Goal: Task Accomplishment & Management: Use online tool/utility

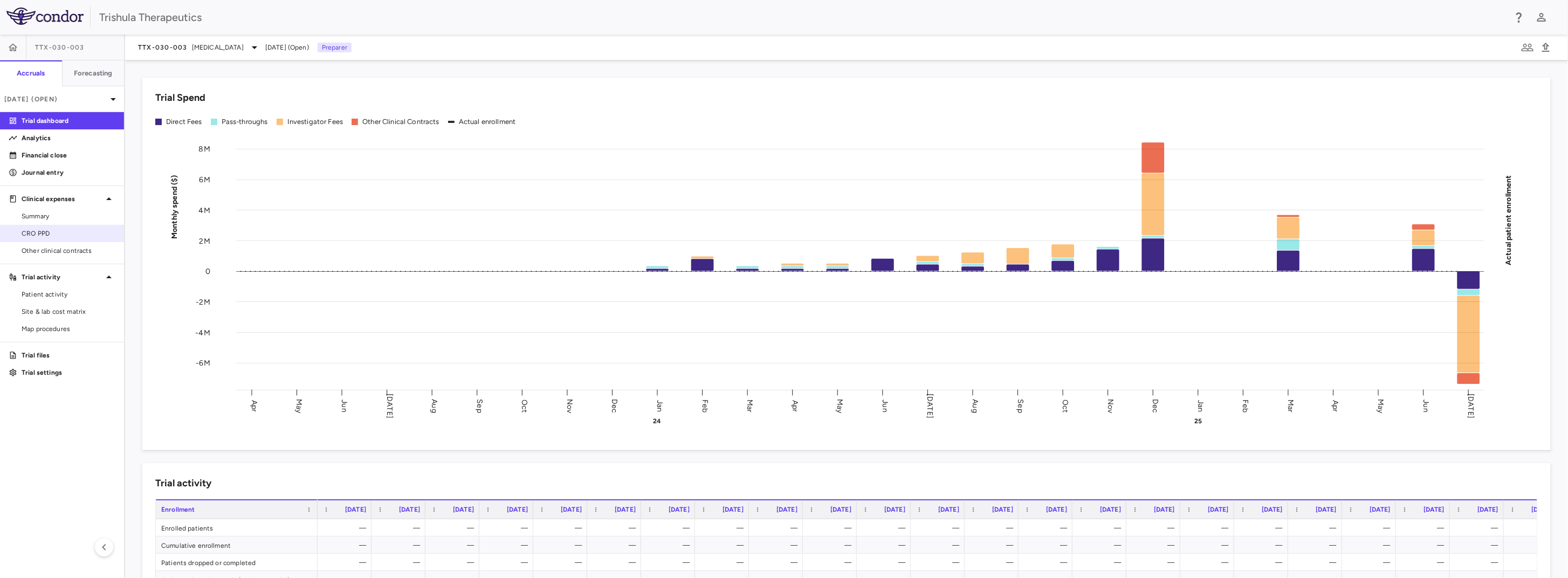
click at [57, 234] on span "CRO PPD" at bounding box center [68, 234] width 94 height 10
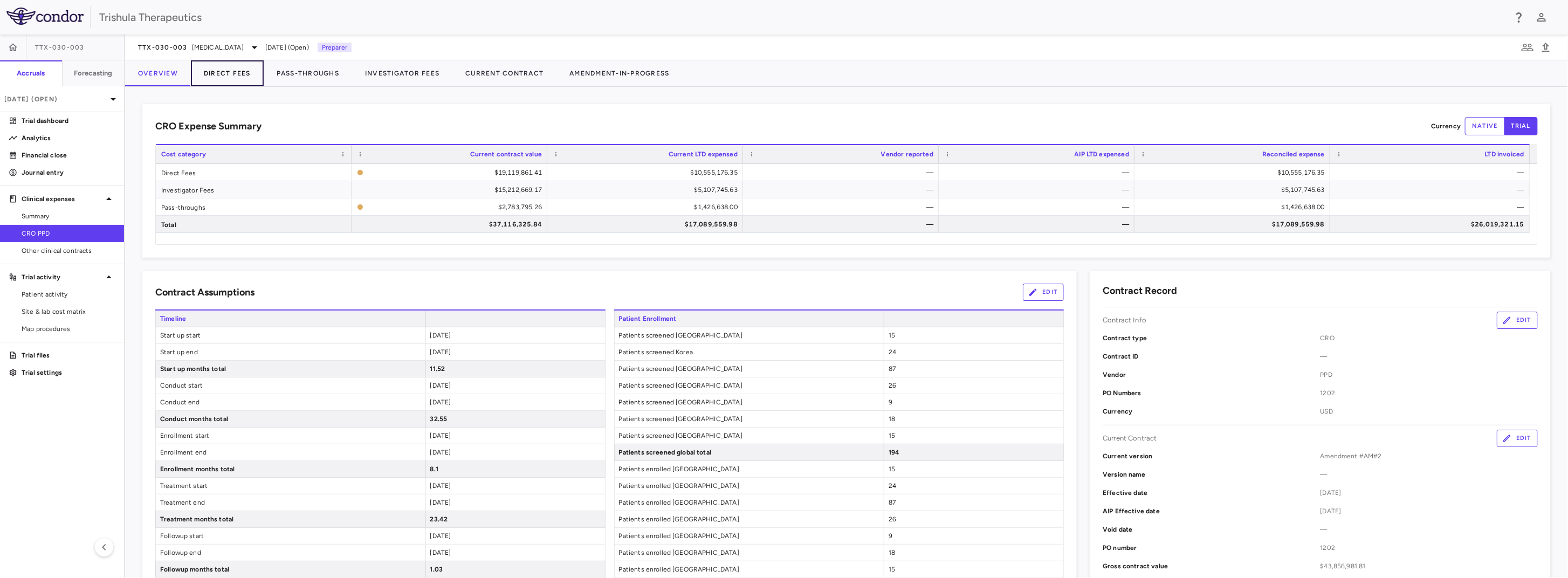
click at [214, 75] on button "Direct Fees" at bounding box center [228, 73] width 73 height 26
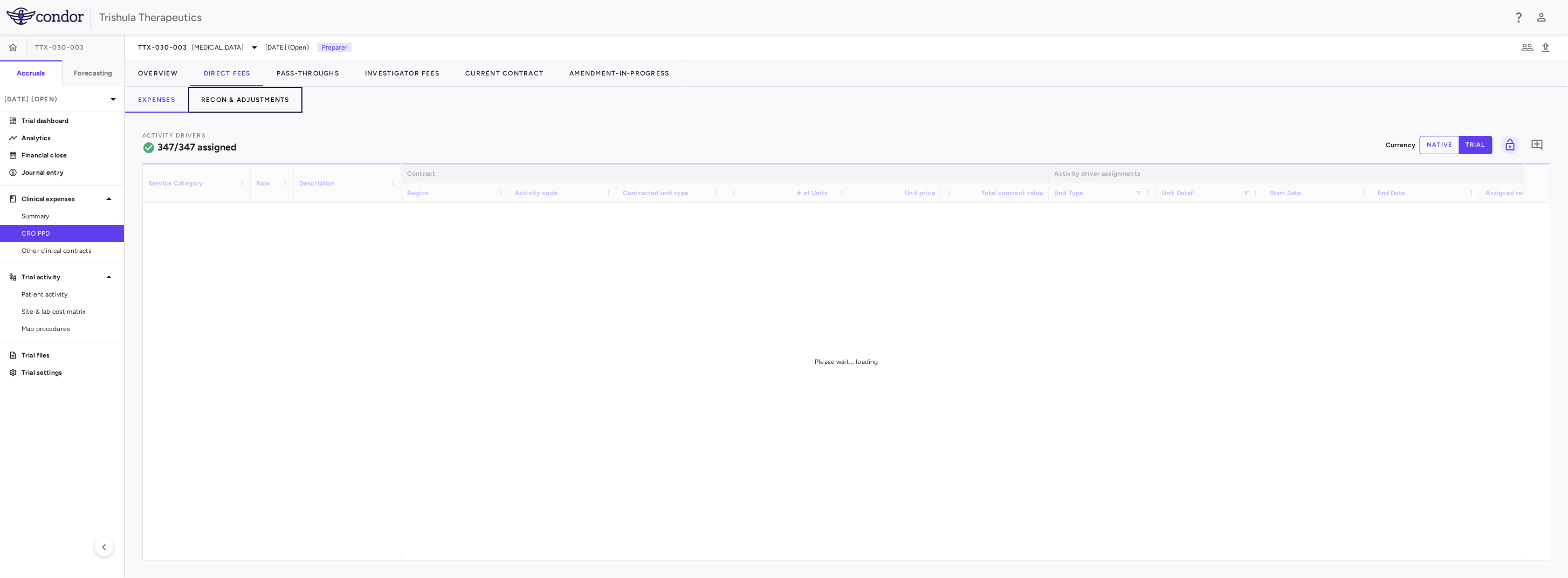
click at [245, 98] on button "Recon & Adjustments" at bounding box center [245, 100] width 114 height 26
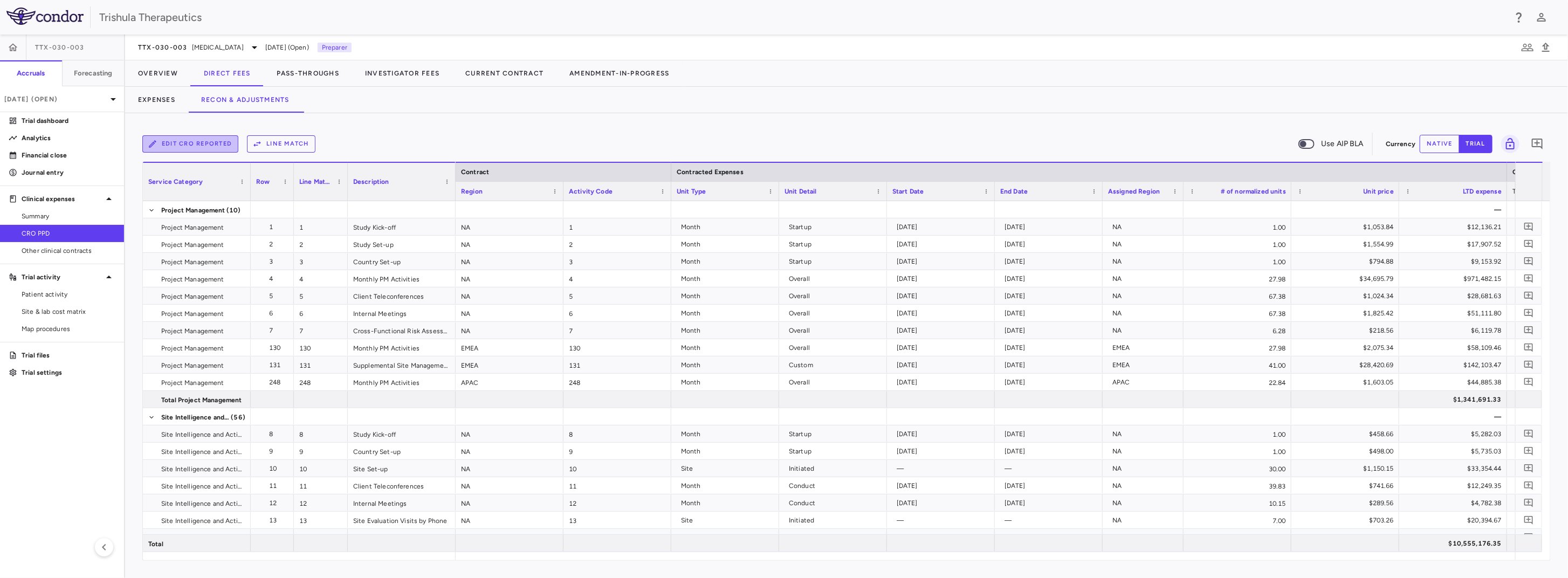
click at [202, 146] on button "Edit CRO reported" at bounding box center [191, 144] width 96 height 17
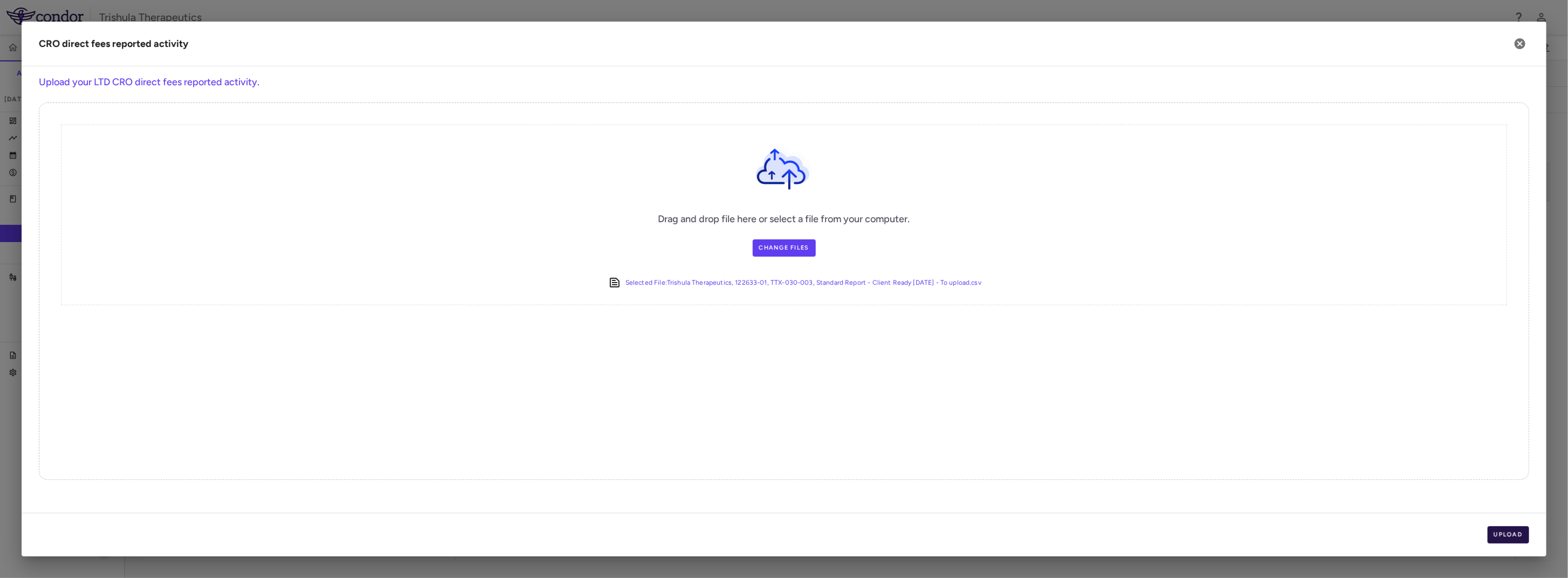
click at [1514, 537] on button "Upload" at bounding box center [1508, 535] width 42 height 17
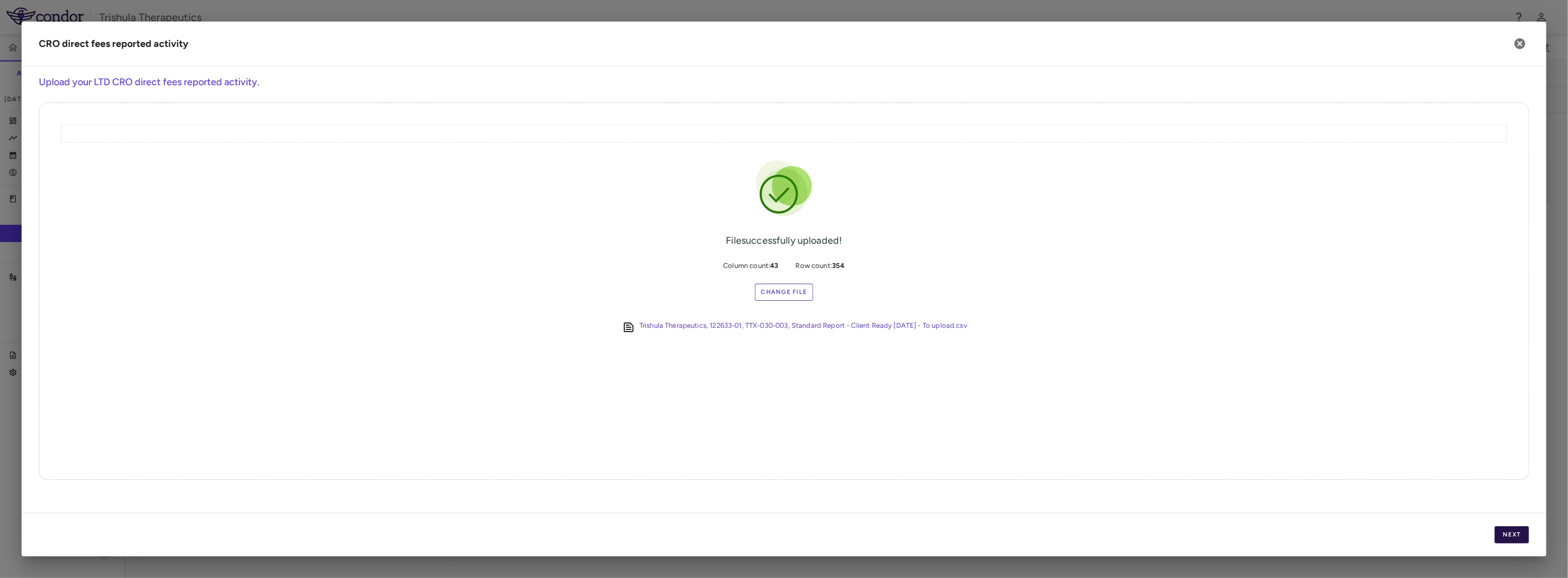
click at [1514, 537] on button "Next" at bounding box center [1512, 535] width 35 height 17
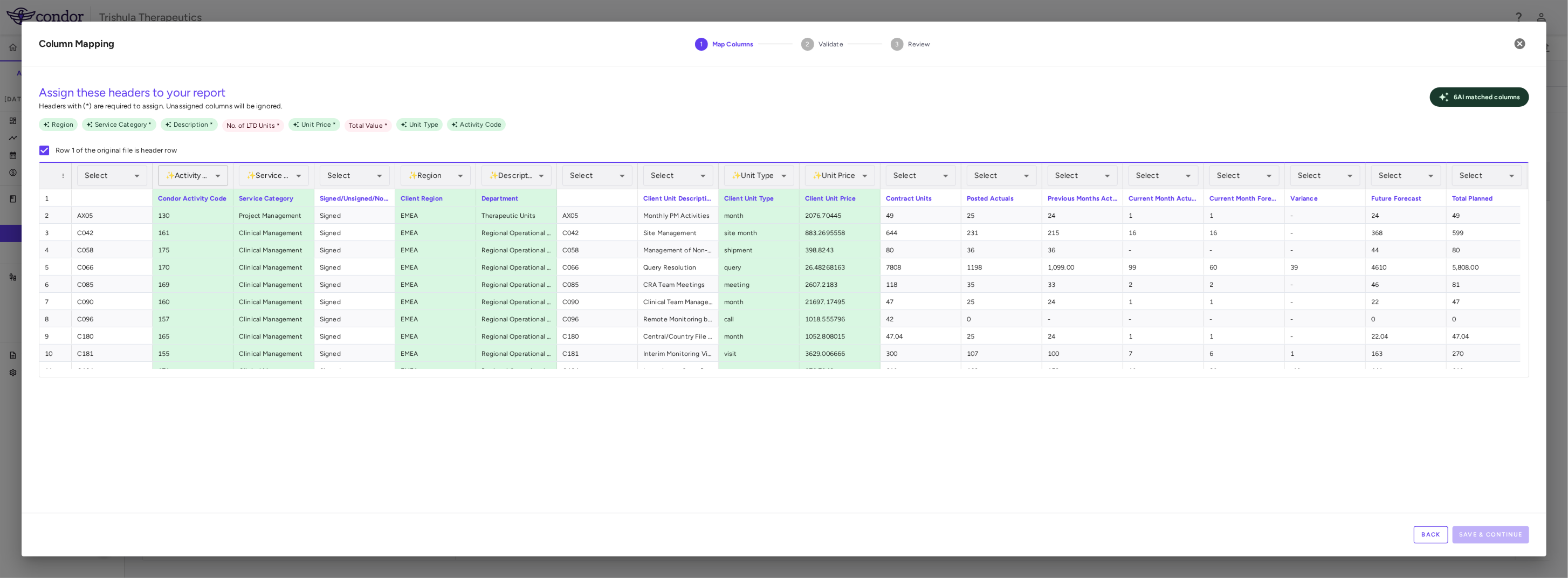
click at [196, 177] on body "Skip to sidebar Skip to main content Trishula Therapeutics TTX-030-003 Accruals…" at bounding box center [784, 289] width 1568 height 578
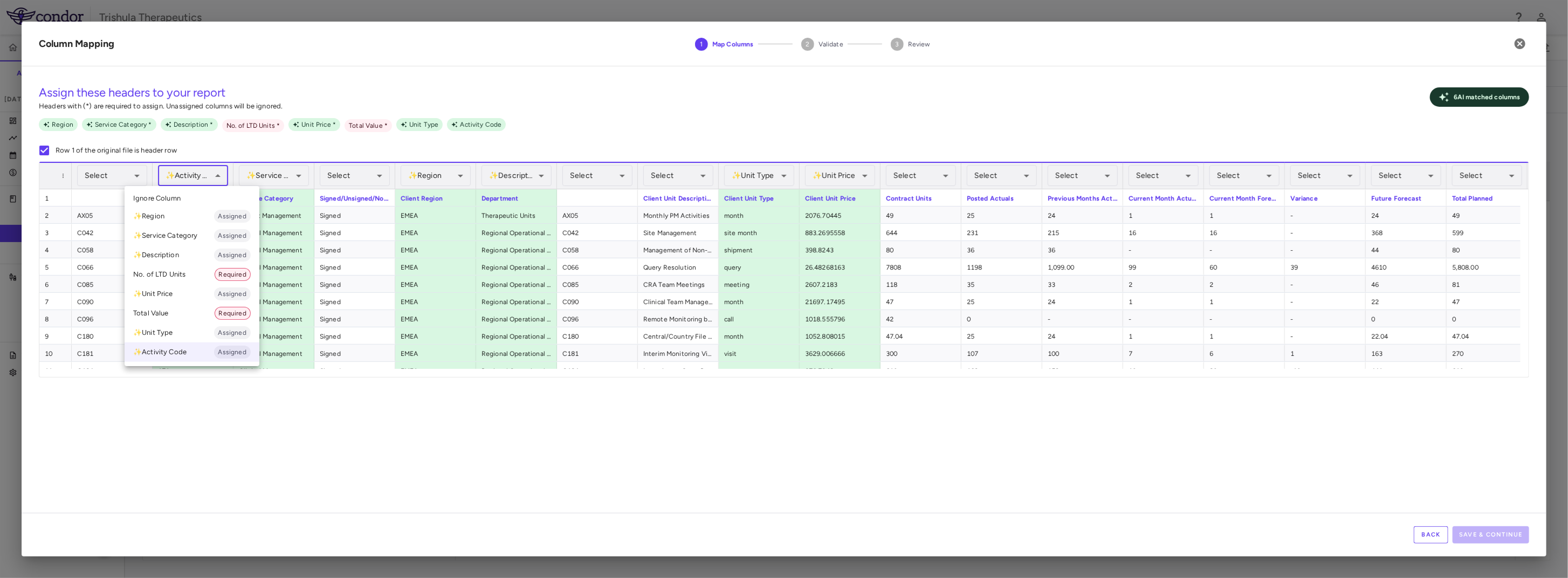
click at [181, 353] on li "✨ Activity Code Assigned" at bounding box center [192, 352] width 135 height 19
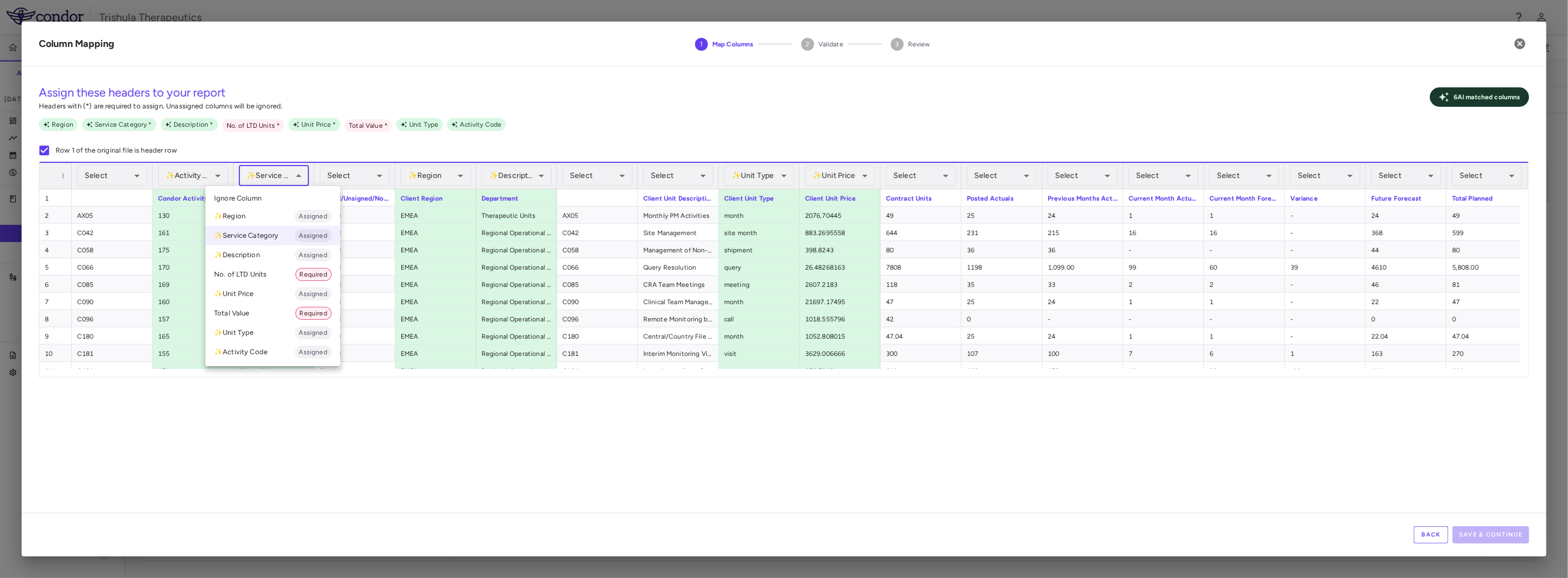
click at [275, 173] on body "Skip to sidebar Skip to main content Trishula Therapeutics TTX-030-003 Accruals…" at bounding box center [784, 289] width 1568 height 578
click at [256, 231] on li "✨ Service Category Assigned" at bounding box center [273, 235] width 135 height 19
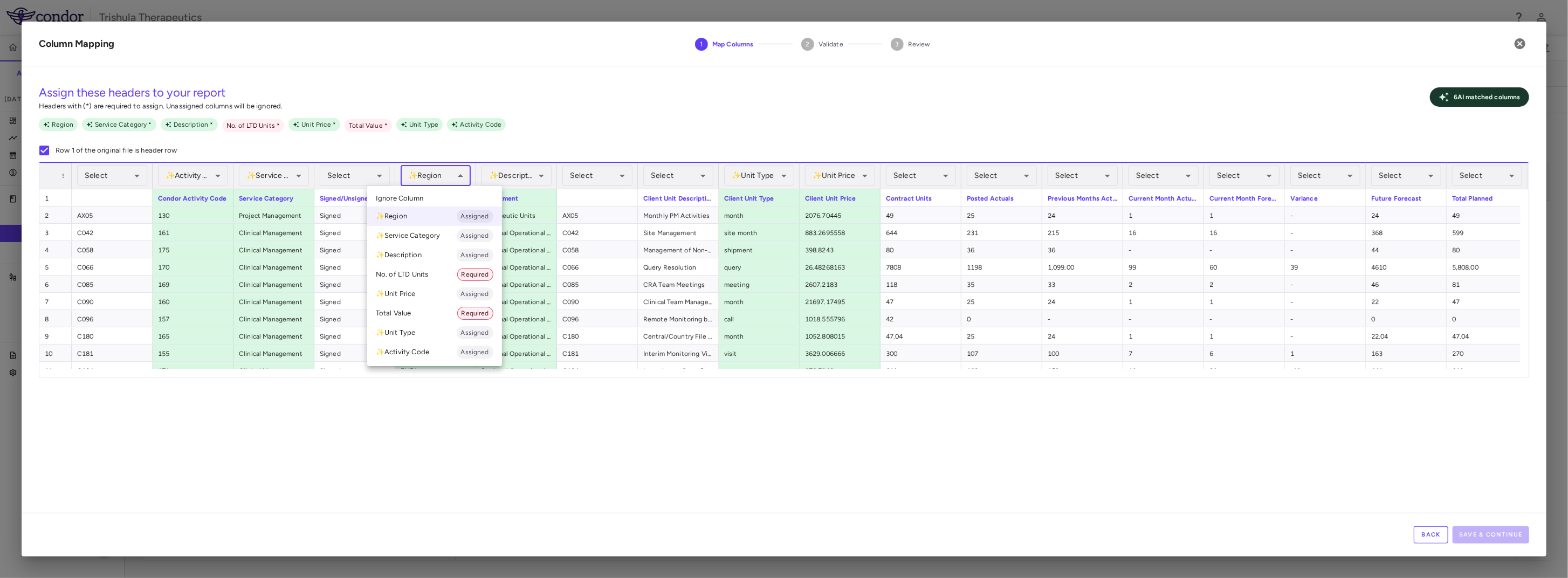
click at [432, 174] on body "Skip to sidebar Skip to main content Trishula Therapeutics TTX-030-003 Accruals…" at bounding box center [784, 289] width 1568 height 578
click at [407, 212] on li "✨ Region Assigned" at bounding box center [434, 216] width 135 height 19
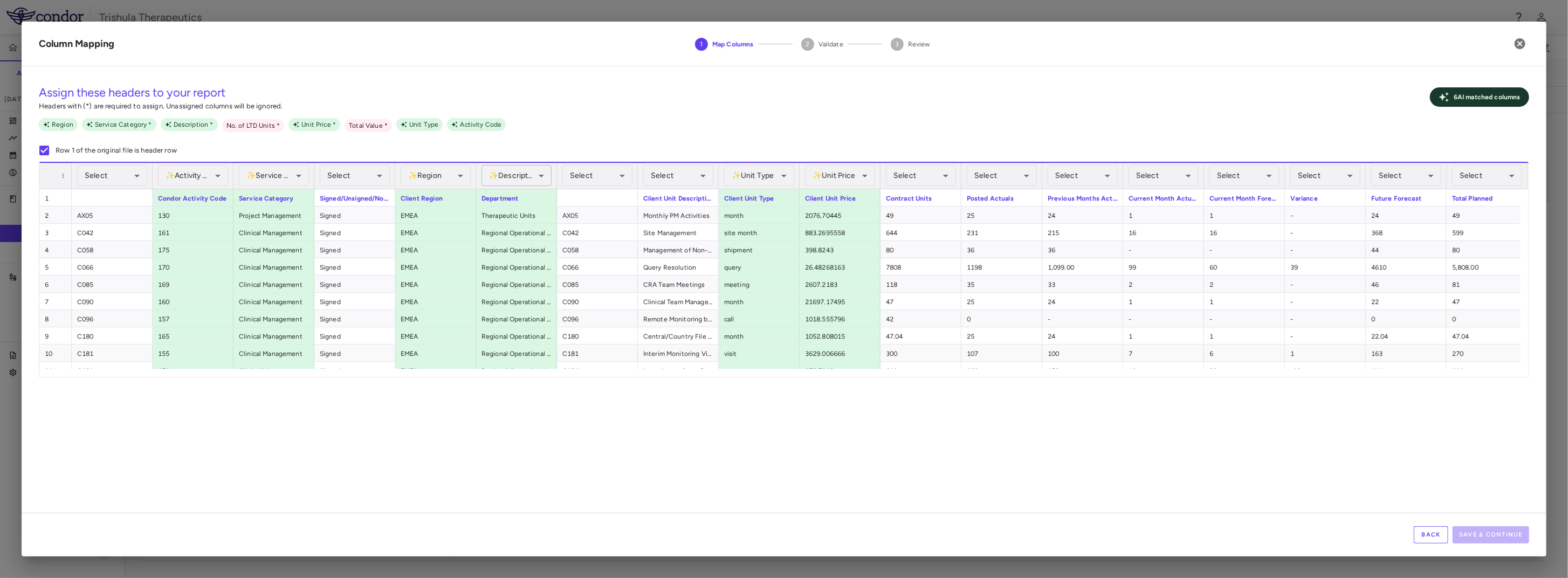
click at [527, 179] on body "Skip to sidebar Skip to main content Trishula Therapeutics TTX-030-003 Accruals…" at bounding box center [784, 289] width 1568 height 578
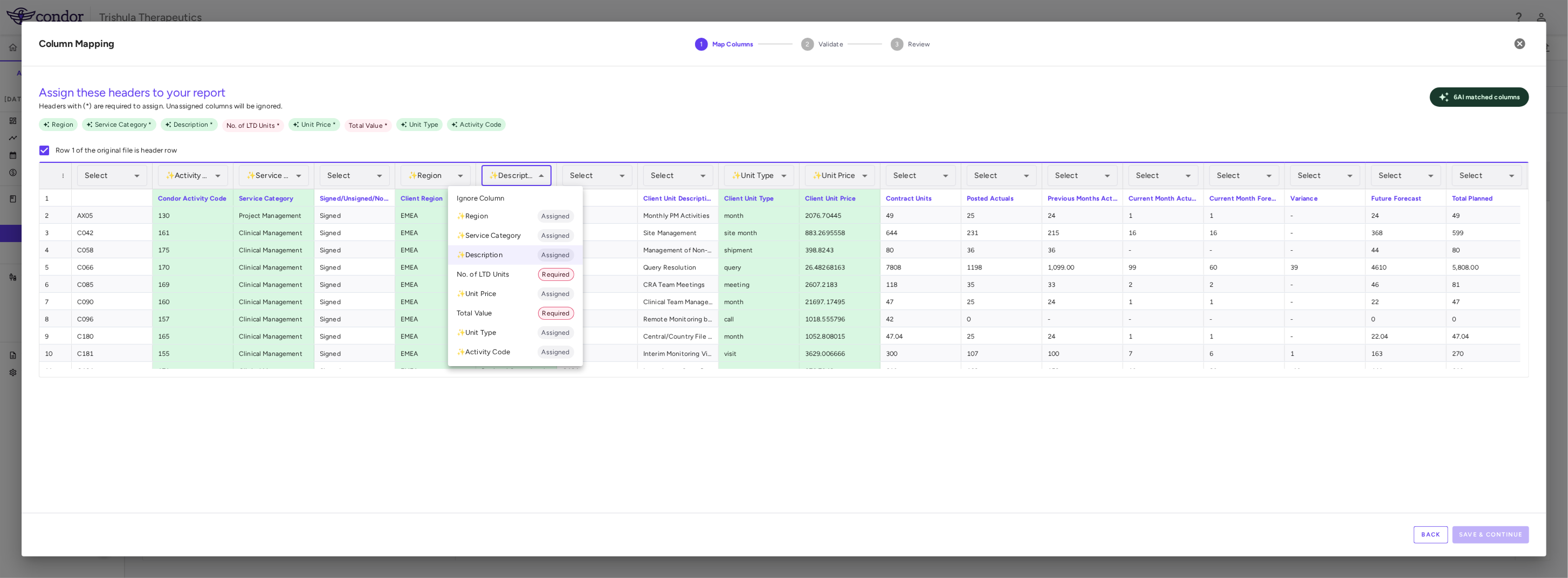
click at [505, 195] on li "Ignore Column" at bounding box center [515, 198] width 135 height 16
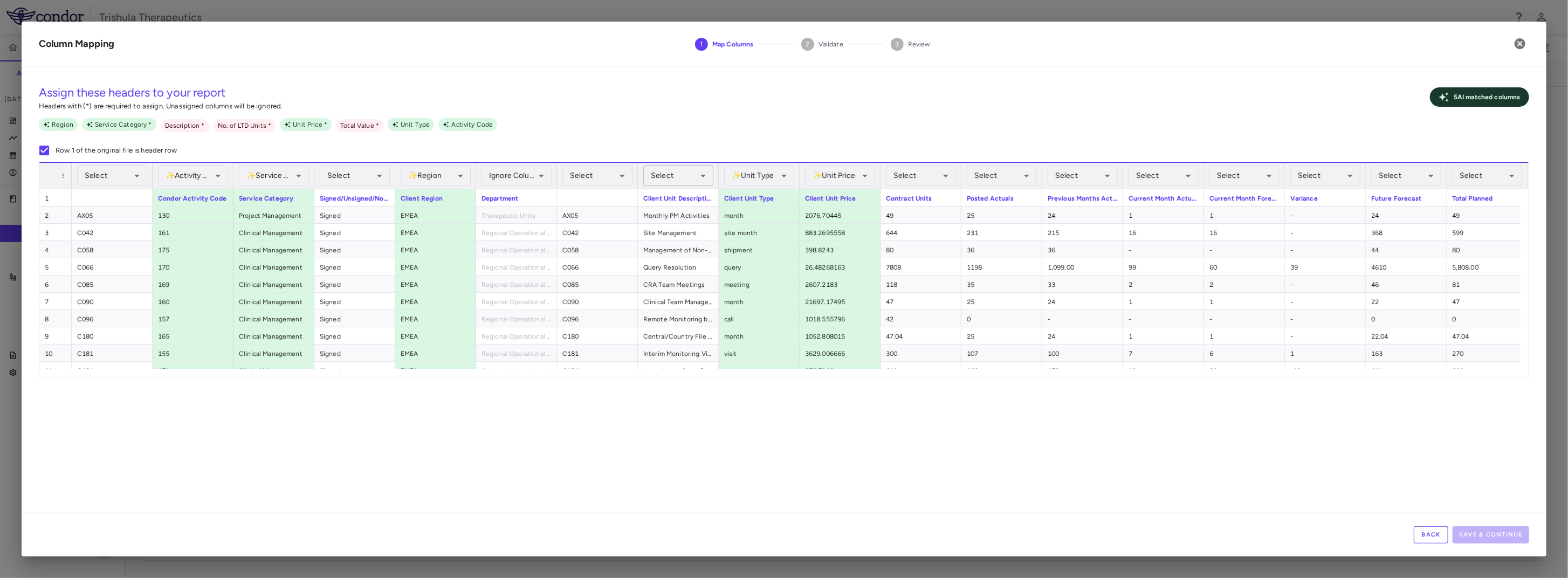
click at [675, 183] on body "Skip to sidebar Skip to main content Trishula Therapeutics TTX-030-003 Accruals…" at bounding box center [784, 289] width 1568 height 578
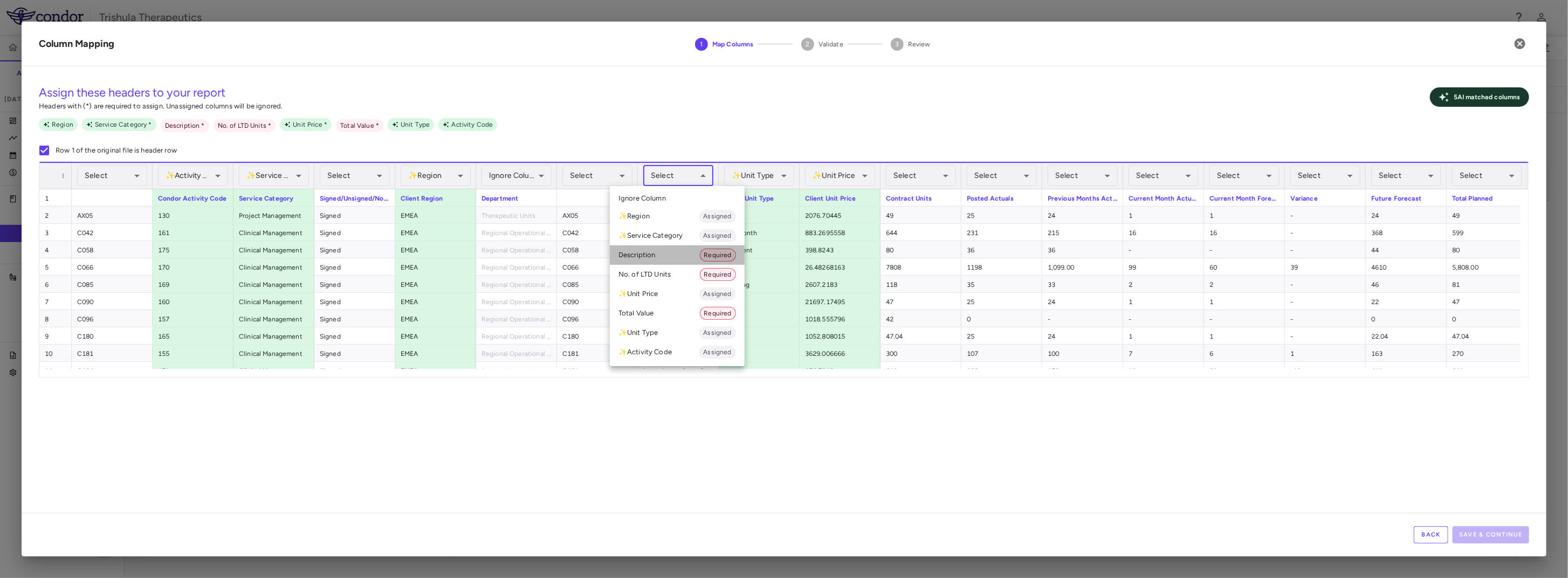
click at [653, 256] on li "Description Required" at bounding box center [677, 255] width 135 height 19
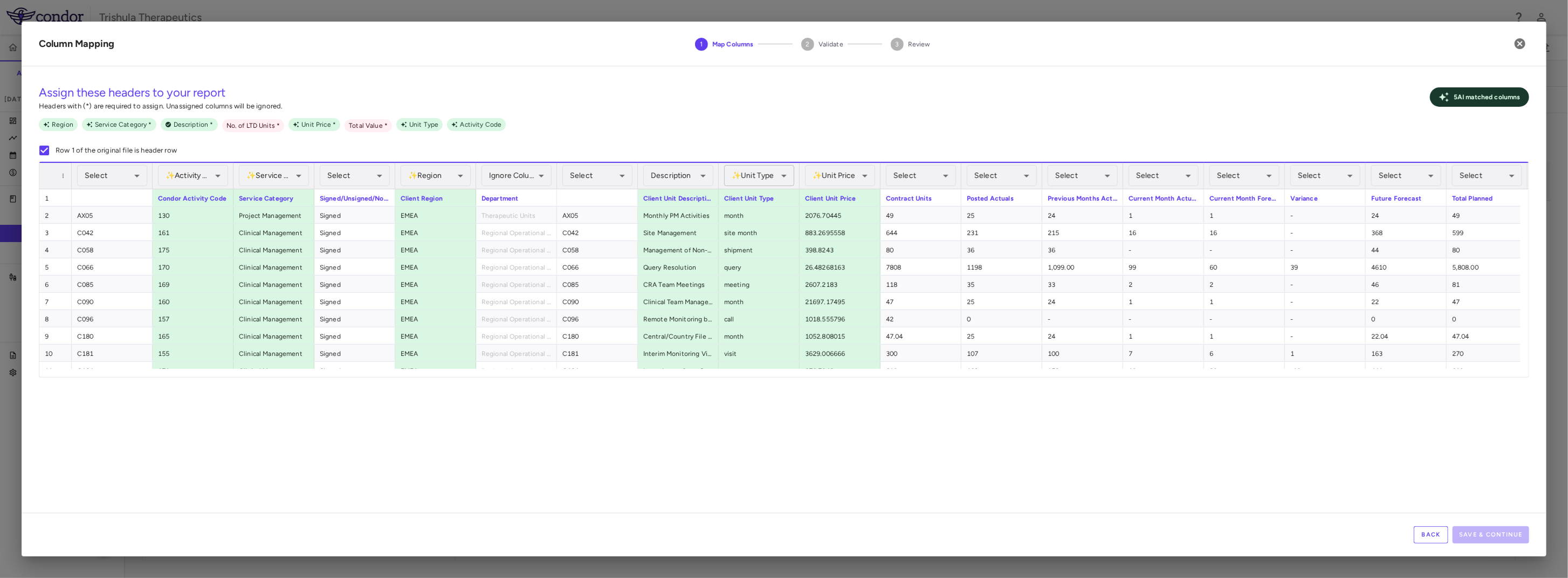
click at [759, 173] on body "Skip to sidebar Skip to main content Trishula Therapeutics TTX-030-003 Accruals…" at bounding box center [784, 289] width 1568 height 578
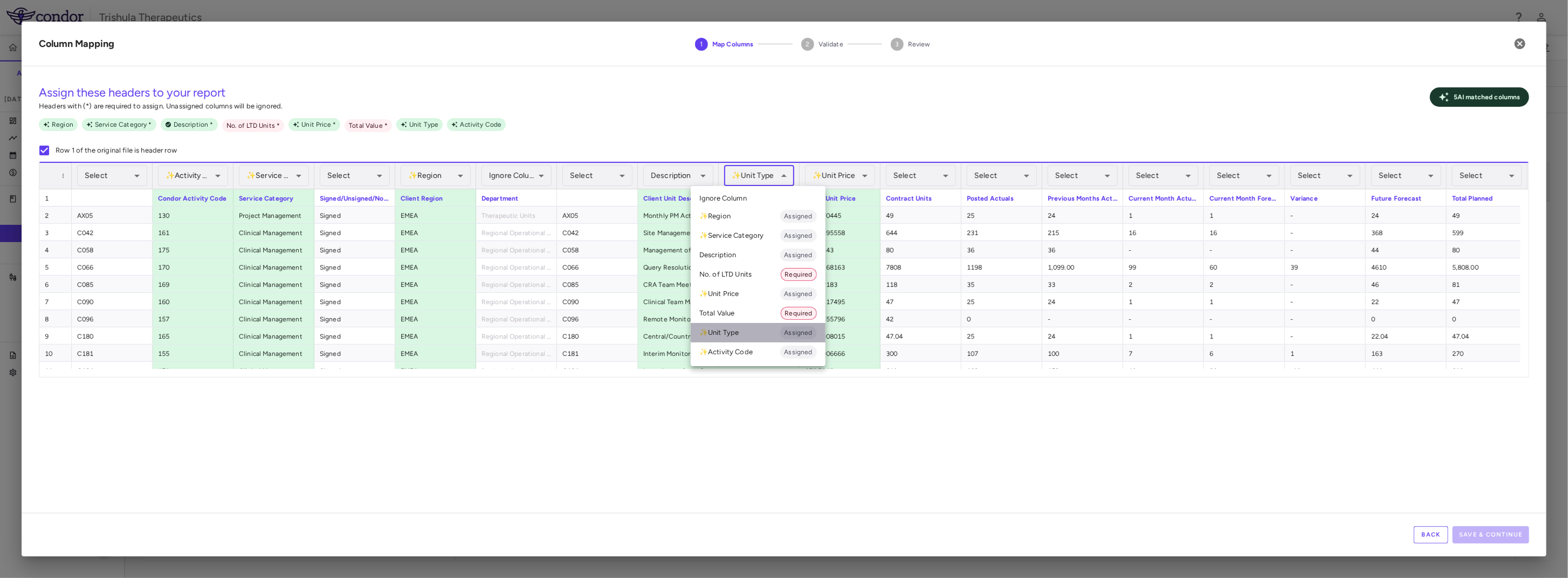
click at [730, 336] on li "✨ Unit Type Assigned" at bounding box center [758, 333] width 135 height 19
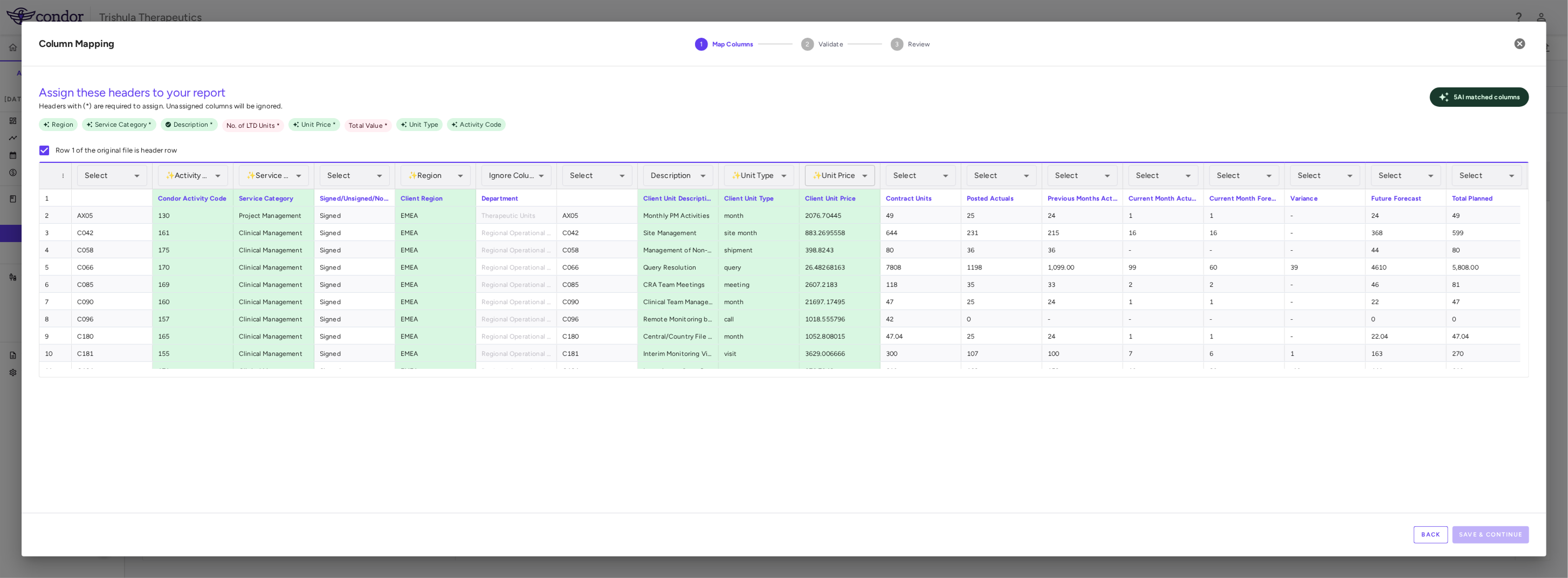
click at [842, 176] on body "Skip to sidebar Skip to main content Trishula Therapeutics TTX-030-003 Accruals…" at bounding box center [784, 289] width 1568 height 578
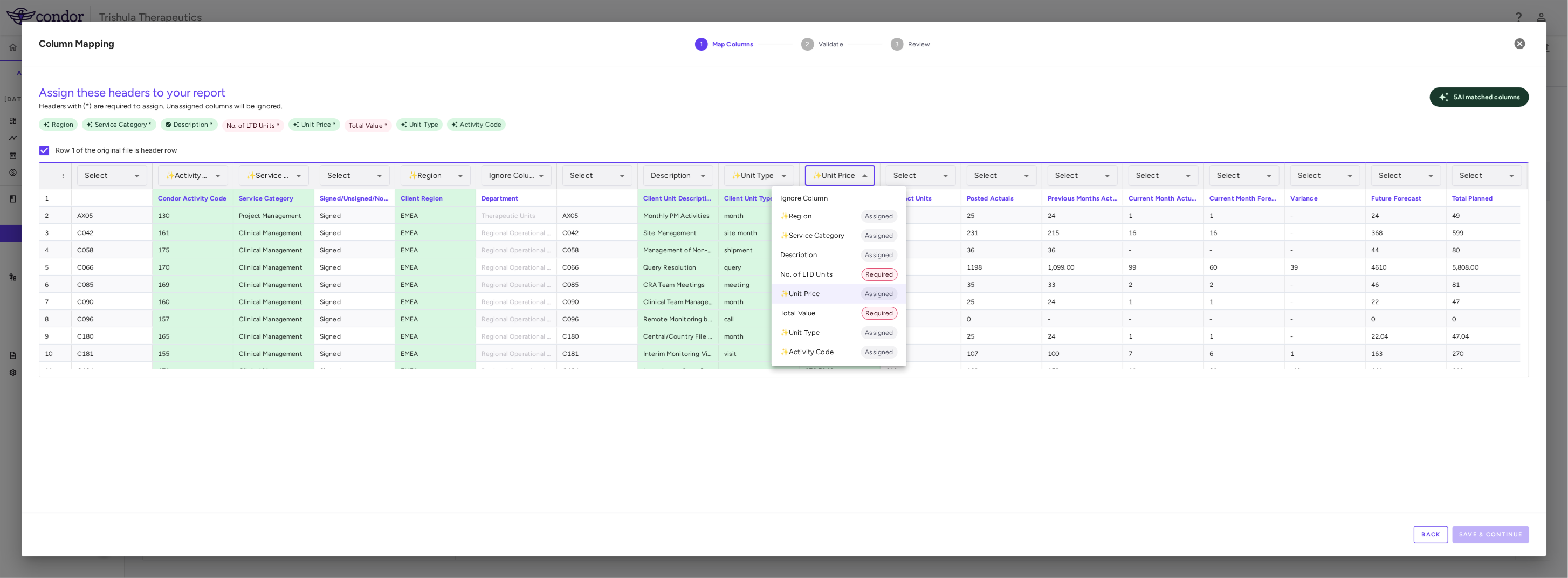
click at [830, 296] on li "✨ Unit Price Assigned" at bounding box center [839, 294] width 135 height 19
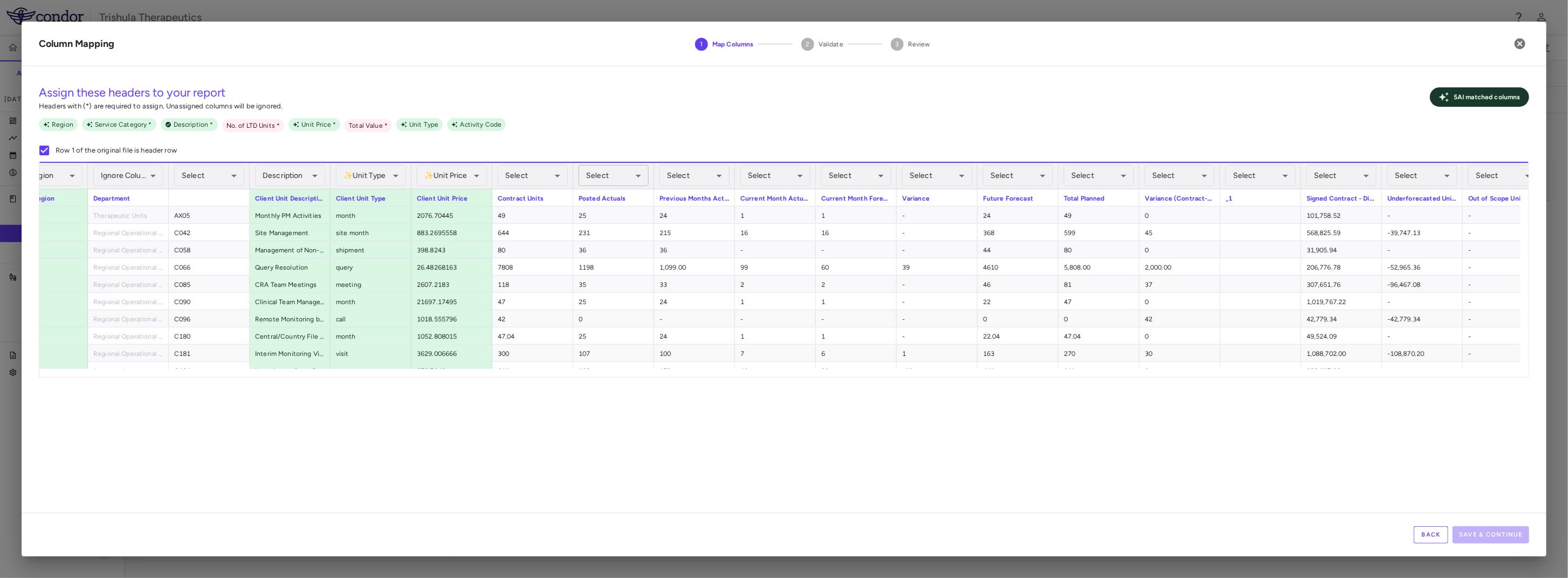
click at [630, 179] on body "Skip to sidebar Skip to main content Trishula Therapeutics TTX-030-003 Accruals…" at bounding box center [784, 289] width 1568 height 578
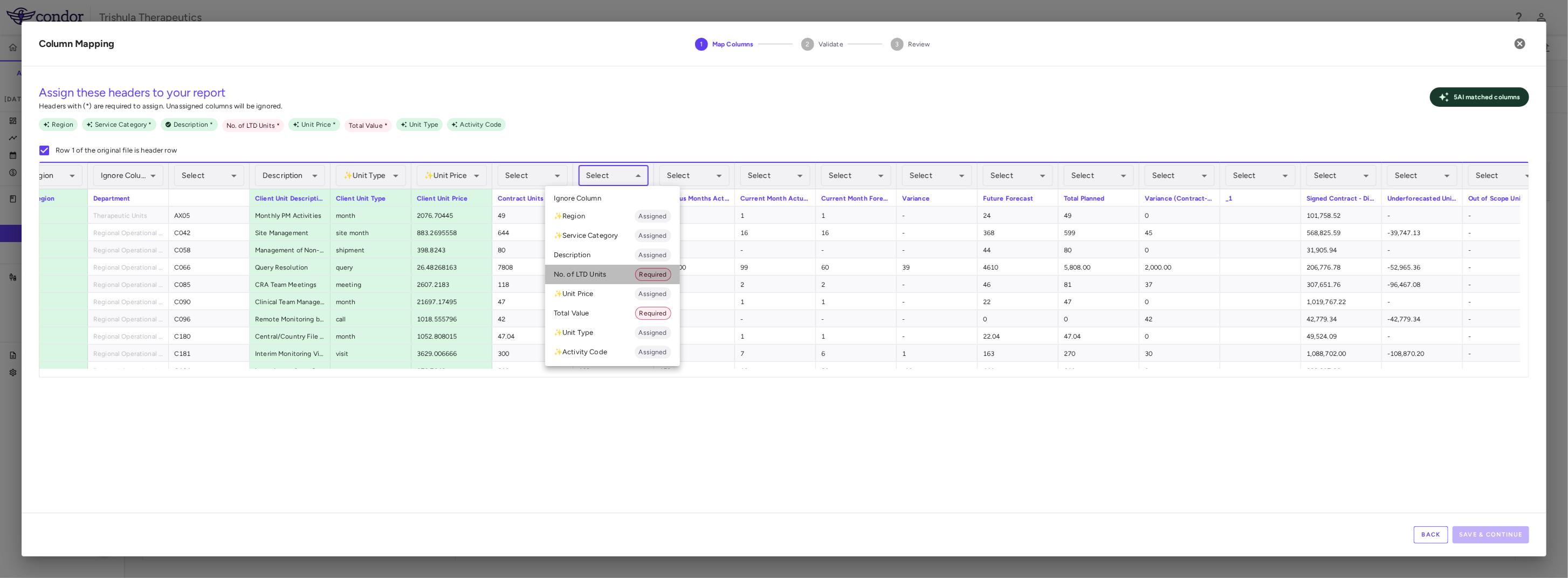
click at [603, 276] on li "No. of LTD Units Required" at bounding box center [612, 274] width 135 height 19
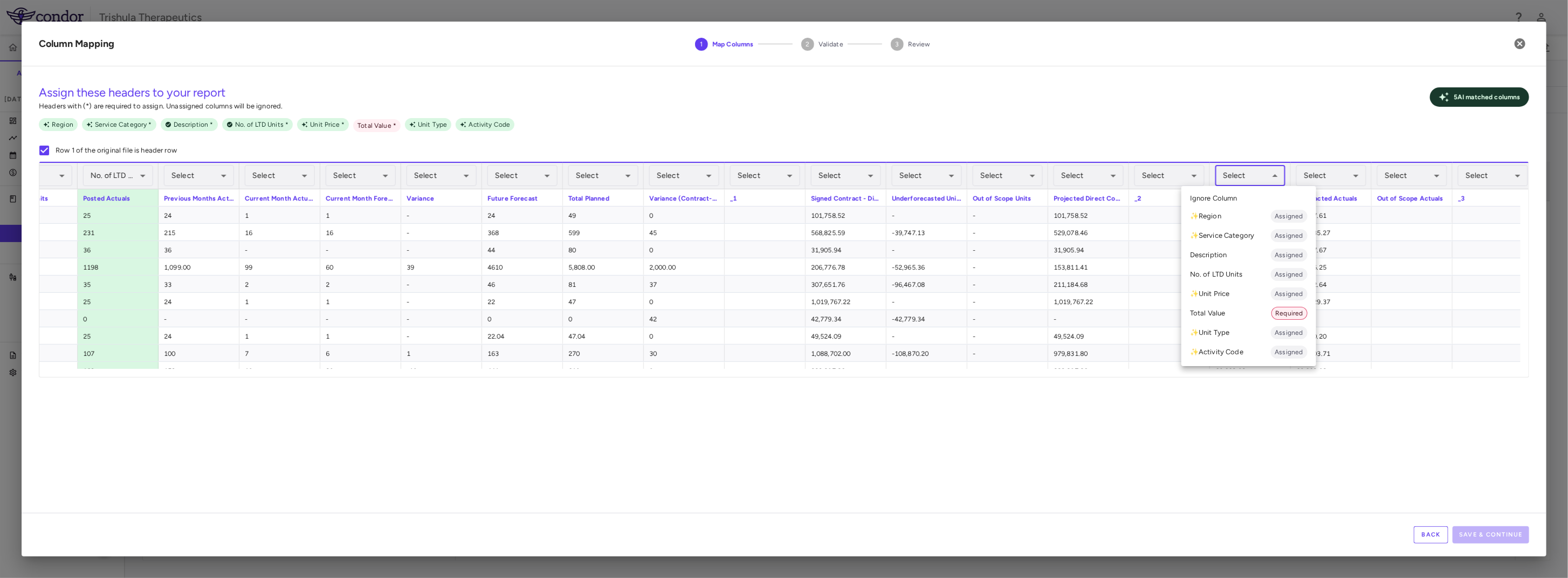
click at [1273, 182] on body "Skip to sidebar Skip to main content Trishula Therapeutics TTX-030-003 Accruals…" at bounding box center [784, 289] width 1568 height 578
click at [1225, 315] on li "Total Value Required" at bounding box center [1248, 313] width 135 height 19
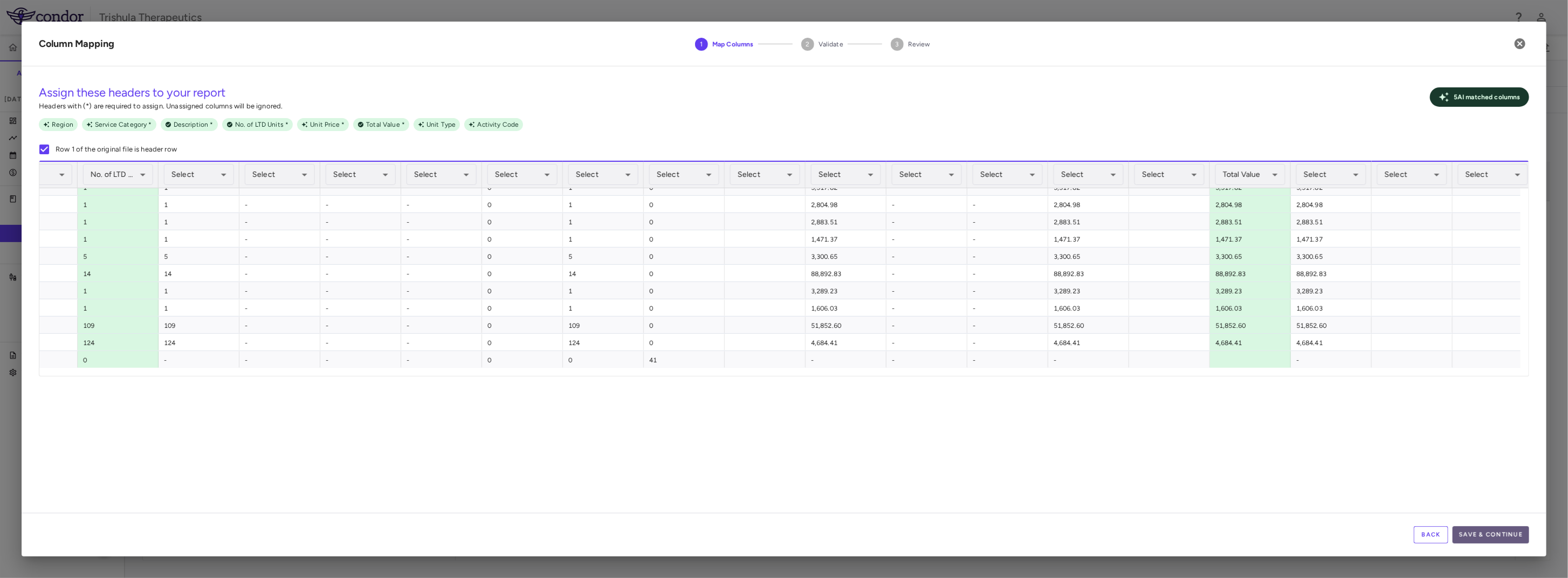
click at [1499, 535] on button "Save & Continue" at bounding box center [1491, 535] width 77 height 17
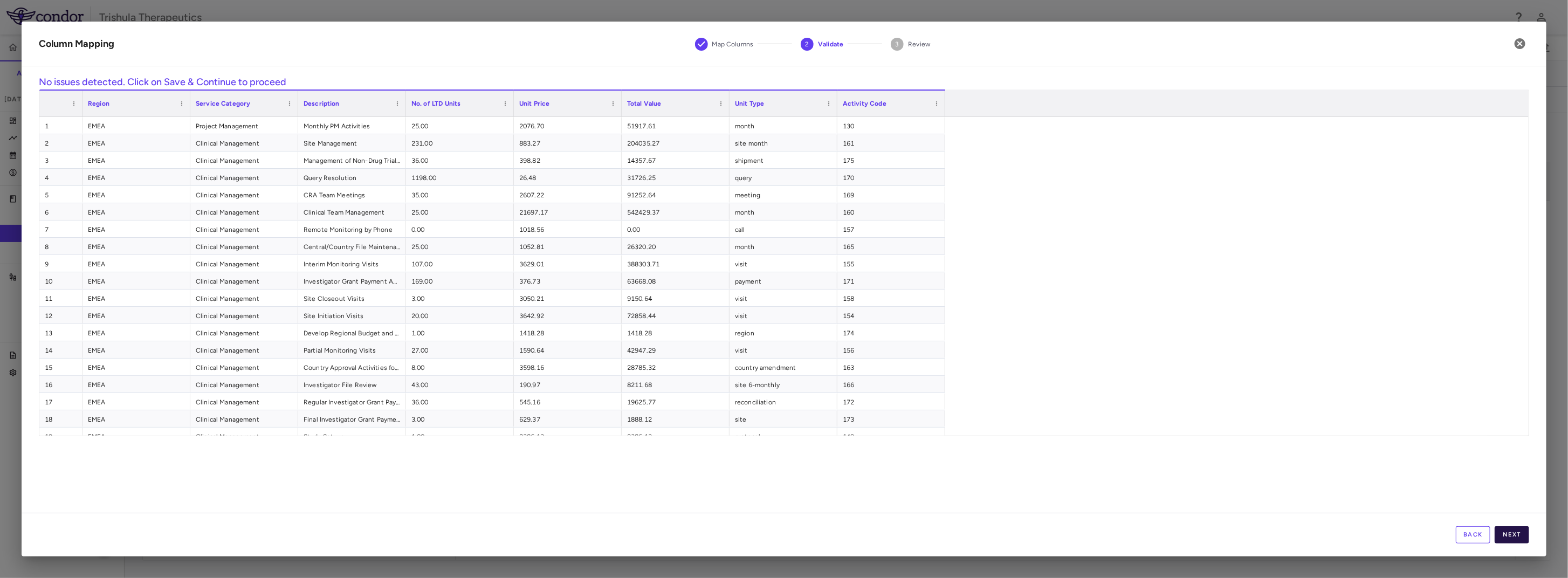
click at [1509, 528] on button "Next" at bounding box center [1512, 535] width 35 height 17
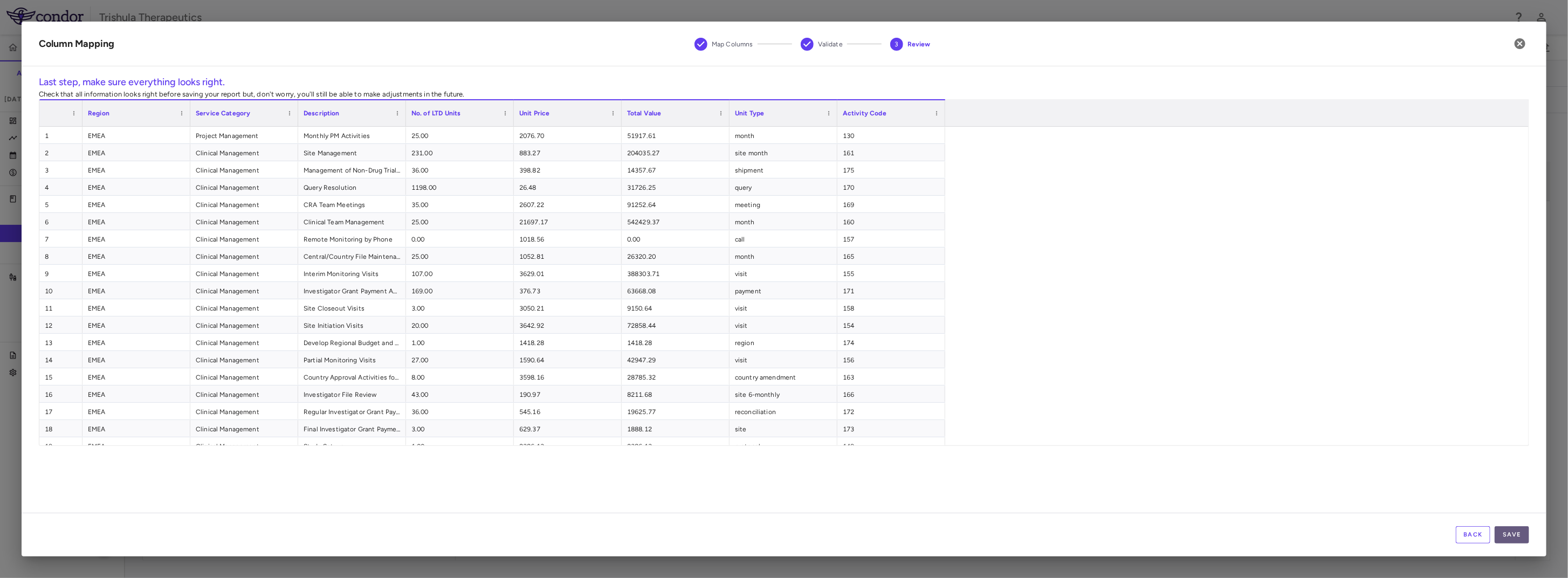
click at [1516, 538] on button "Save" at bounding box center [1512, 535] width 35 height 17
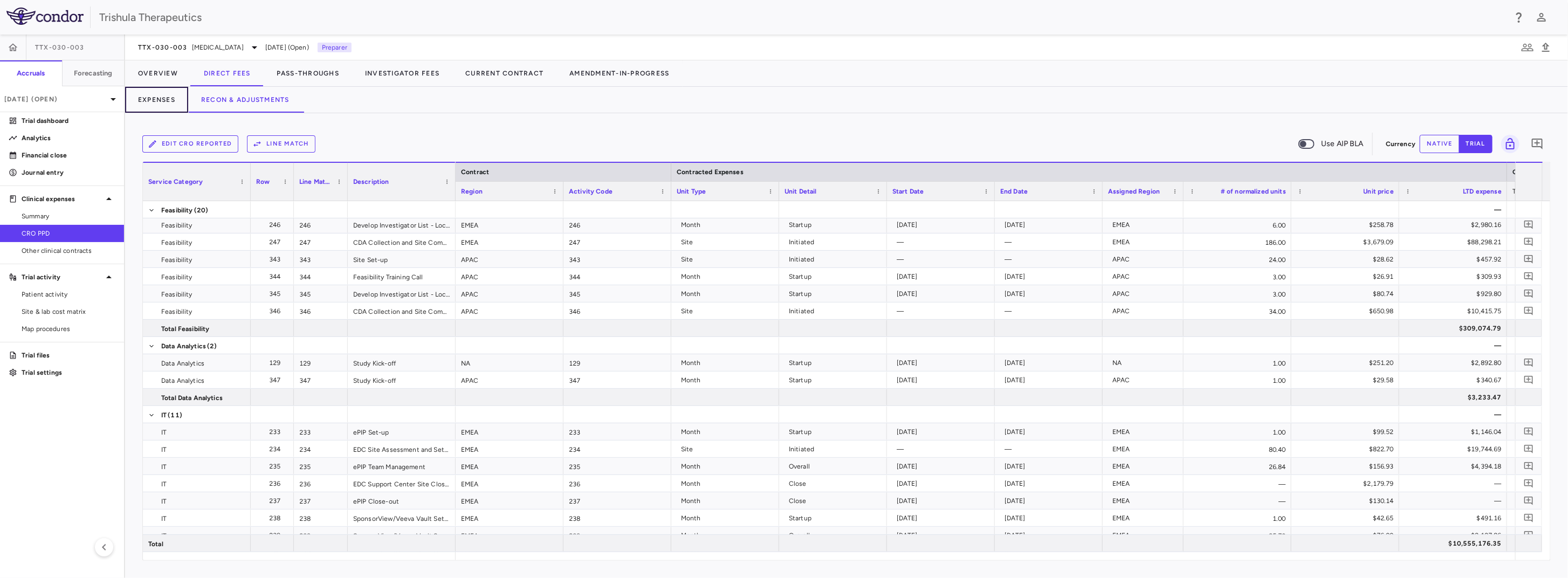
drag, startPoint x: 167, startPoint y: 102, endPoint x: 189, endPoint y: 117, distance: 26.6
click at [167, 103] on button "Expenses" at bounding box center [157, 100] width 63 height 26
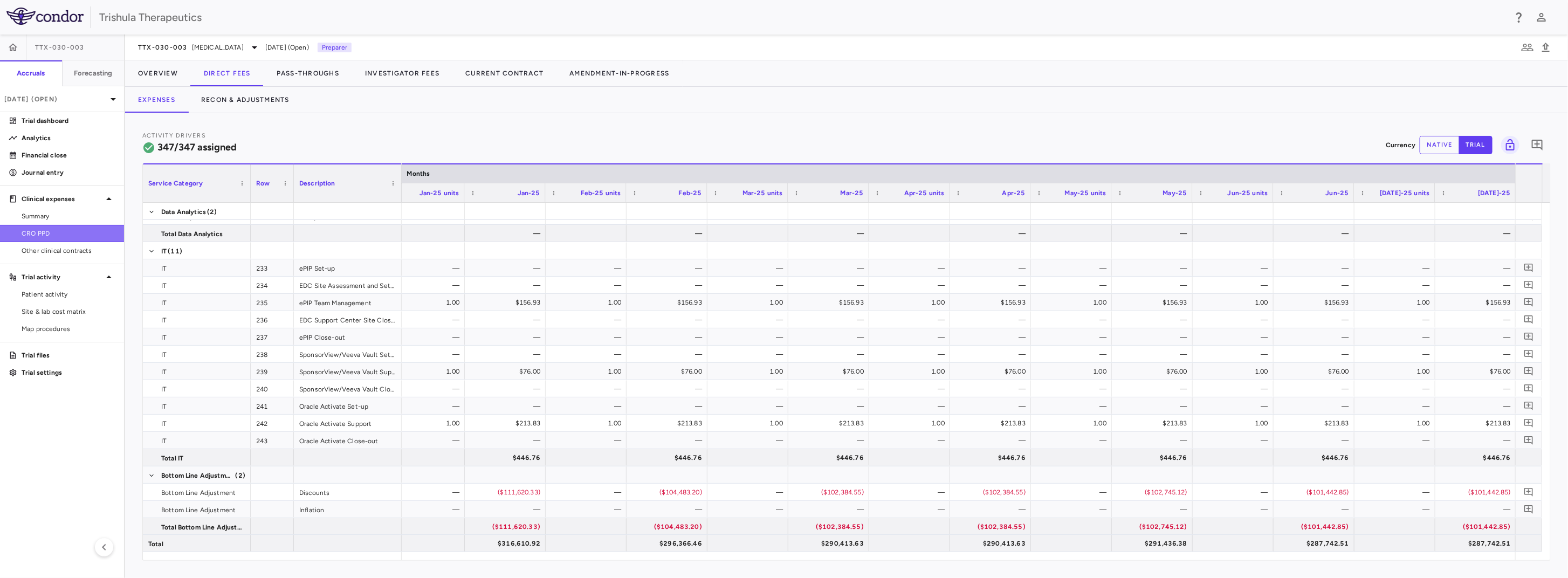
click at [57, 234] on span "CRO PPD" at bounding box center [68, 234] width 94 height 10
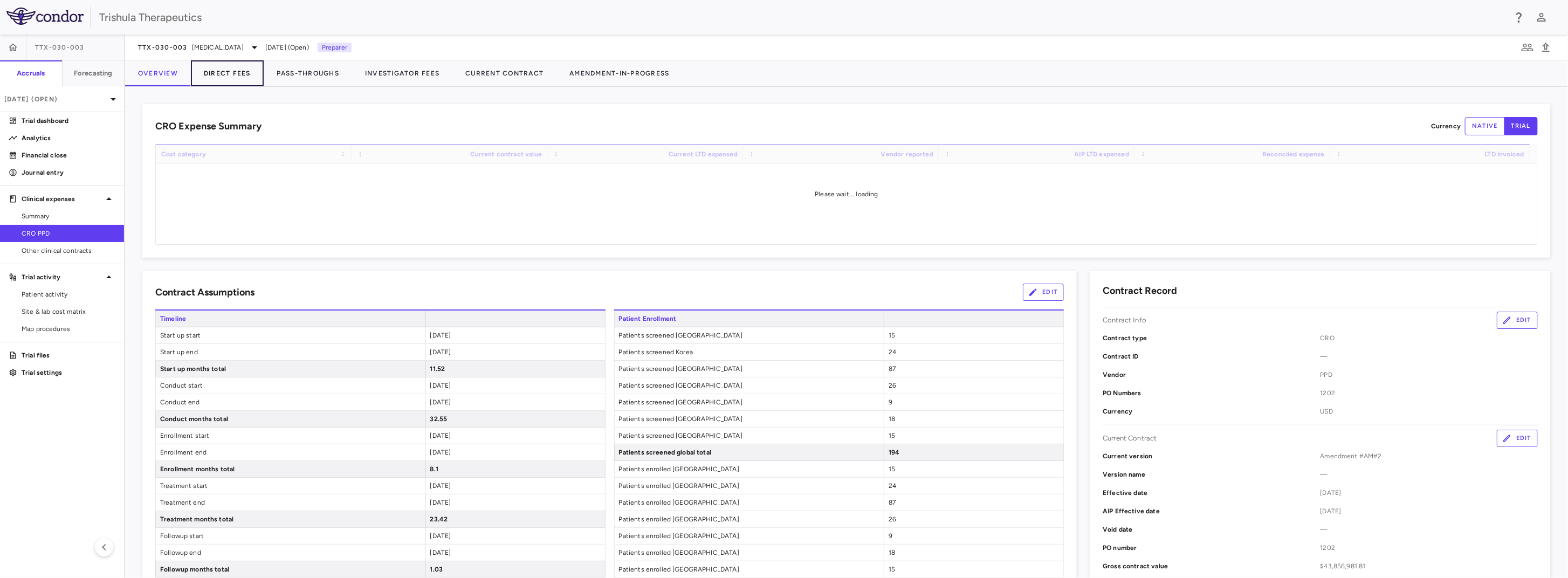
click at [217, 75] on button "Direct Fees" at bounding box center [228, 73] width 73 height 26
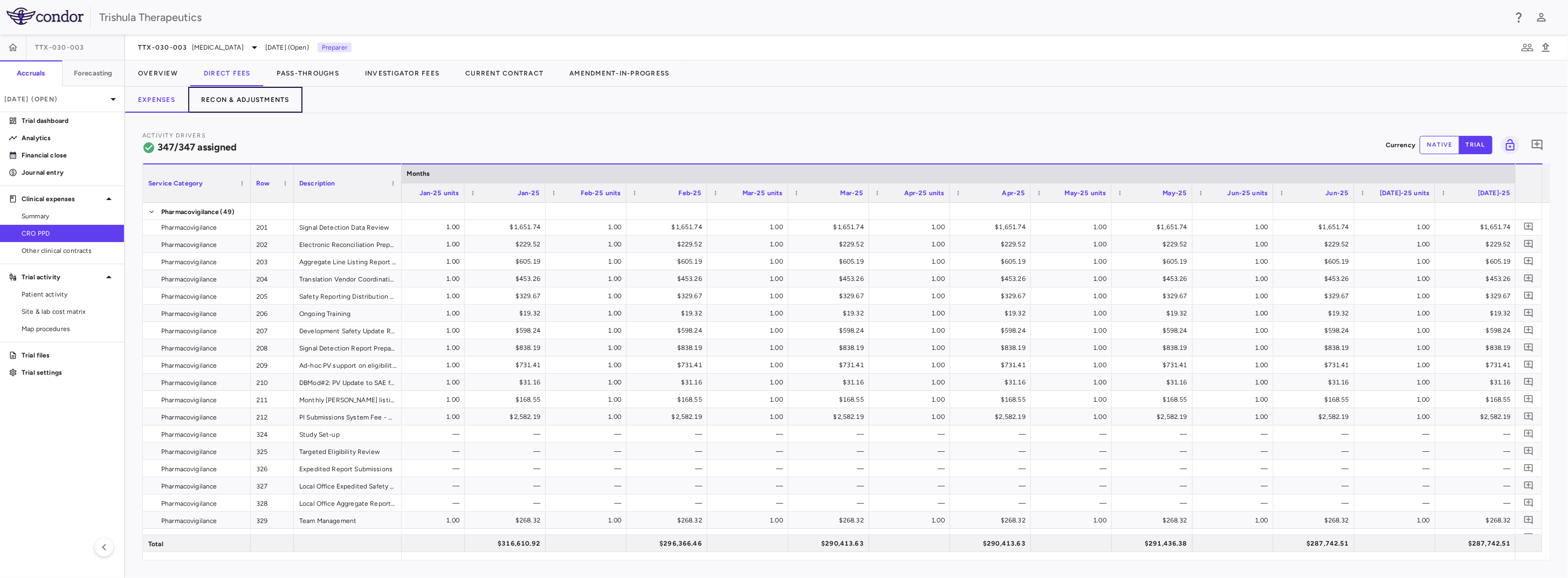
click at [233, 102] on button "Recon & Adjustments" at bounding box center [245, 100] width 114 height 26
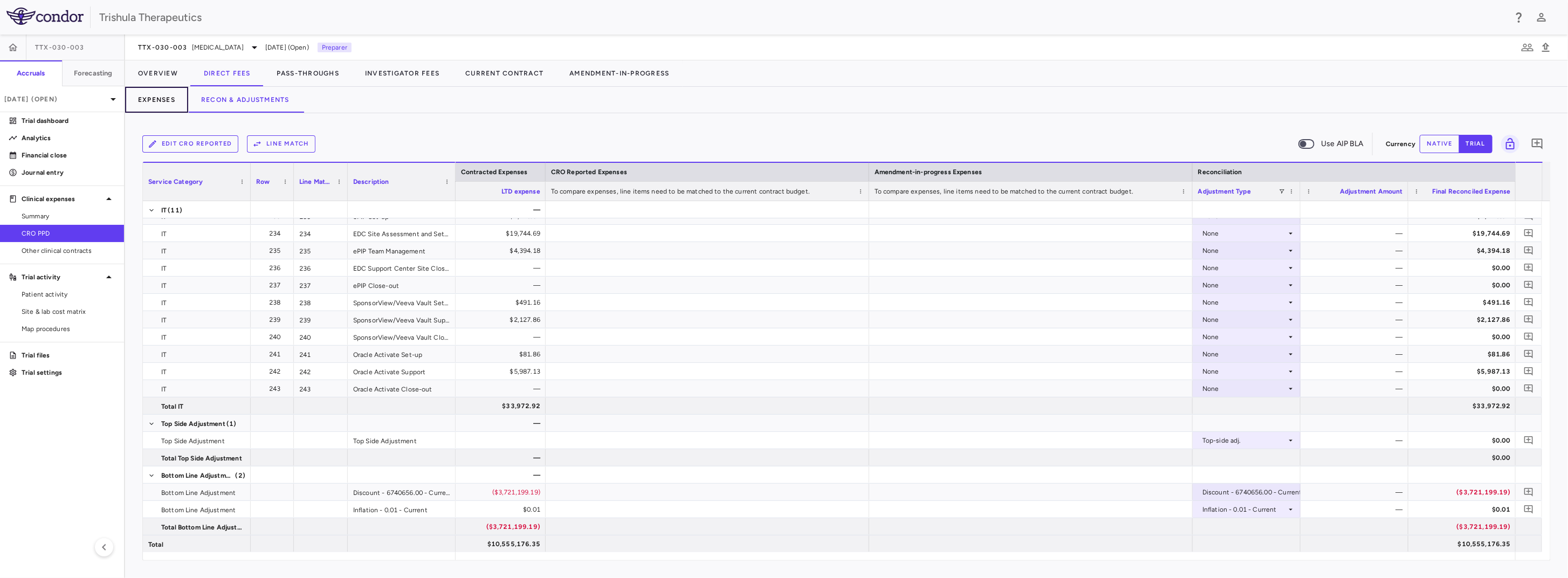
click at [161, 100] on button "Expenses" at bounding box center [157, 100] width 63 height 26
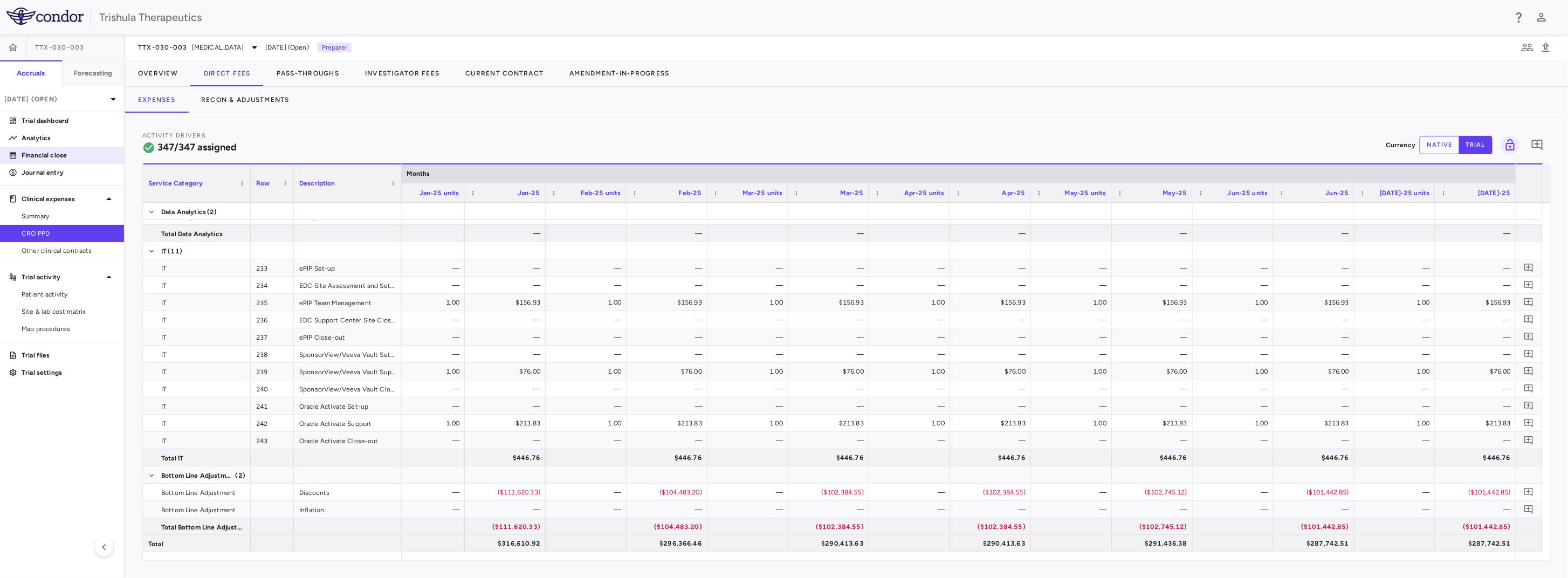
click at [37, 148] on link "Financial close" at bounding box center [62, 155] width 124 height 16
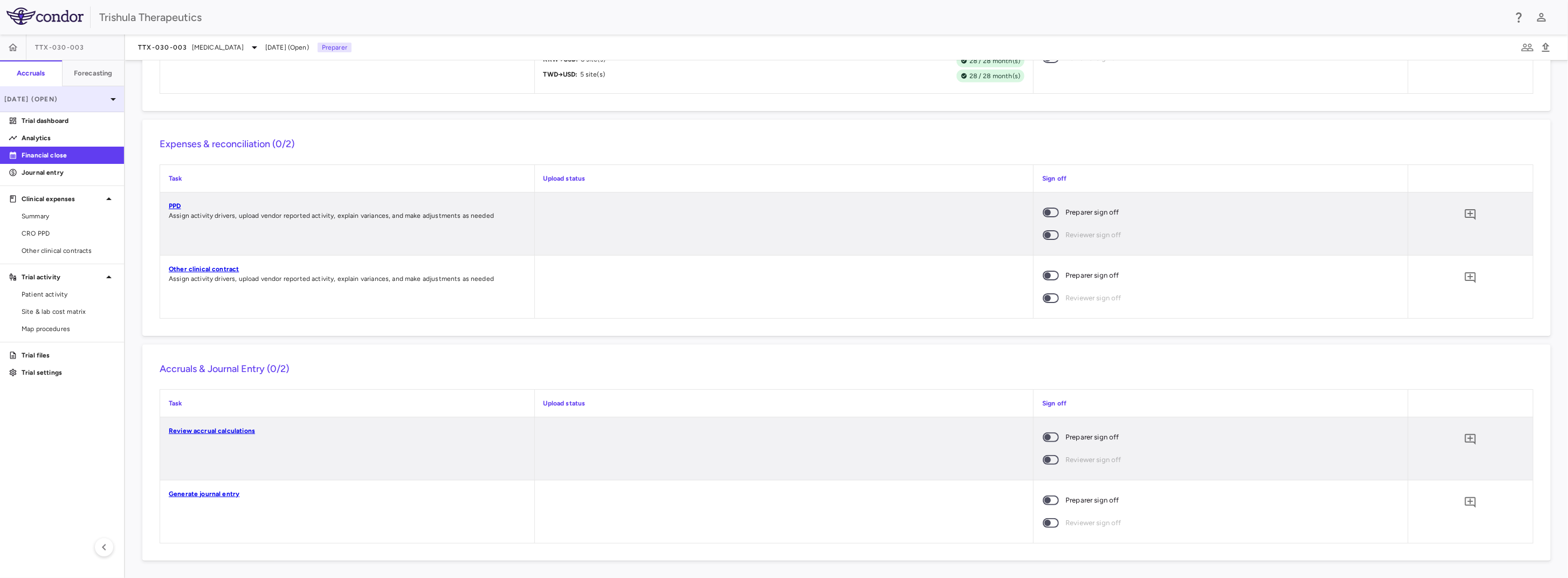
click at [83, 98] on p "[DATE] (Open)" at bounding box center [55, 99] width 102 height 10
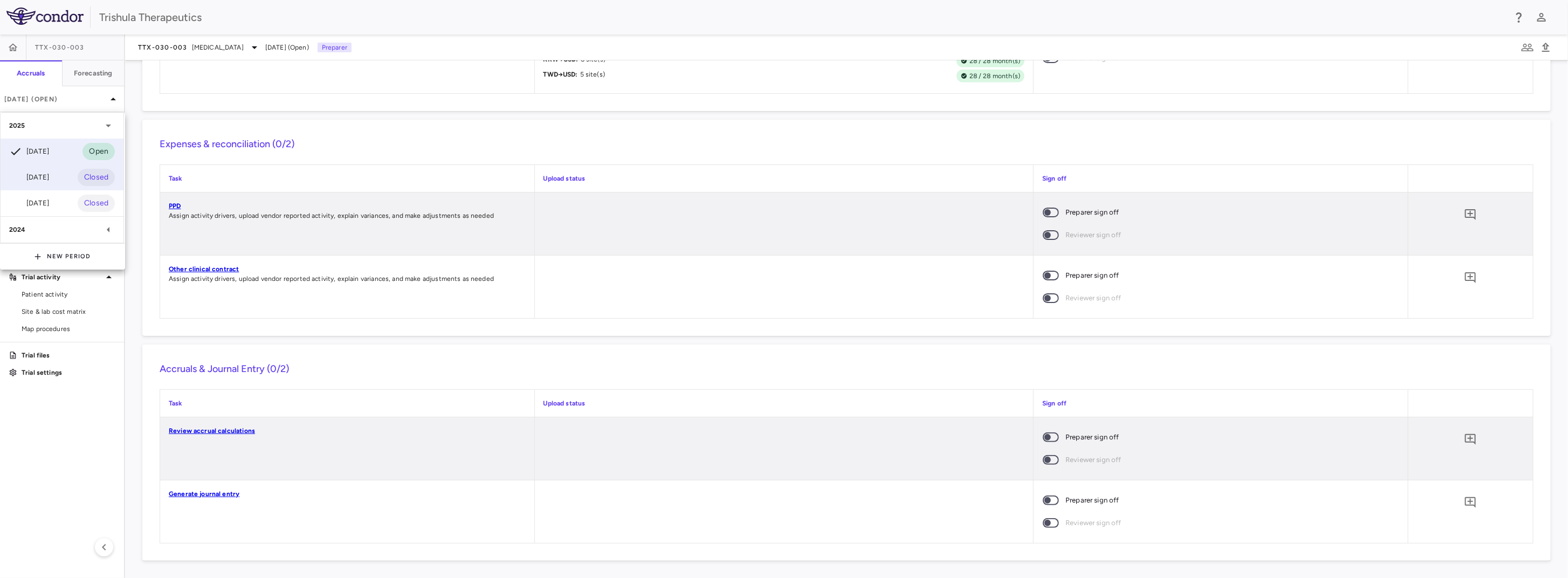
click at [50, 168] on div "Jun 2025 Closed" at bounding box center [62, 177] width 123 height 26
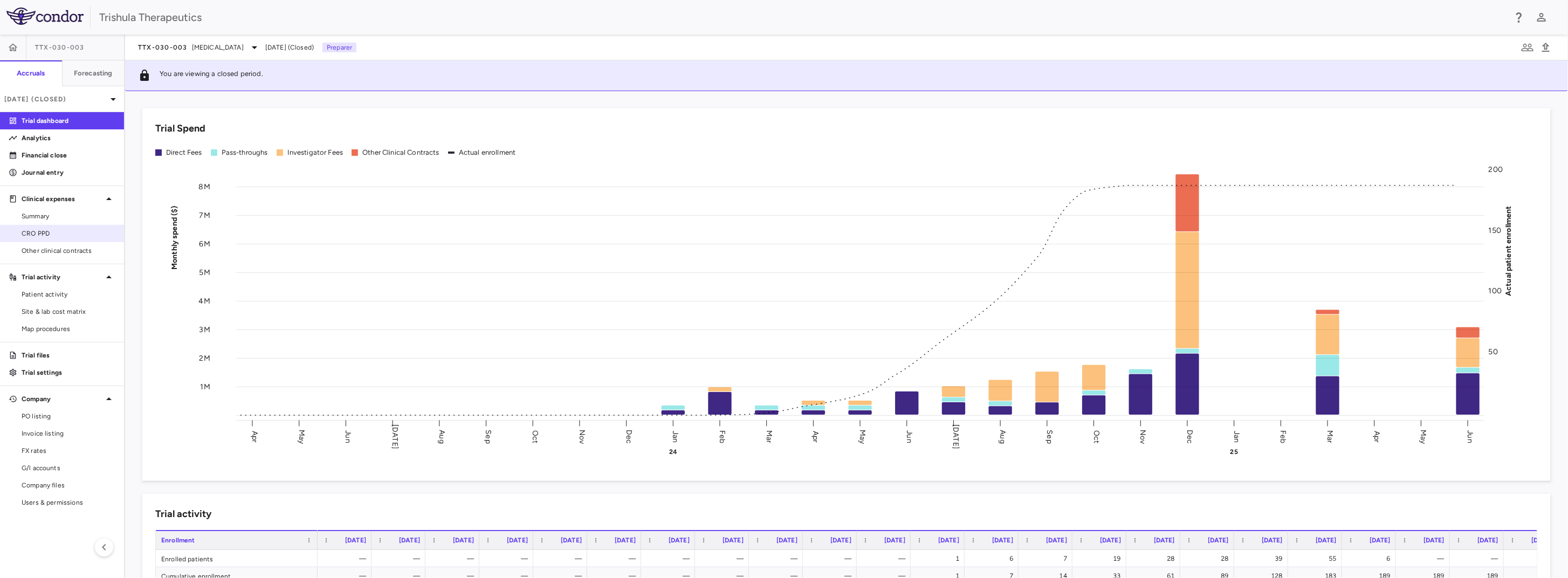
click at [49, 236] on span "CRO PPD" at bounding box center [68, 234] width 94 height 10
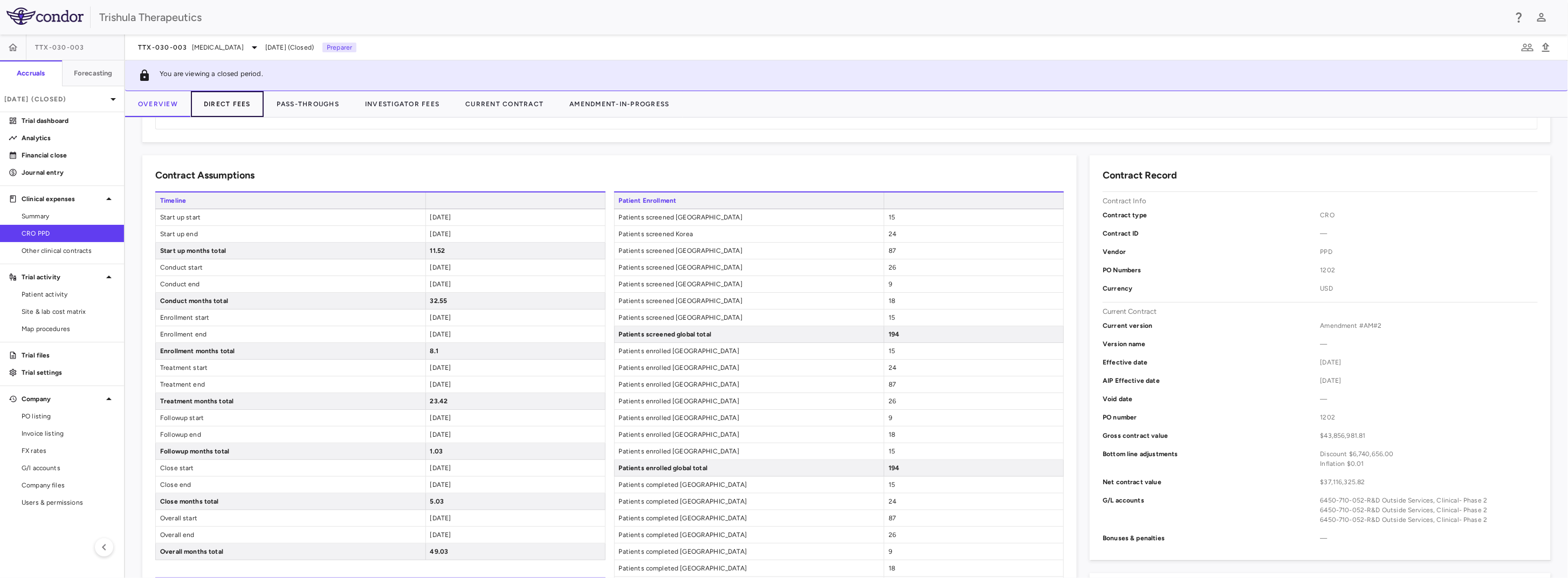
click at [239, 103] on button "Direct Fees" at bounding box center [228, 104] width 73 height 26
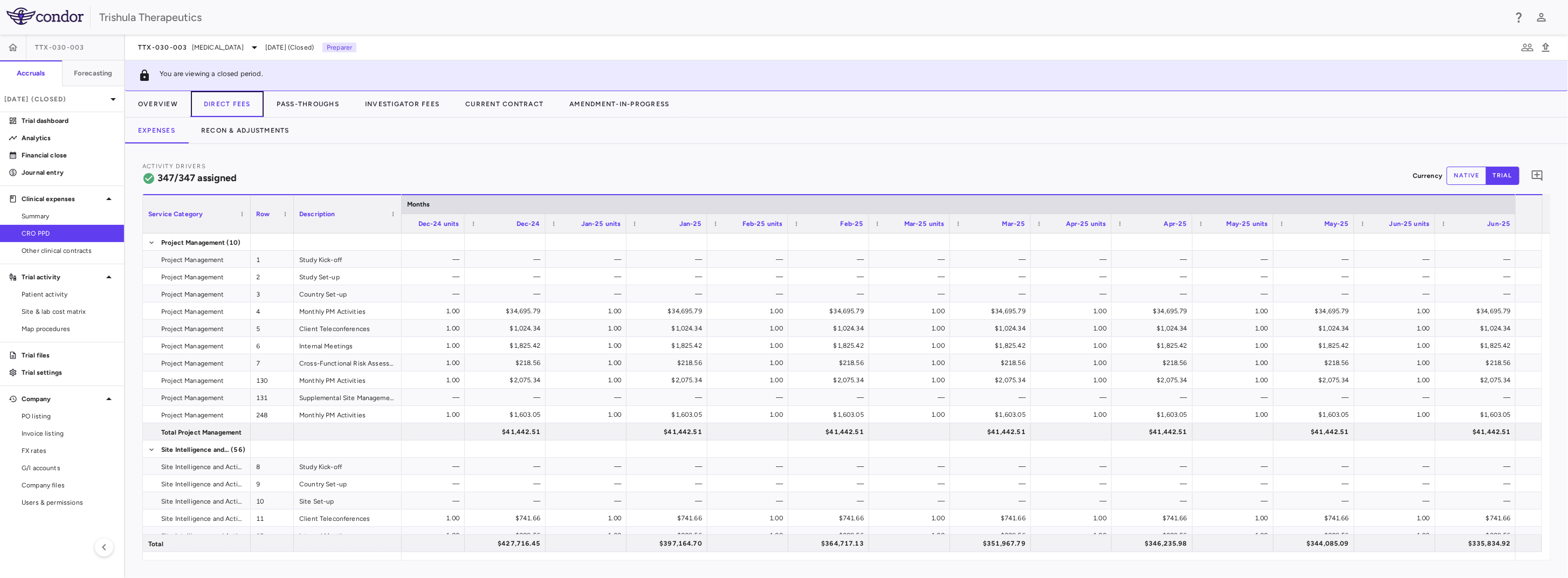
click at [239, 106] on button "Direct Fees" at bounding box center [228, 104] width 73 height 26
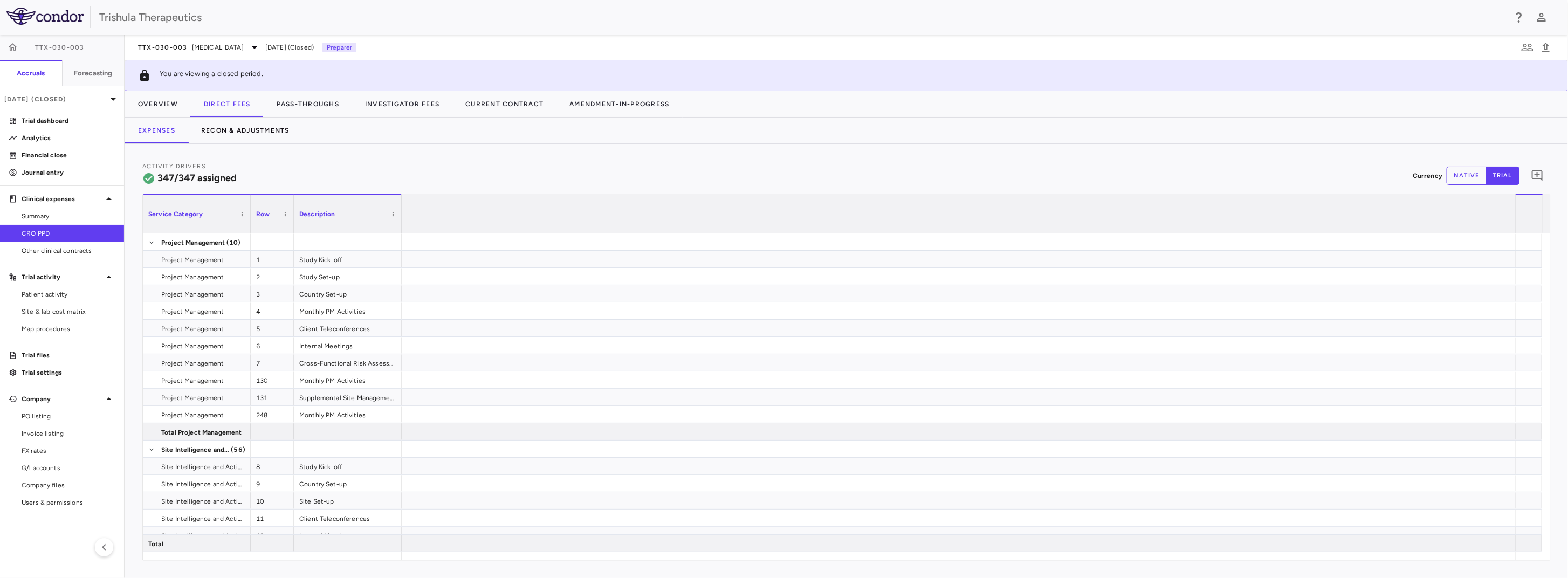
scroll to position [0, 4843]
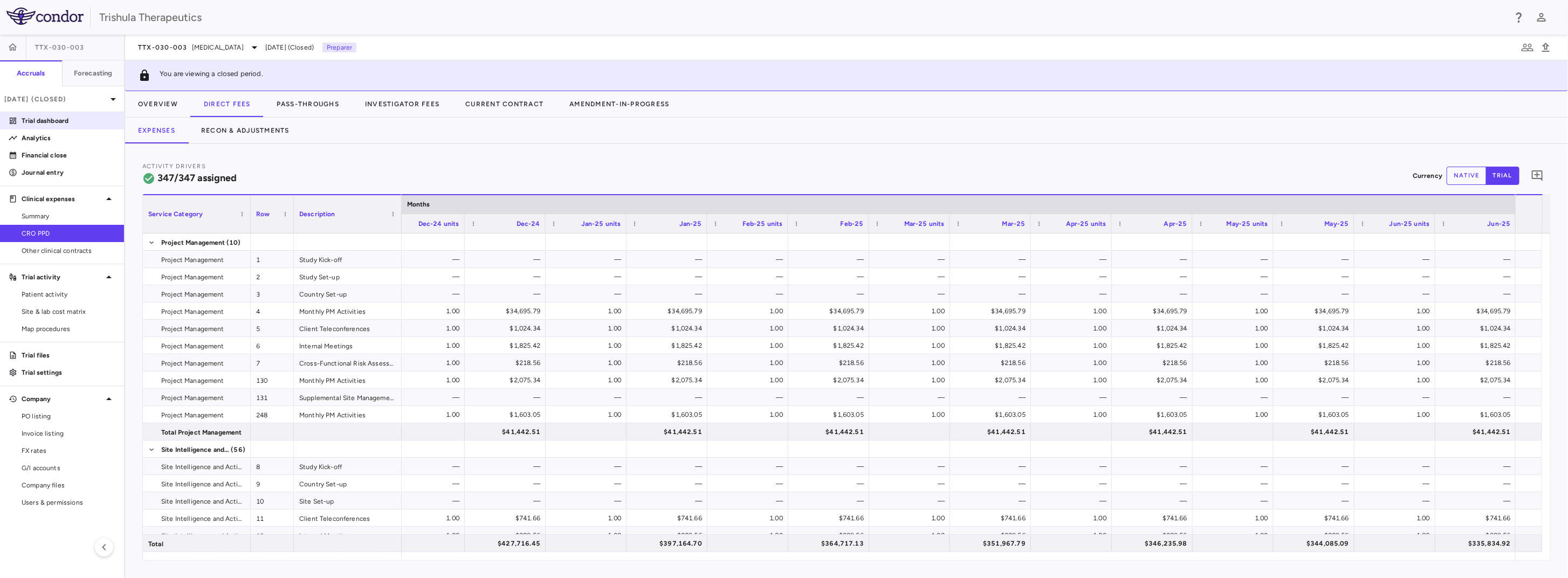
click at [79, 124] on p "Trial dashboard" at bounding box center [68, 120] width 94 height 10
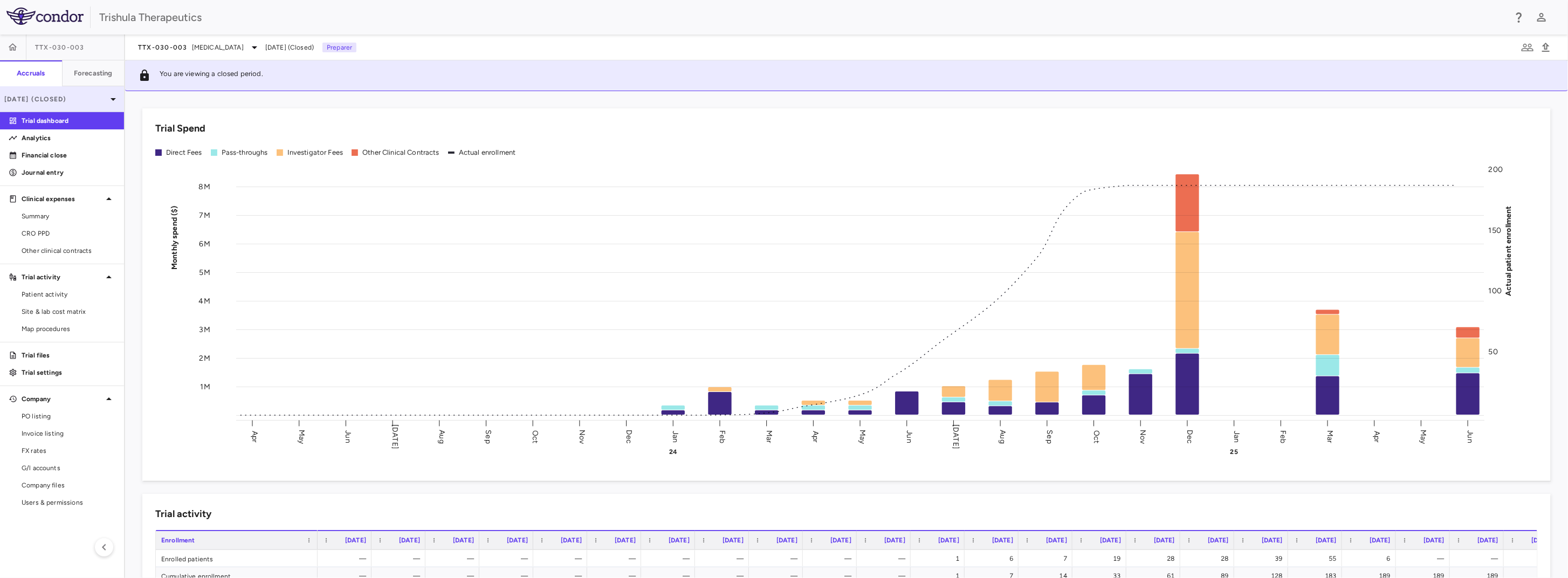
click at [59, 97] on p "[DATE] (Closed)" at bounding box center [55, 99] width 102 height 10
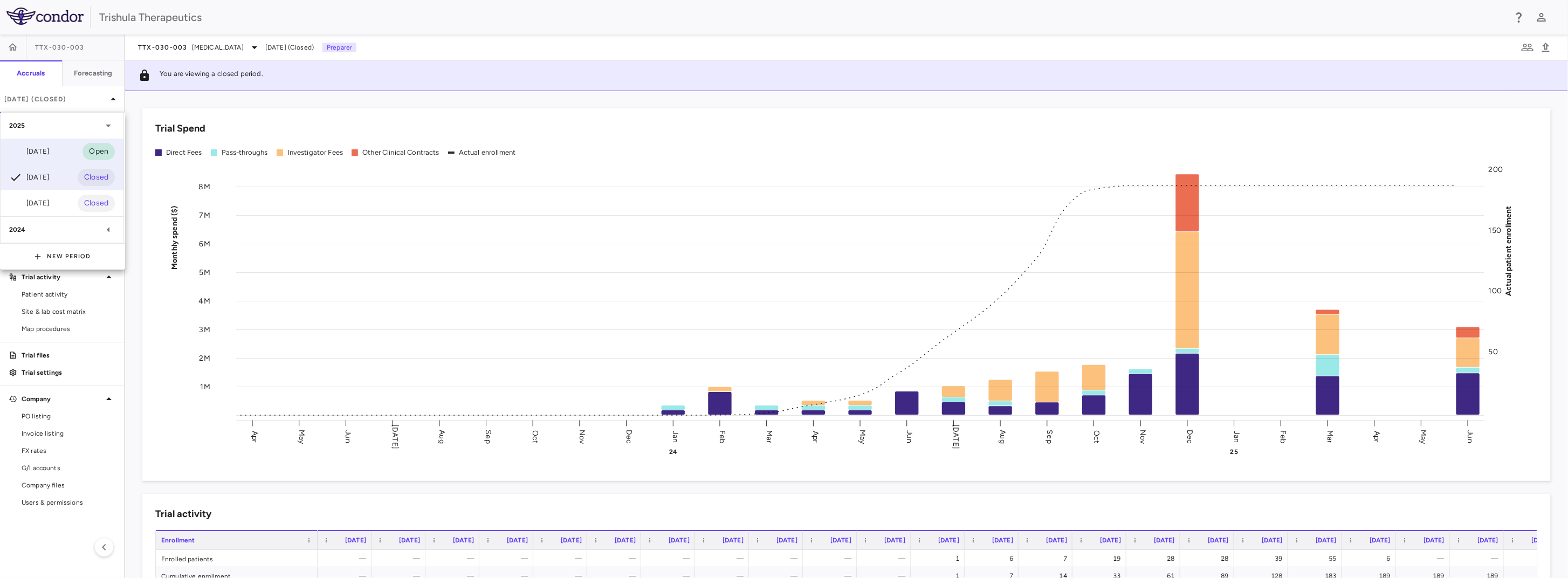
click at [45, 147] on div "[DATE]" at bounding box center [29, 151] width 40 height 13
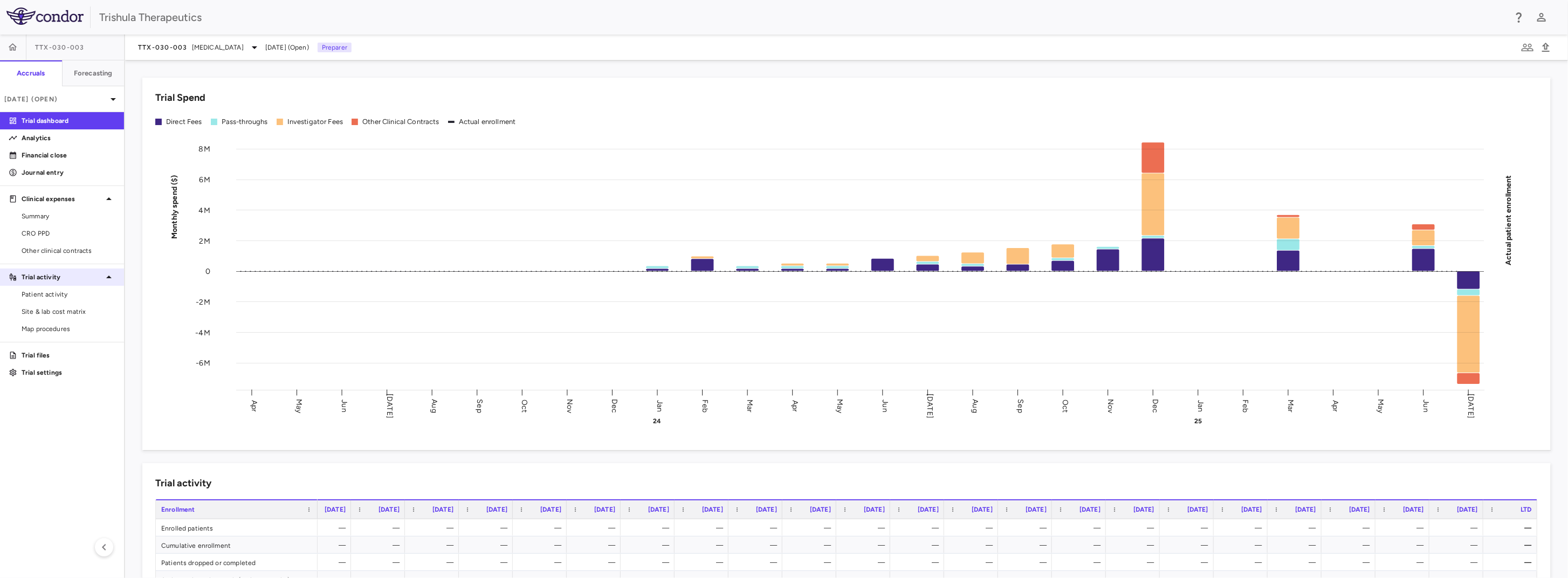
click at [52, 276] on p "Trial activity" at bounding box center [61, 277] width 81 height 10
click at [64, 158] on p "Financial close" at bounding box center [68, 155] width 94 height 10
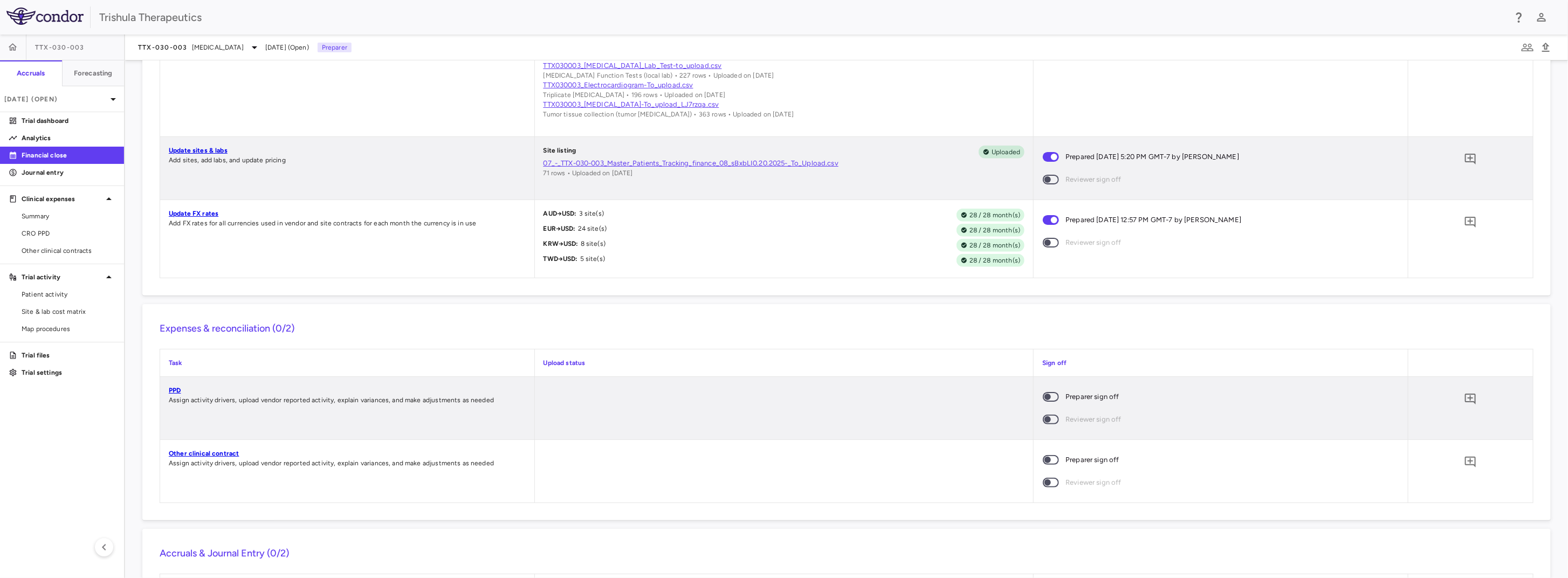
scroll to position [984, 0]
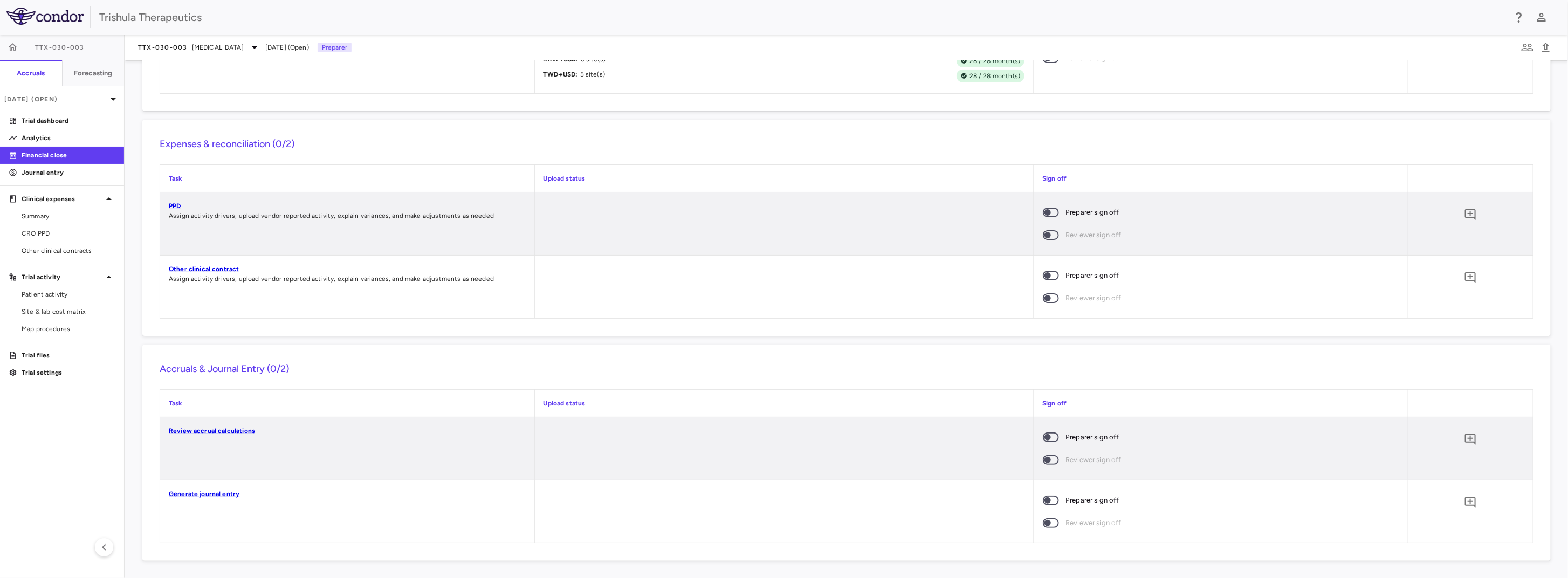
click at [517, 226] on div "PPD Assign activity drivers, upload vendor reported activity, explain variances…" at bounding box center [347, 223] width 374 height 63
click at [180, 207] on link "PPD" at bounding box center [174, 206] width 12 height 7
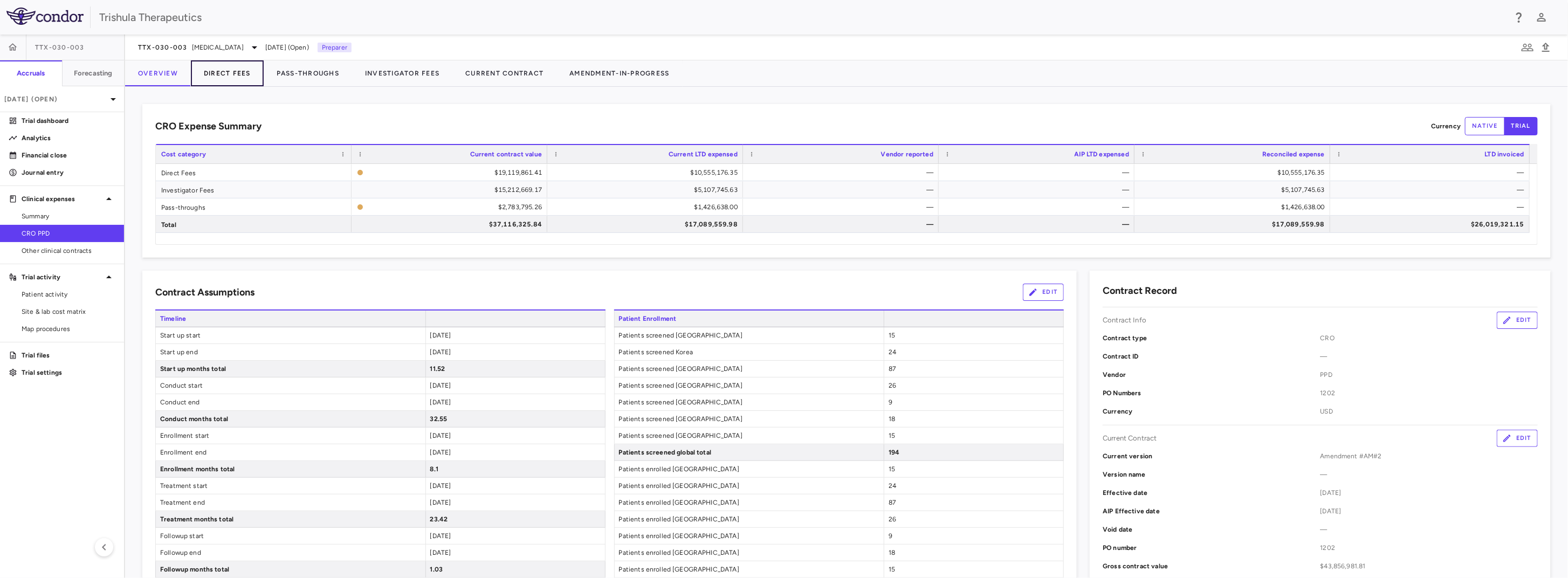
click at [237, 74] on button "Direct Fees" at bounding box center [228, 73] width 73 height 26
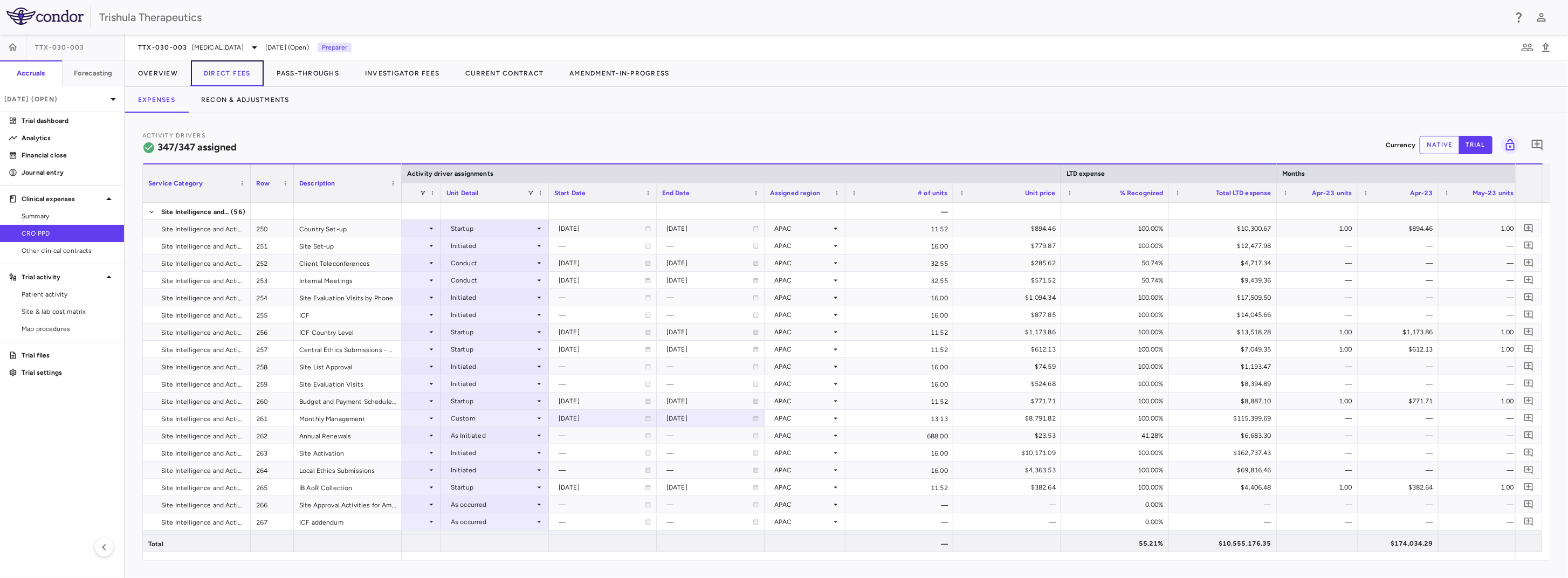
scroll to position [0, 996]
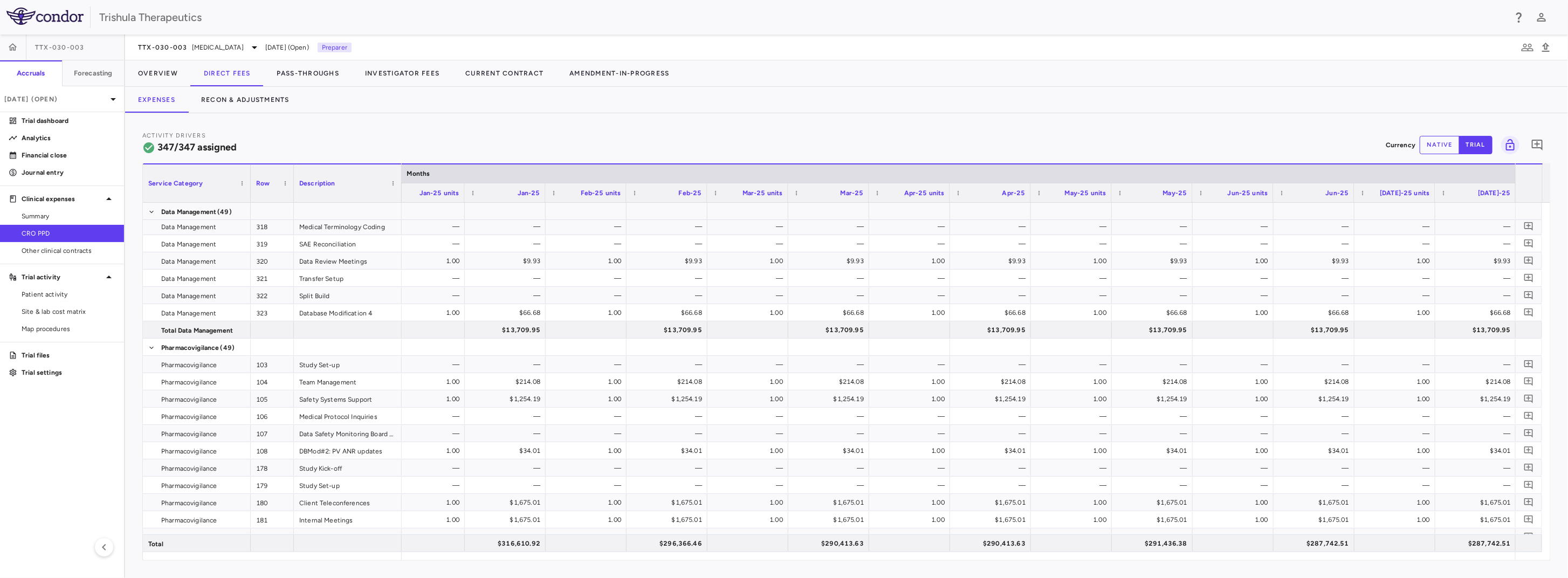
click at [49, 234] on span "CRO PPD" at bounding box center [68, 234] width 94 height 10
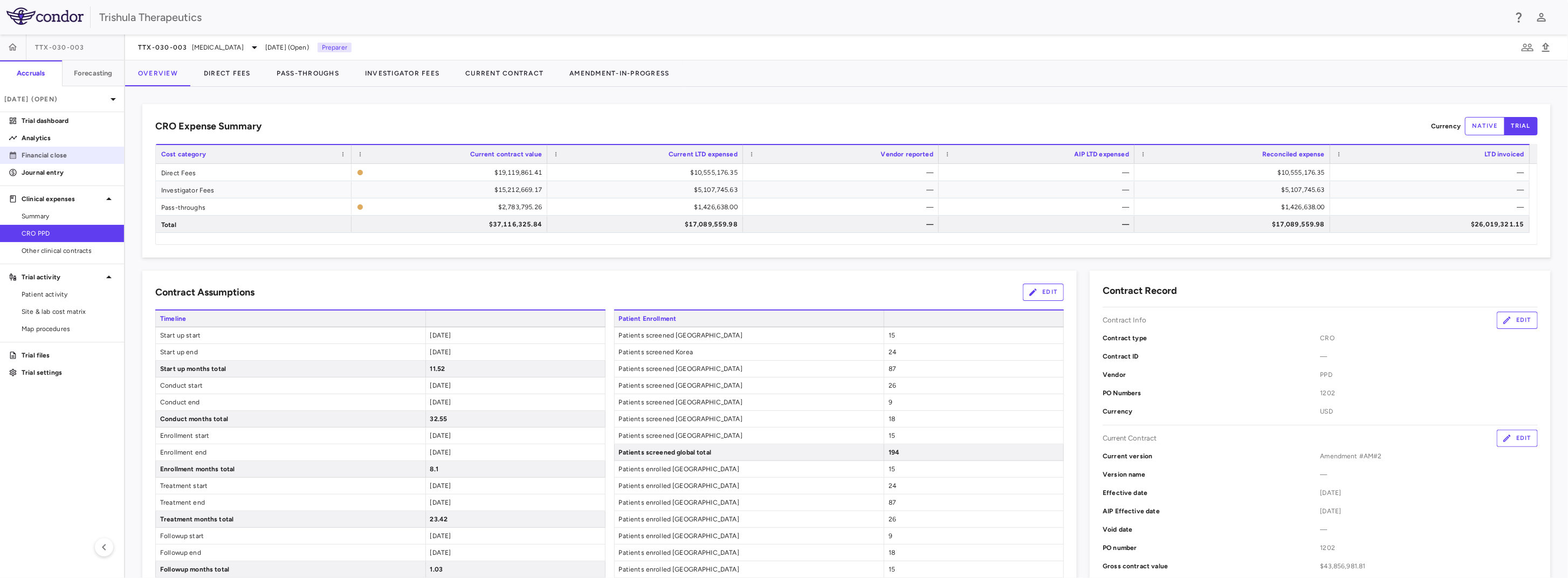
click at [49, 156] on p "Financial close" at bounding box center [68, 155] width 94 height 10
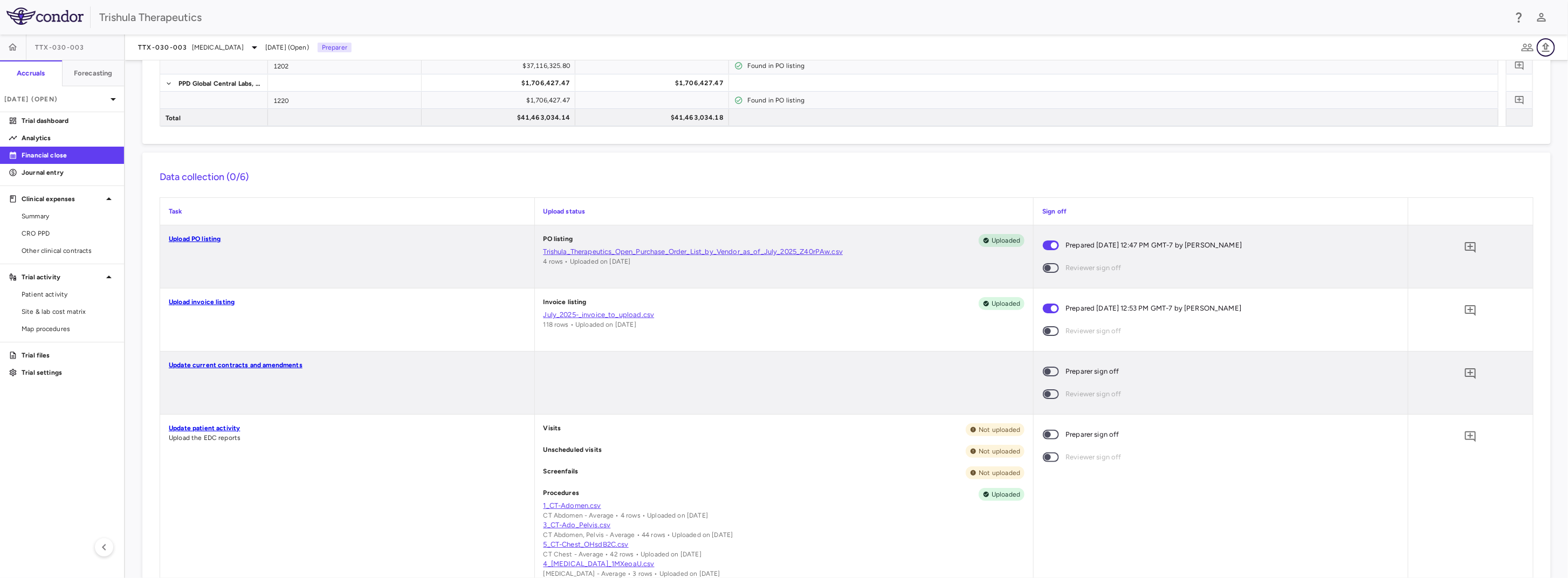
click at [1552, 47] on icon "button" at bounding box center [1545, 47] width 13 height 13
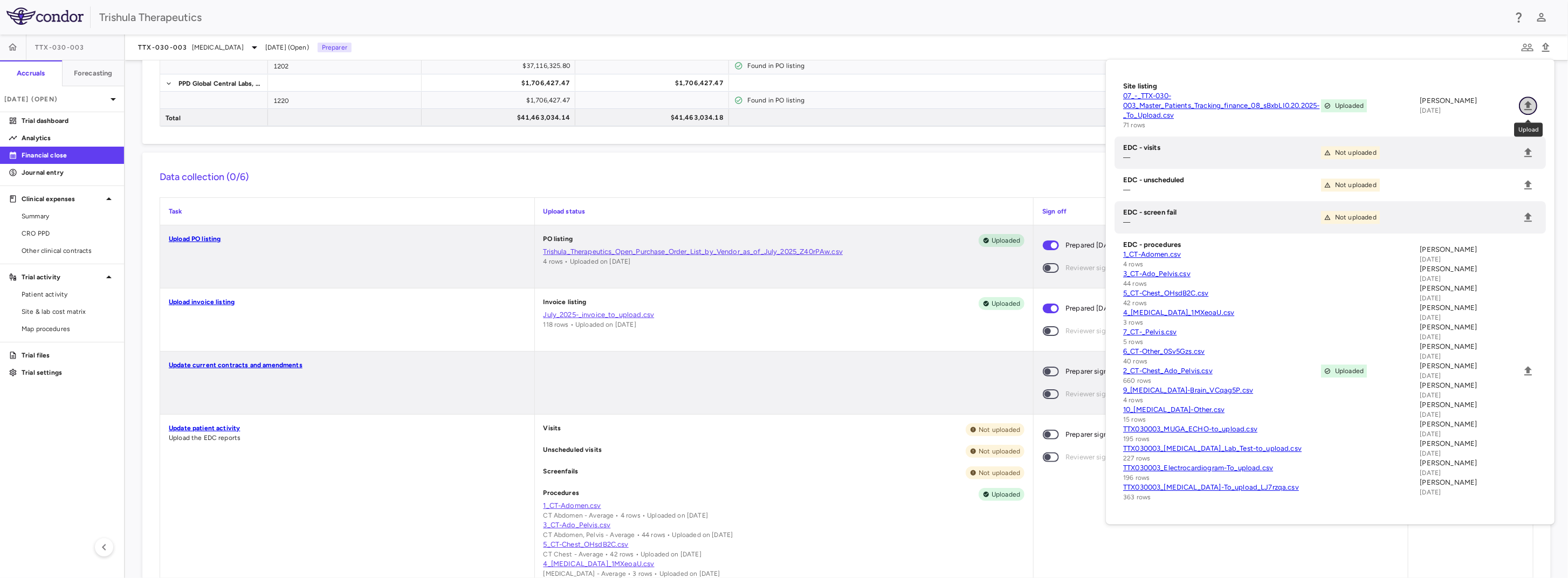
click at [1531, 107] on icon "Upload" at bounding box center [1528, 105] width 13 height 13
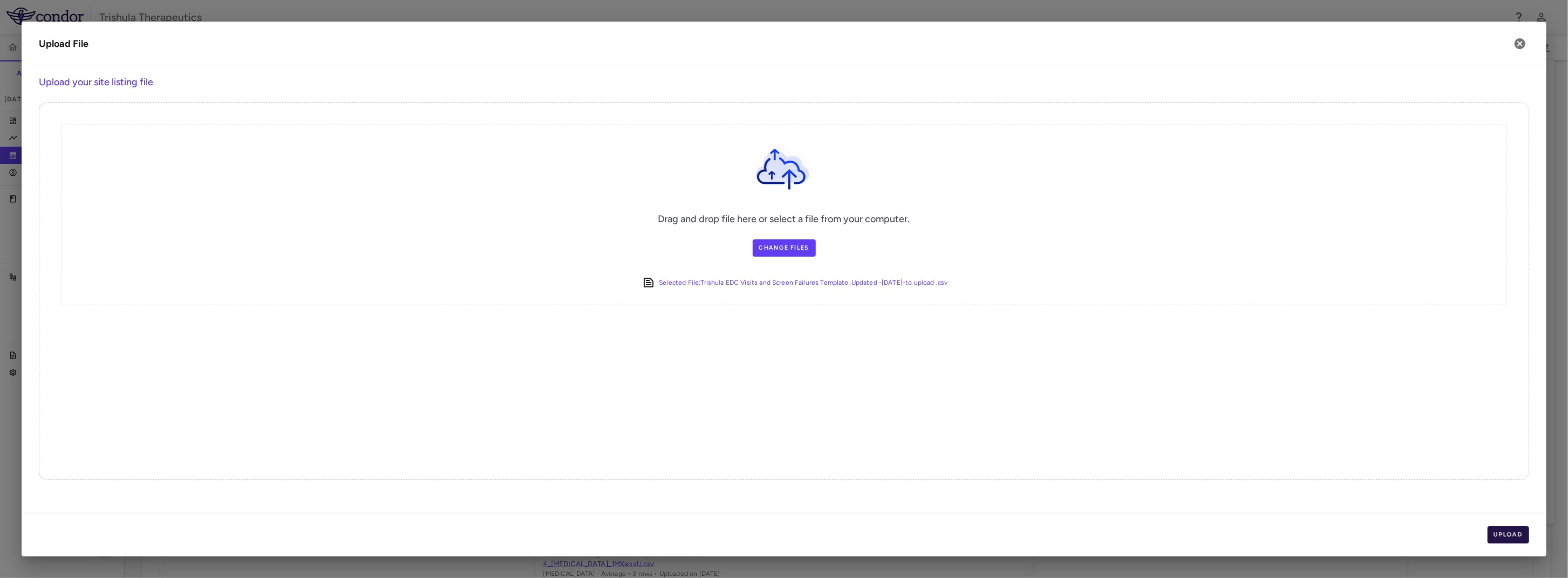
click at [1498, 533] on button "Upload" at bounding box center [1508, 535] width 42 height 17
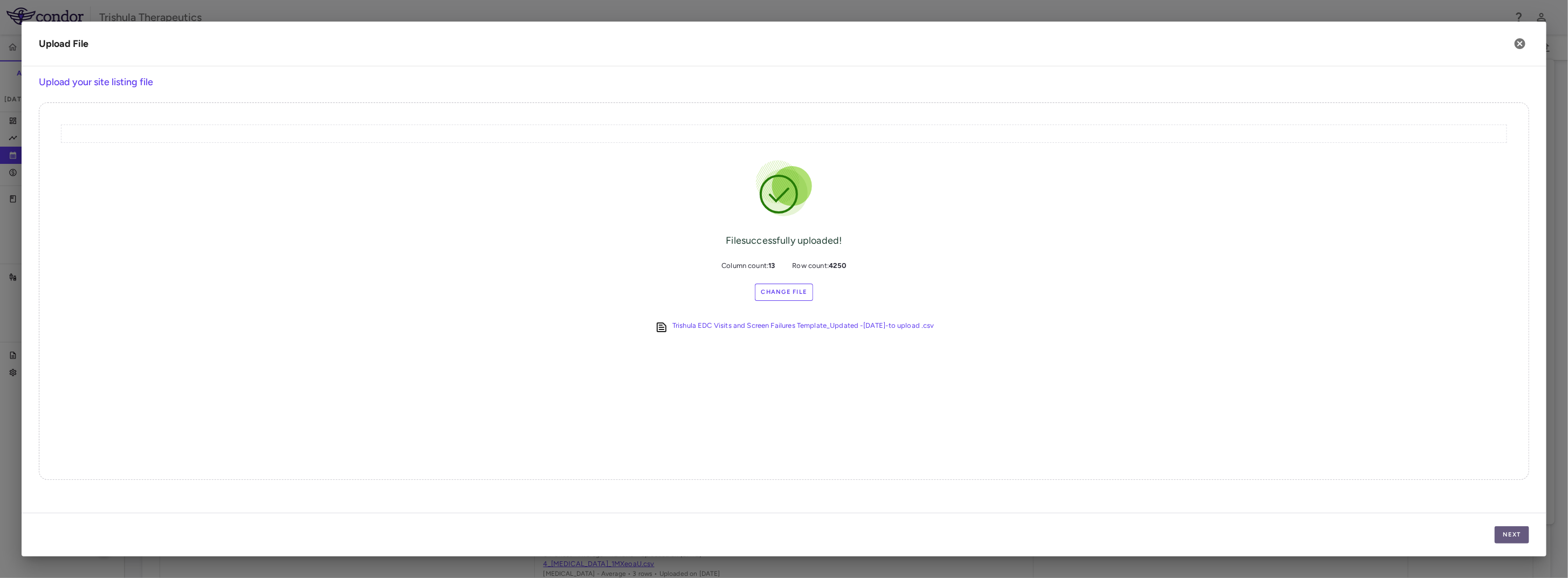
click at [1505, 535] on button "Next" at bounding box center [1512, 535] width 35 height 17
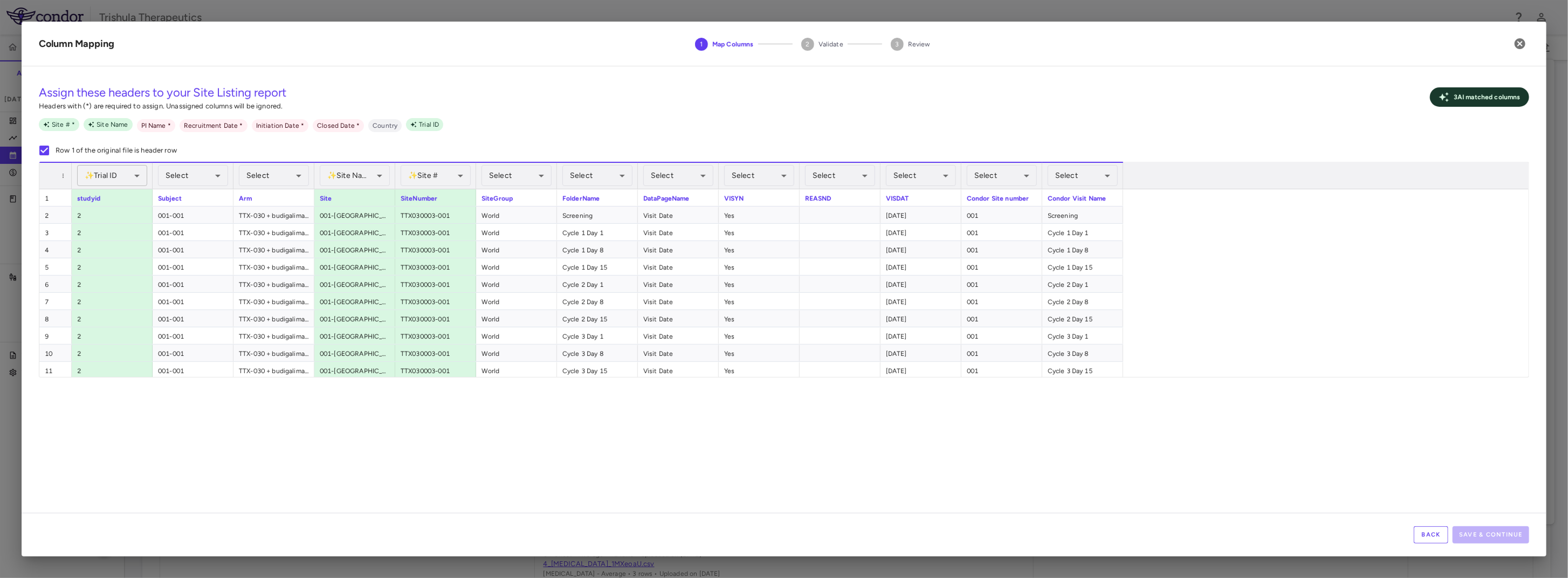
click at [135, 177] on body "Skip to sidebar Skip to main content Trishula Therapeutics TTX-030-003 Accruals…" at bounding box center [784, 289] width 1568 height 578
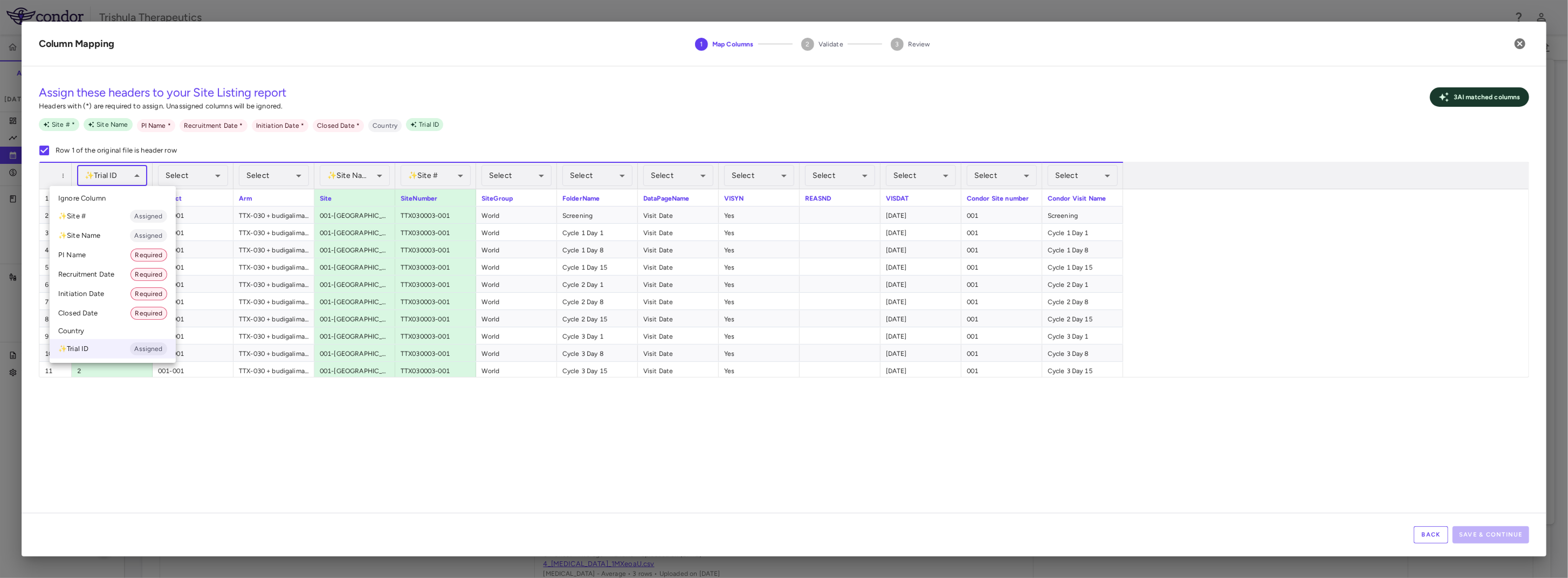
click at [101, 195] on span "Ignore Column" at bounding box center [82, 198] width 47 height 10
click at [194, 173] on body "Skip to sidebar Skip to main content Trishula Therapeutics TTX-030-003 Accruals…" at bounding box center [784, 289] width 1568 height 578
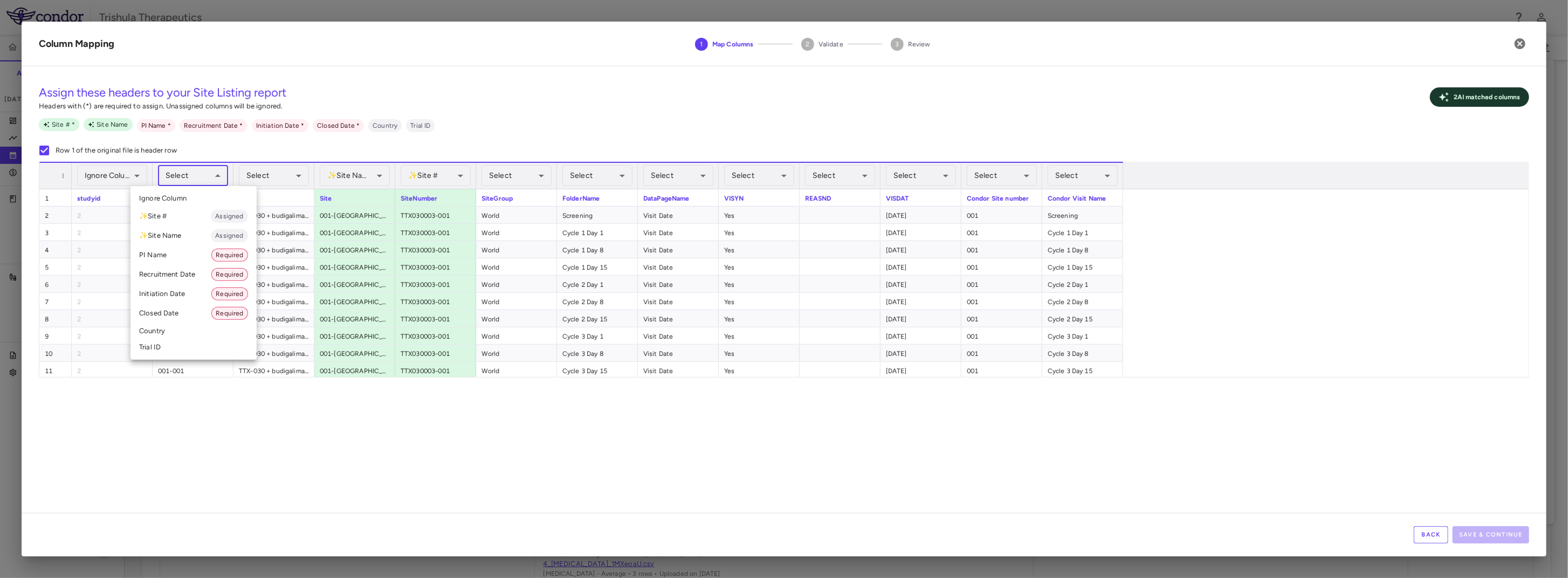
click at [205, 470] on div at bounding box center [784, 289] width 1568 height 578
click at [219, 174] on body "Skip to sidebar Skip to main content Trishula Therapeutics TTX-030-003 Accruals…" at bounding box center [784, 289] width 1568 height 578
click at [313, 478] on div at bounding box center [784, 289] width 1568 height 578
click at [214, 177] on body "Skip to sidebar Skip to main content Trishula Therapeutics TTX-030-003 Accruals…" at bounding box center [784, 289] width 1568 height 578
click at [302, 450] on div at bounding box center [784, 289] width 1568 height 578
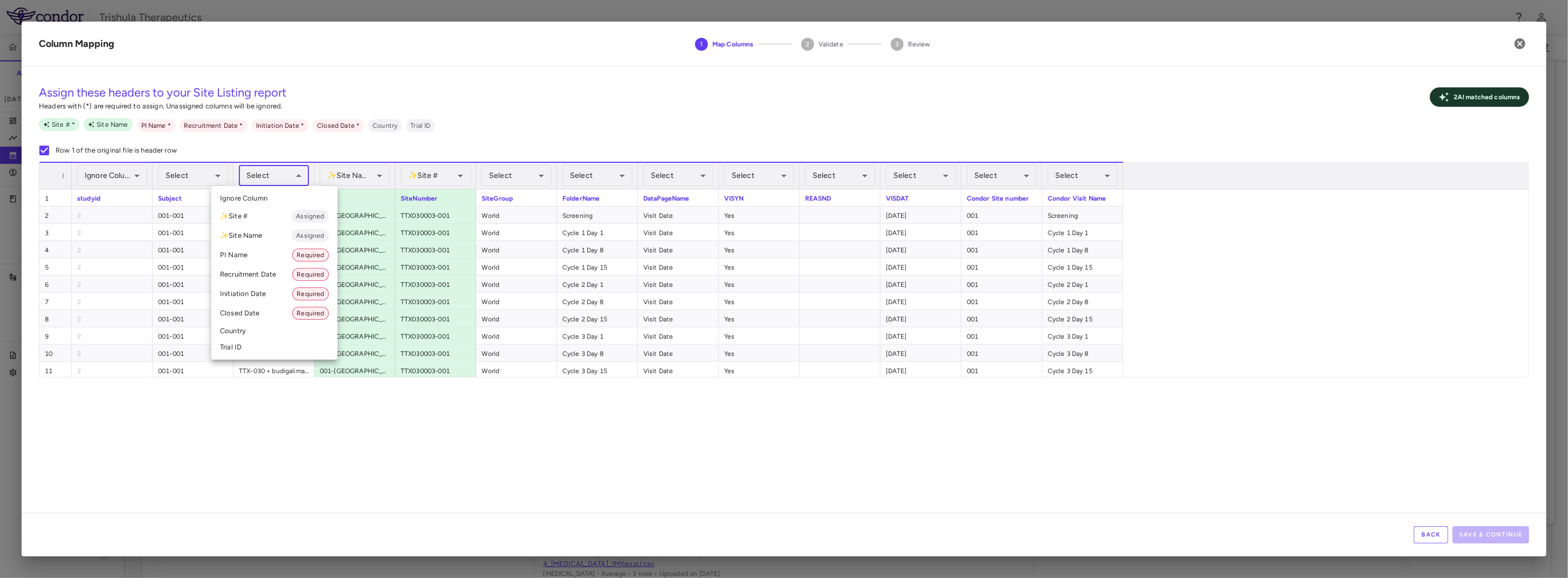
click at [297, 180] on body "Skip to sidebar Skip to main content Trishula Therapeutics TTX-030-003 Accruals…" at bounding box center [784, 289] width 1568 height 578
click at [186, 394] on div at bounding box center [784, 289] width 1568 height 578
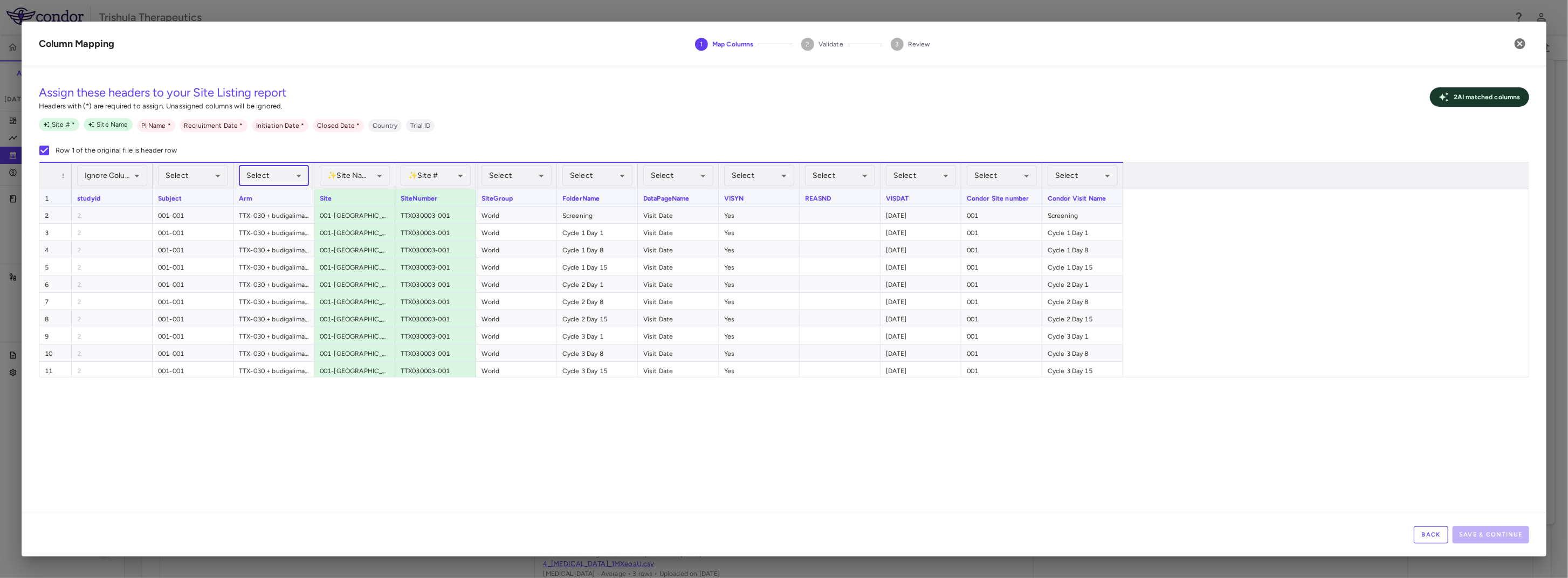
click at [215, 196] on div "Subject" at bounding box center [193, 197] width 81 height 16
click at [281, 177] on body "Skip to sidebar Skip to main content Trishula Therapeutics TTX-030-003 Accruals…" at bounding box center [784, 289] width 1568 height 578
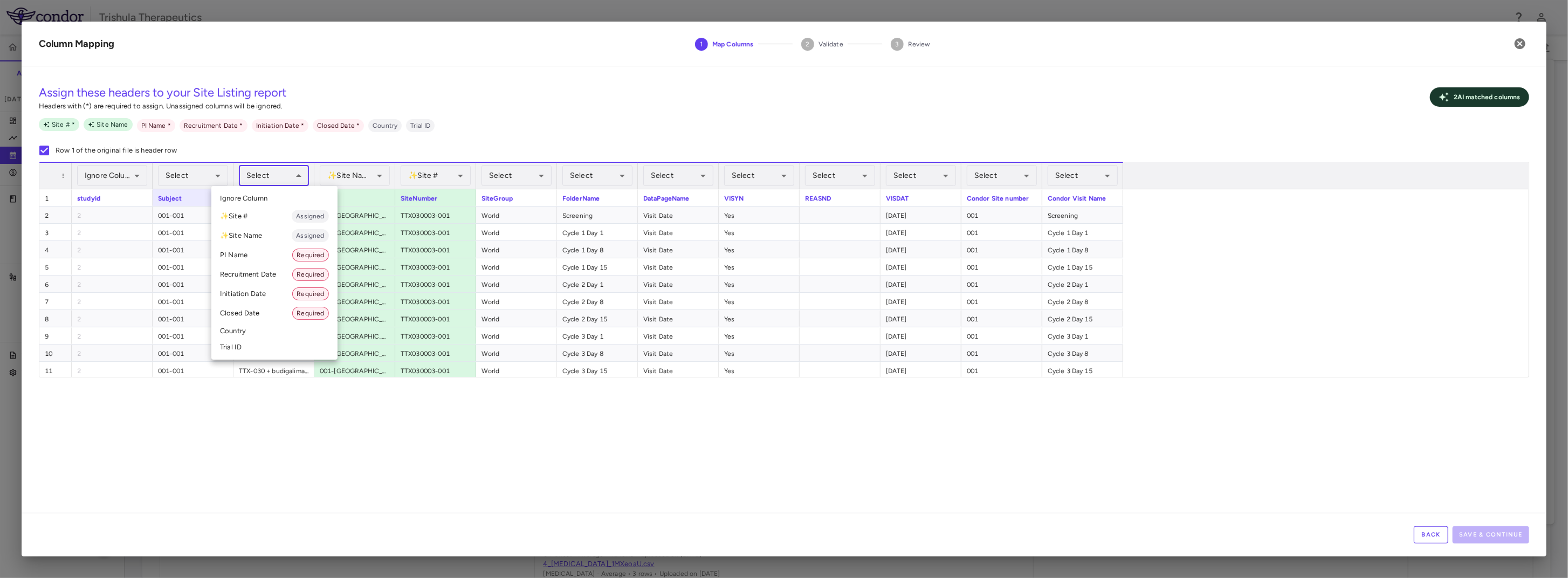
click at [1521, 47] on div at bounding box center [784, 289] width 1568 height 578
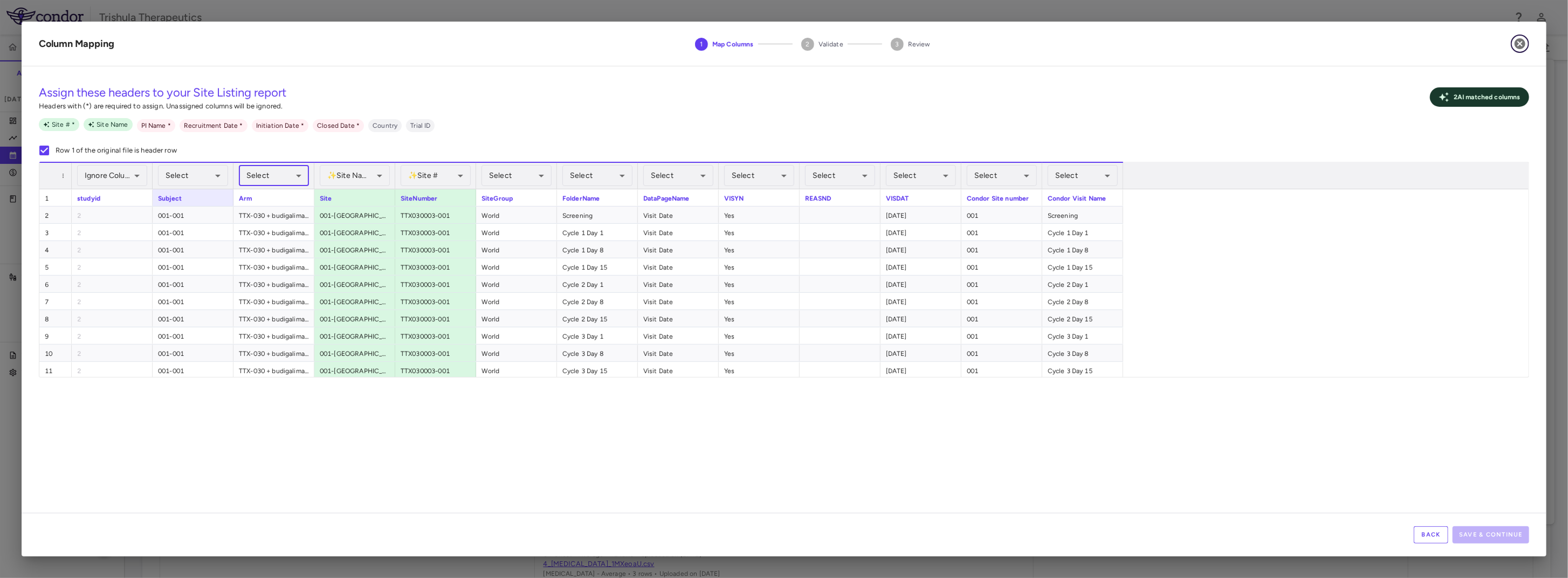
click at [1521, 45] on icon "button" at bounding box center [1520, 43] width 13 height 13
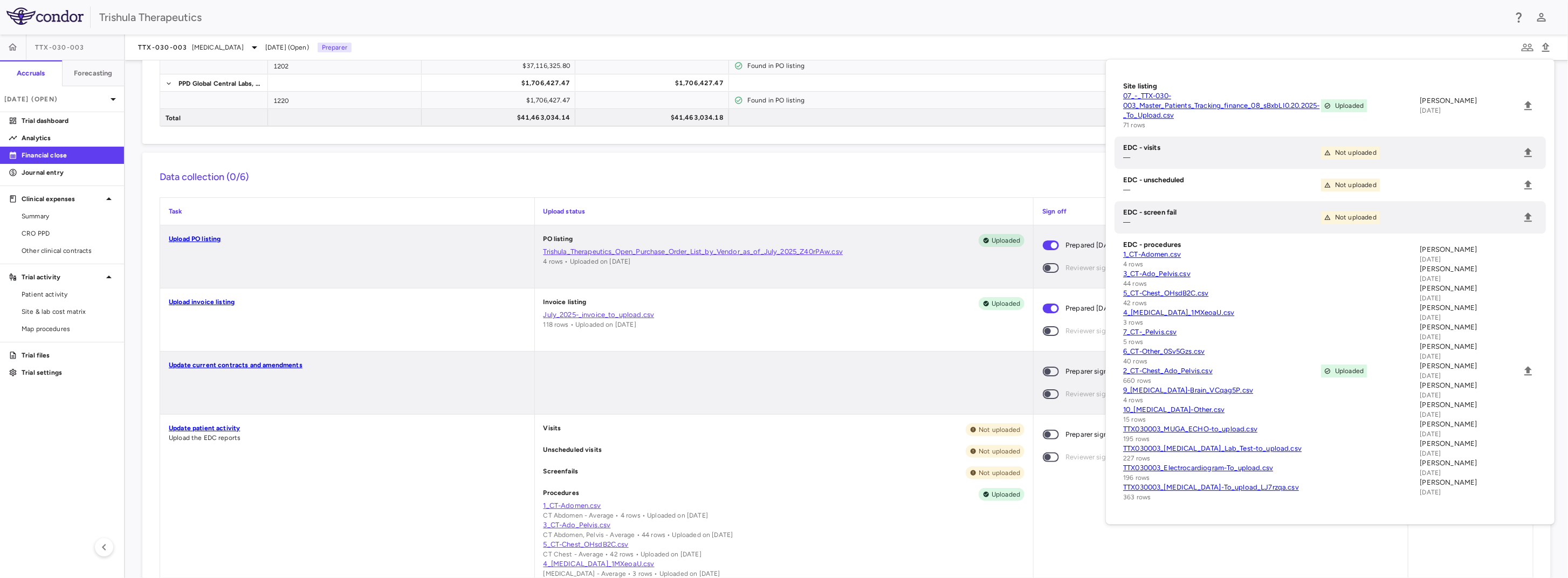
click at [1142, 110] on link "07_-_TTX-030-003_Master_Patients_Tracking_finance_08_sBxbLI0.20.2025-_To_Upload…" at bounding box center [1222, 106] width 198 height 29
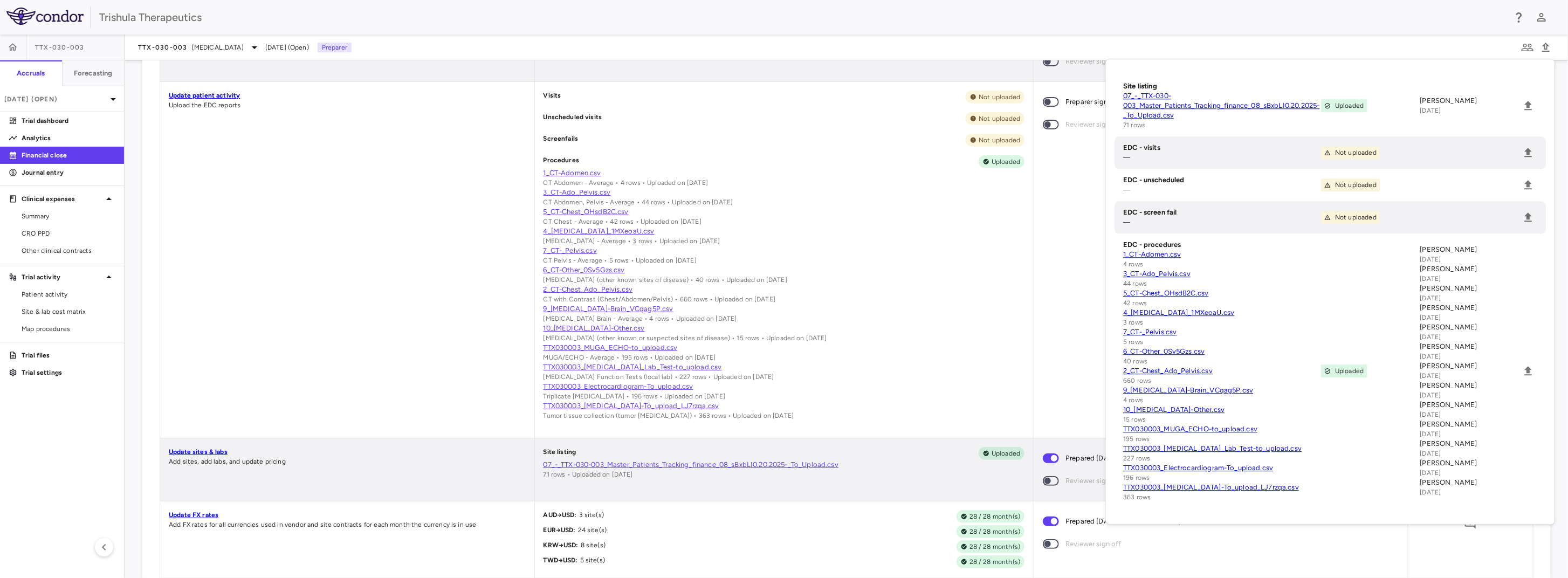
scroll to position [539, 0]
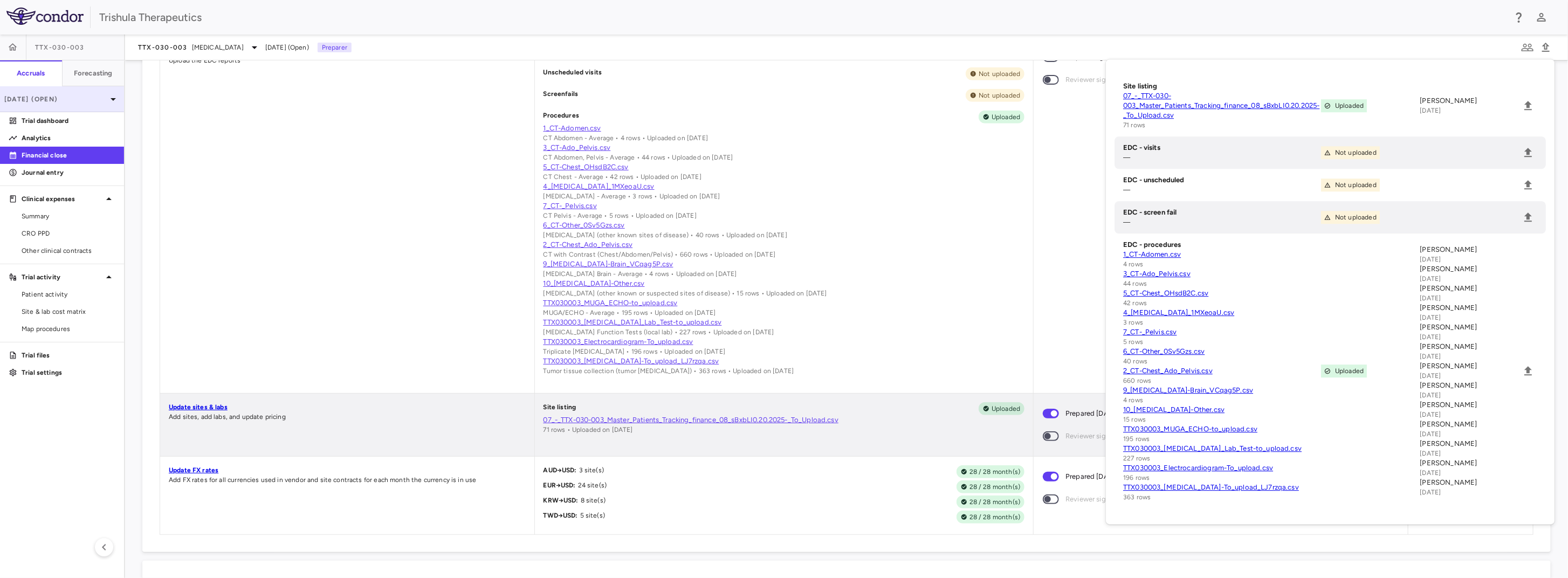
click at [68, 104] on div "[DATE] (Open)" at bounding box center [62, 99] width 124 height 26
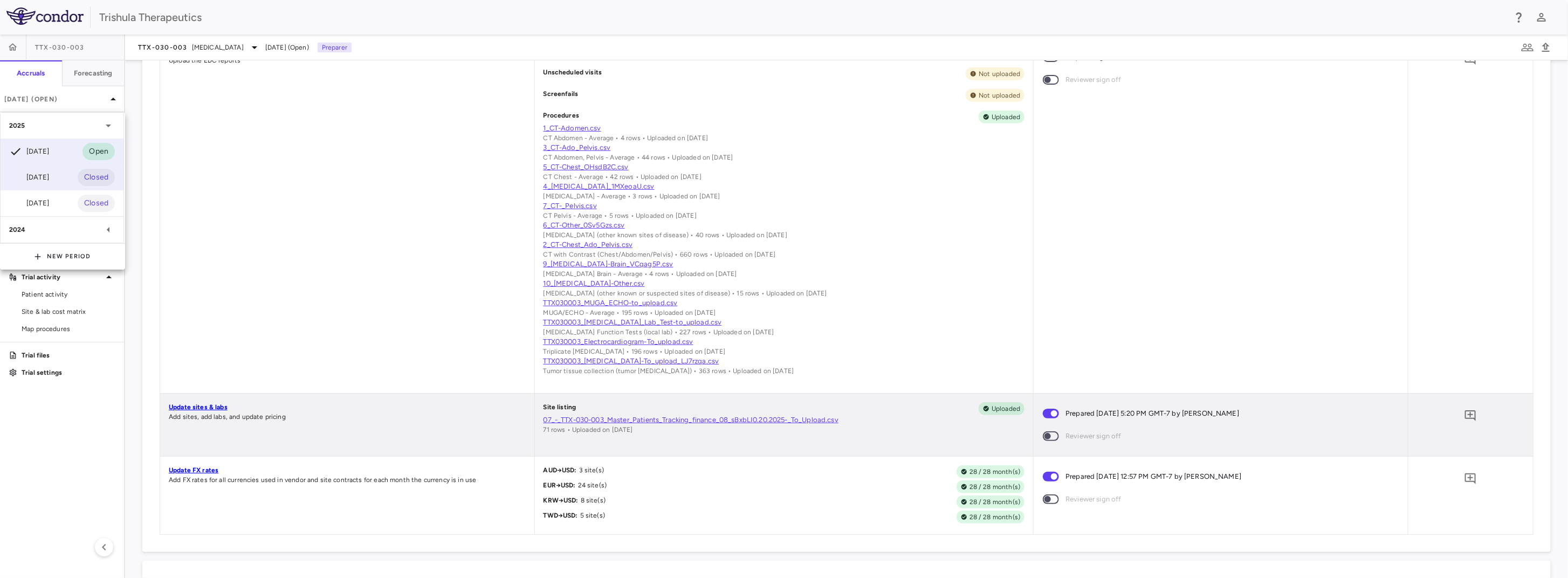
click at [40, 180] on div "[DATE]" at bounding box center [29, 177] width 40 height 13
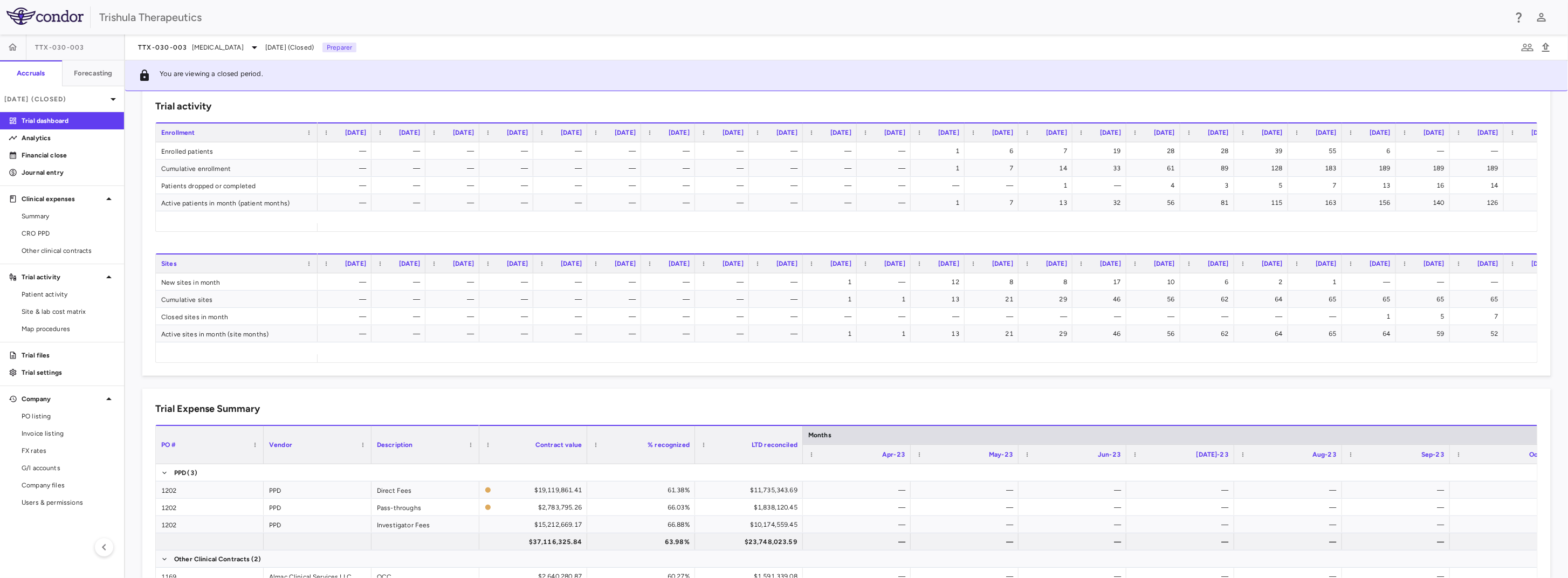
scroll to position [392, 0]
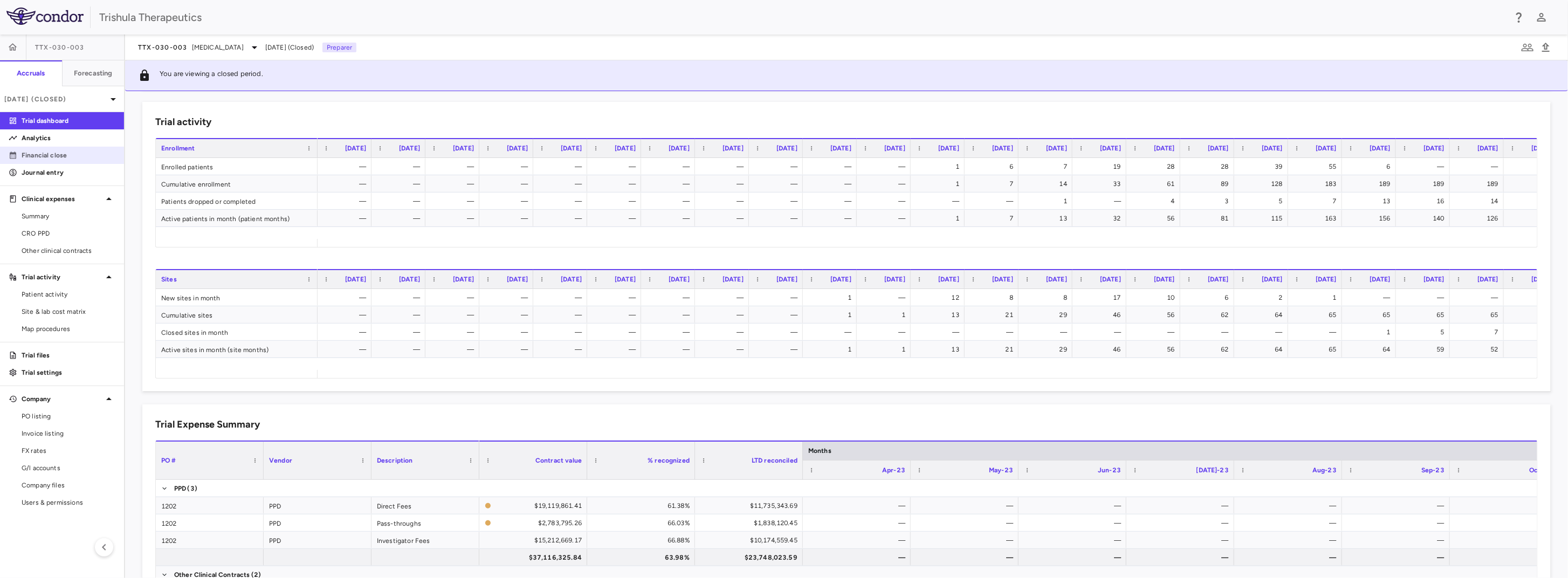
click at [71, 150] on p "Financial close" at bounding box center [68, 155] width 94 height 10
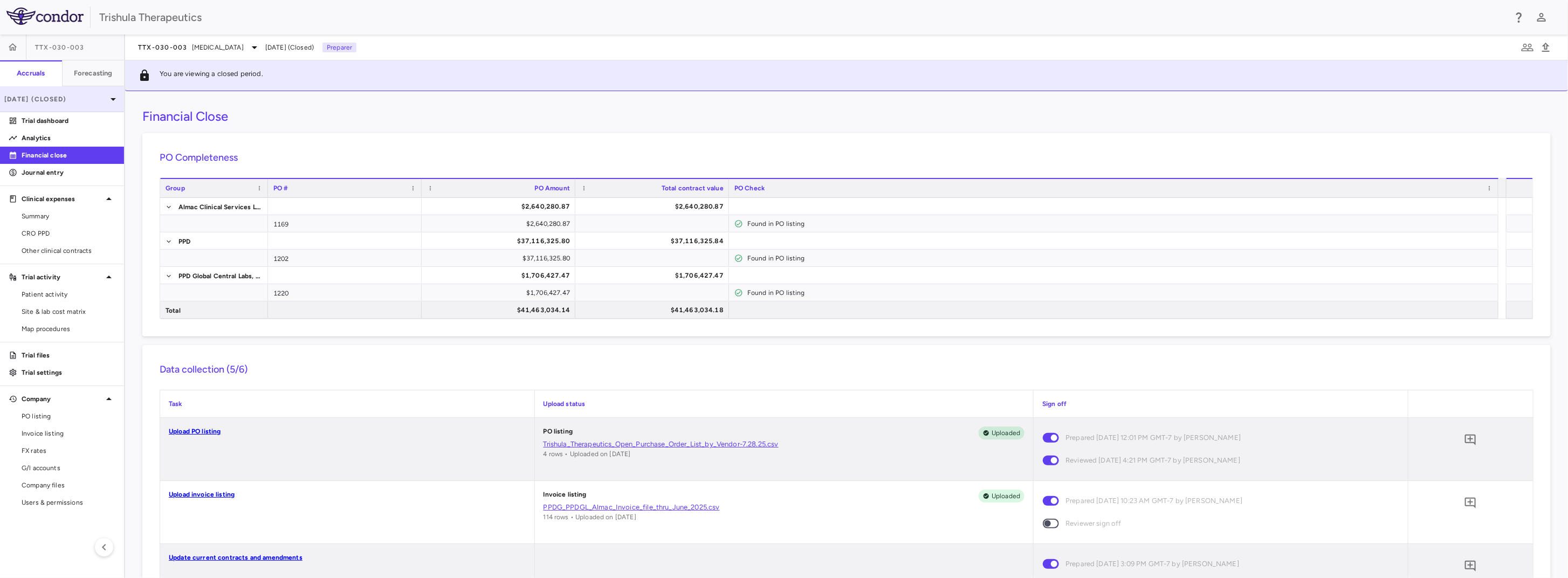
click at [60, 92] on div "[DATE] (Closed)" at bounding box center [62, 99] width 124 height 26
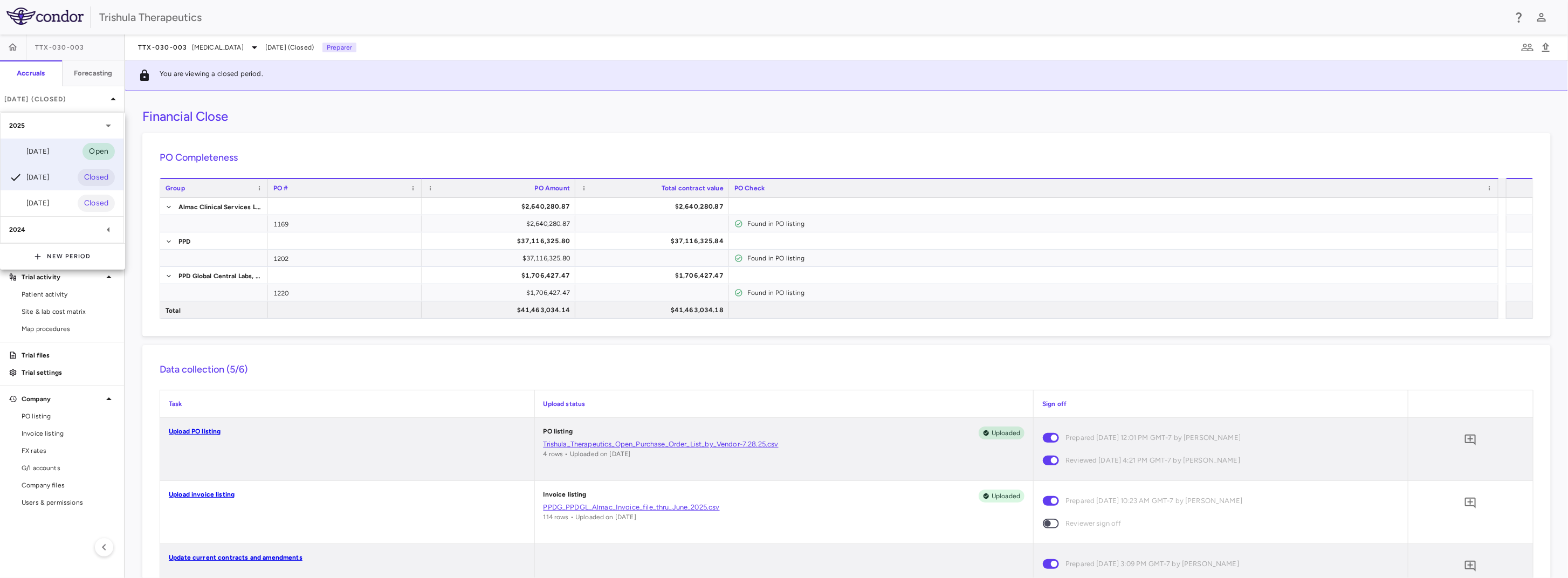
click at [42, 147] on div "[DATE]" at bounding box center [29, 151] width 40 height 13
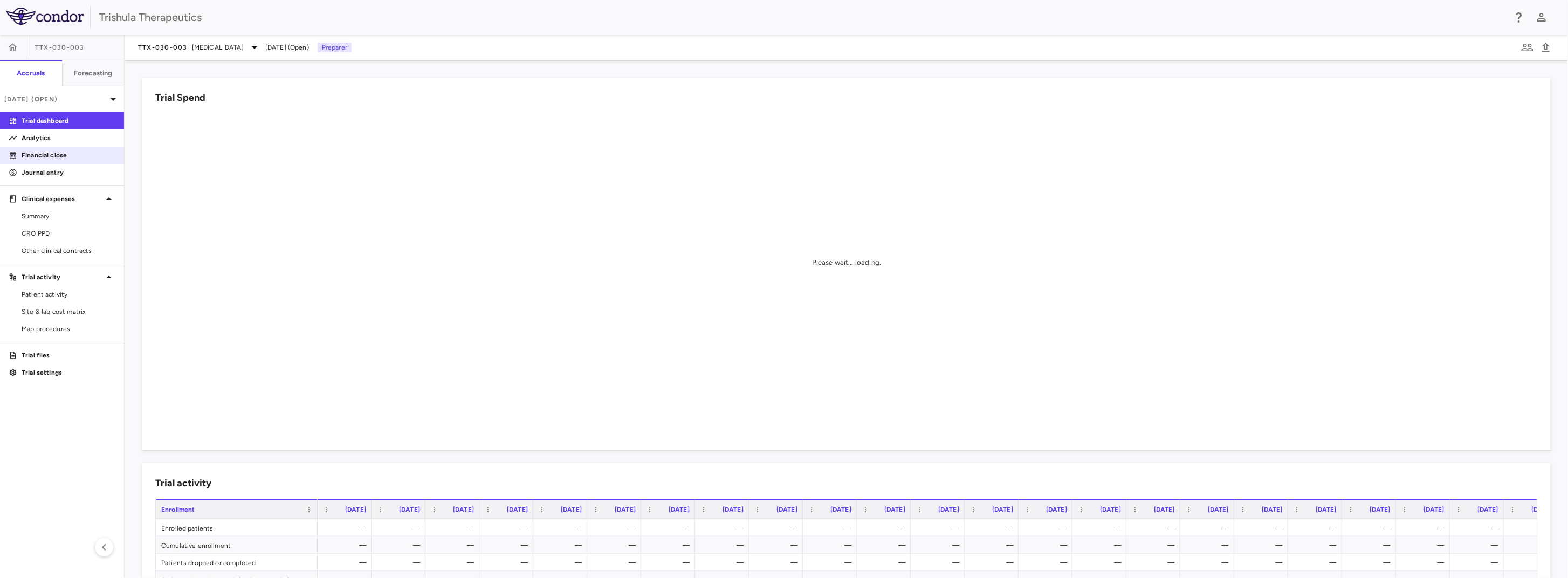
click at [55, 156] on p "Financial close" at bounding box center [68, 155] width 94 height 10
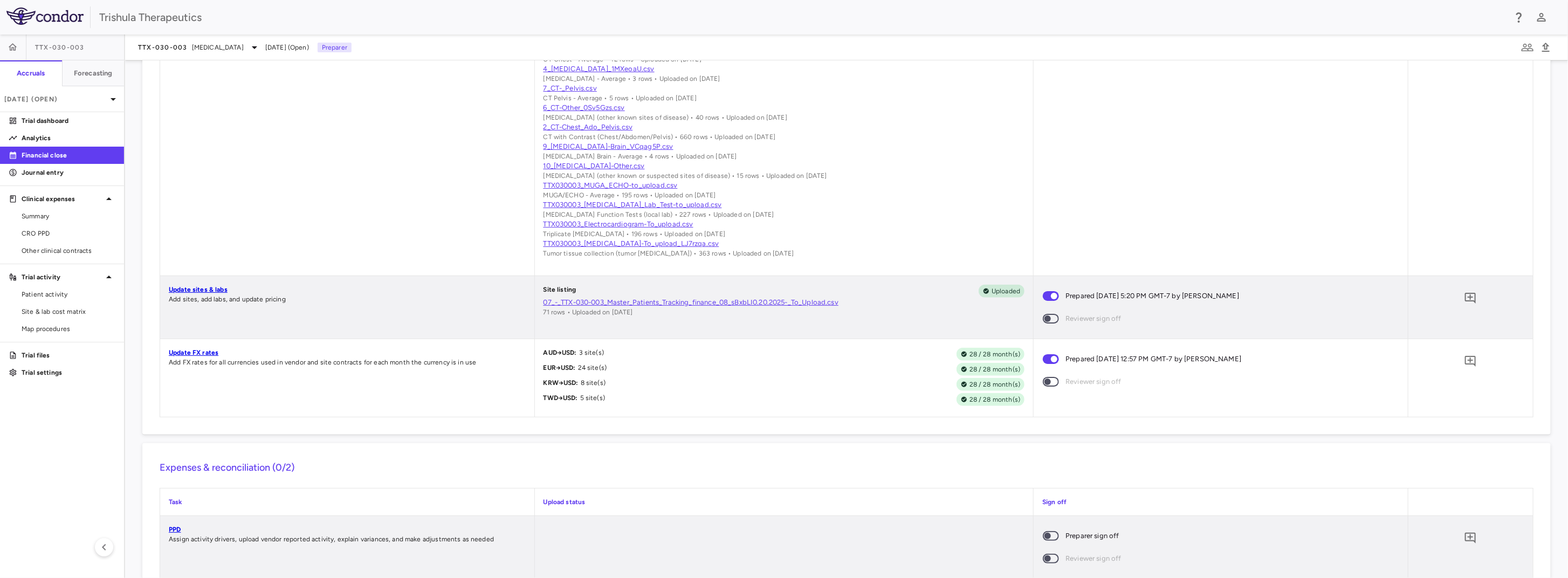
scroll to position [701, 0]
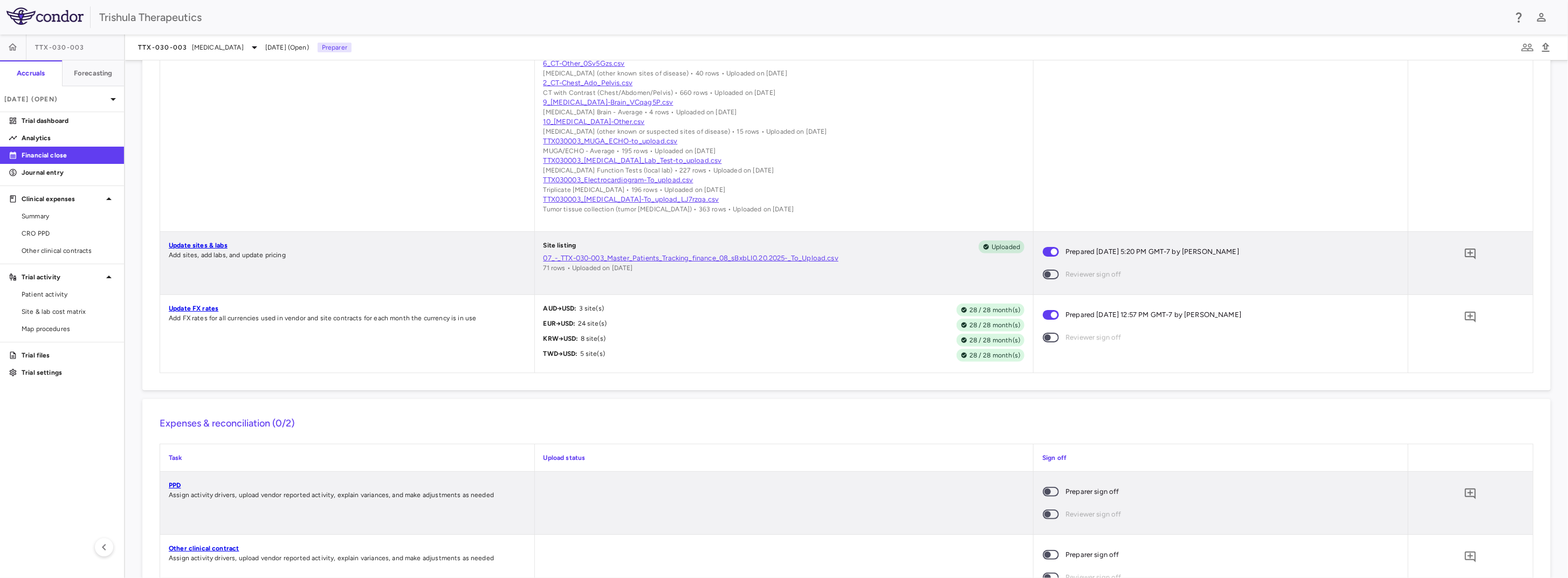
click at [674, 263] on link "07_-_TTX-030-003_Master_Patients_Tracking_finance_08_sBxbLI0.20.2025-_To_Upload…" at bounding box center [784, 258] width 481 height 10
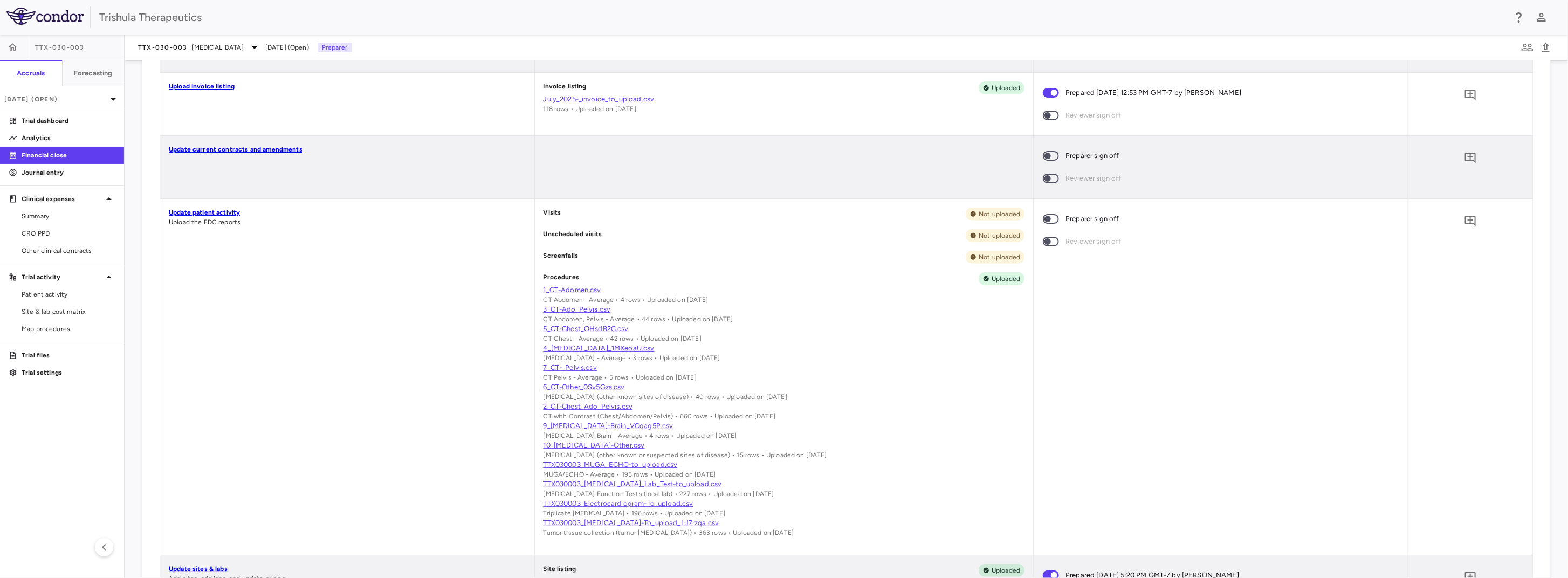
scroll to position [162, 0]
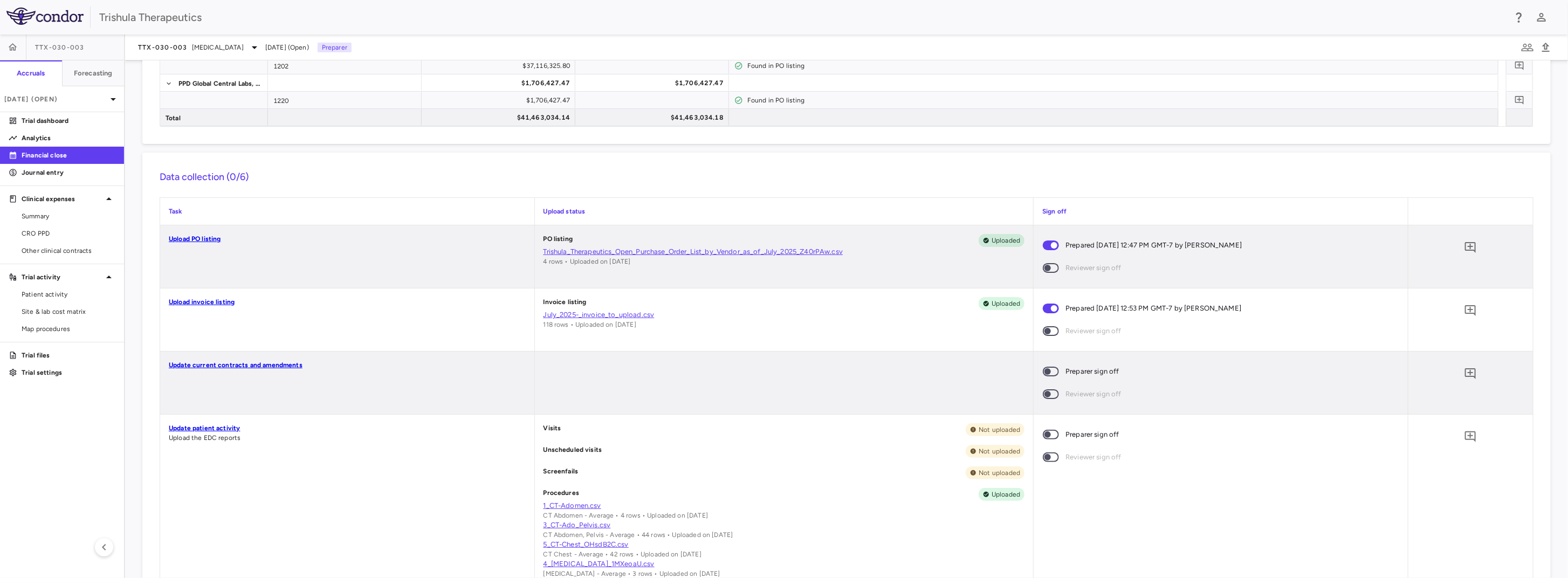
click at [230, 428] on link "Update patient activity" at bounding box center [204, 428] width 71 height 7
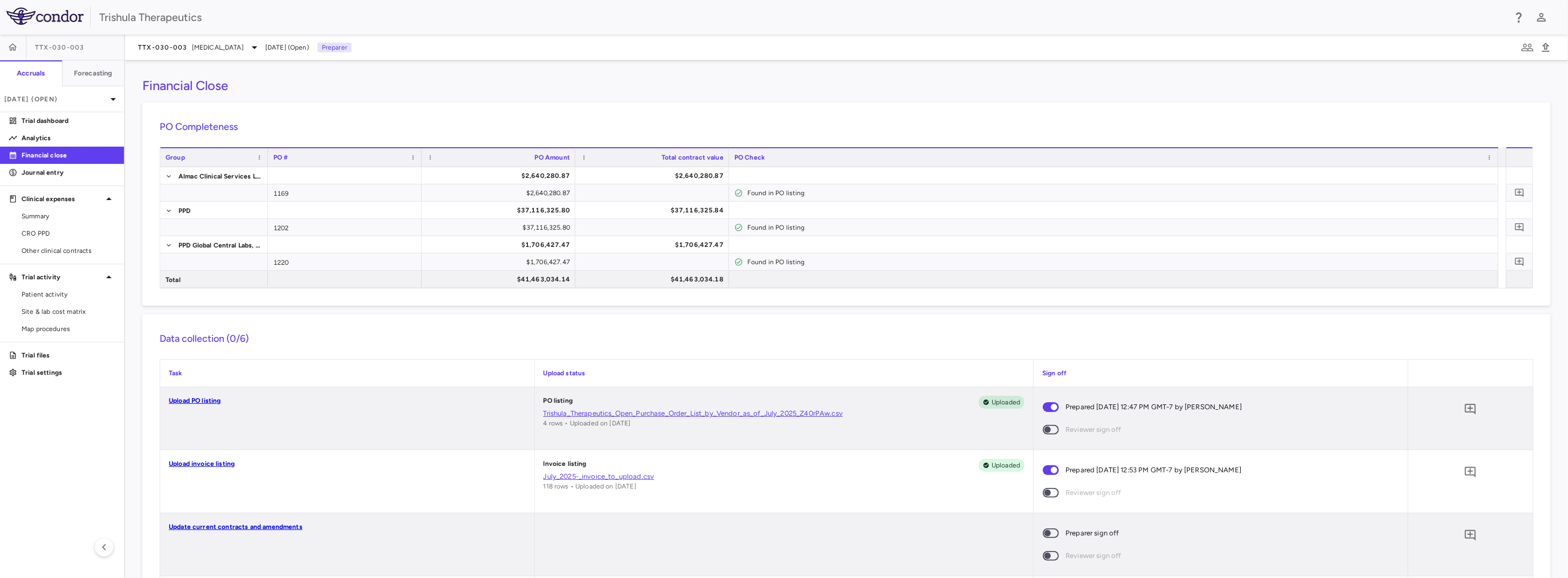
scroll to position [162, 0]
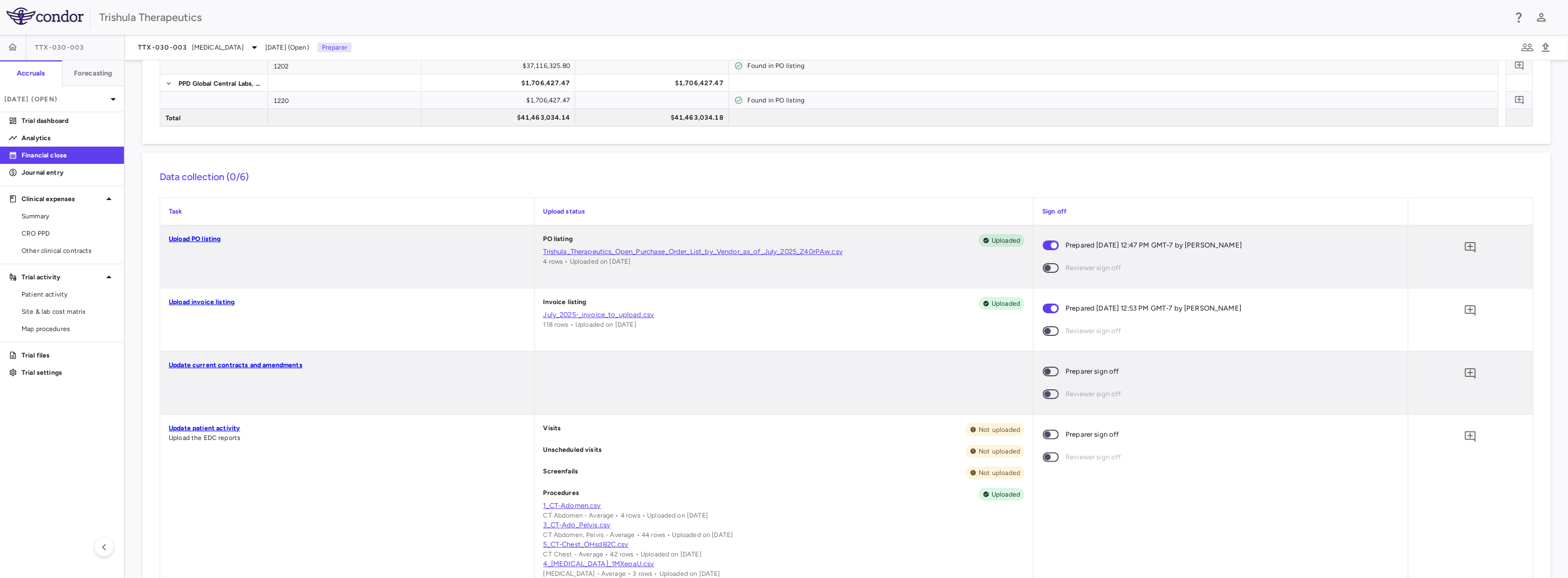
click at [228, 428] on link "Update patient activity" at bounding box center [204, 428] width 71 height 7
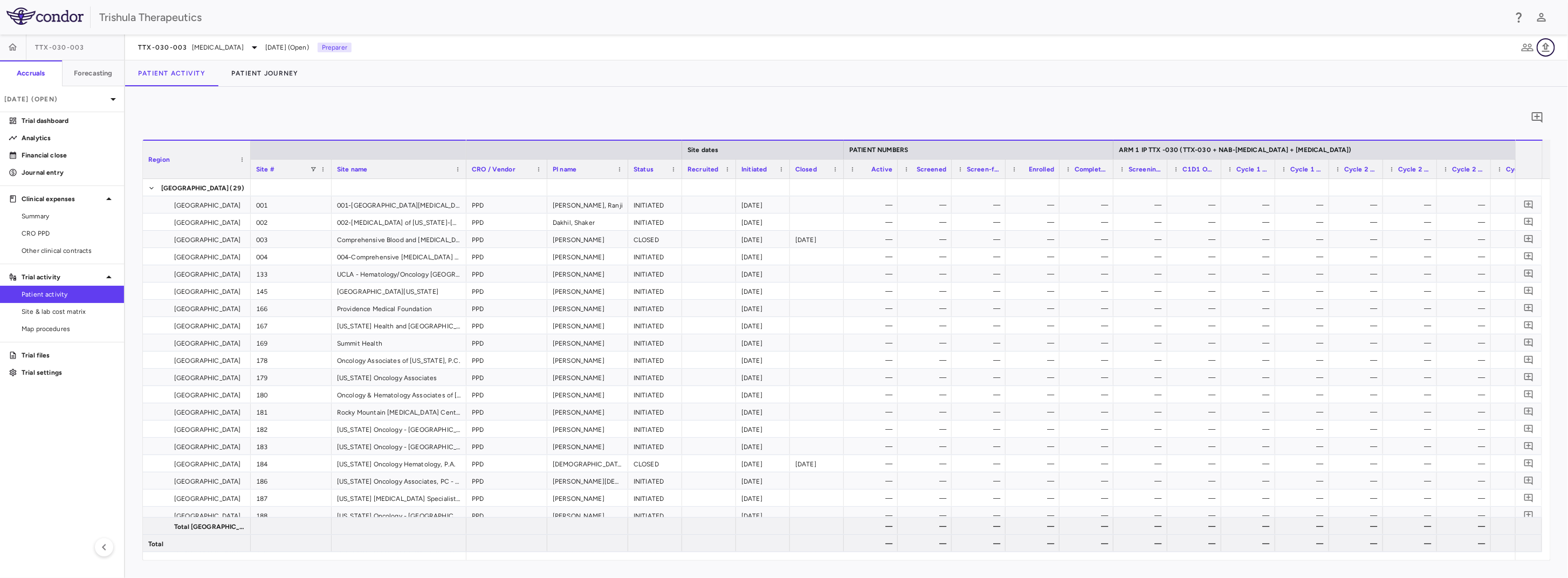
click at [1547, 47] on icon "button" at bounding box center [1545, 47] width 13 height 13
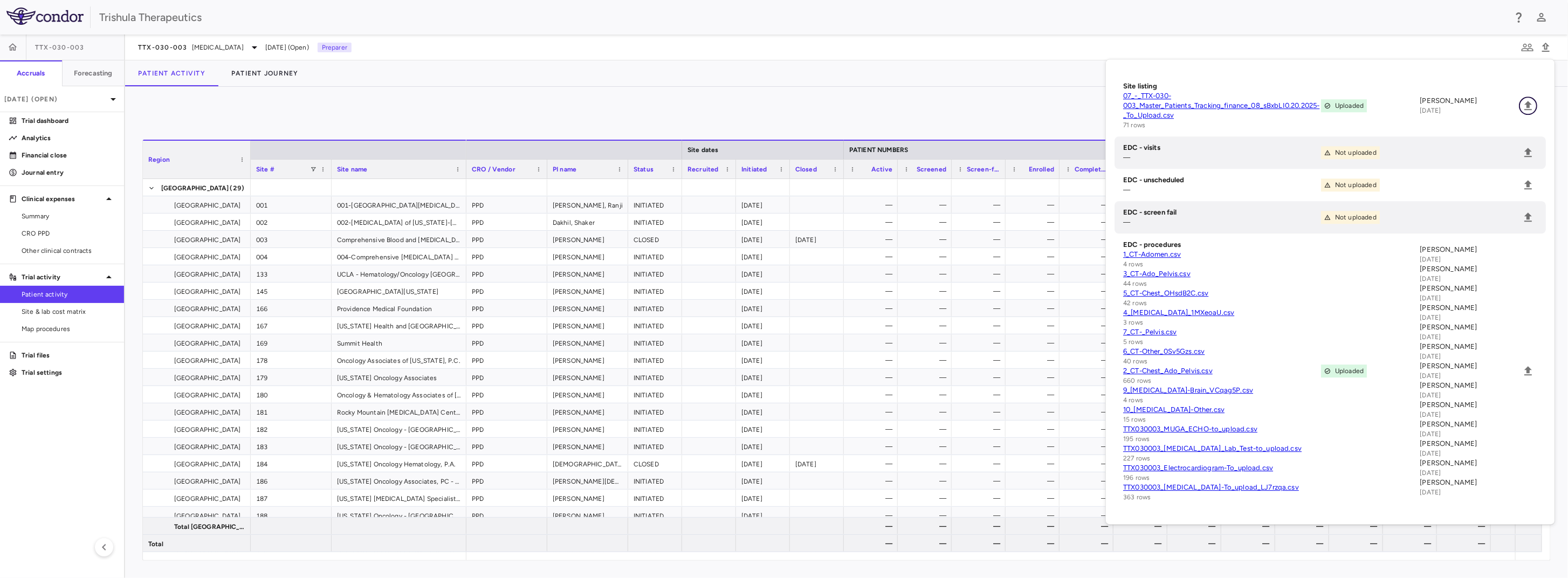
click at [1532, 105] on icon "Upload" at bounding box center [1528, 105] width 13 height 13
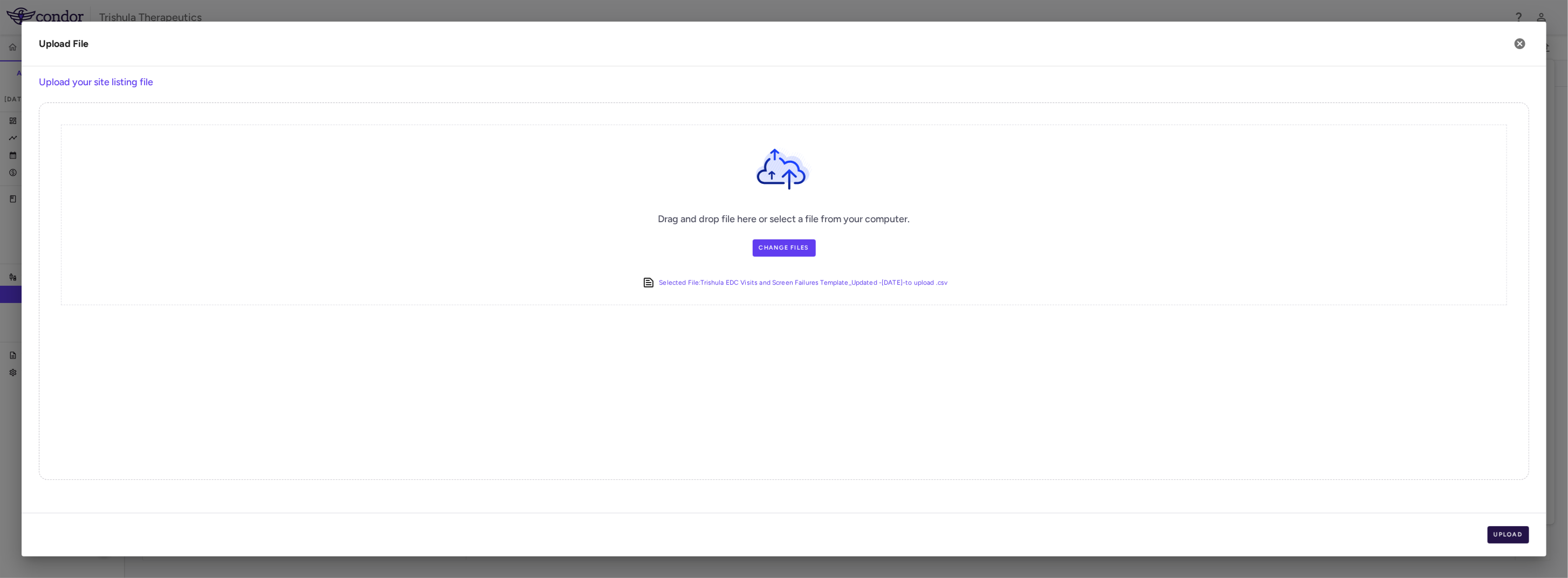
click at [1505, 531] on button "Upload" at bounding box center [1508, 535] width 42 height 17
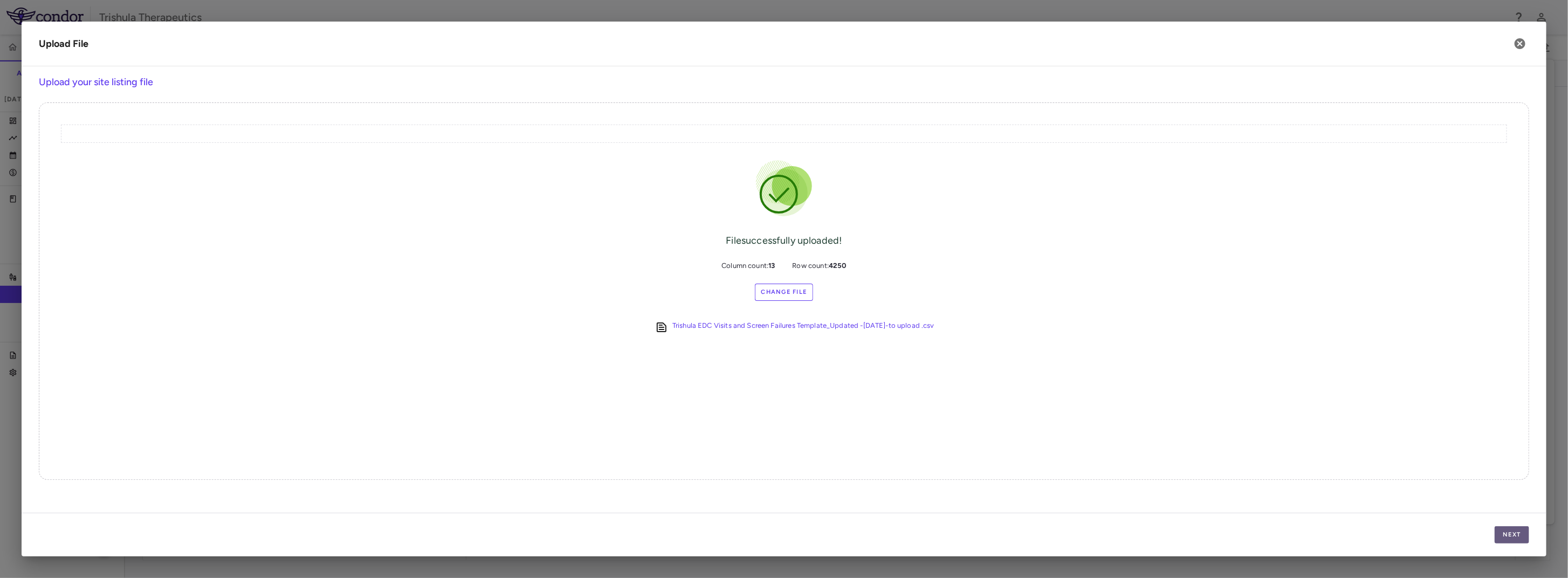
click at [1516, 536] on button "Next" at bounding box center [1512, 535] width 35 height 17
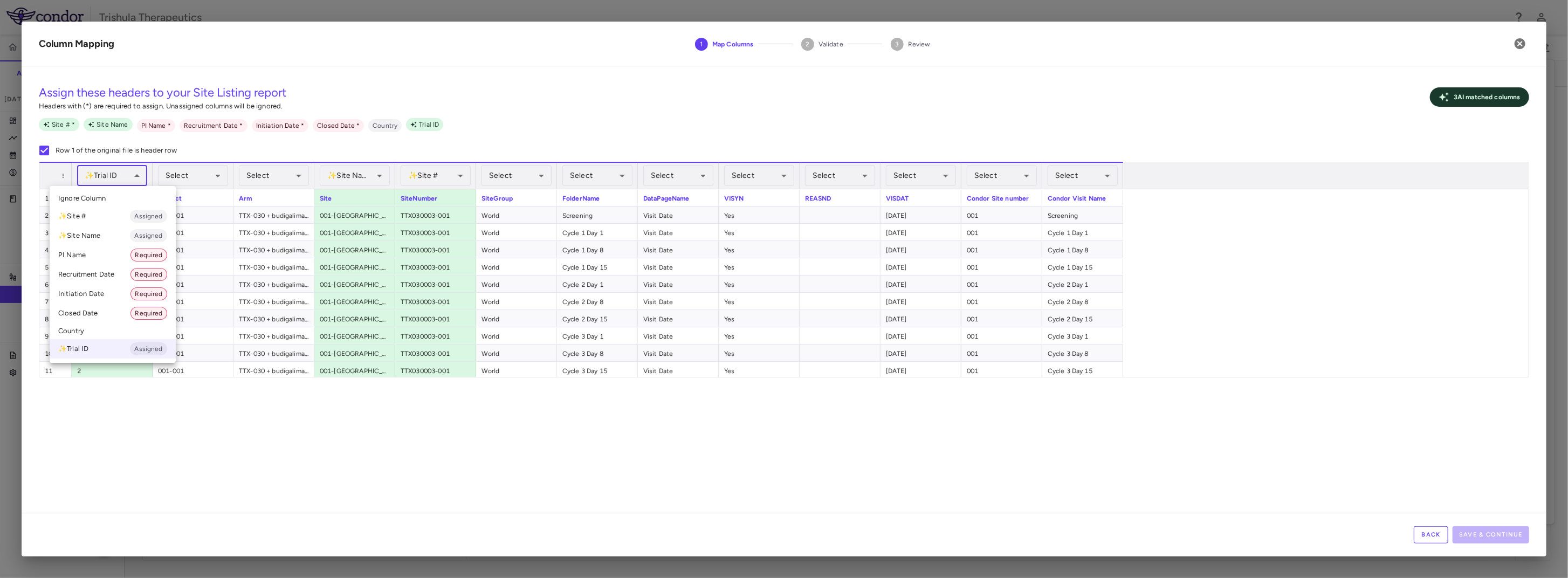
click at [117, 172] on body "Skip to sidebar Skip to main content Trishula Therapeutics TTX-030-003 Accruals…" at bounding box center [784, 289] width 1568 height 578
click at [169, 425] on div at bounding box center [784, 289] width 1568 height 578
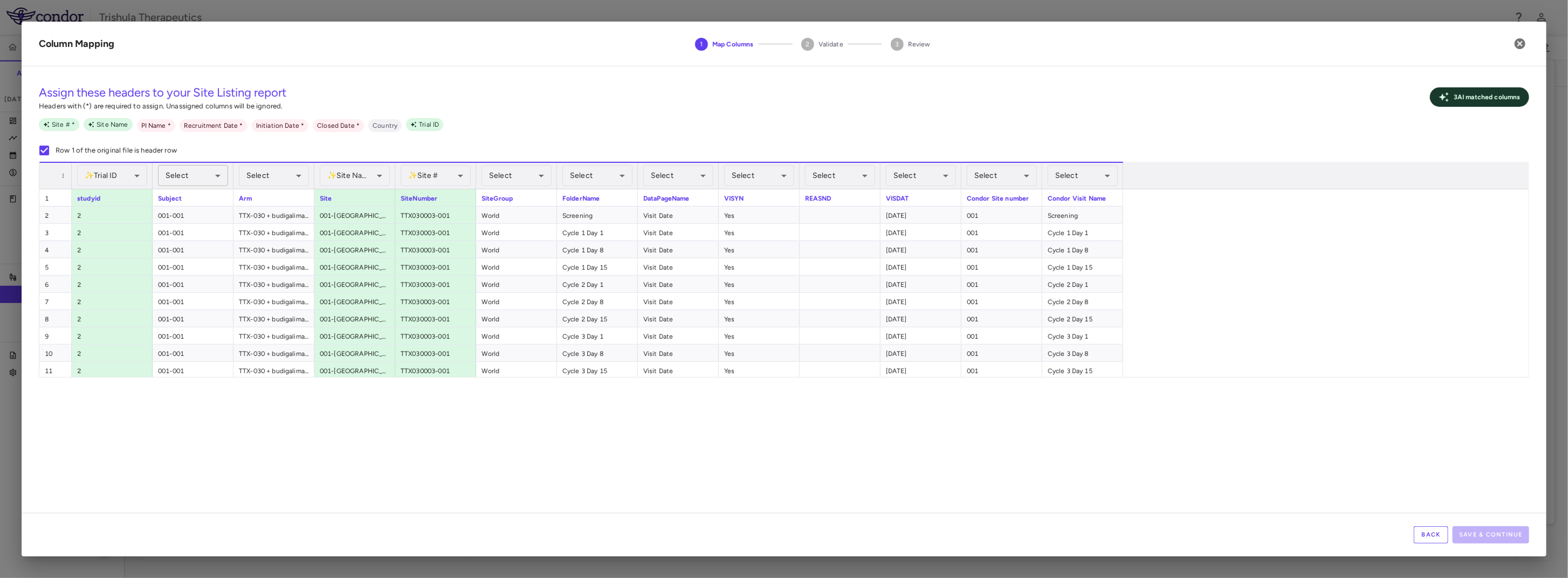
click at [193, 179] on body "Skip to sidebar Skip to main content Trishula Therapeutics TTX-030-003 Accruals…" at bounding box center [784, 289] width 1568 height 578
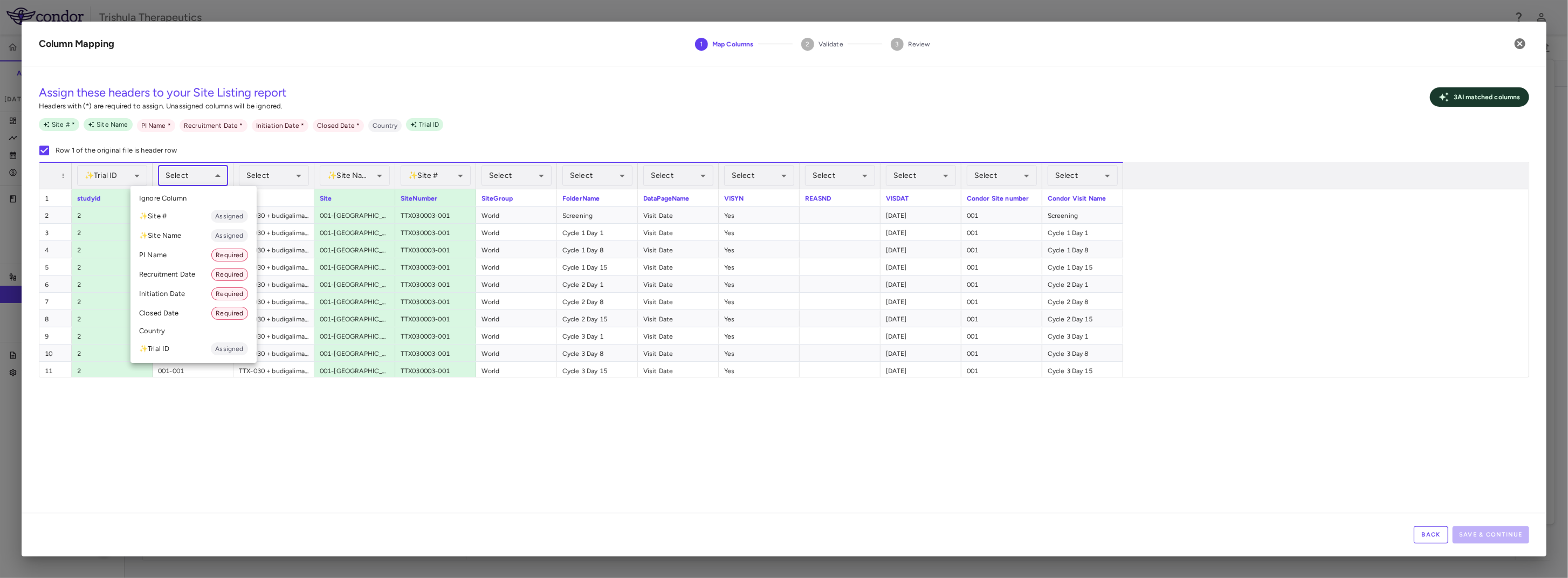
click at [264, 483] on div at bounding box center [784, 289] width 1568 height 578
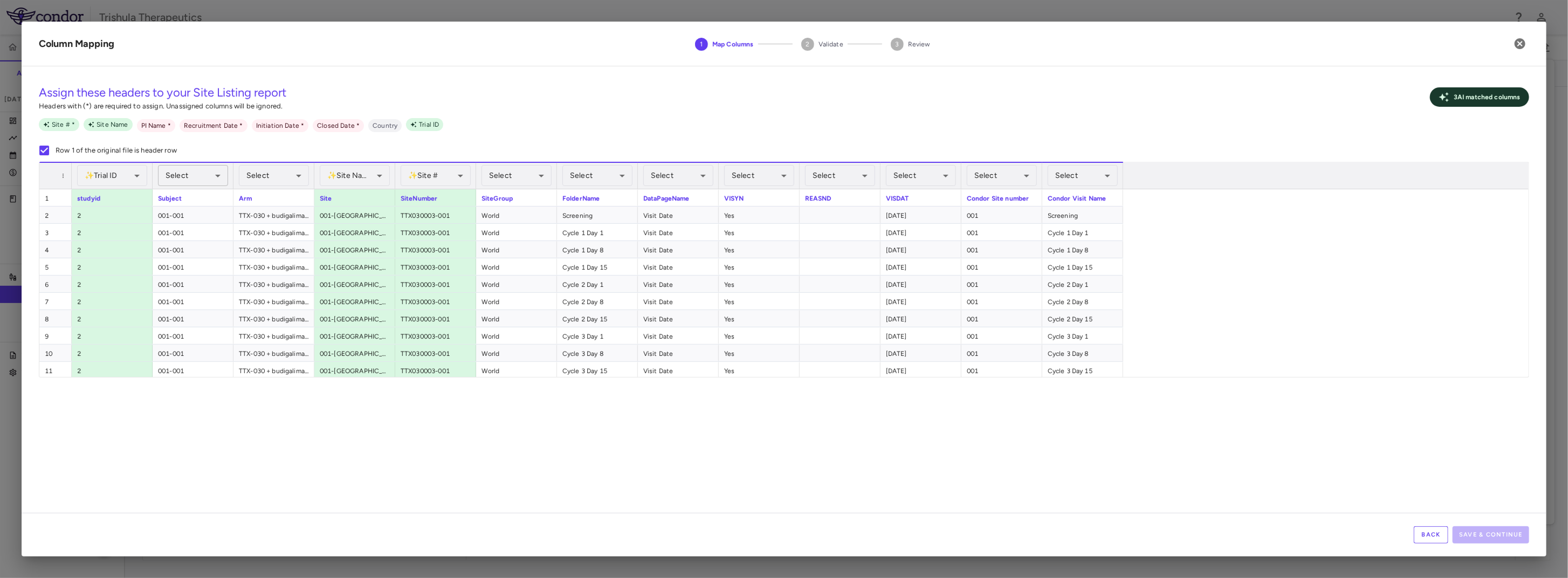
click at [219, 175] on body "Skip to sidebar Skip to main content Trishula Therapeutics TTX-030-003 Accruals…" at bounding box center [784, 289] width 1568 height 578
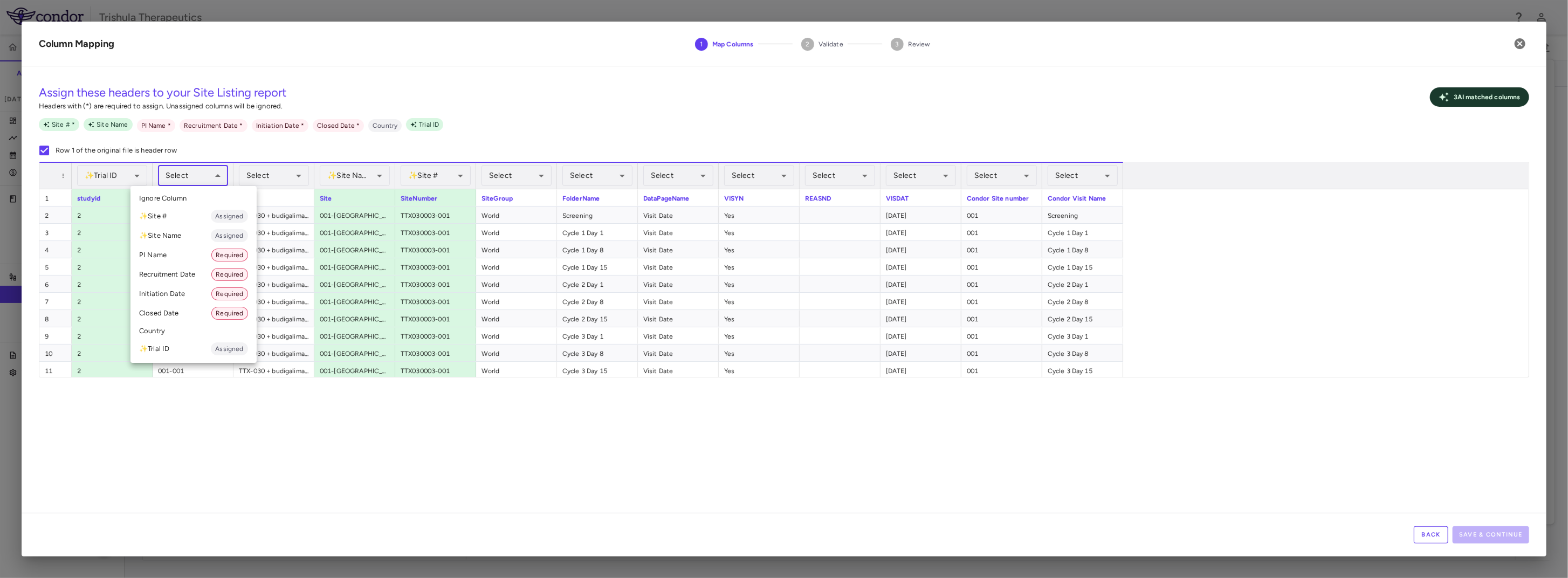
click at [348, 487] on div at bounding box center [784, 289] width 1568 height 578
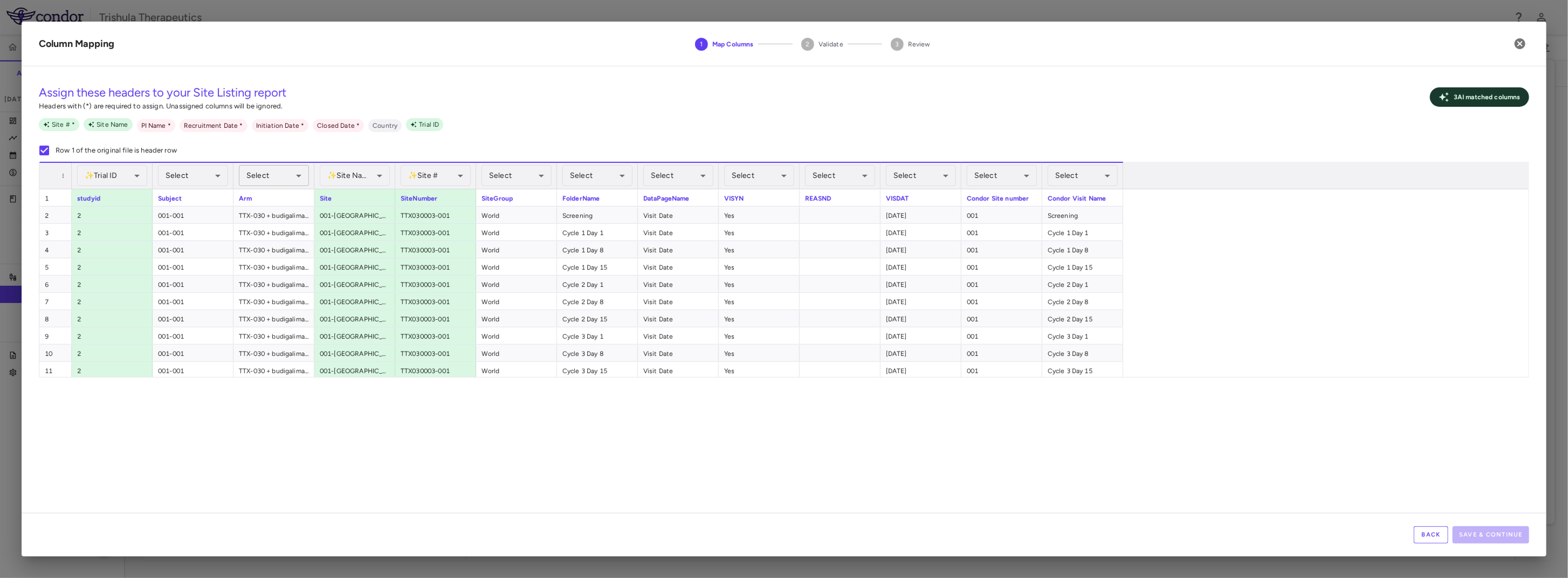
click at [296, 174] on body "Skip to sidebar Skip to main content Trishula Therapeutics TTX-030-003 Accruals…" at bounding box center [784, 289] width 1568 height 578
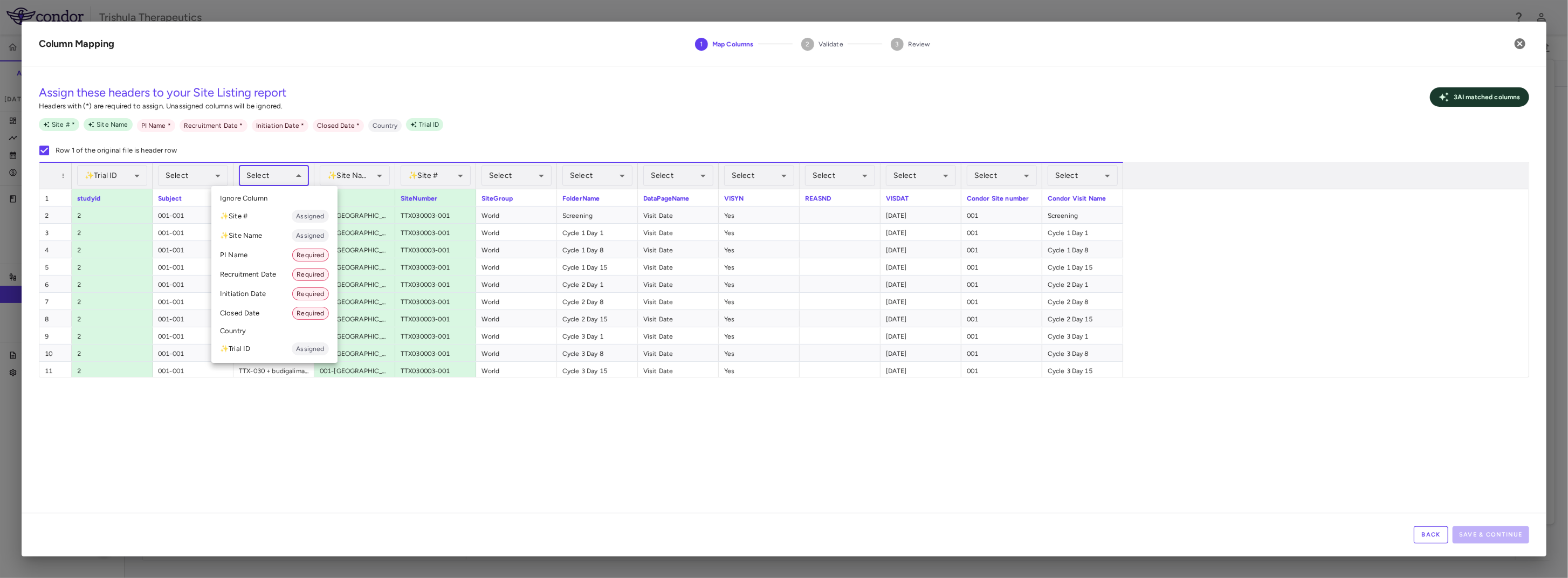
click at [40, 148] on div at bounding box center [784, 289] width 1568 height 578
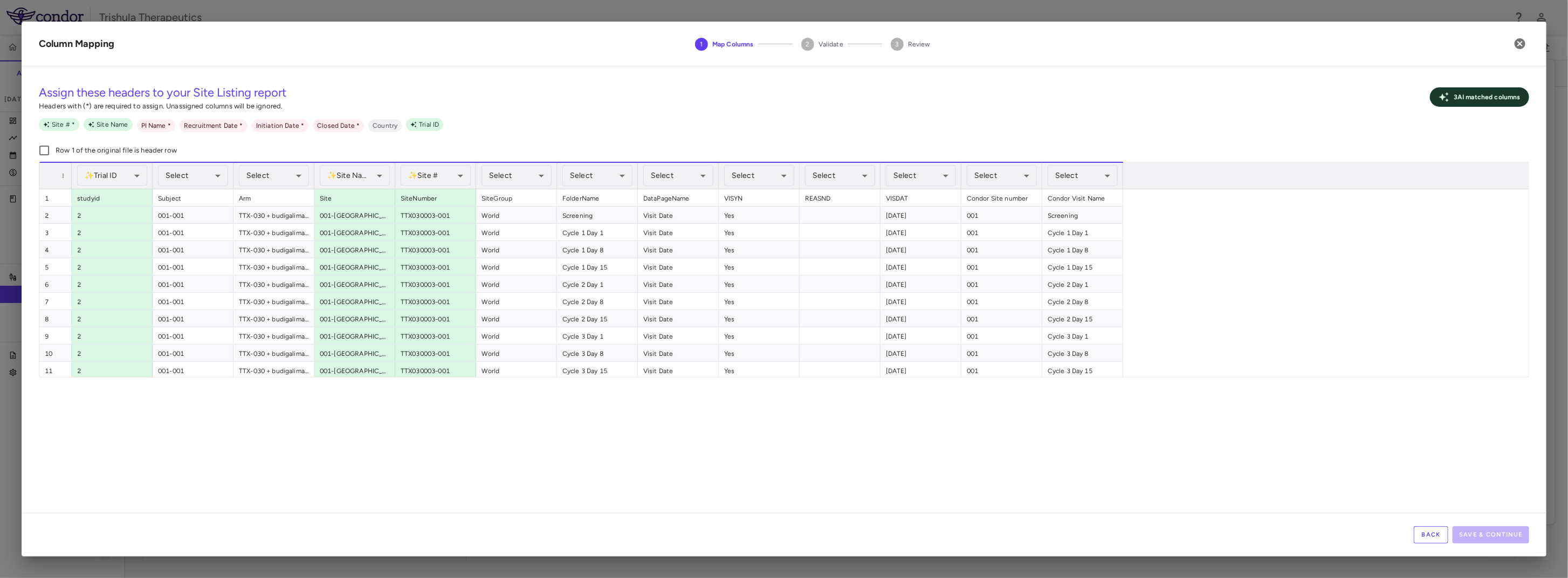
click at [612, 140] on div "Assign these headers to your Site Listing report Headers with (*) are required …" at bounding box center [784, 118] width 1490 height 87
click at [1524, 49] on icon "button" at bounding box center [1520, 43] width 13 height 13
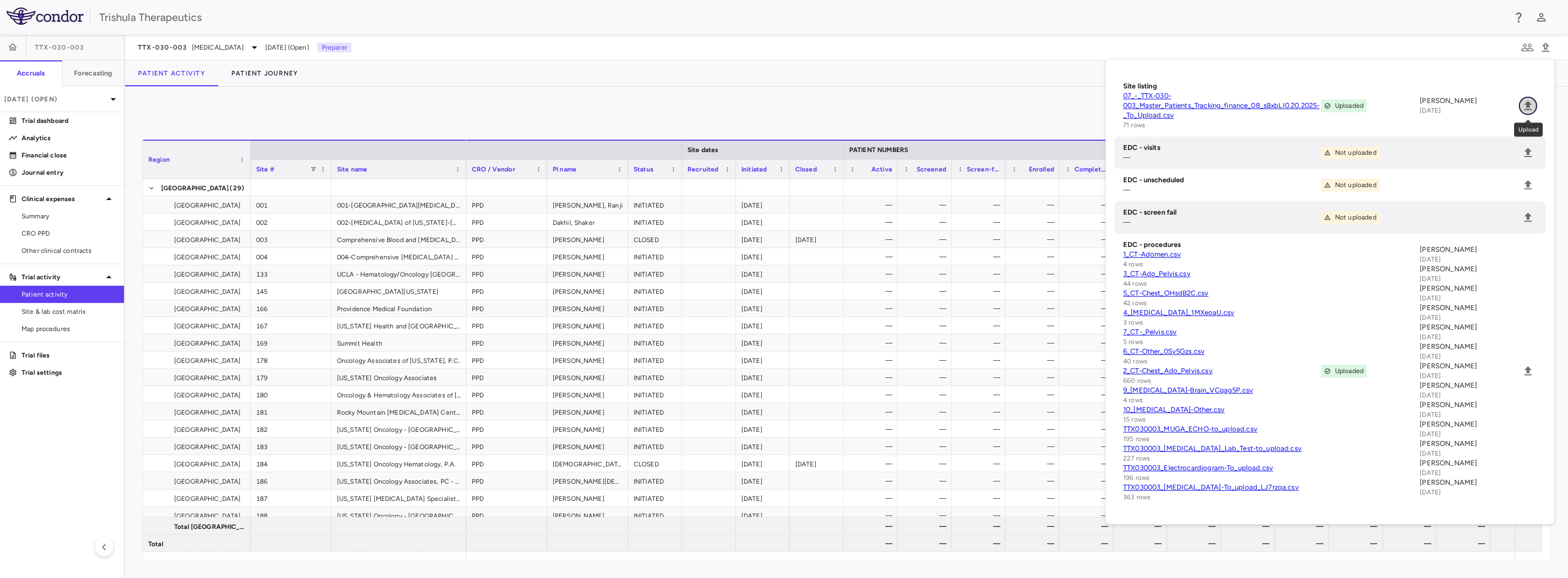
click at [1533, 106] on icon "Upload" at bounding box center [1528, 105] width 13 height 13
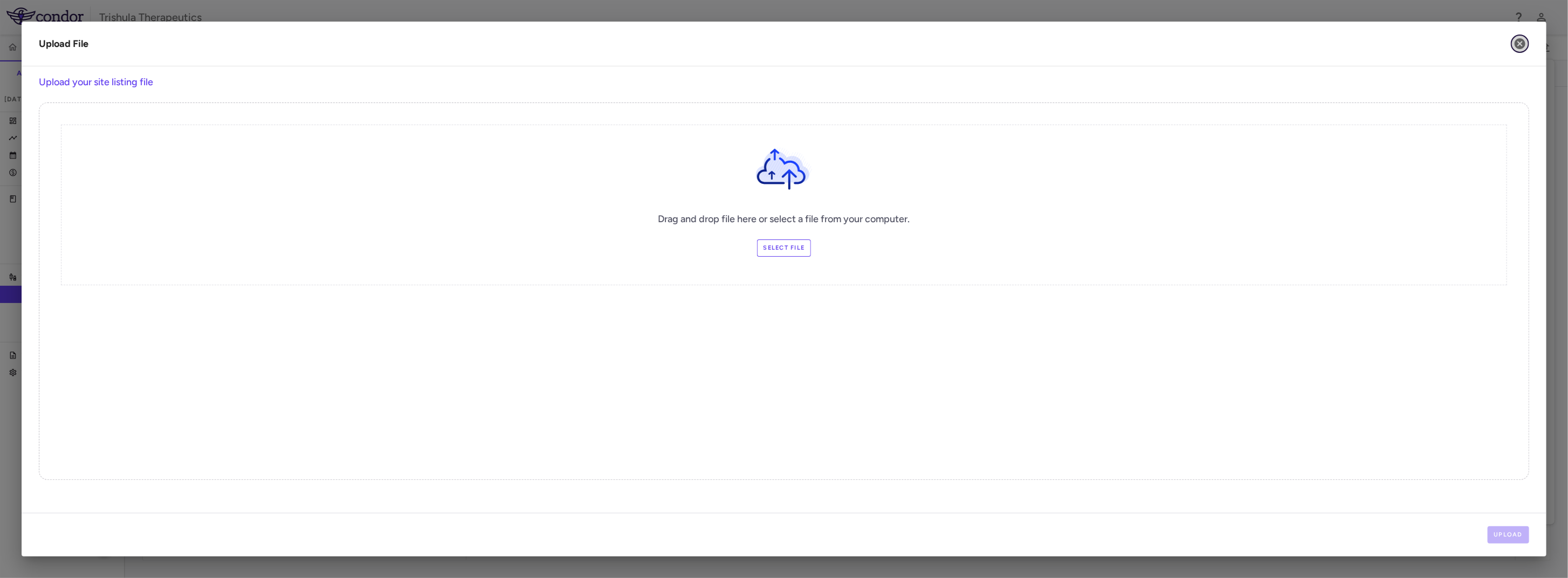
click at [1521, 43] on icon "button" at bounding box center [1520, 43] width 13 height 13
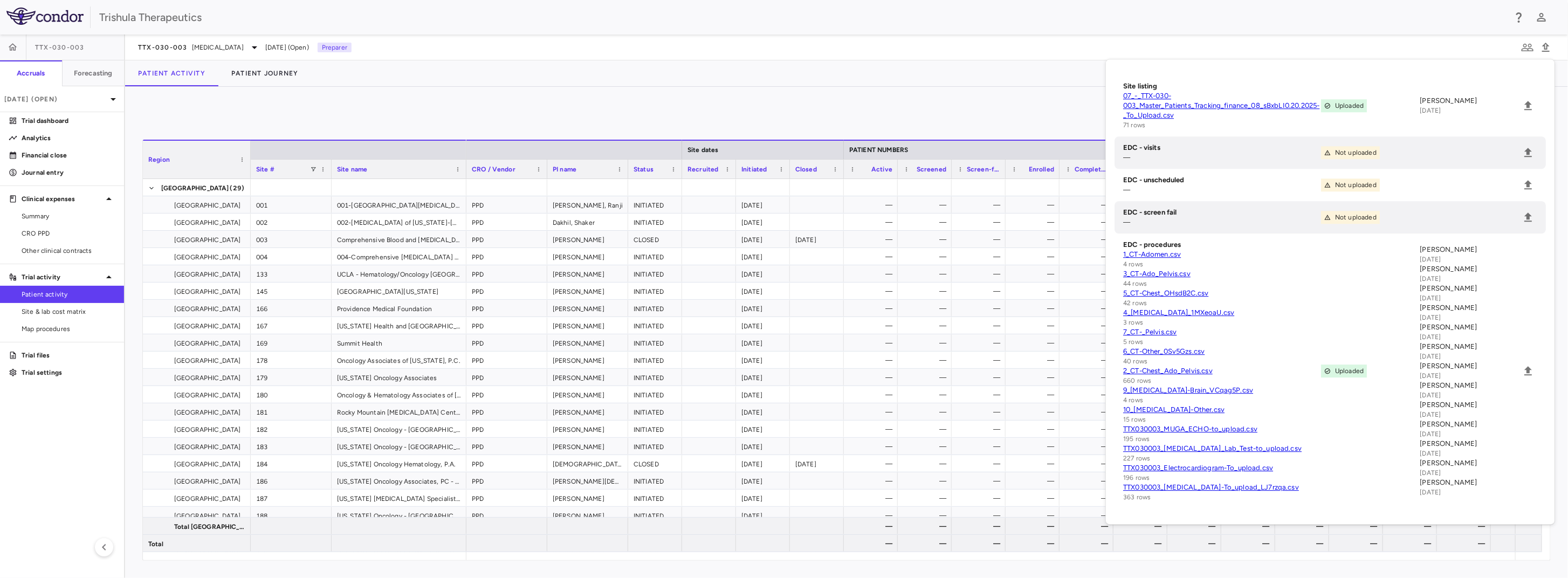
click at [1074, 50] on div "TTX-030-003 [MEDICAL_DATA] [DATE] (Open) Preparer" at bounding box center [847, 47] width 1443 height 26
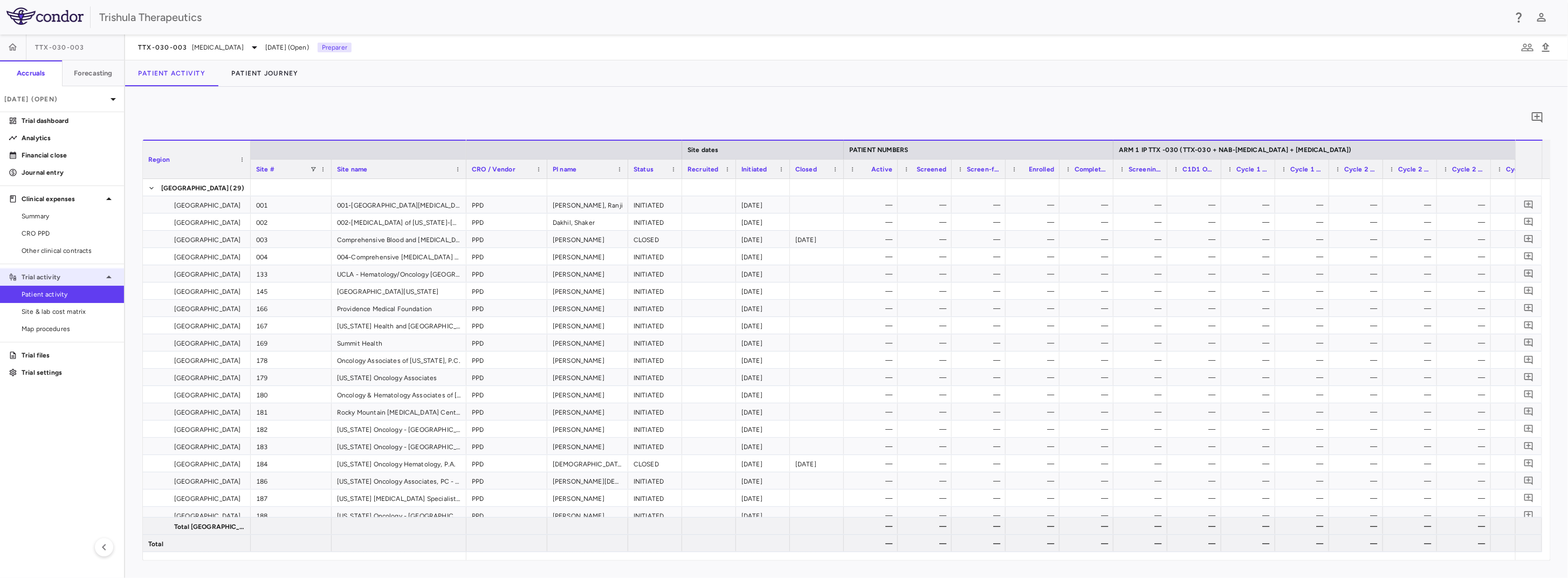
click at [47, 276] on p "Trial activity" at bounding box center [61, 277] width 81 height 10
click at [59, 276] on p "Trial activity" at bounding box center [61, 277] width 81 height 10
click at [69, 116] on p "Trial dashboard" at bounding box center [68, 120] width 94 height 10
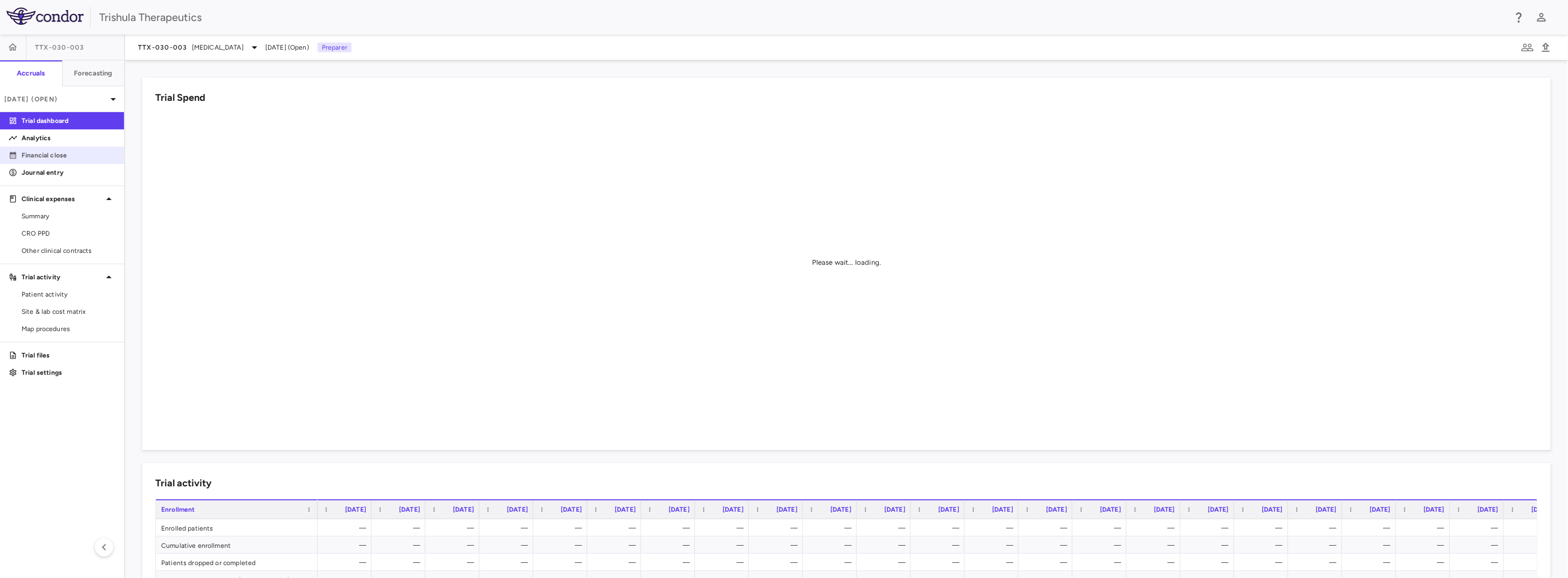
click at [64, 153] on p "Financial close" at bounding box center [68, 155] width 94 height 10
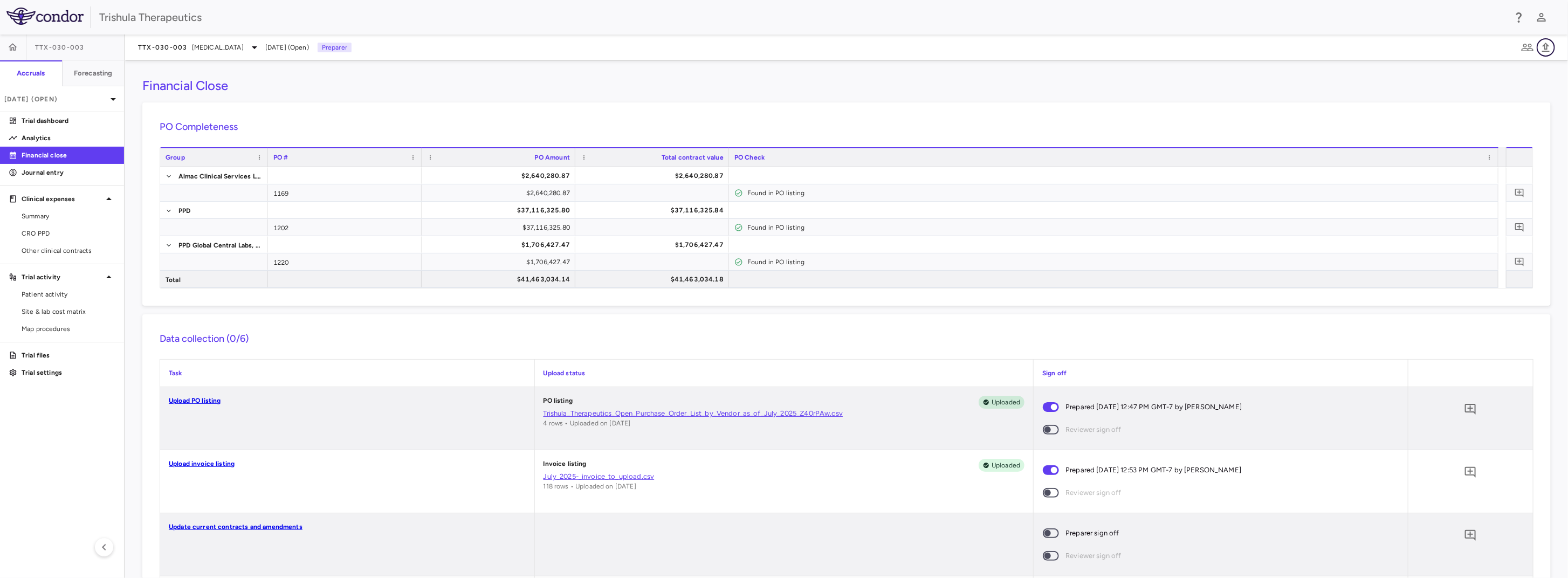
click at [1547, 45] on icon "button" at bounding box center [1545, 47] width 7 height 9
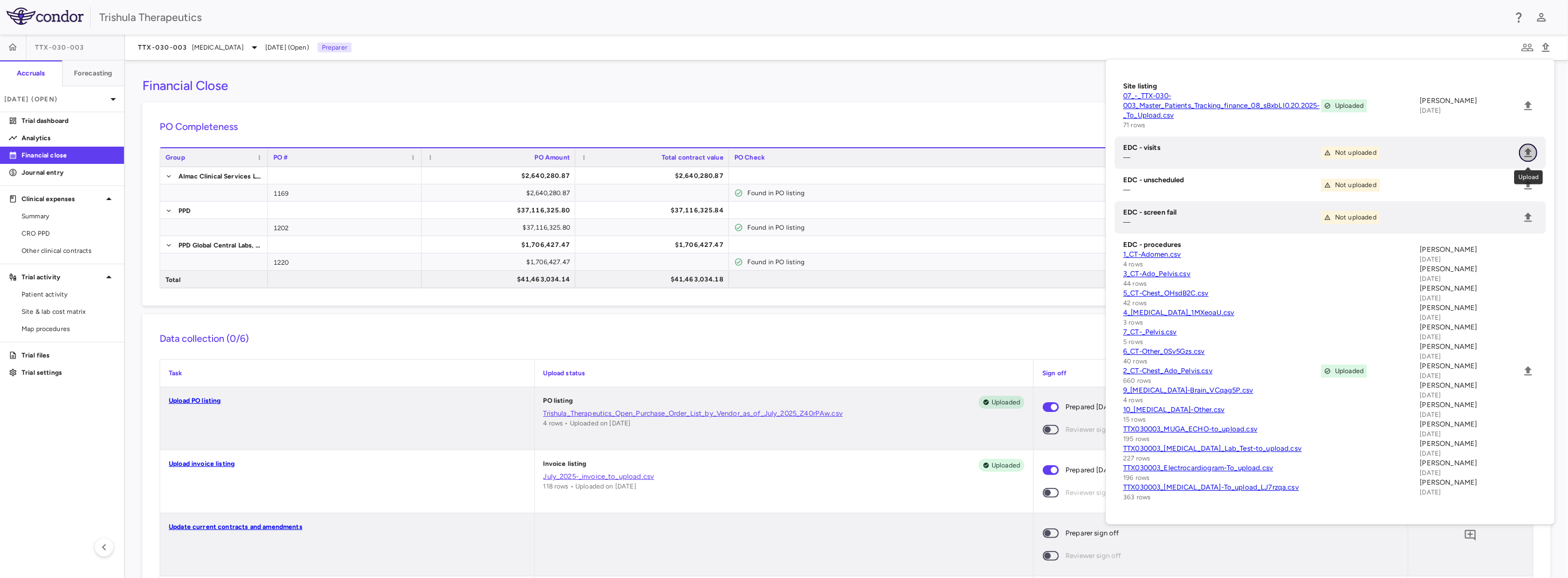
click at [1528, 158] on icon "Upload" at bounding box center [1528, 152] width 13 height 13
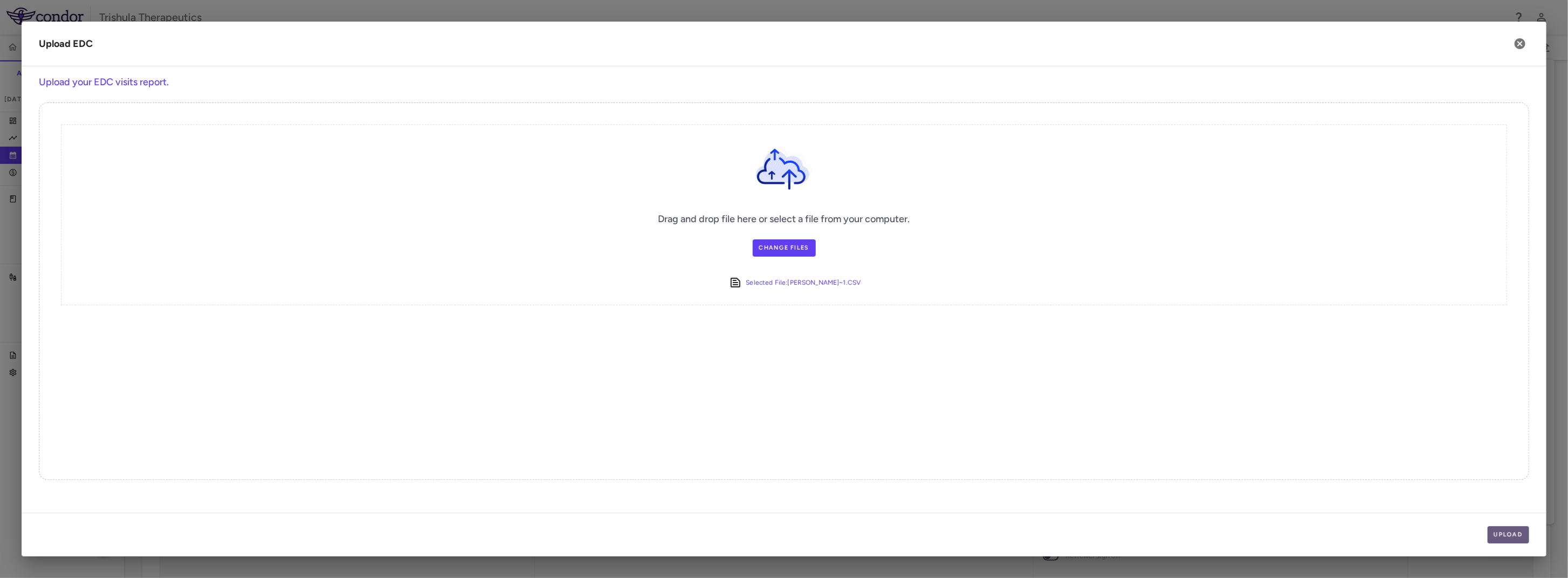
click at [1504, 536] on button "Upload" at bounding box center [1508, 535] width 42 height 17
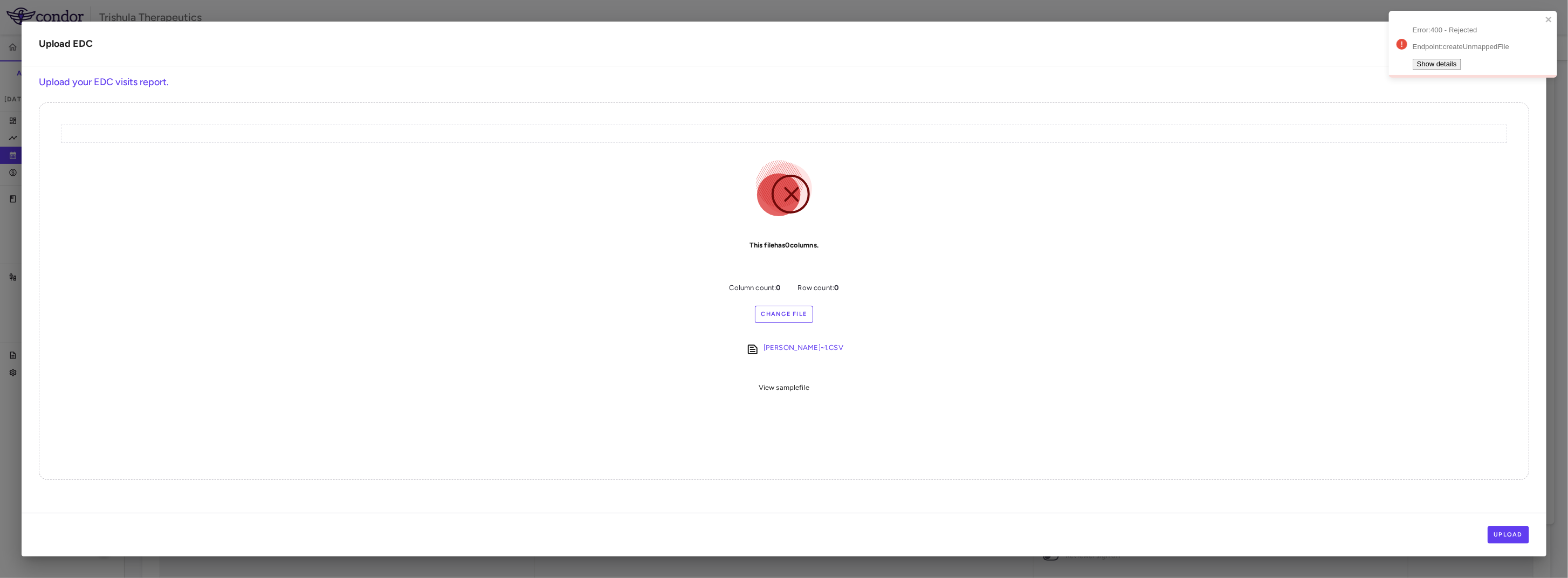
click at [1415, 59] on button "Show details" at bounding box center [1437, 64] width 49 height 12
click at [1435, 42] on p "Endpoint: createUnmappedFile" at bounding box center [1477, 47] width 130 height 10
click at [1519, 39] on icon "button" at bounding box center [1520, 44] width 11 height 11
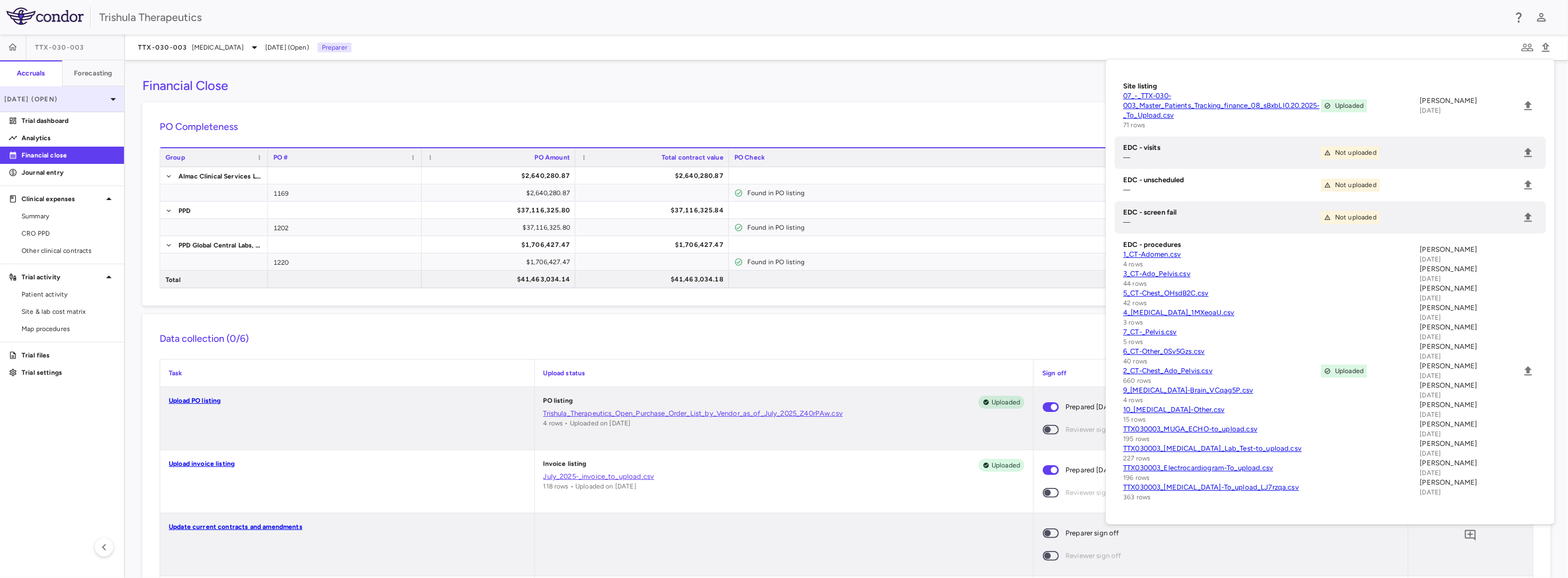
click at [69, 97] on p "[DATE] (Open)" at bounding box center [55, 99] width 102 height 10
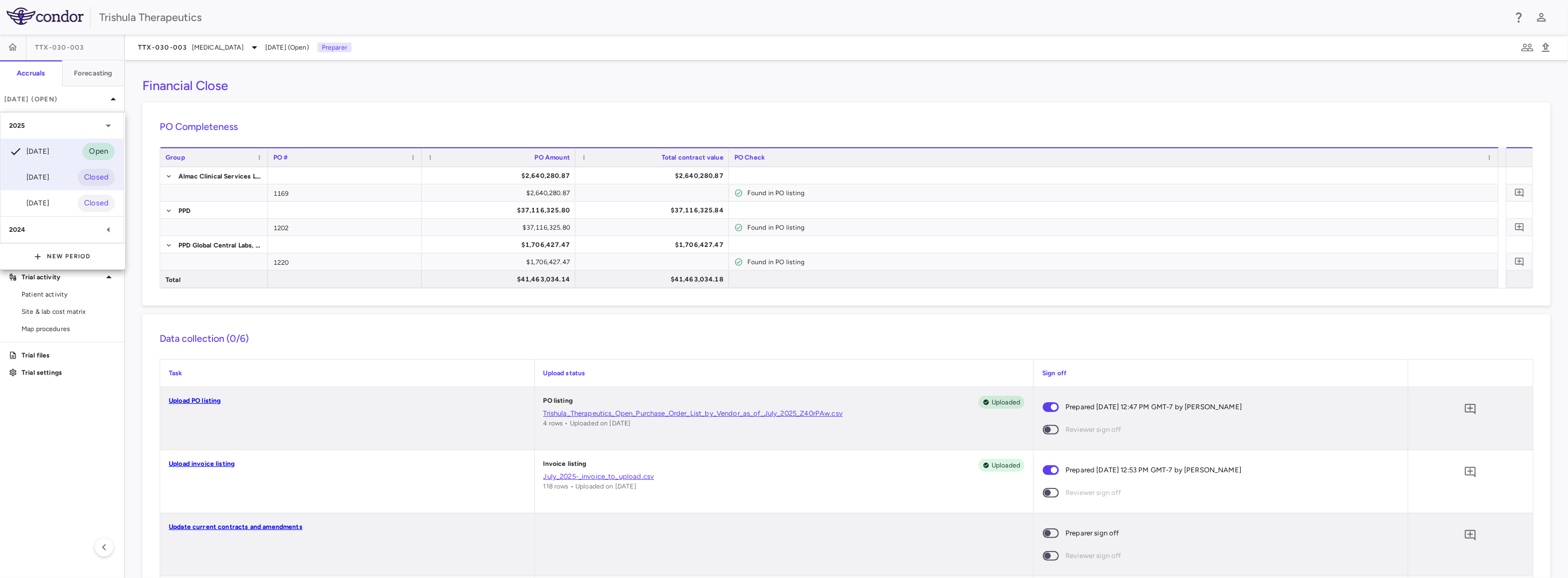
click at [40, 177] on div "[DATE]" at bounding box center [29, 177] width 40 height 13
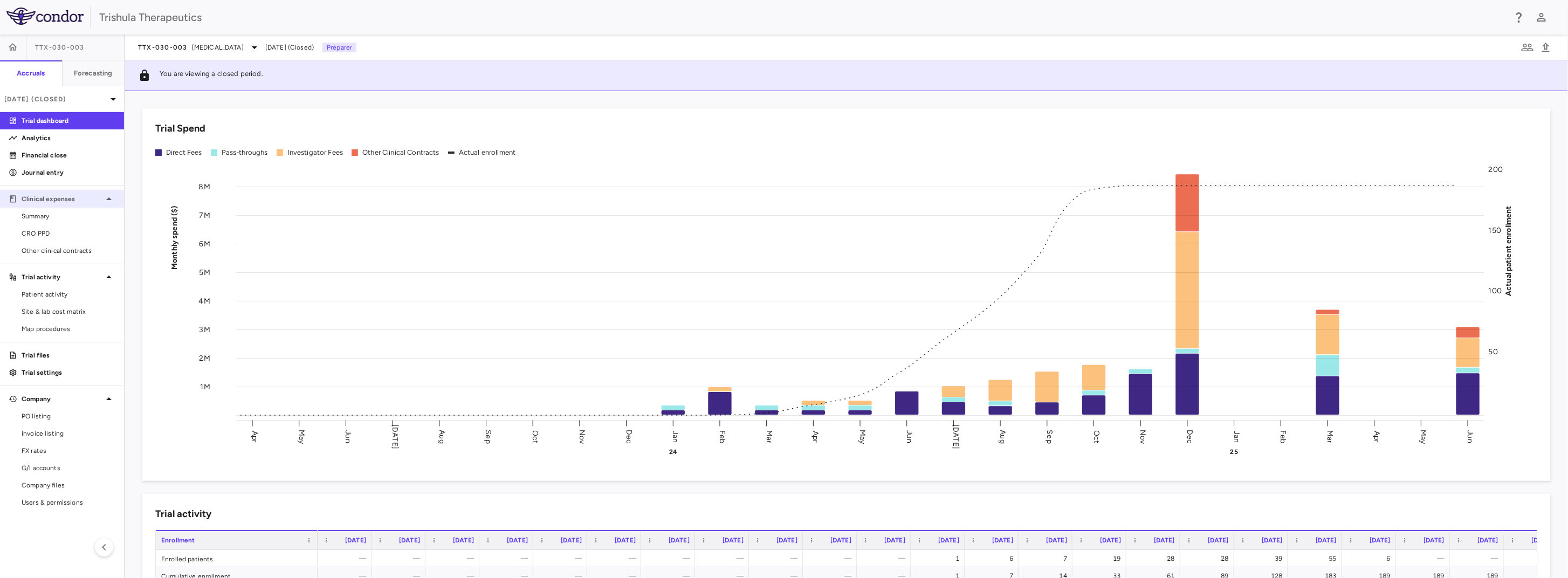
click at [66, 198] on p "Clinical expenses" at bounding box center [61, 199] width 81 height 10
click at [63, 231] on div "Trial activity" at bounding box center [62, 225] width 124 height 19
click at [60, 150] on p "Financial close" at bounding box center [68, 155] width 94 height 10
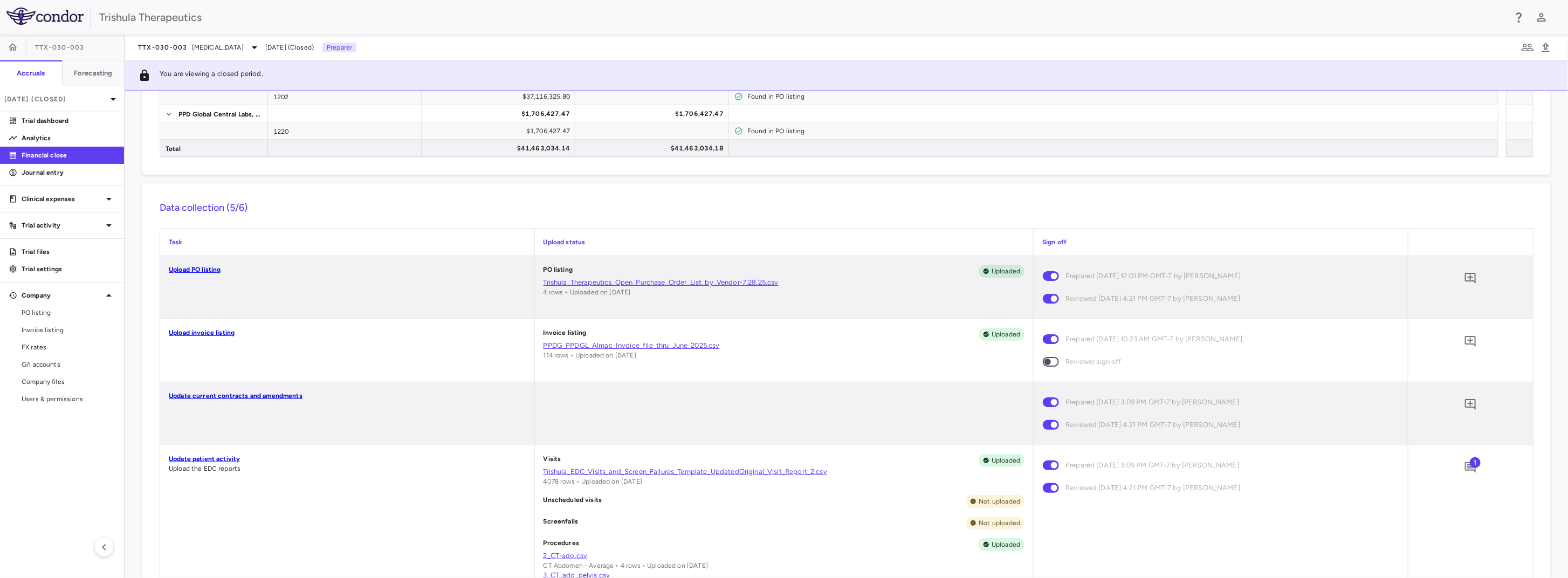
scroll to position [270, 0]
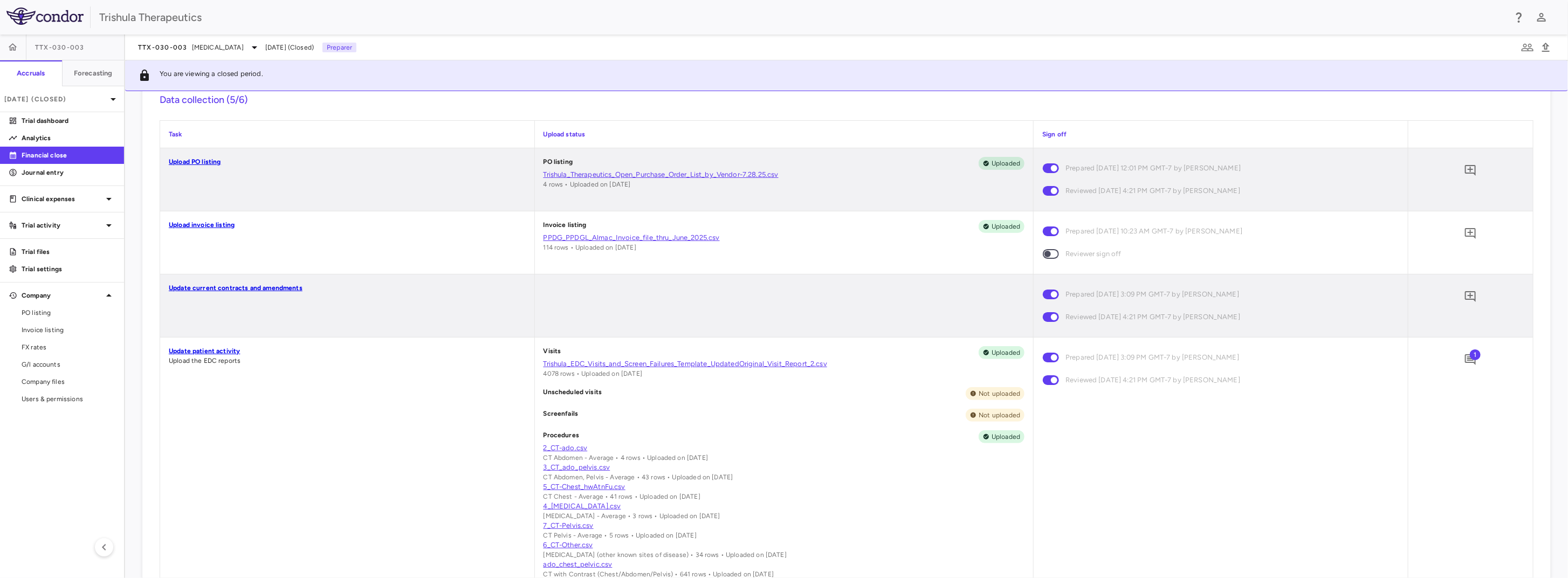
click at [646, 366] on link "Trishula_EDC_Visits_and_Screen_Failures_Template_UpdatedOriginal_Visit_Report_2…" at bounding box center [784, 364] width 481 height 10
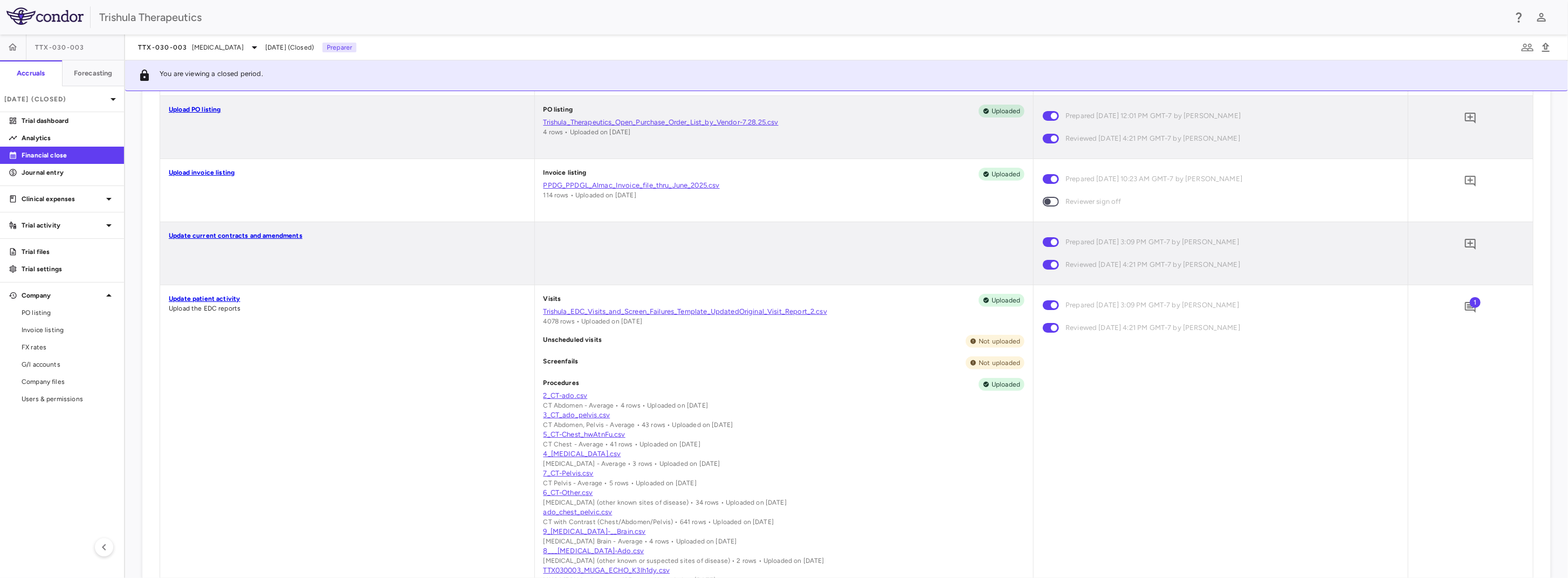
scroll to position [377, 0]
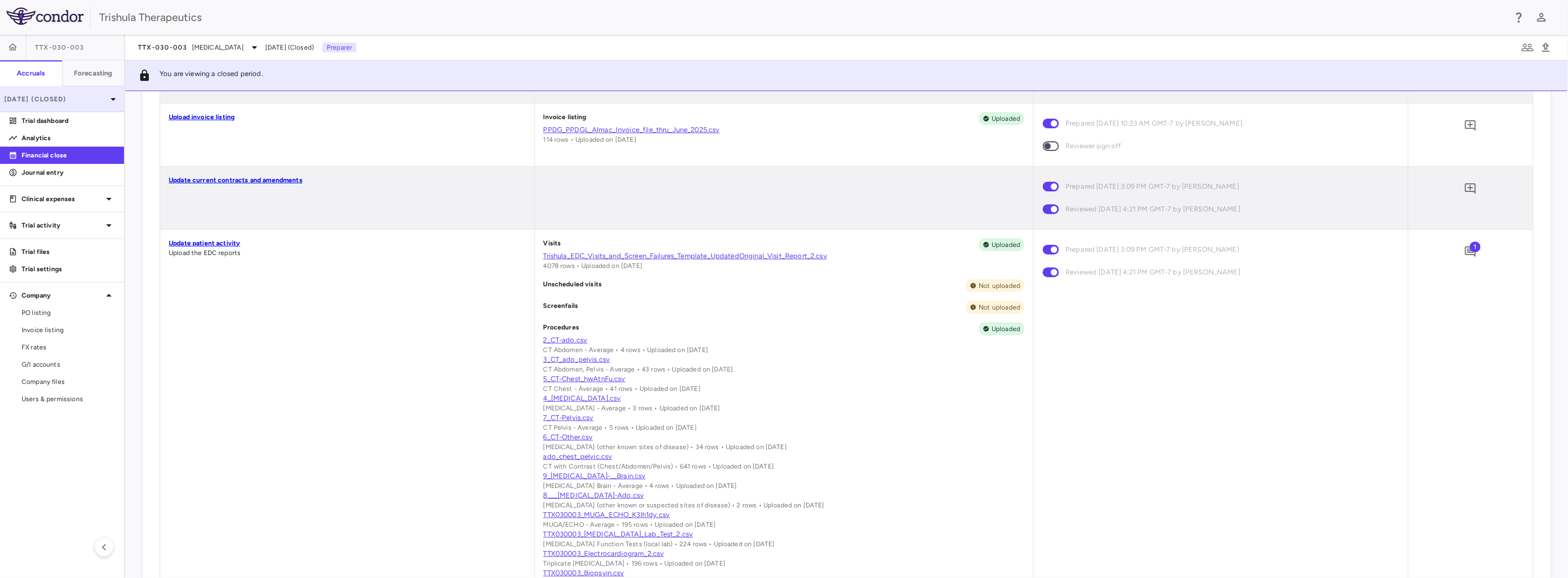
click at [95, 106] on div "[DATE] (Closed)" at bounding box center [62, 99] width 124 height 26
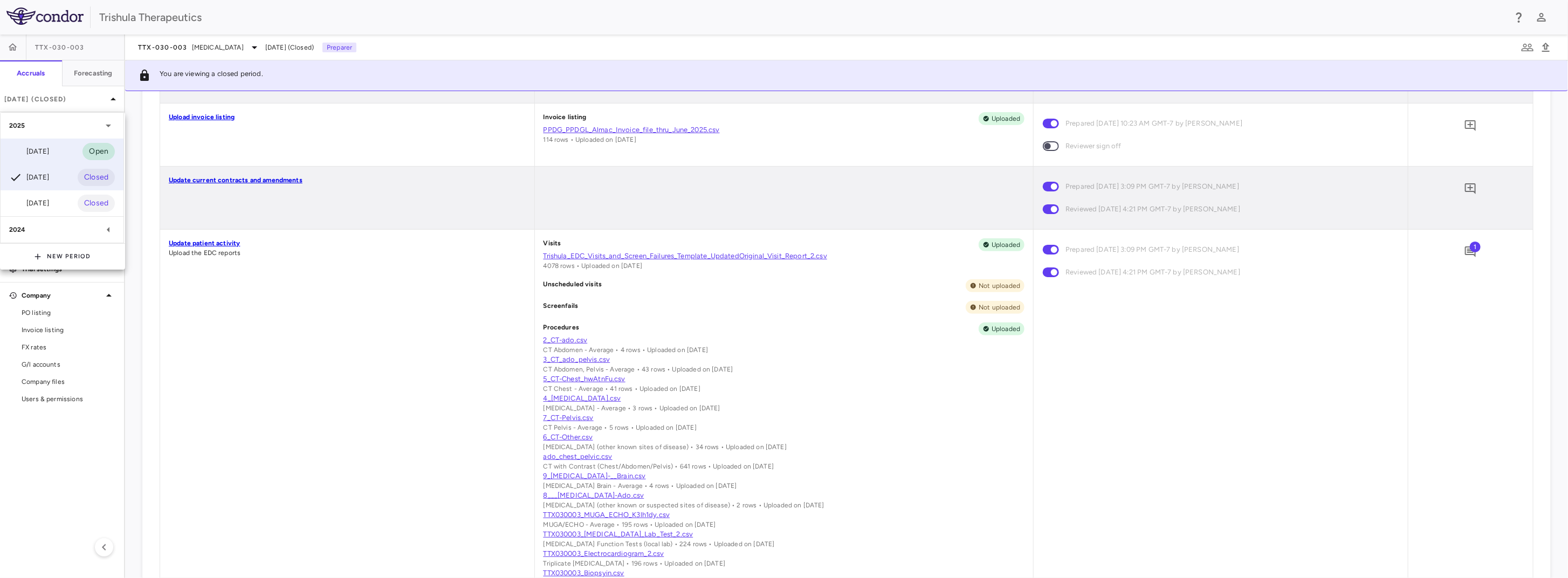
click at [69, 141] on div "[DATE] Open" at bounding box center [62, 151] width 123 height 26
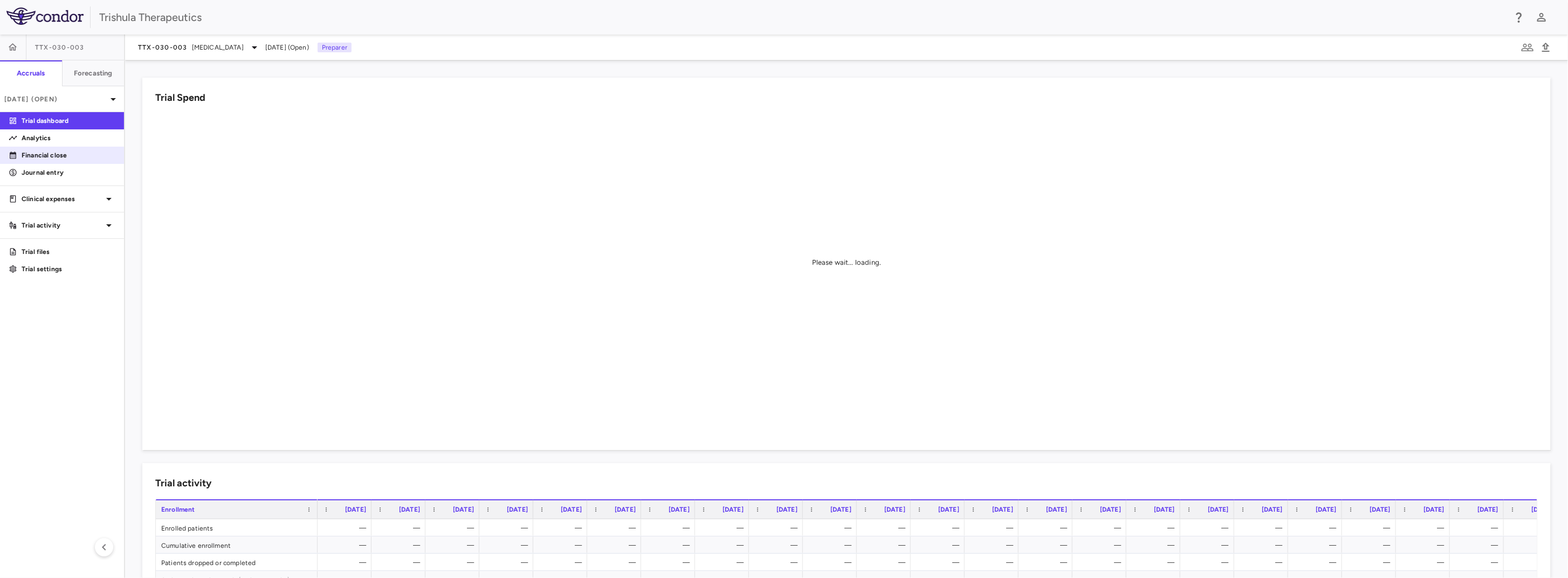
click at [89, 158] on p "Financial close" at bounding box center [68, 155] width 94 height 10
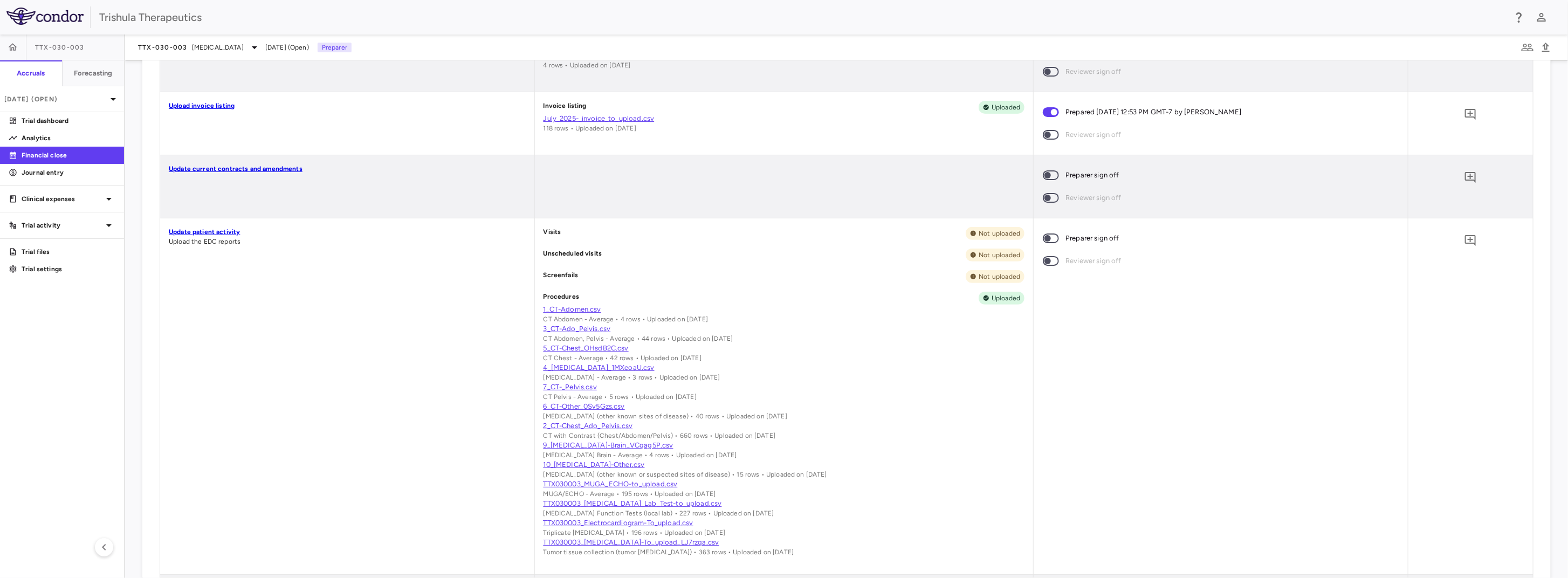
scroll to position [270, 0]
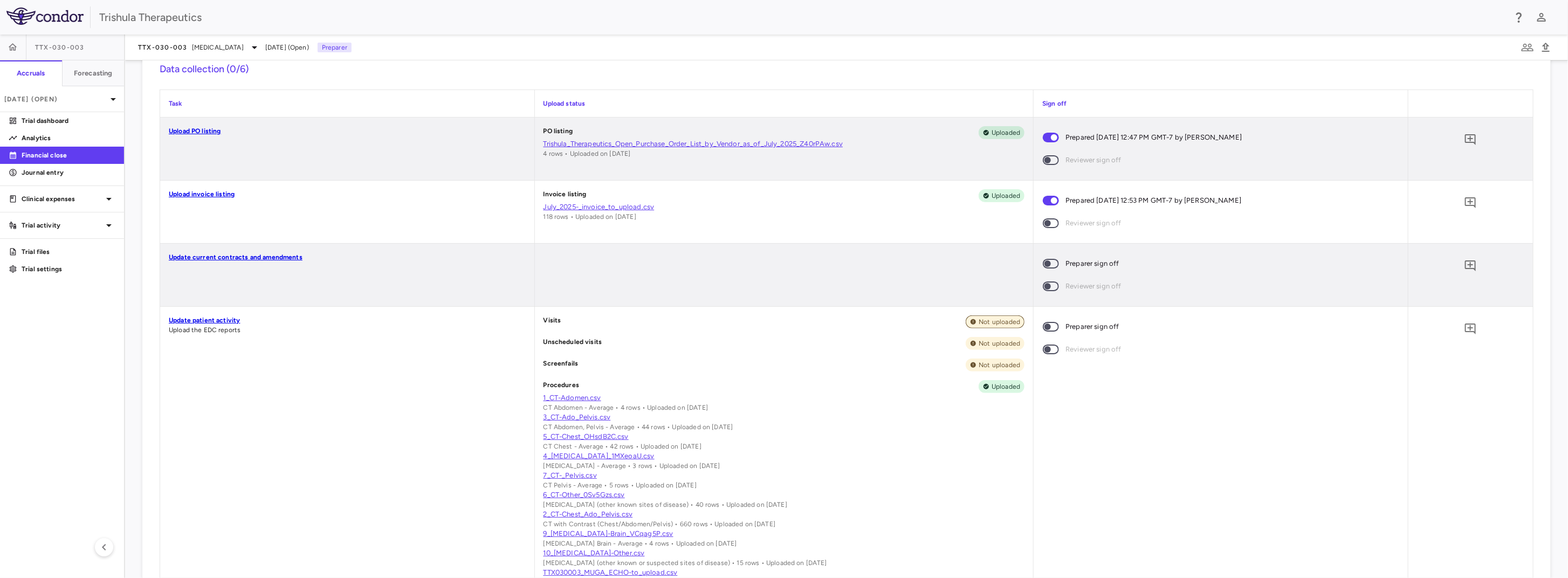
click at [1004, 323] on span "Not uploaded" at bounding box center [999, 322] width 50 height 10
click at [225, 321] on link "Update patient activity" at bounding box center [204, 320] width 71 height 7
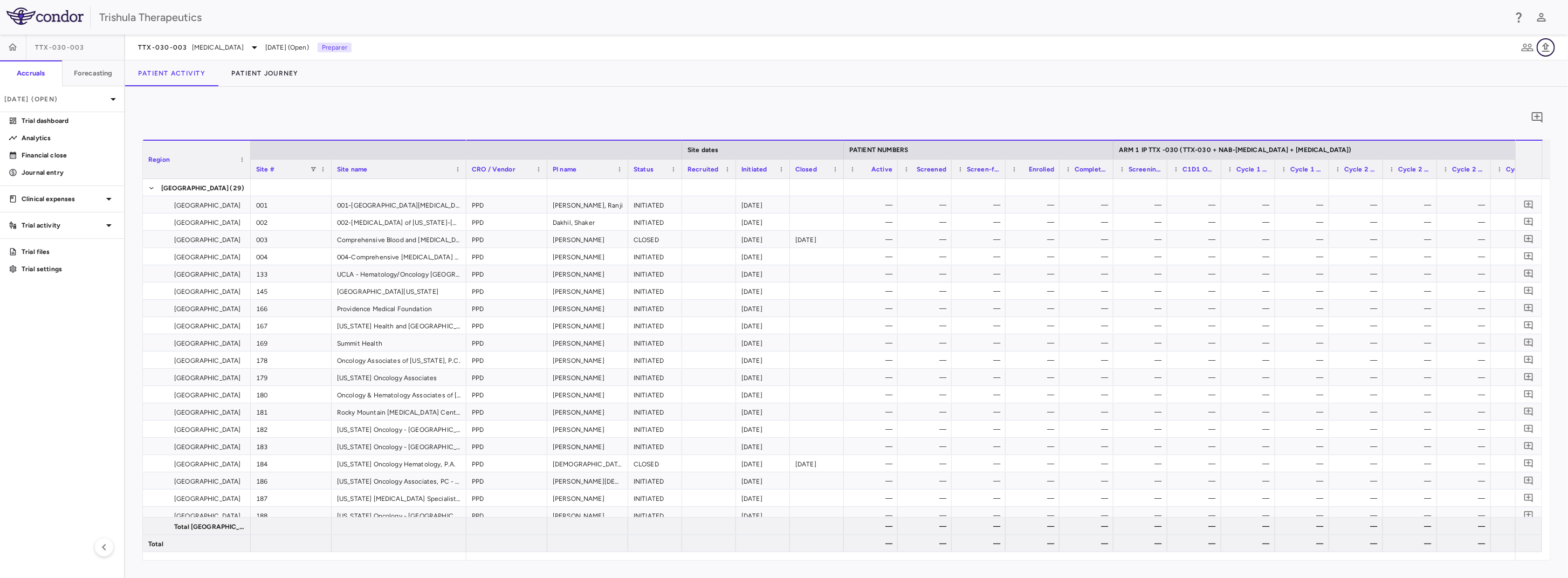
click at [1545, 46] on icon "button" at bounding box center [1545, 47] width 7 height 9
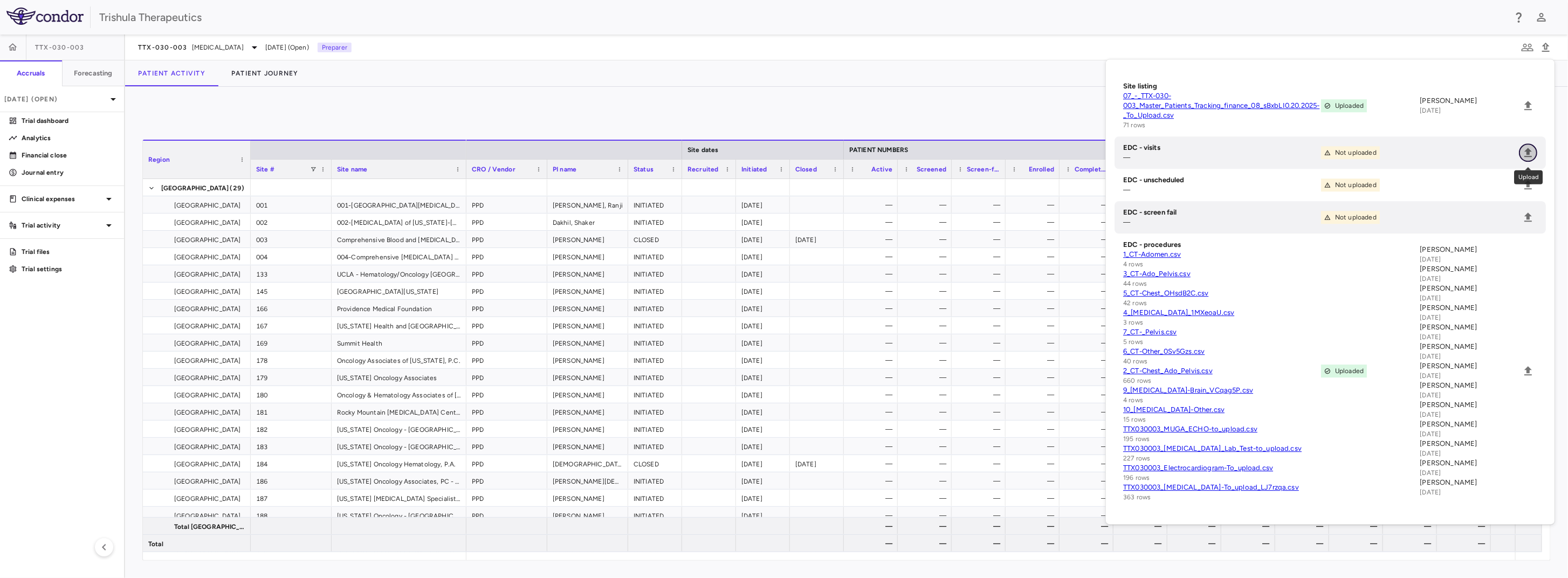
click at [1524, 148] on icon "Upload" at bounding box center [1528, 152] width 13 height 13
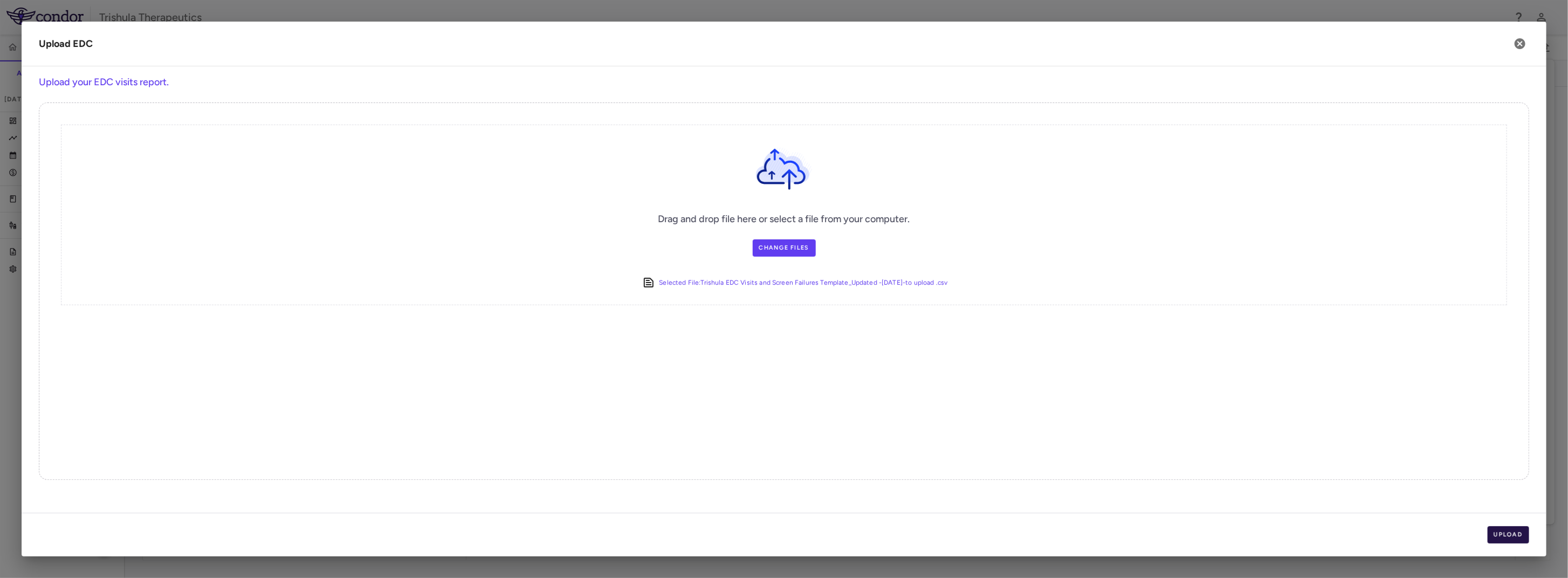
click at [1510, 538] on button "Upload" at bounding box center [1508, 535] width 42 height 17
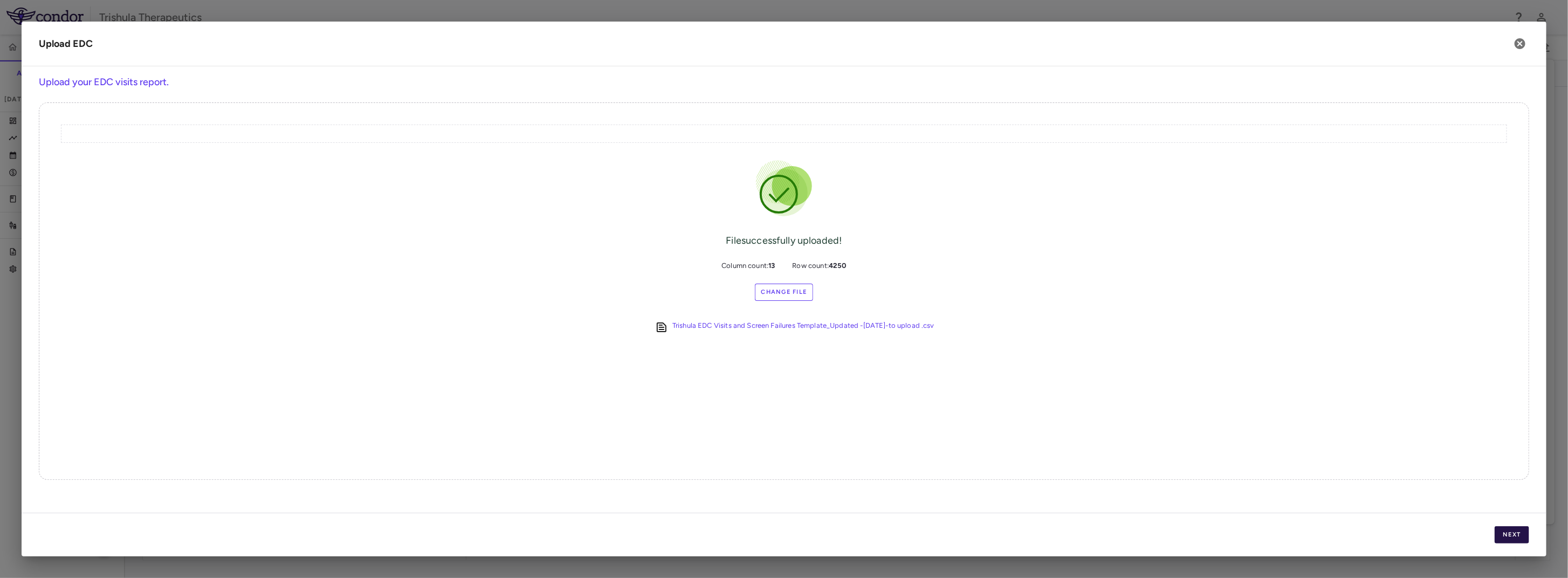
click at [1510, 538] on button "Next" at bounding box center [1512, 535] width 35 height 17
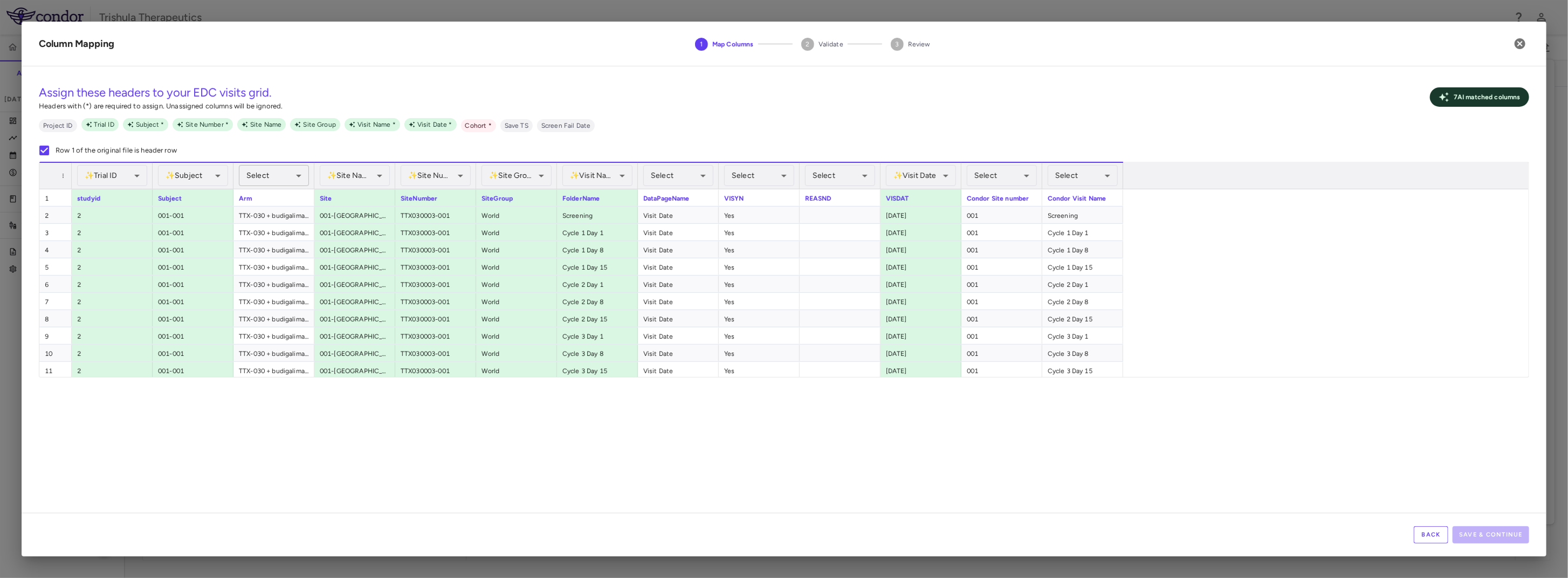
click at [290, 170] on body "Skip to sidebar Skip to main content Trishula Therapeutics TTX-030-003 Accruals…" at bounding box center [784, 289] width 1568 height 578
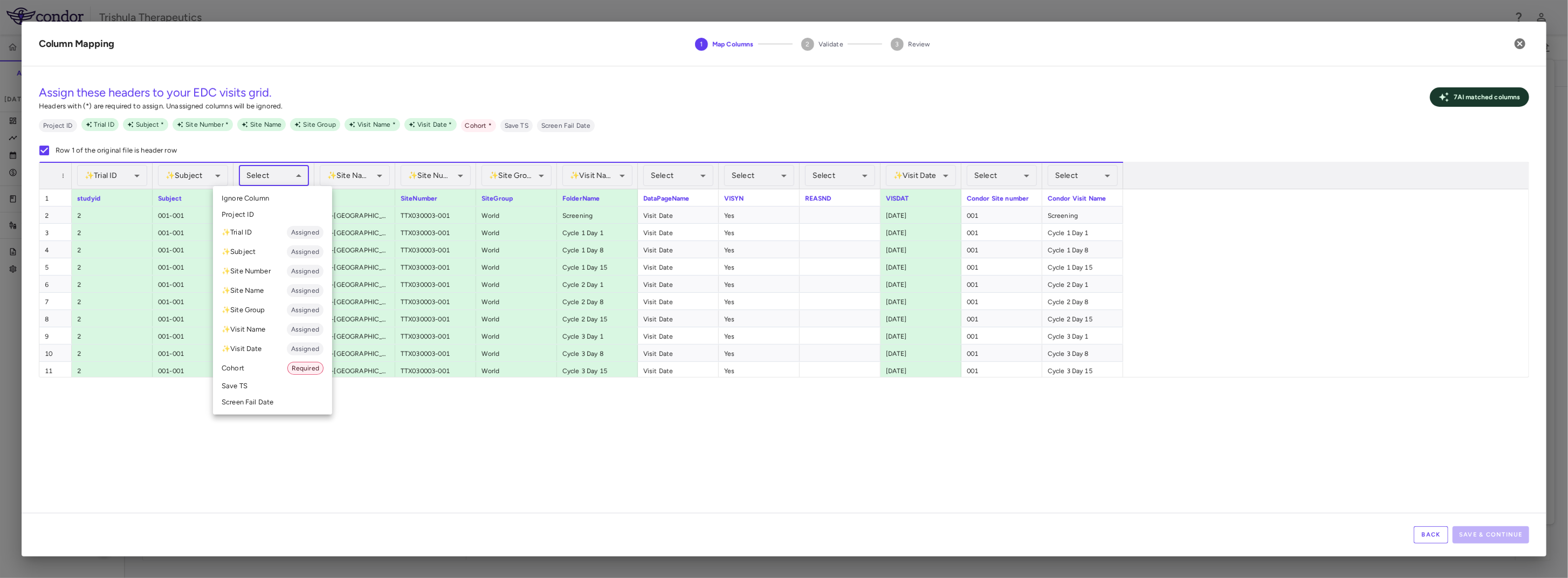
click at [253, 371] on li "Cohort Required" at bounding box center [273, 368] width 119 height 19
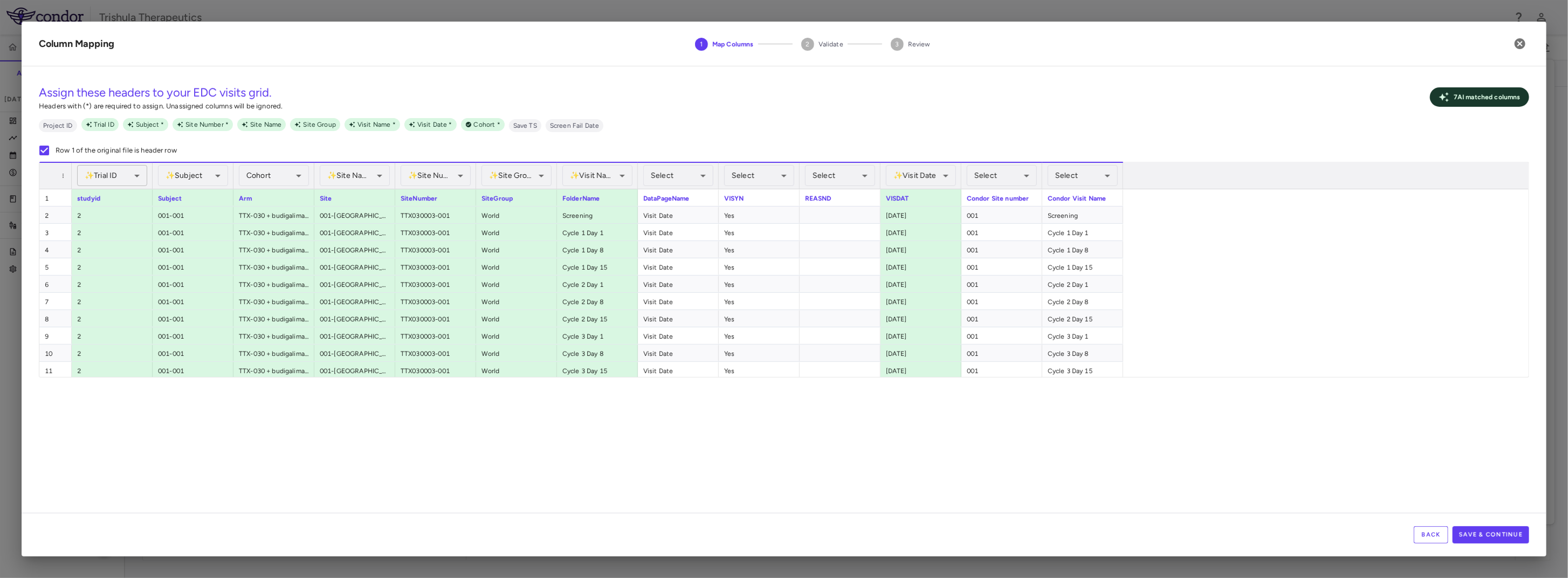
click at [131, 177] on body "Skip to sidebar Skip to main content Trishula Therapeutics TTX-030-003 Accruals…" at bounding box center [784, 289] width 1568 height 578
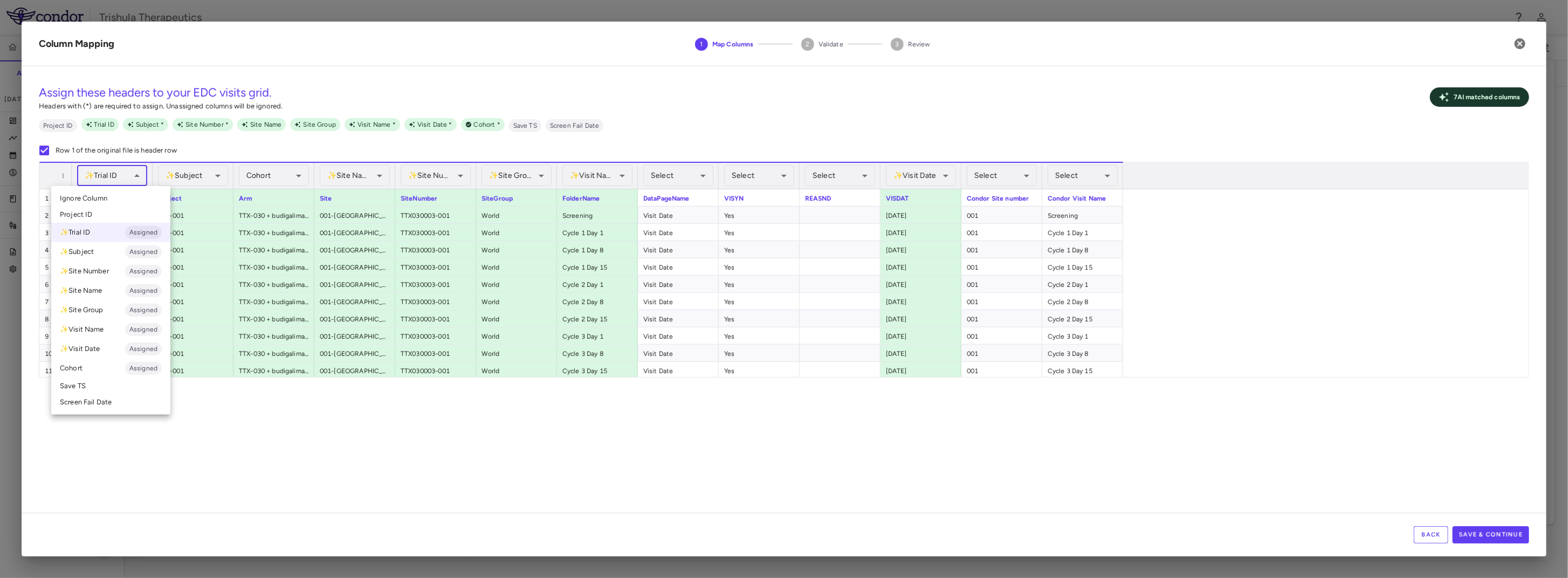
click at [317, 438] on div at bounding box center [784, 289] width 1568 height 578
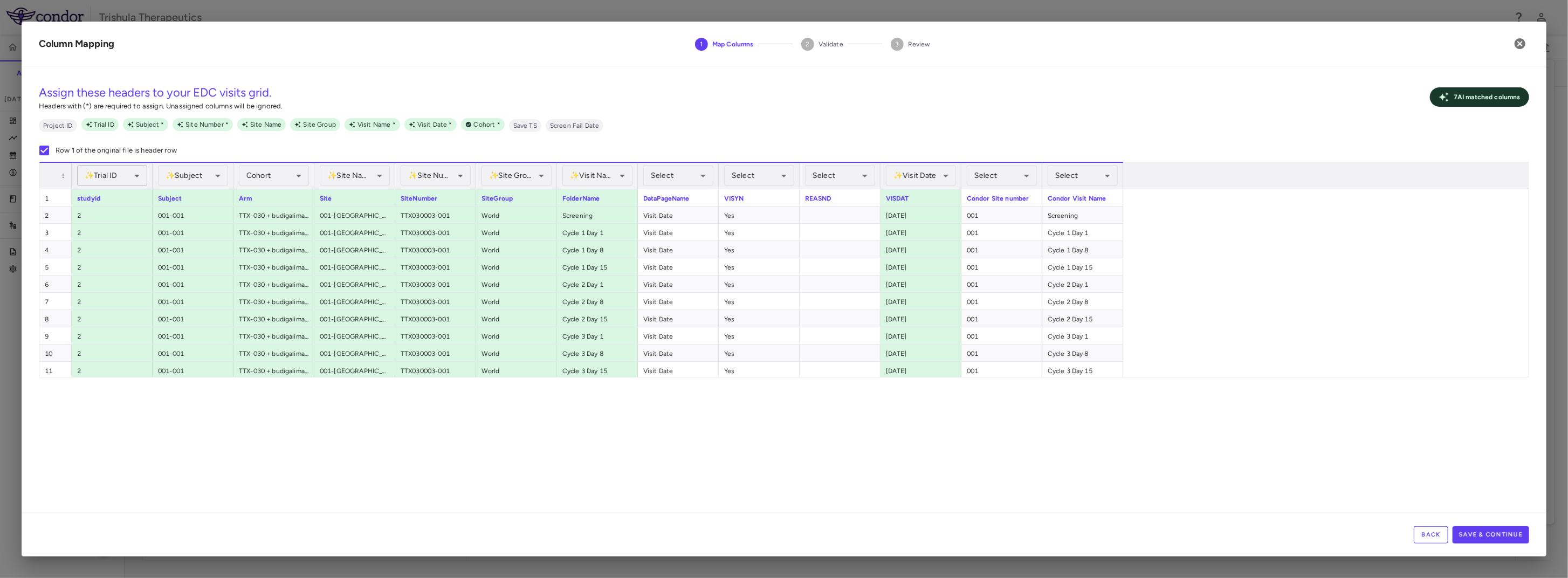
click at [114, 172] on body "Skip to sidebar Skip to main content Trishula Therapeutics TTX-030-003 Accruals…" at bounding box center [784, 289] width 1568 height 578
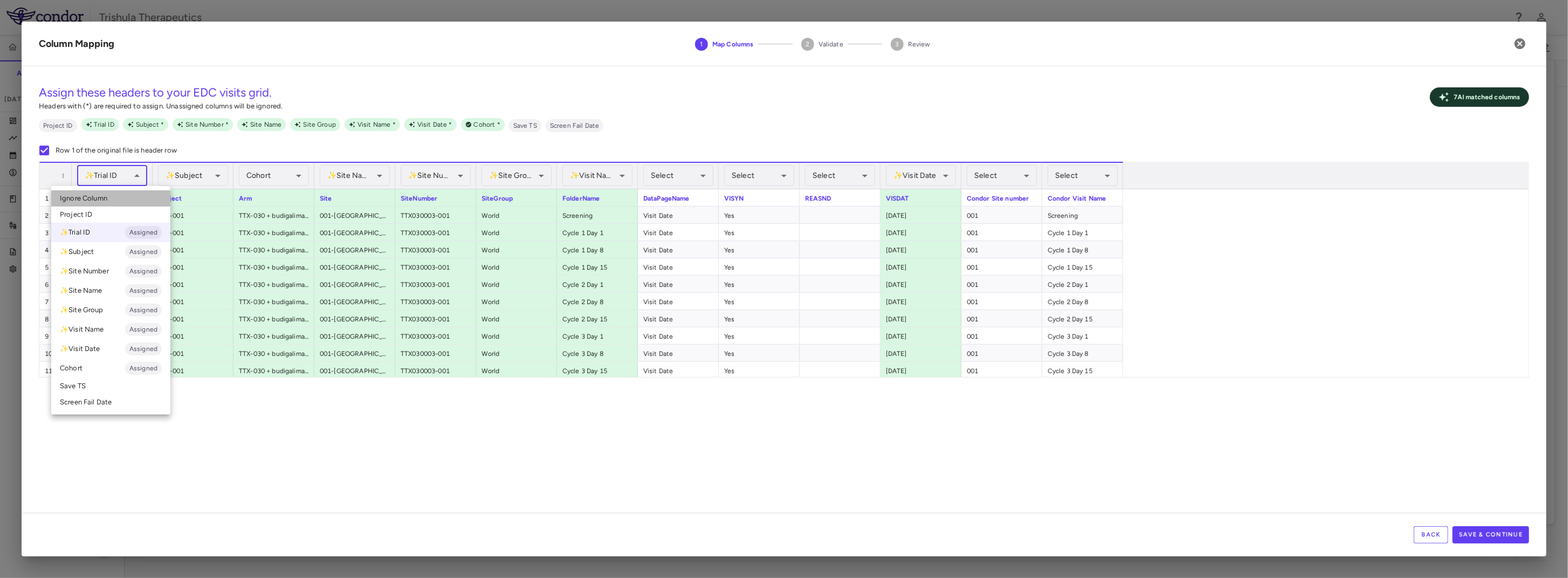
click at [99, 195] on span "Ignore Column" at bounding box center [83, 198] width 47 height 10
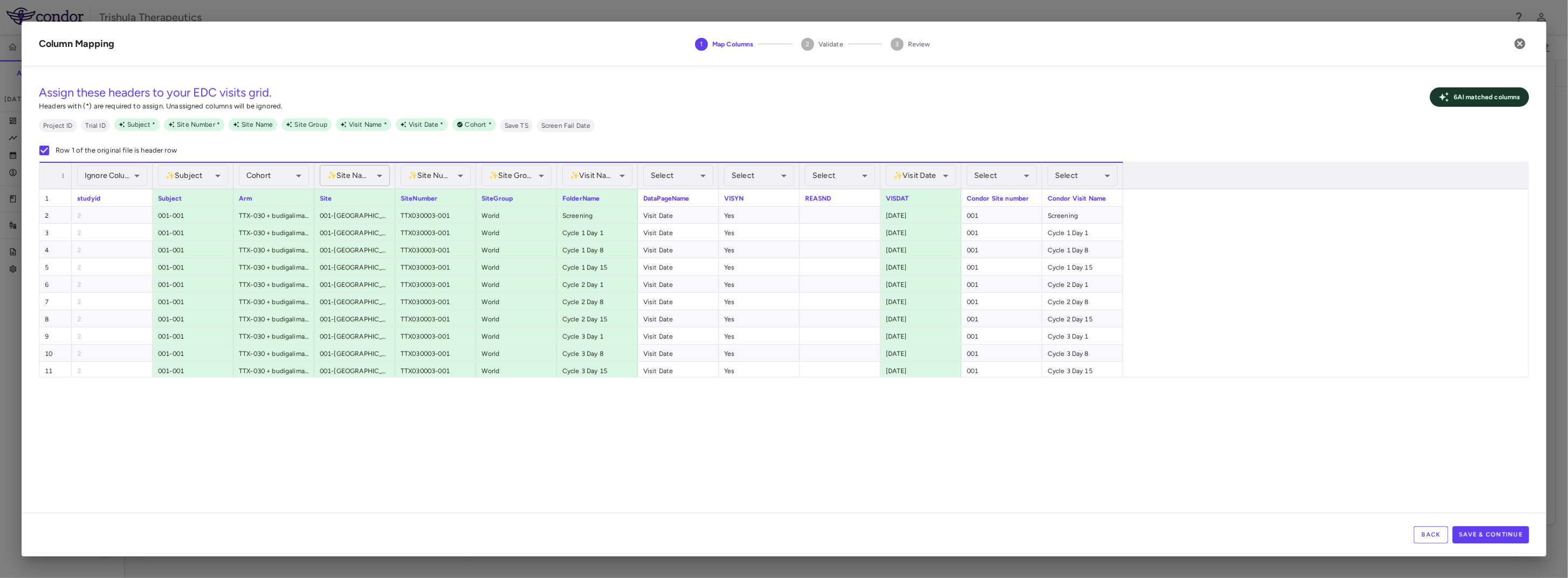
click at [345, 176] on body "Skip to sidebar Skip to main content Trishula Therapeutics TTX-030-003 Accruals…" at bounding box center [784, 289] width 1568 height 578
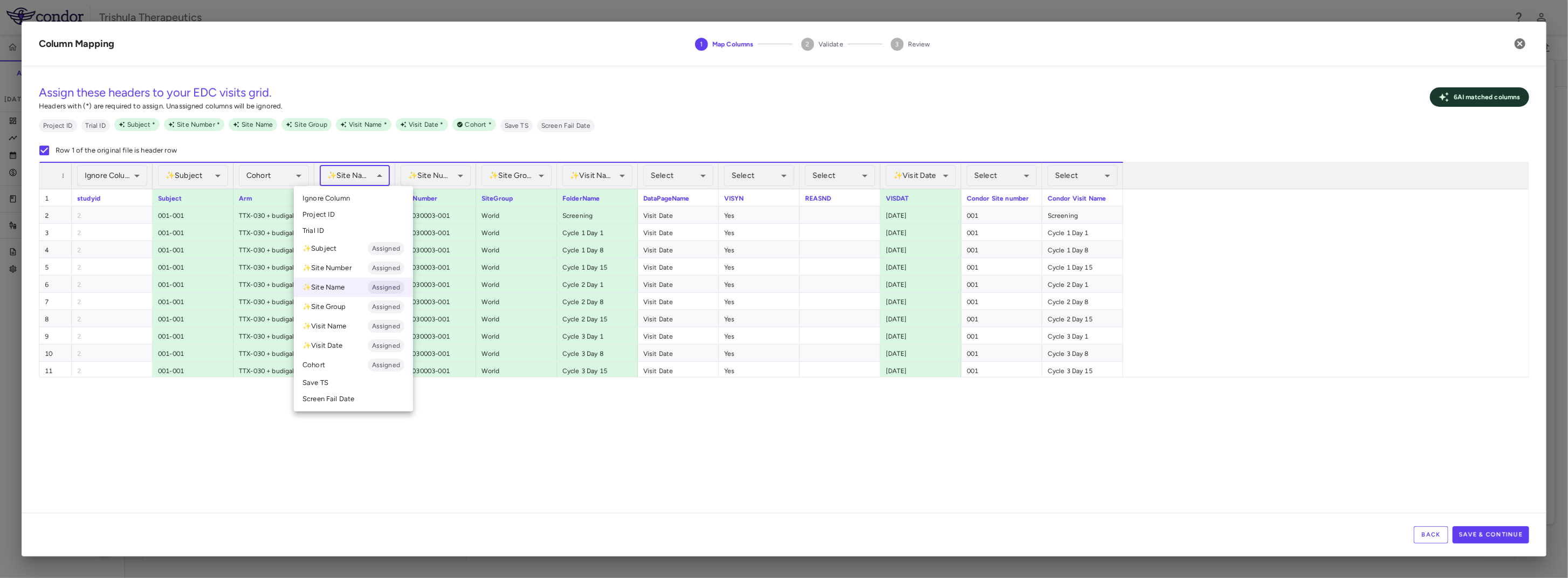
click at [565, 467] on div at bounding box center [784, 289] width 1568 height 578
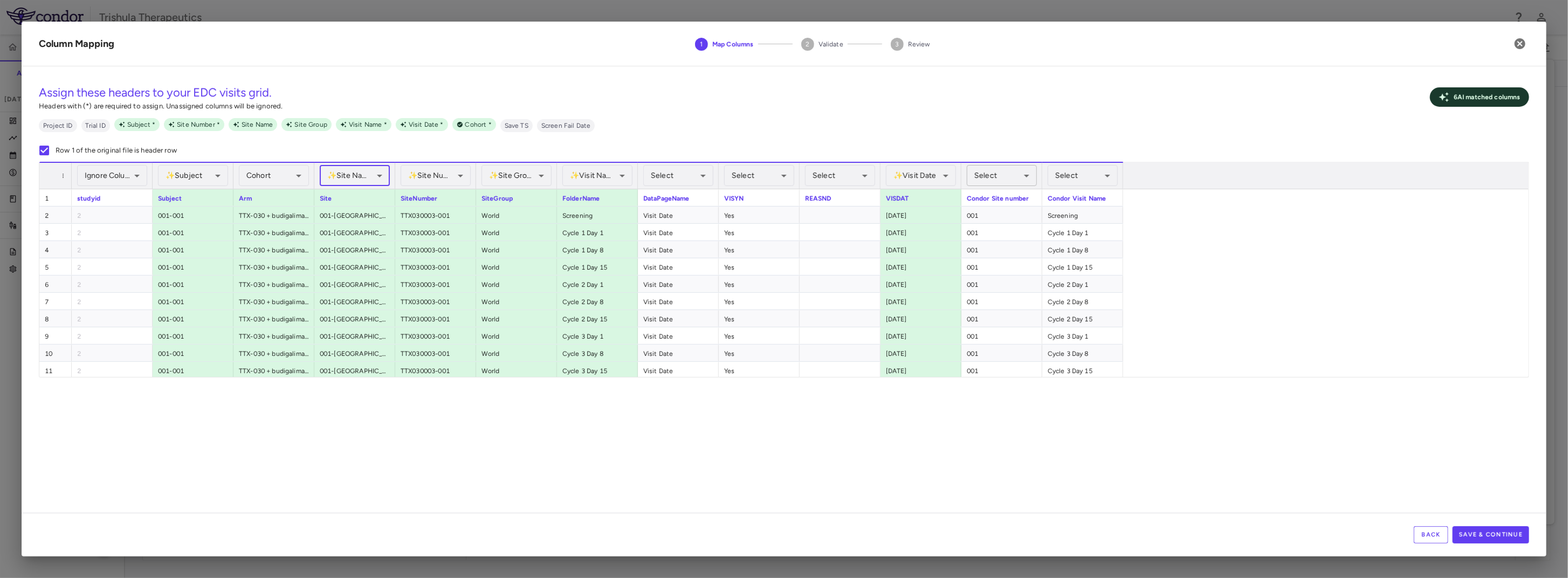
click at [1007, 173] on body "Skip to sidebar Skip to main content Trishula Therapeutics TTX-030-003 Accruals…" at bounding box center [784, 289] width 1568 height 578
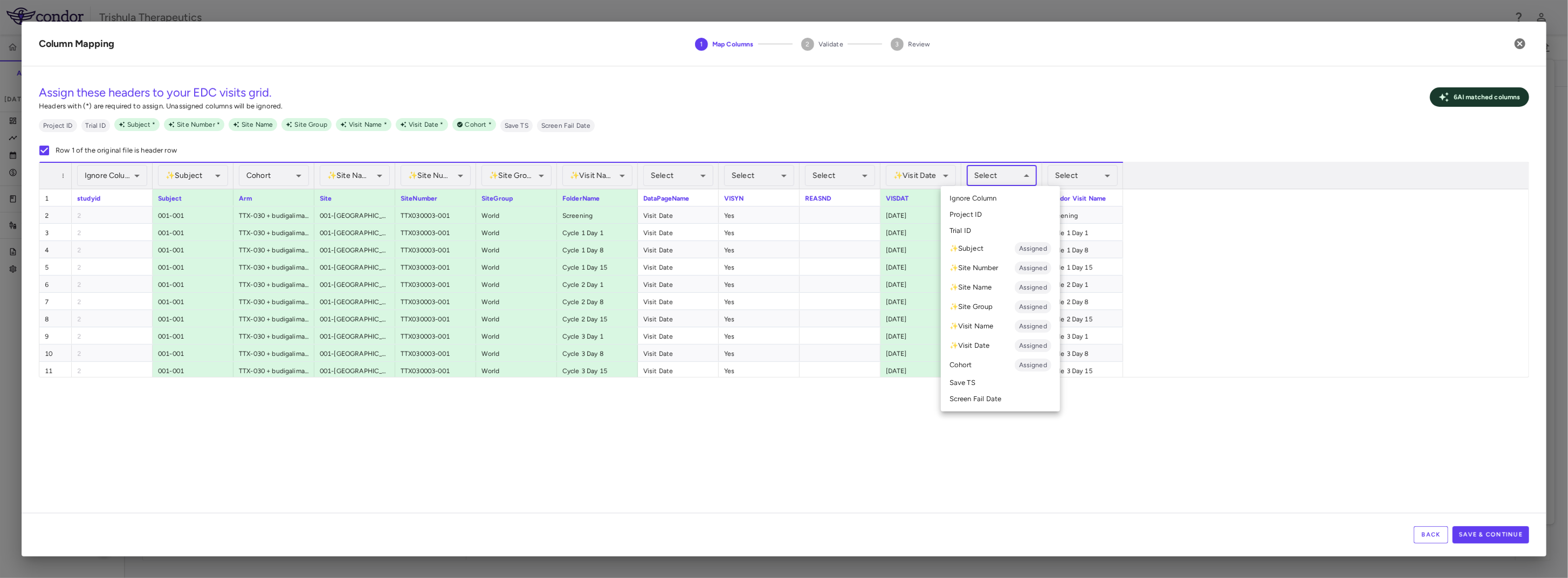
click at [1014, 268] on li "✨ Site Number Assigned" at bounding box center [1001, 268] width 119 height 19
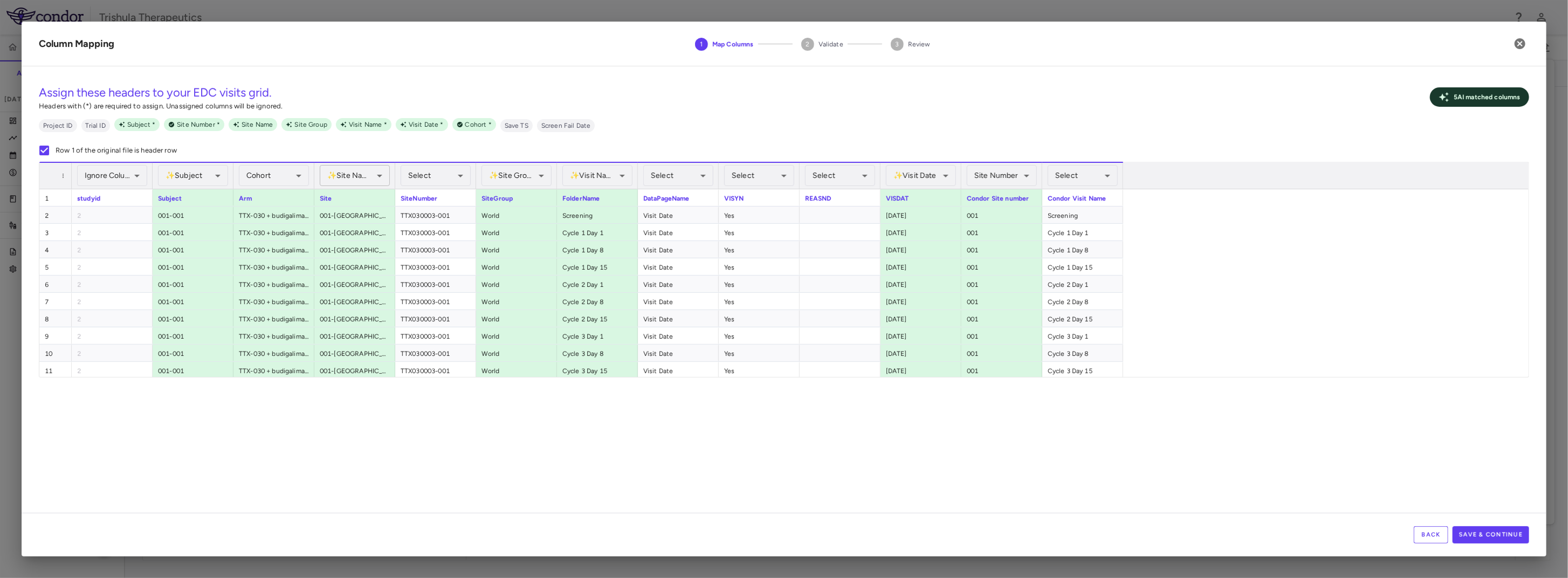
click at [366, 179] on body "Skip to sidebar Skip to main content Trishula Therapeutics TTX-030-003 Accruals…" at bounding box center [784, 289] width 1568 height 578
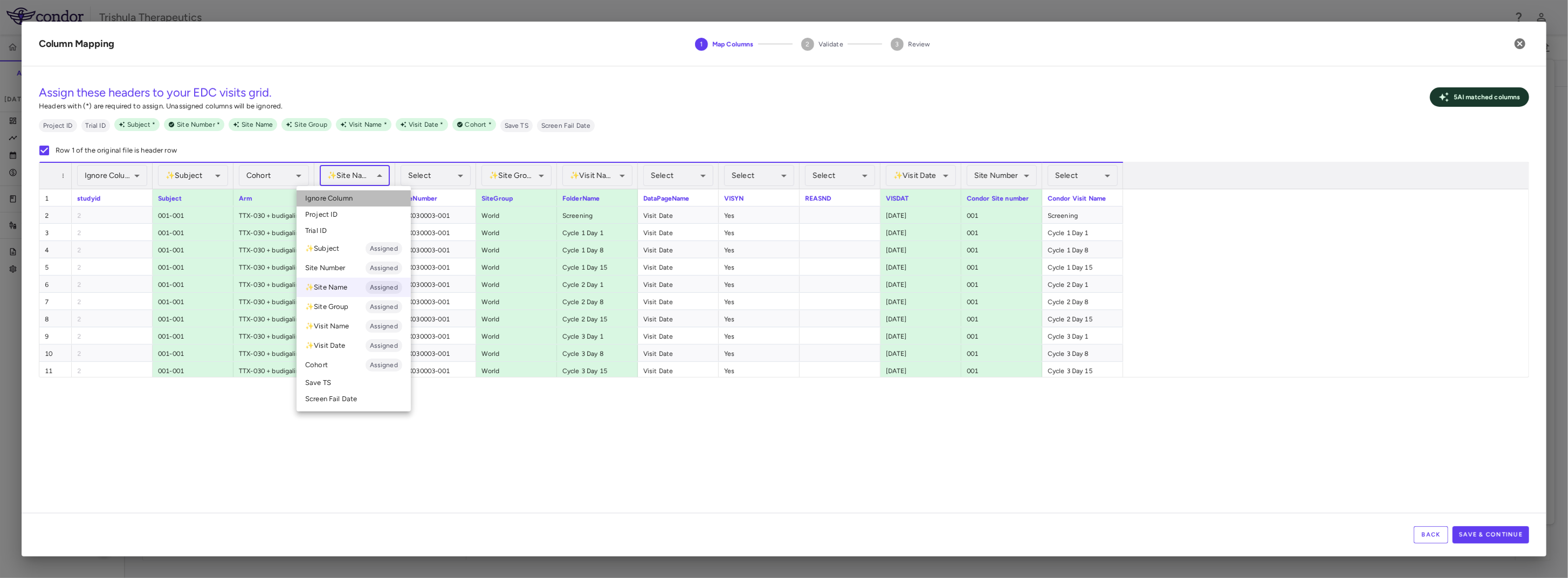
click at [364, 201] on li "Ignore Column" at bounding box center [354, 198] width 114 height 16
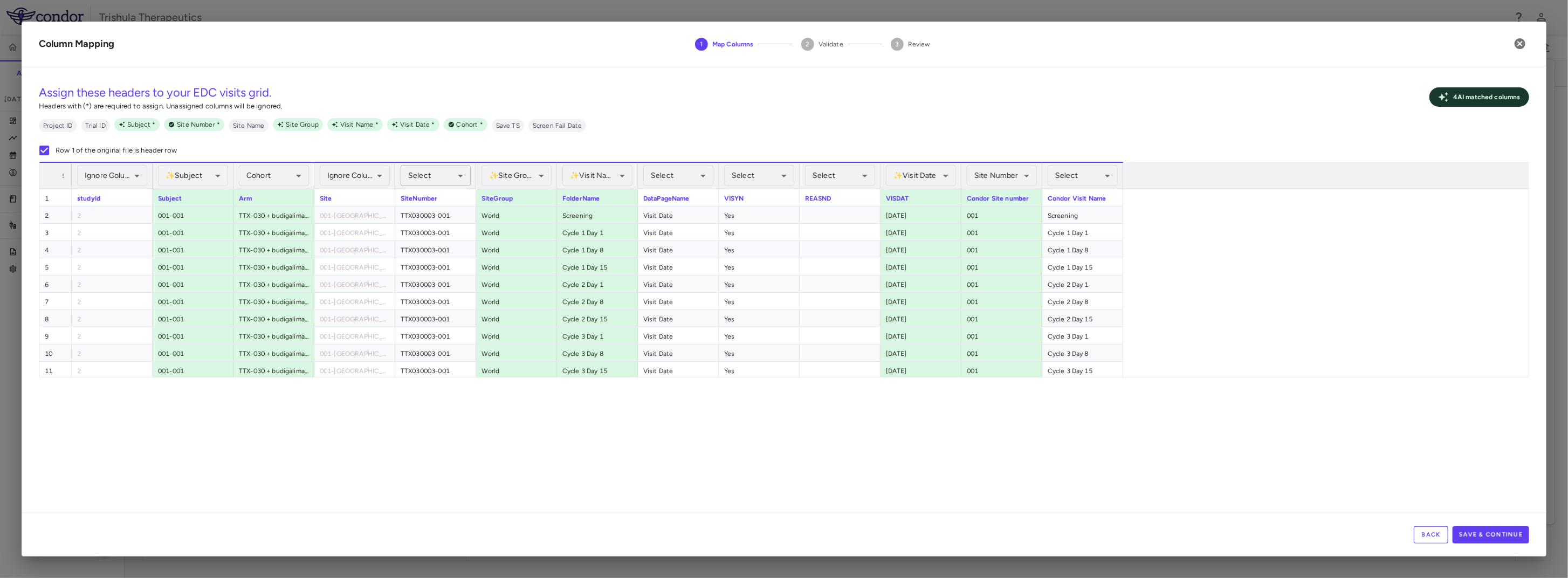
click at [436, 171] on body "Skip to sidebar Skip to main content Trishula Therapeutics TTX-030-003 Accruals…" at bounding box center [784, 289] width 1568 height 578
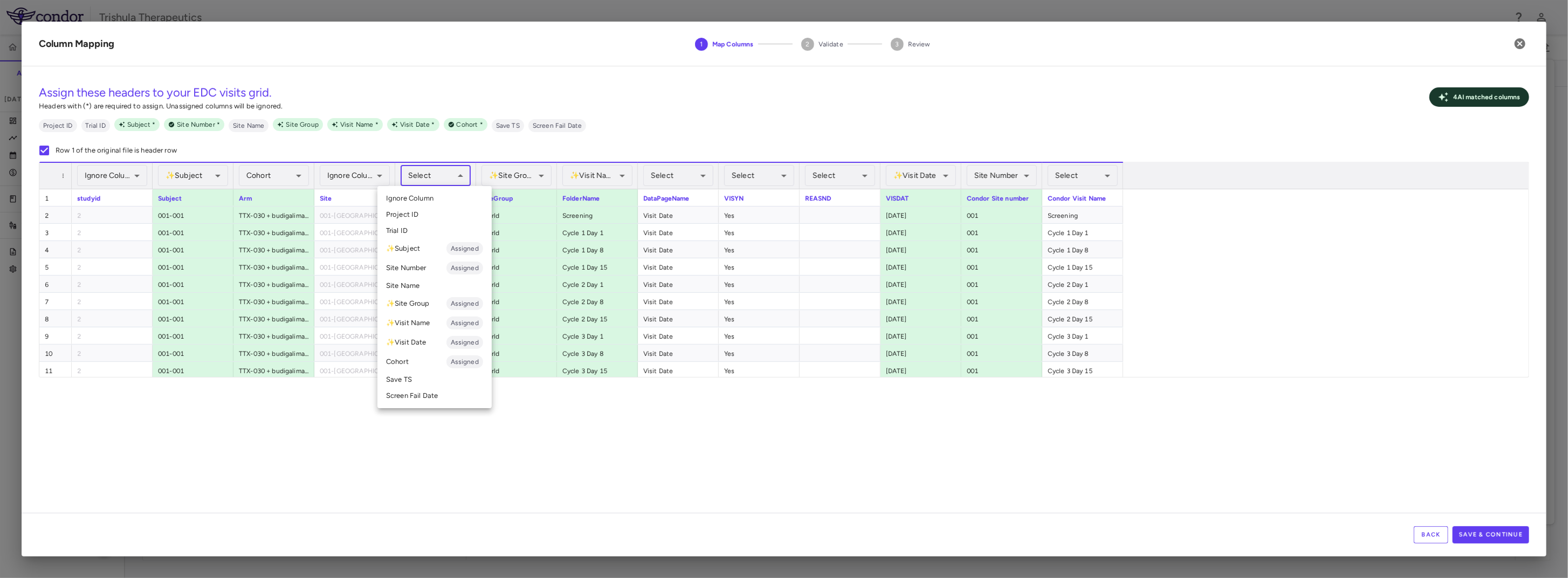
click at [419, 200] on span "Ignore Column" at bounding box center [410, 198] width 47 height 10
click at [511, 175] on body "Skip to sidebar Skip to main content Trishula Therapeutics TTX-030-003 Accruals…" at bounding box center [784, 289] width 1568 height 578
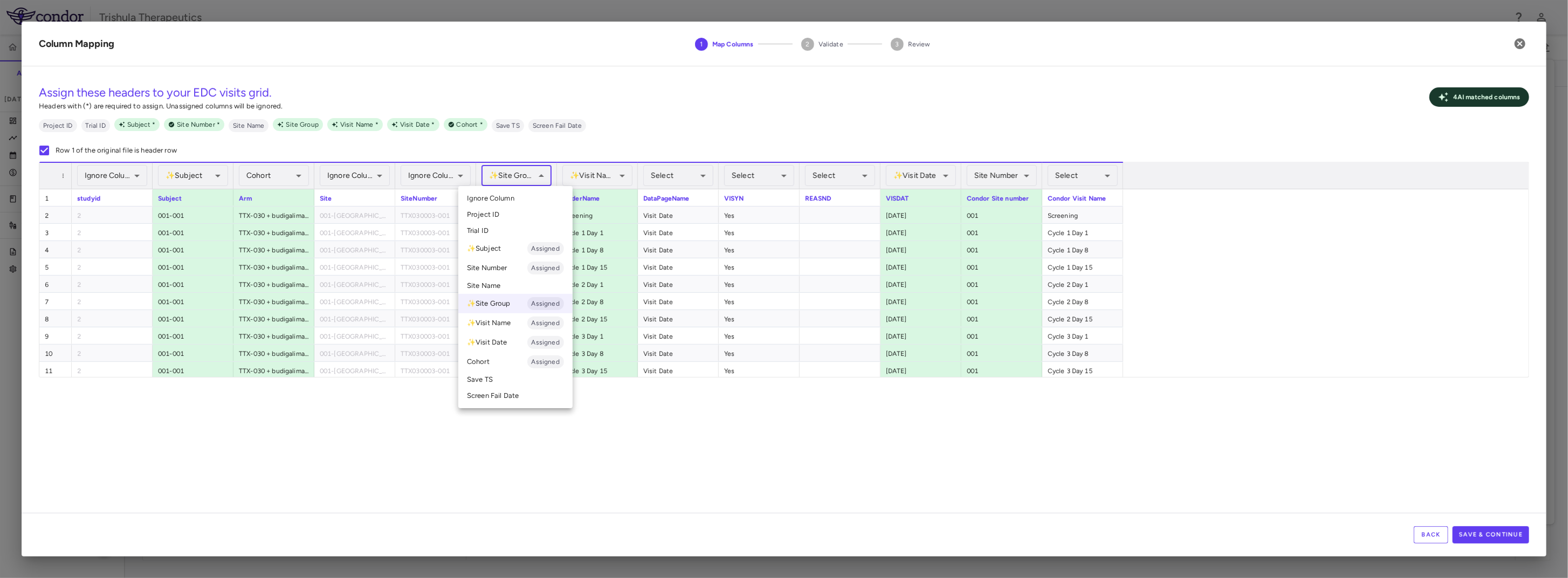
click at [506, 196] on span "Ignore Column" at bounding box center [491, 198] width 47 height 10
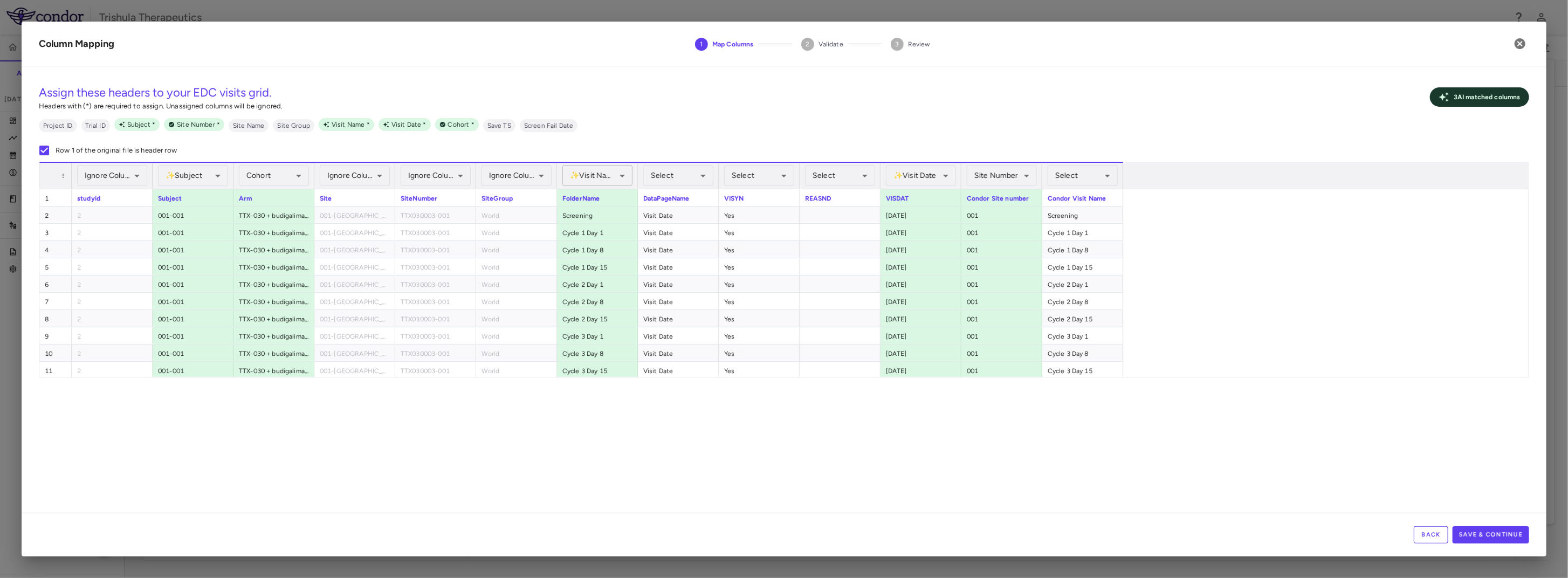
click at [598, 173] on body "Skip to sidebar Skip to main content Trishula Therapeutics TTX-030-003 Accruals…" at bounding box center [784, 289] width 1568 height 578
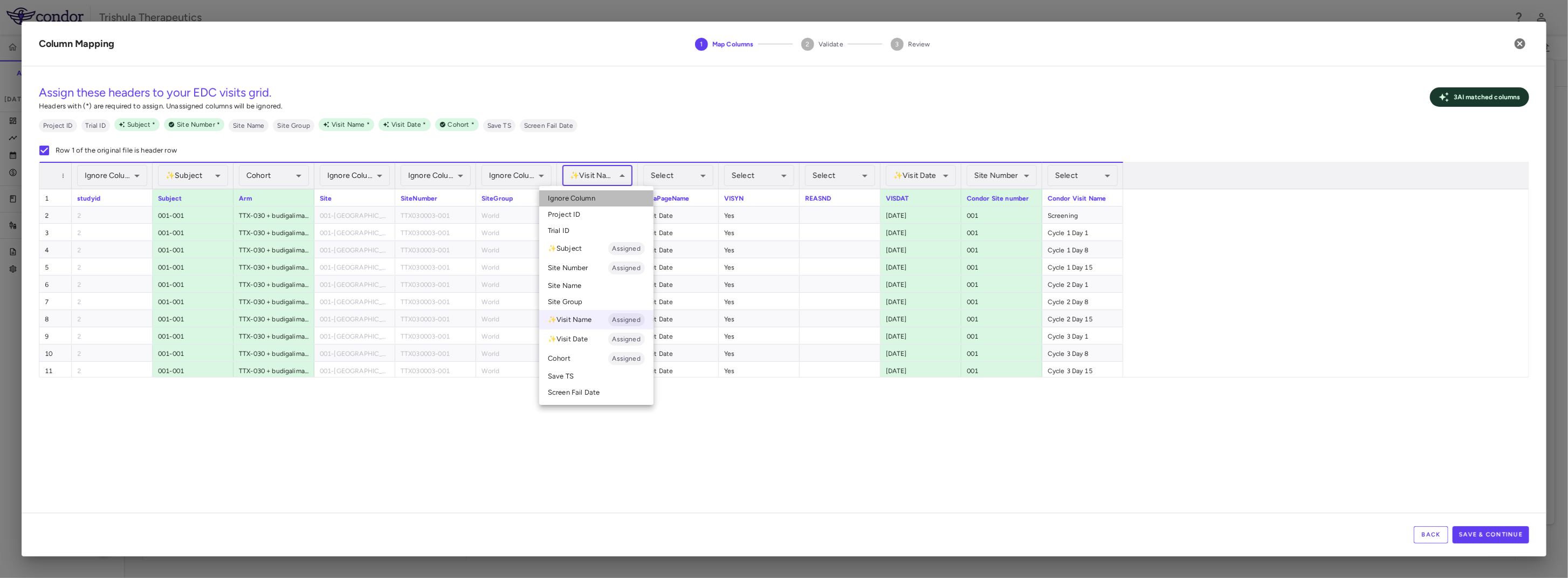
click at [583, 198] on span "Ignore Column" at bounding box center [572, 198] width 47 height 10
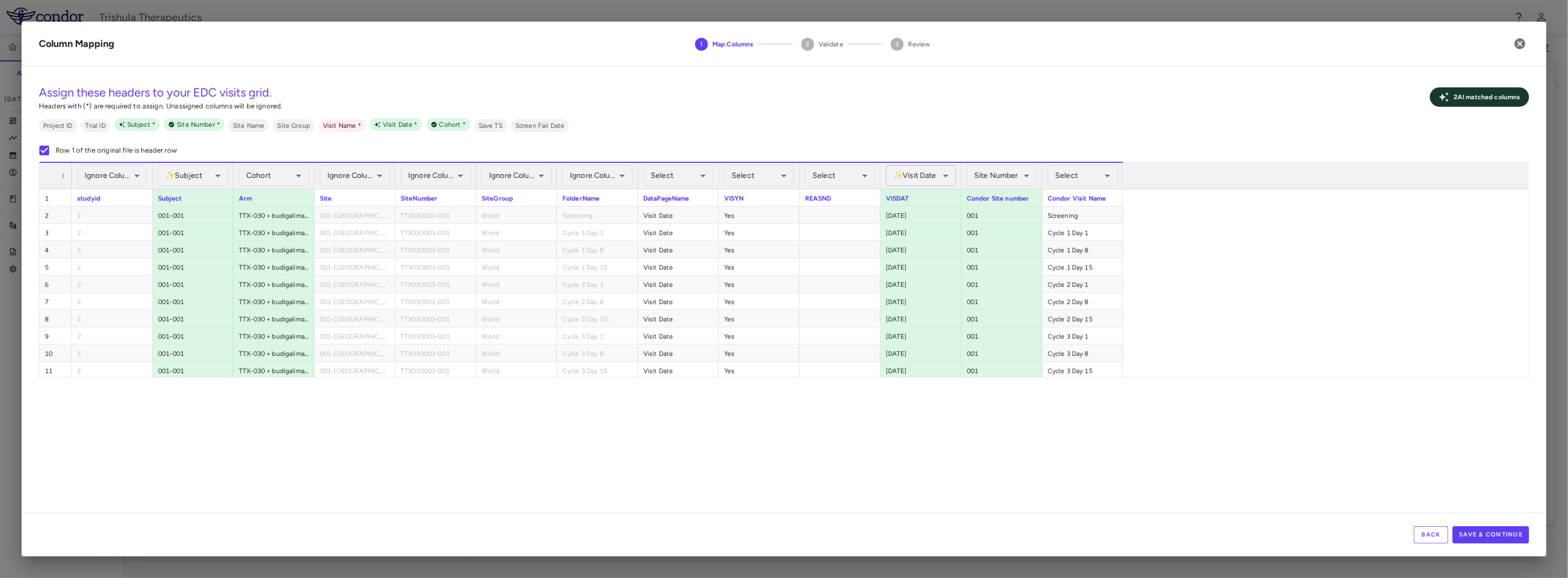
click at [931, 174] on body "Skip to sidebar Skip to main content Trishula Therapeutics TTX-030-003 Accruals…" at bounding box center [784, 289] width 1568 height 578
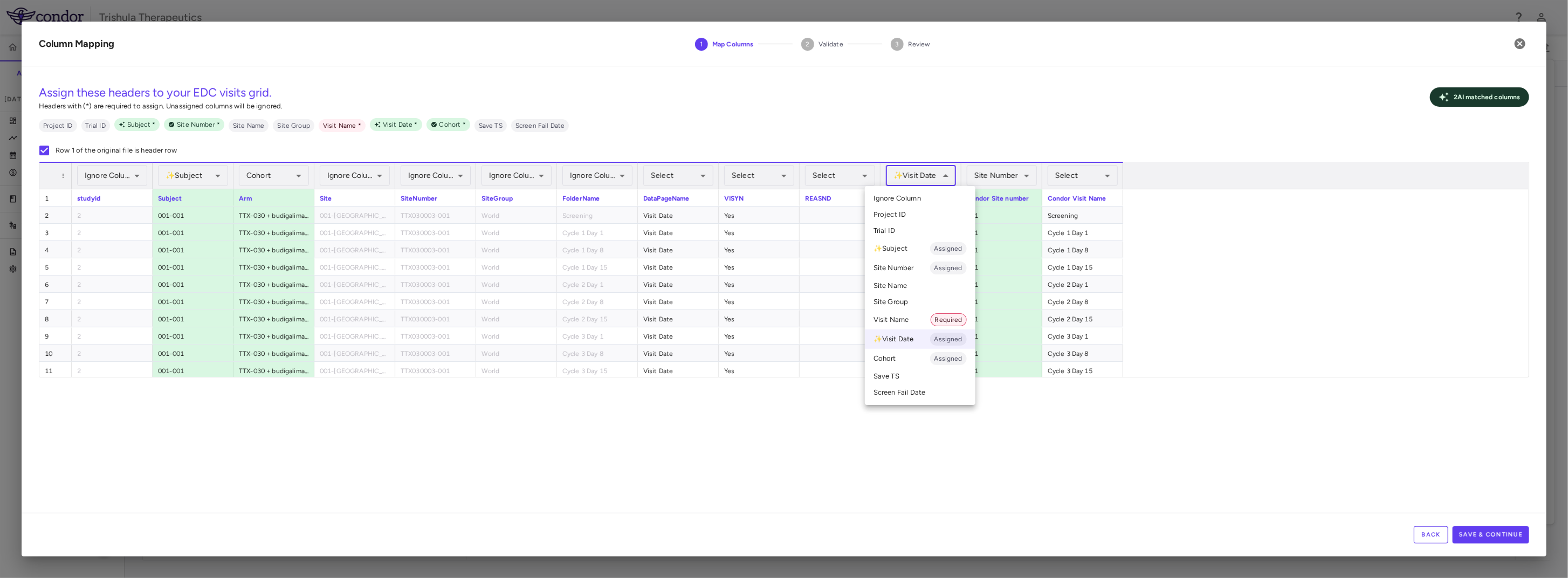
click at [1076, 172] on div at bounding box center [784, 289] width 1568 height 578
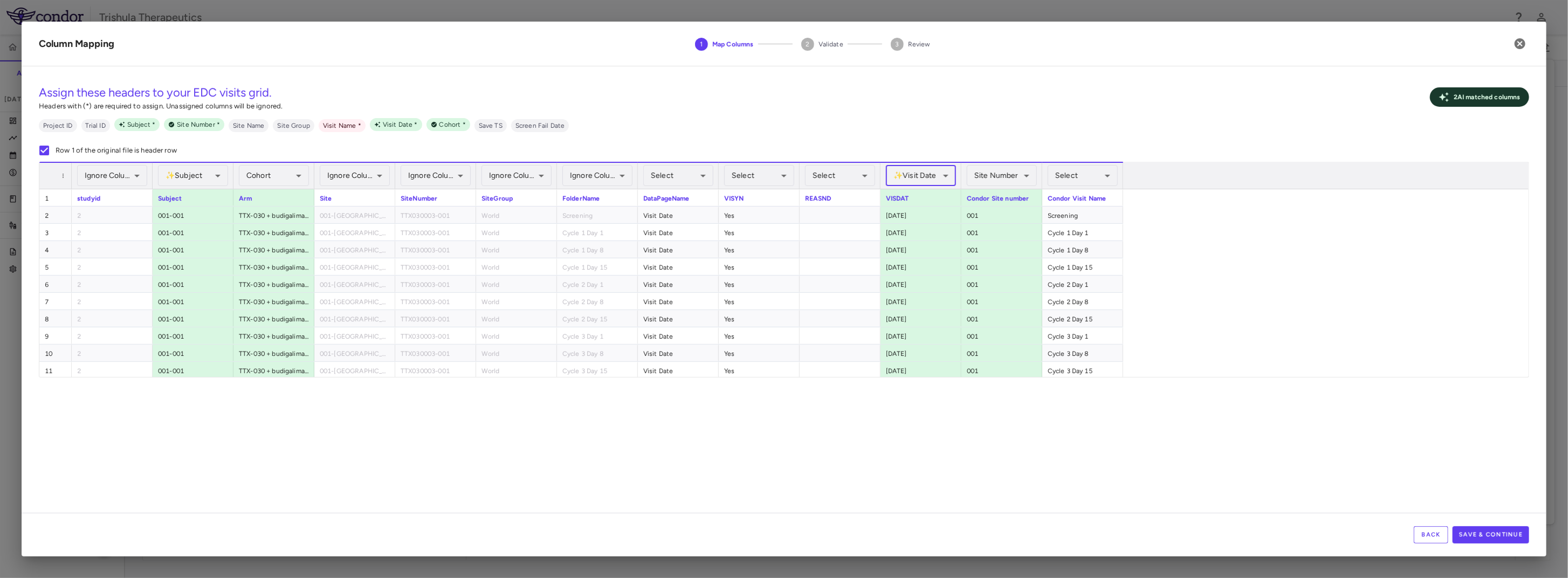
click at [1076, 172] on body "Skip to sidebar Skip to main content Trishula Therapeutics TTX-030-003 Accruals…" at bounding box center [784, 289] width 1568 height 578
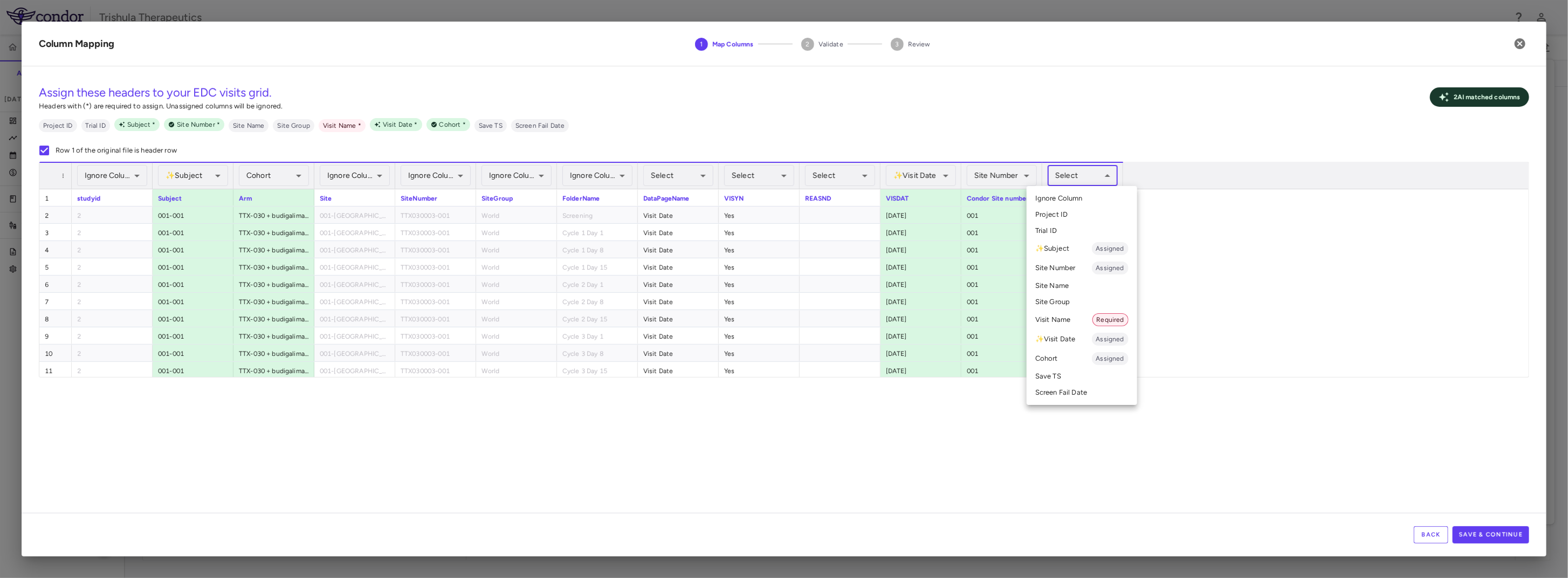
click at [1083, 324] on li "Visit Name Required" at bounding box center [1082, 319] width 111 height 19
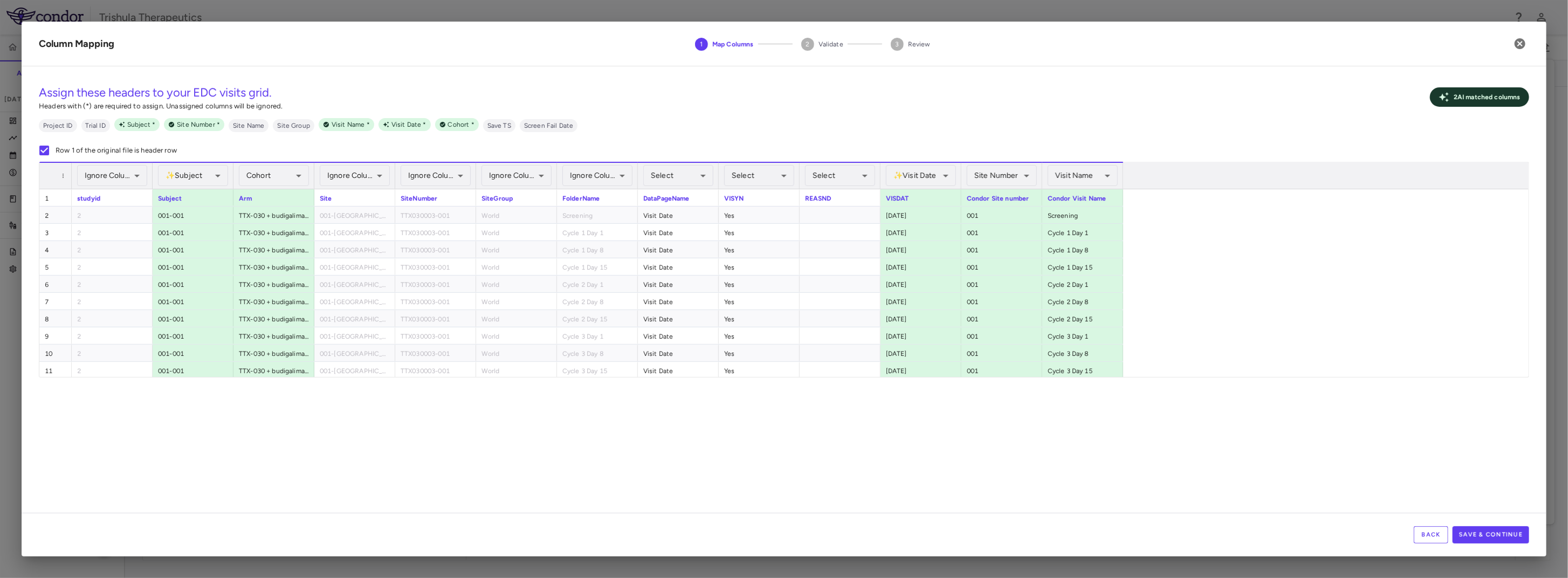
click at [779, 460] on div "**********" at bounding box center [783, 293] width 1525 height 437
click at [1478, 531] on button "Save & Continue" at bounding box center [1491, 535] width 77 height 17
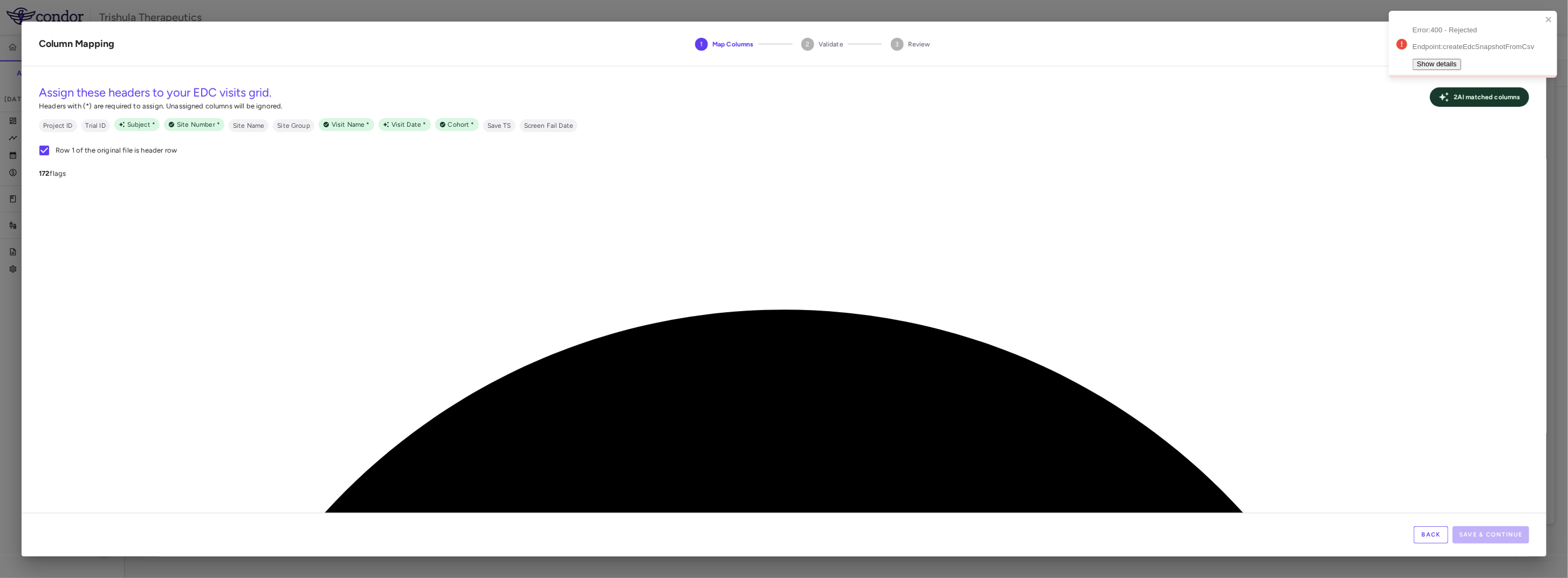
click at [1441, 59] on button "Show details" at bounding box center [1437, 64] width 49 height 12
click at [1016, 187] on body "Skip to sidebar Skip to main content Trishula Therapeutics TTX-030-003 Accruals…" at bounding box center [784, 289] width 1568 height 578
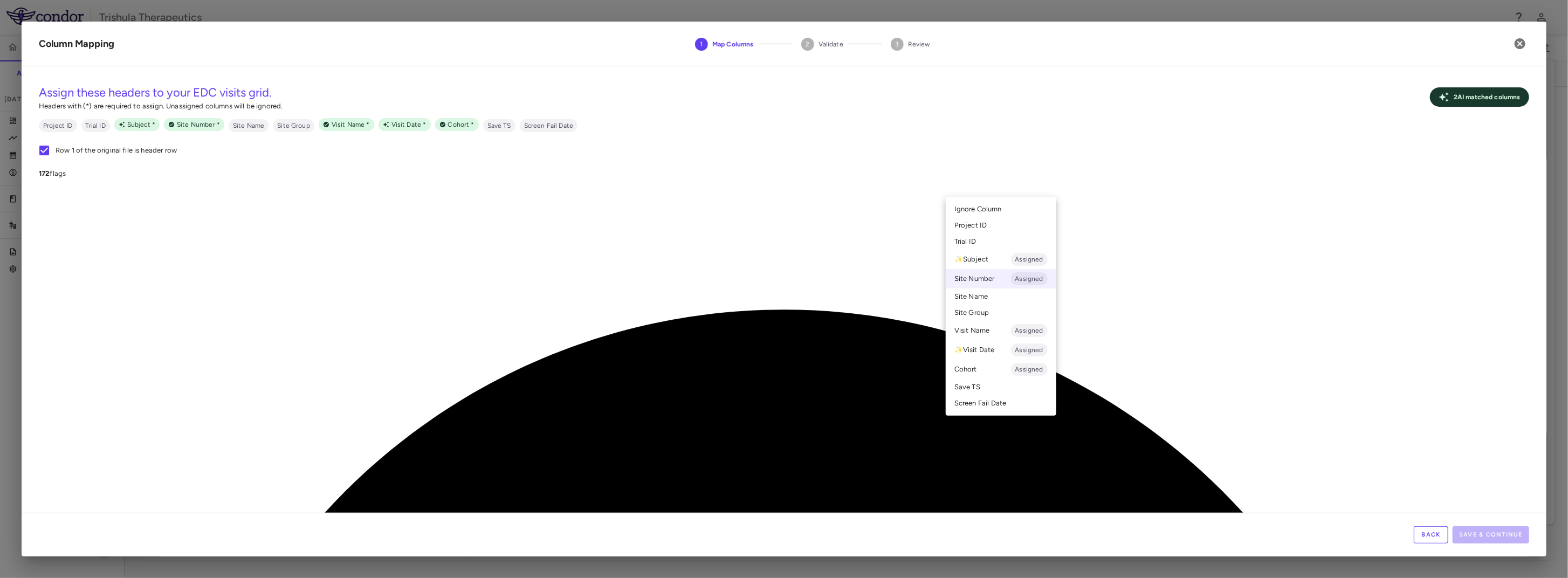
click at [1520, 165] on div at bounding box center [784, 289] width 1568 height 578
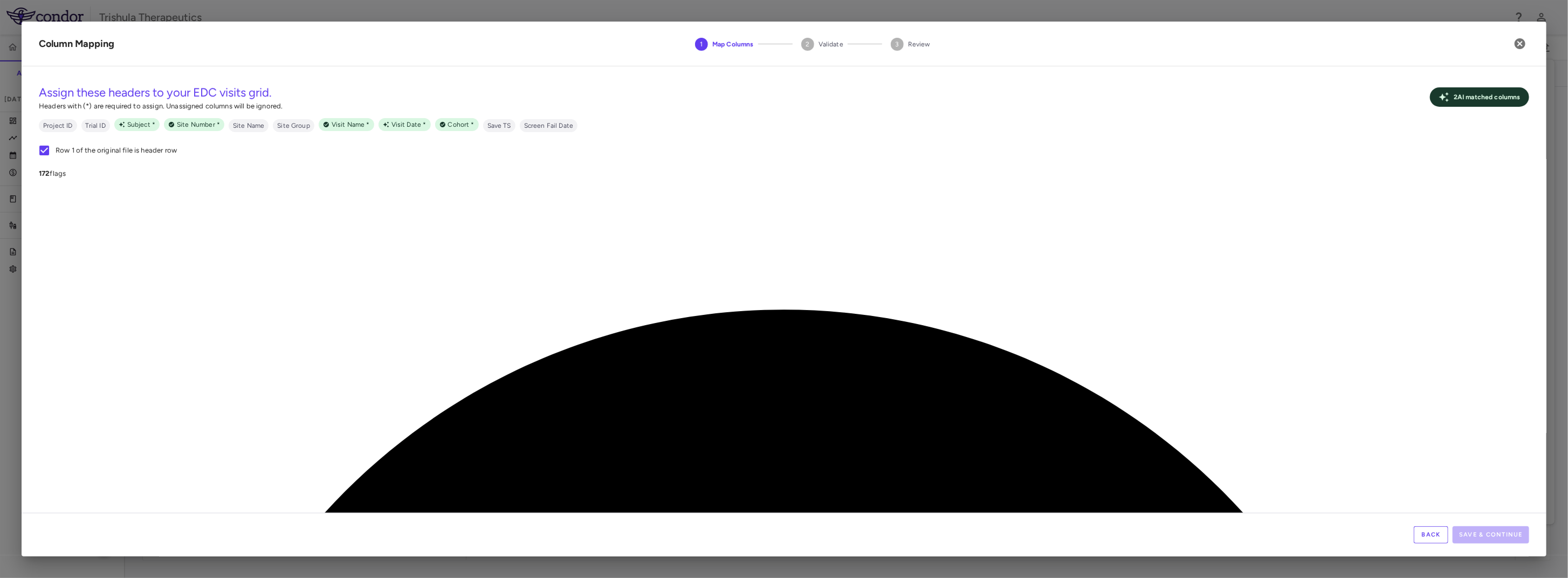
scroll to position [2802, 0]
click at [1520, 44] on icon "button" at bounding box center [1520, 43] width 13 height 13
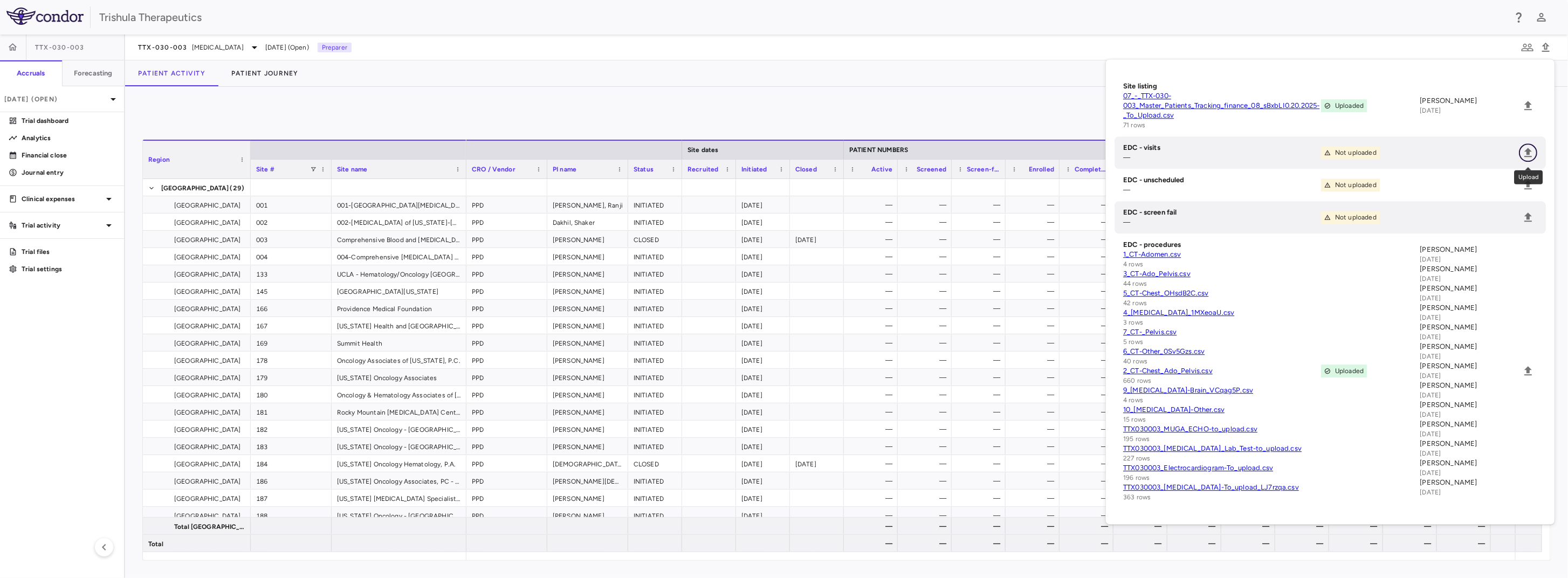
click at [1528, 153] on icon "Upload" at bounding box center [1528, 152] width 7 height 9
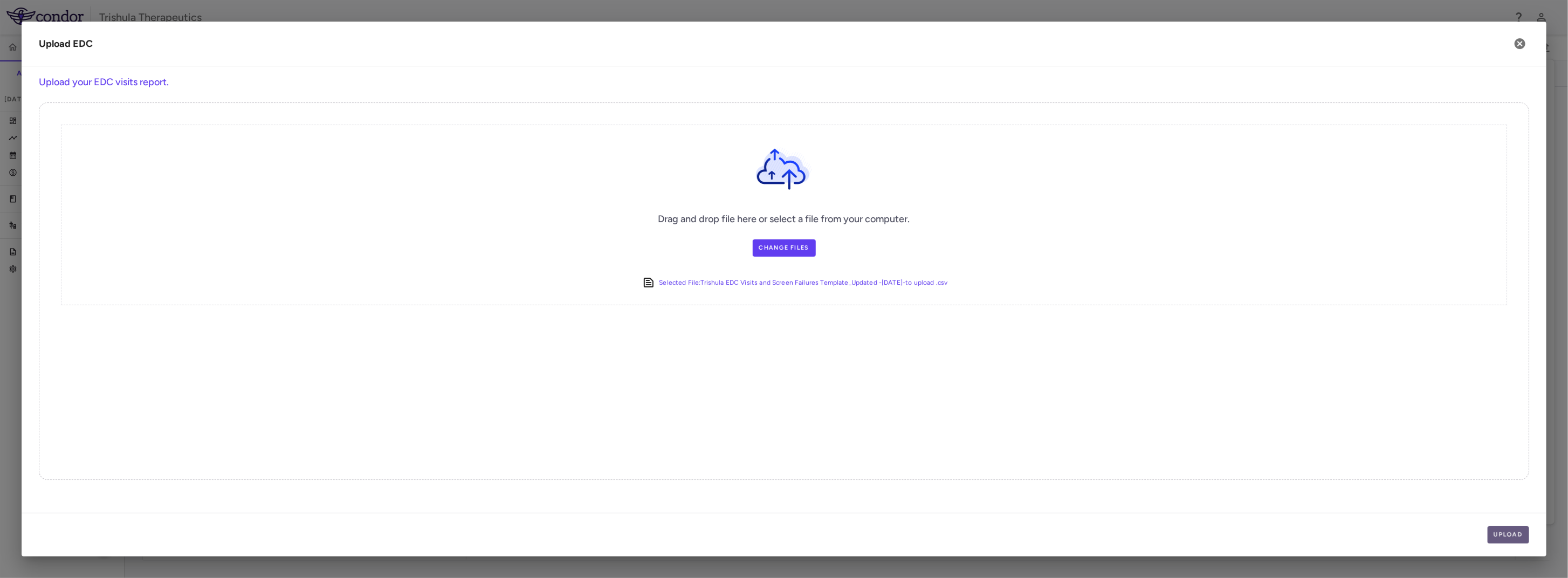
click at [1514, 534] on button "Upload" at bounding box center [1508, 535] width 42 height 17
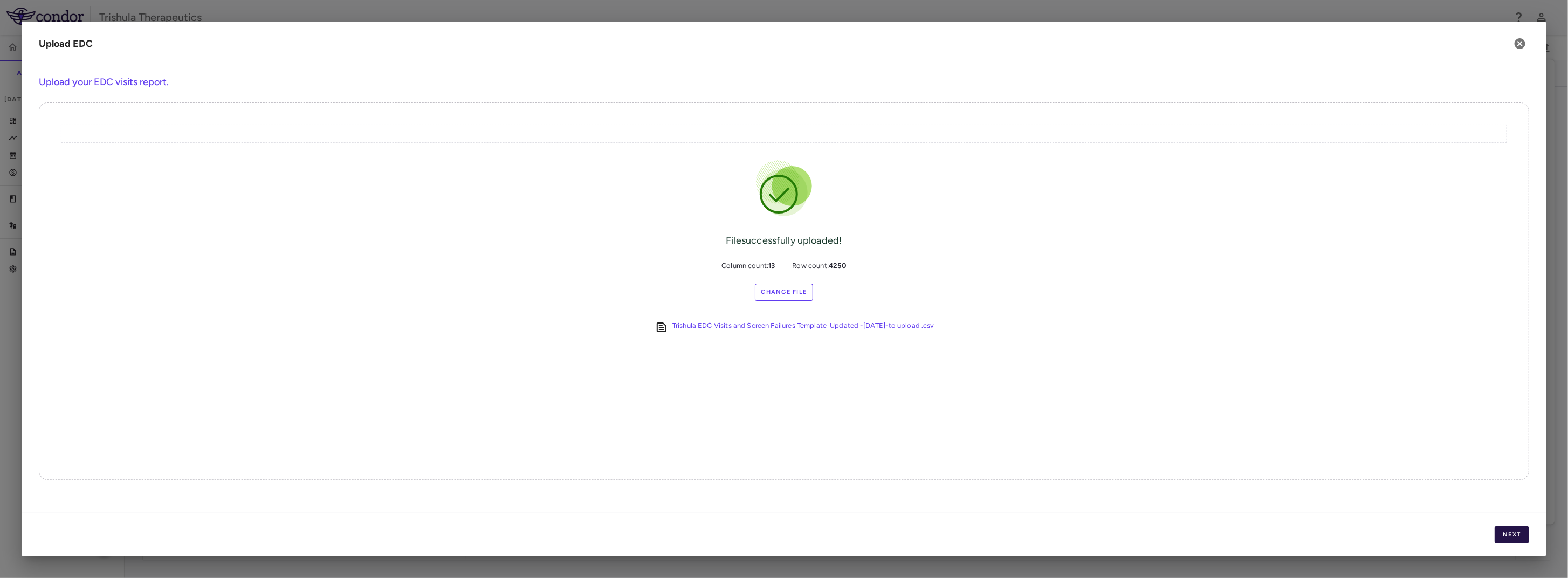
click at [1507, 536] on button "Next" at bounding box center [1512, 535] width 35 height 17
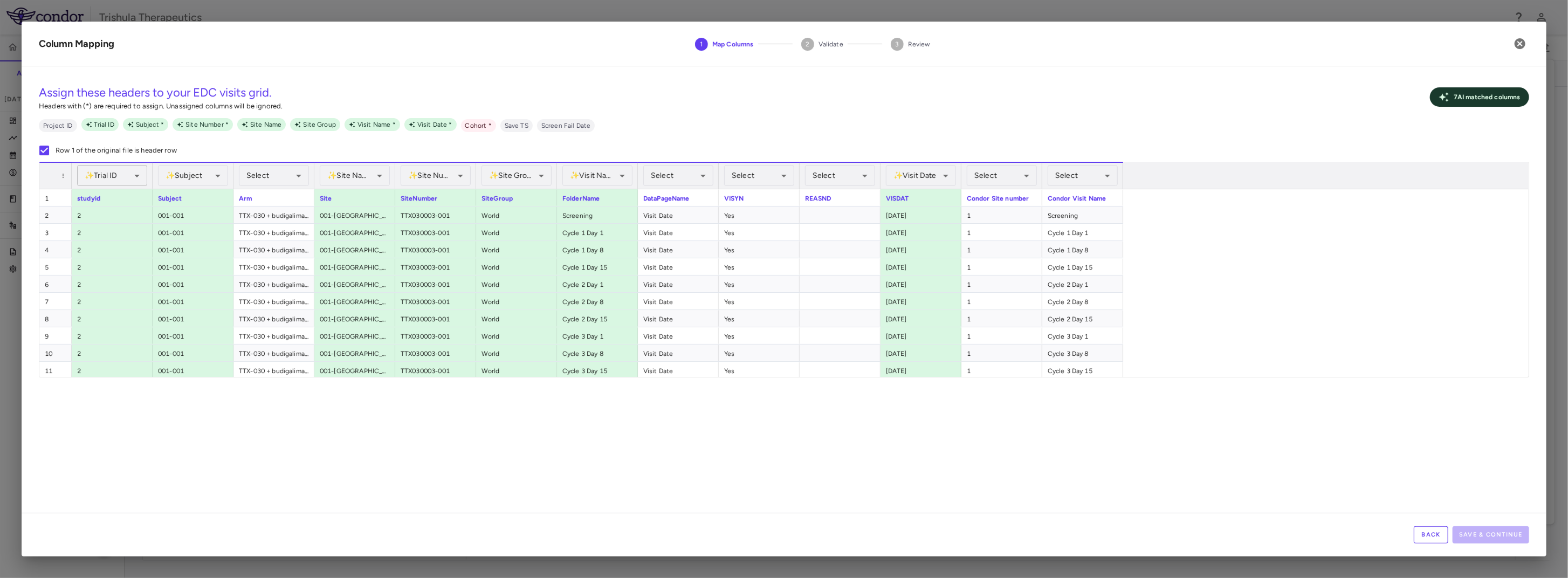
click at [124, 182] on body "Skip to sidebar Skip to main content Trishula Therapeutics TTX-030-003 Accruals…" at bounding box center [784, 289] width 1568 height 578
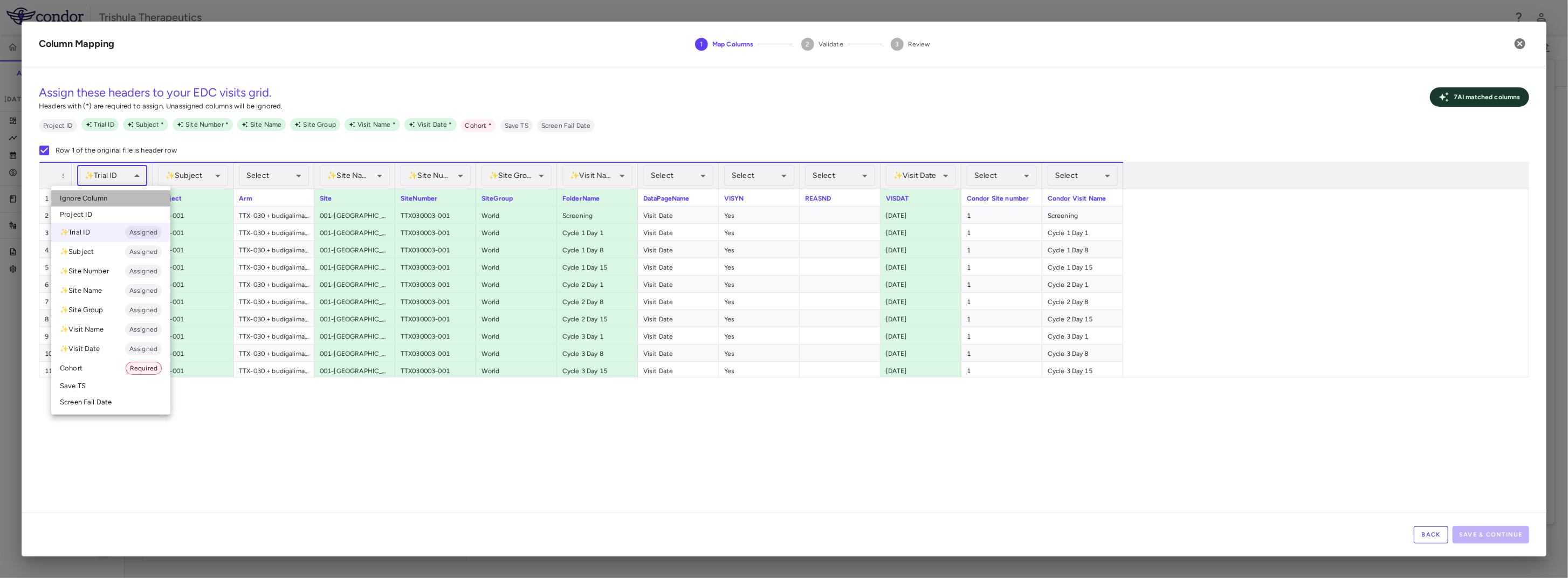
click at [111, 198] on li "Ignore Column" at bounding box center [111, 198] width 119 height 16
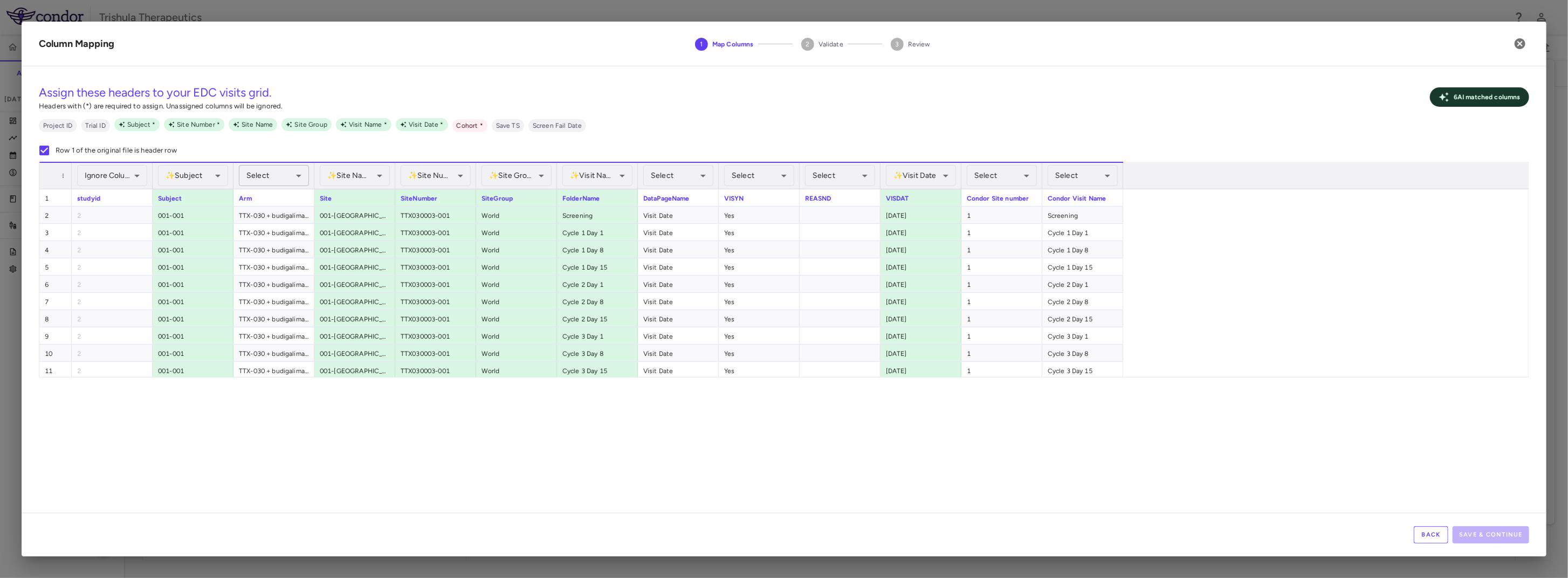
click at [275, 167] on body "Skip to sidebar Skip to main content Trishula Therapeutics TTX-030-003 Accruals…" at bounding box center [784, 289] width 1568 height 578
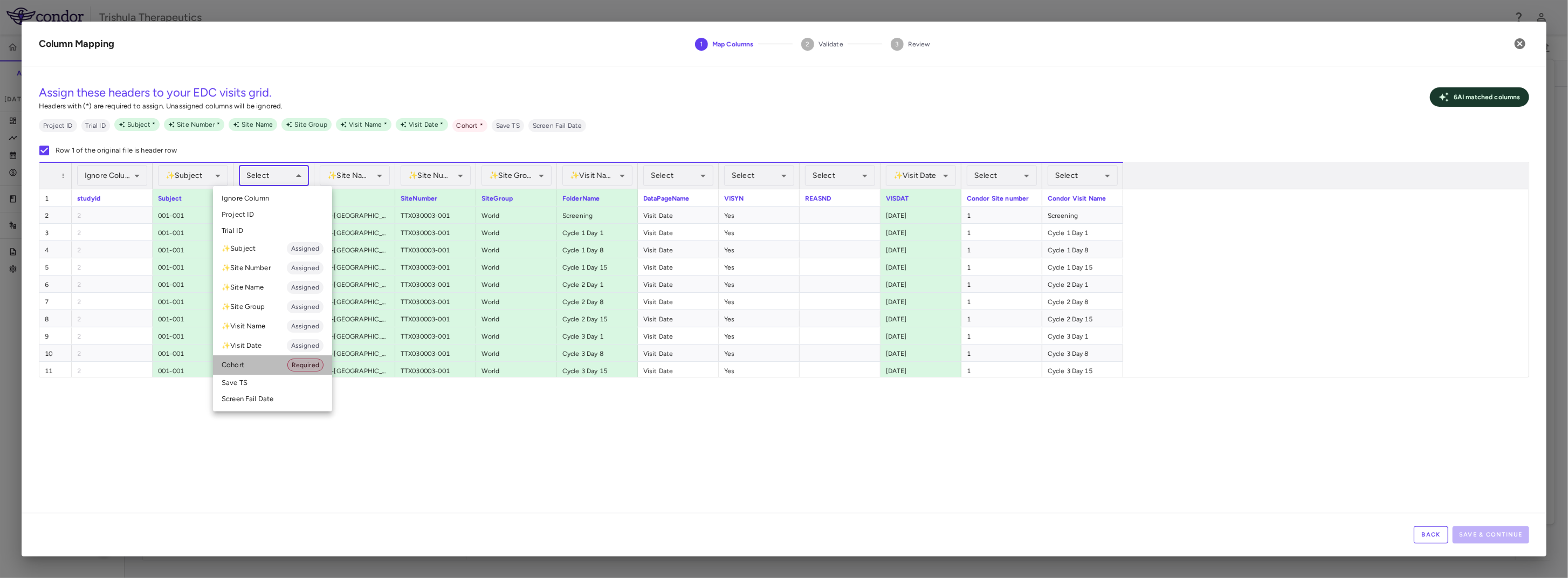
click at [258, 366] on li "Cohort Required" at bounding box center [273, 365] width 119 height 19
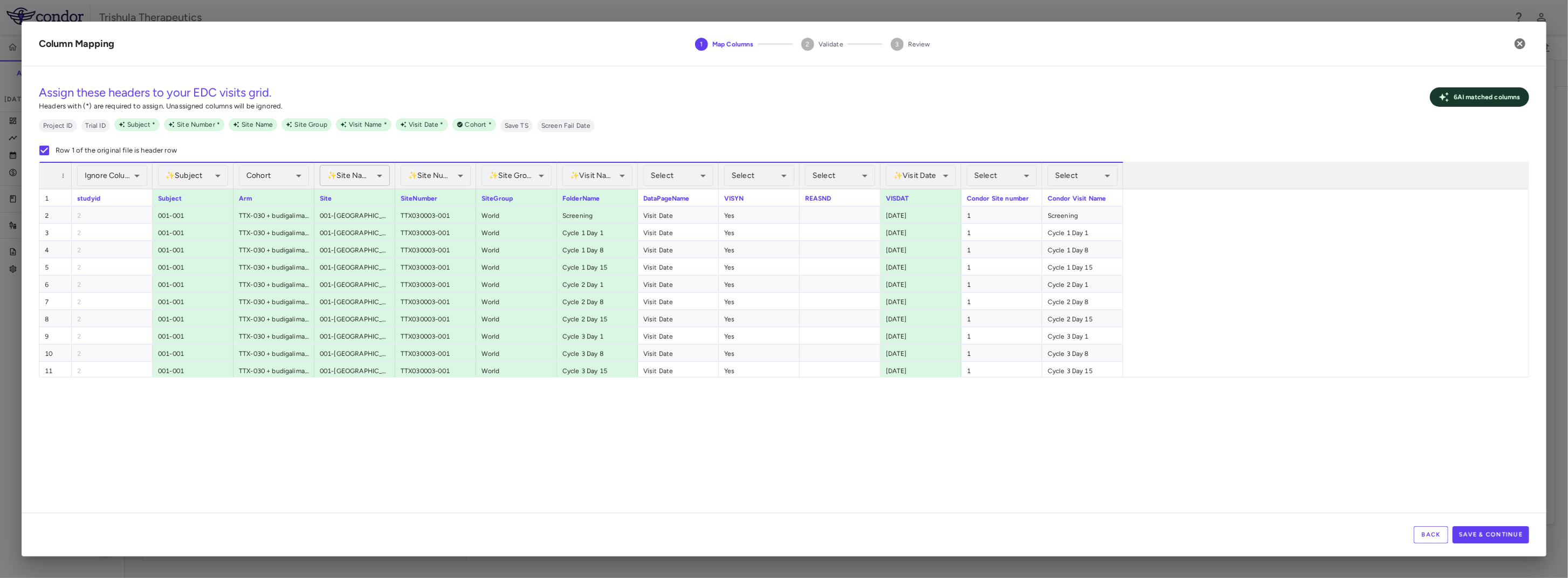
click at [366, 177] on body "Skip to sidebar Skip to main content Trishula Therapeutics TTX-030-003 Accruals…" at bounding box center [784, 289] width 1568 height 578
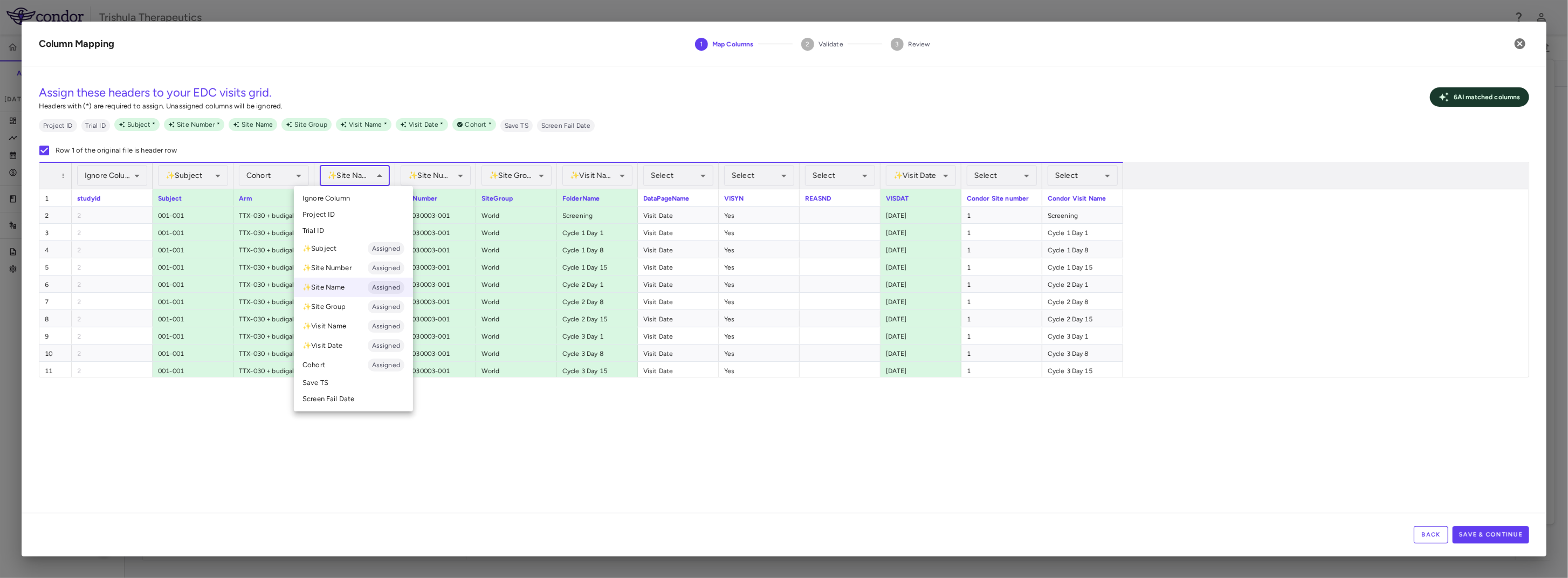
click at [352, 197] on li "Ignore Column" at bounding box center [354, 198] width 119 height 16
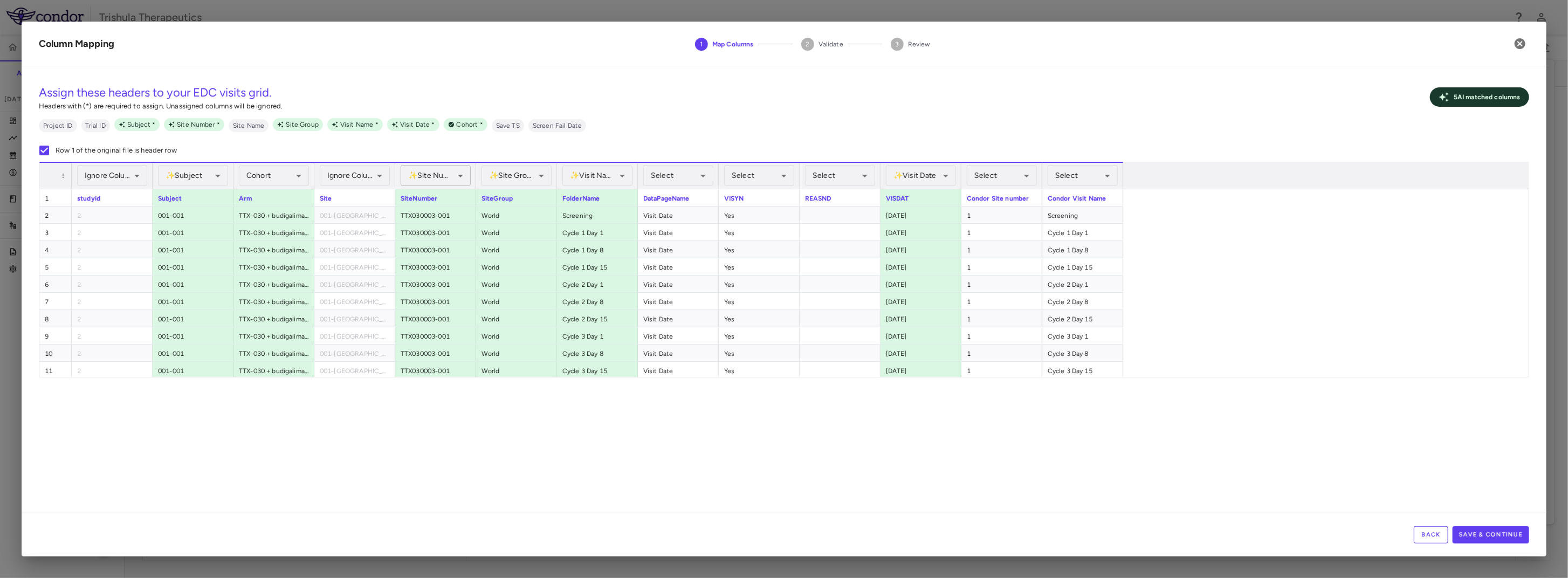
click at [446, 179] on body "Skip to sidebar Skip to main content Trishula Therapeutics TTX-030-003 Accruals…" at bounding box center [784, 289] width 1568 height 578
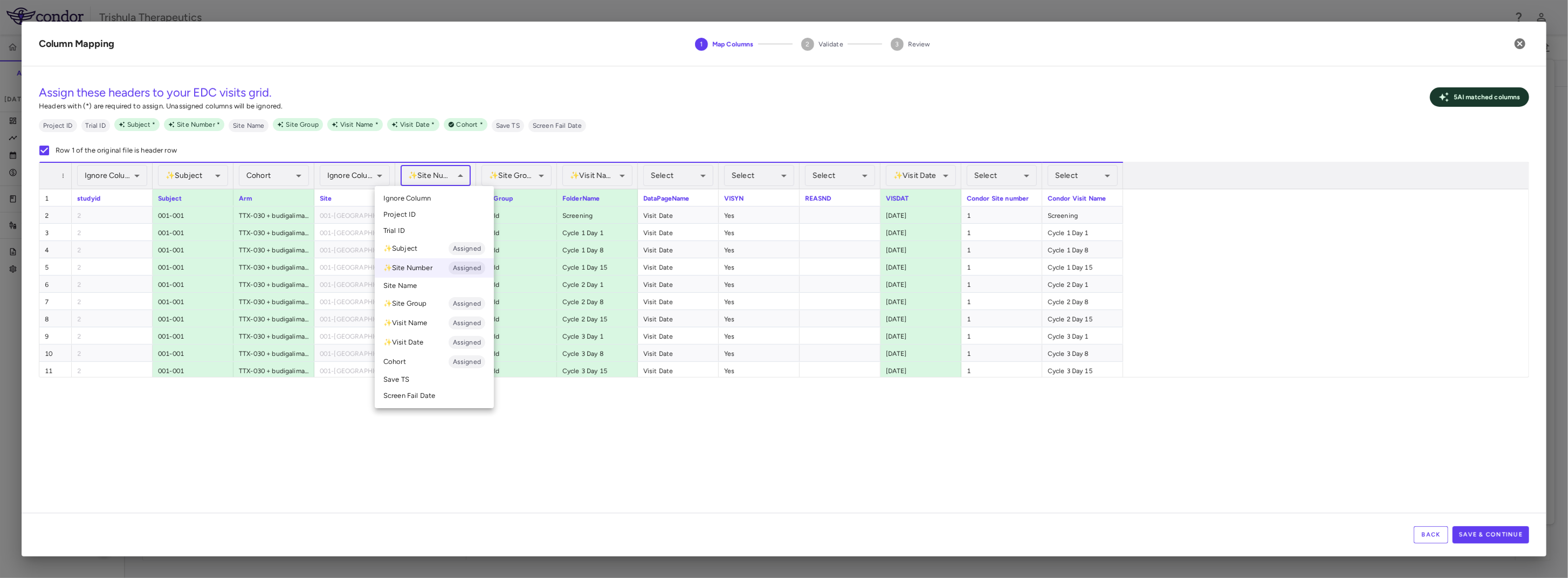
click at [432, 198] on li "Ignore Column" at bounding box center [435, 198] width 119 height 16
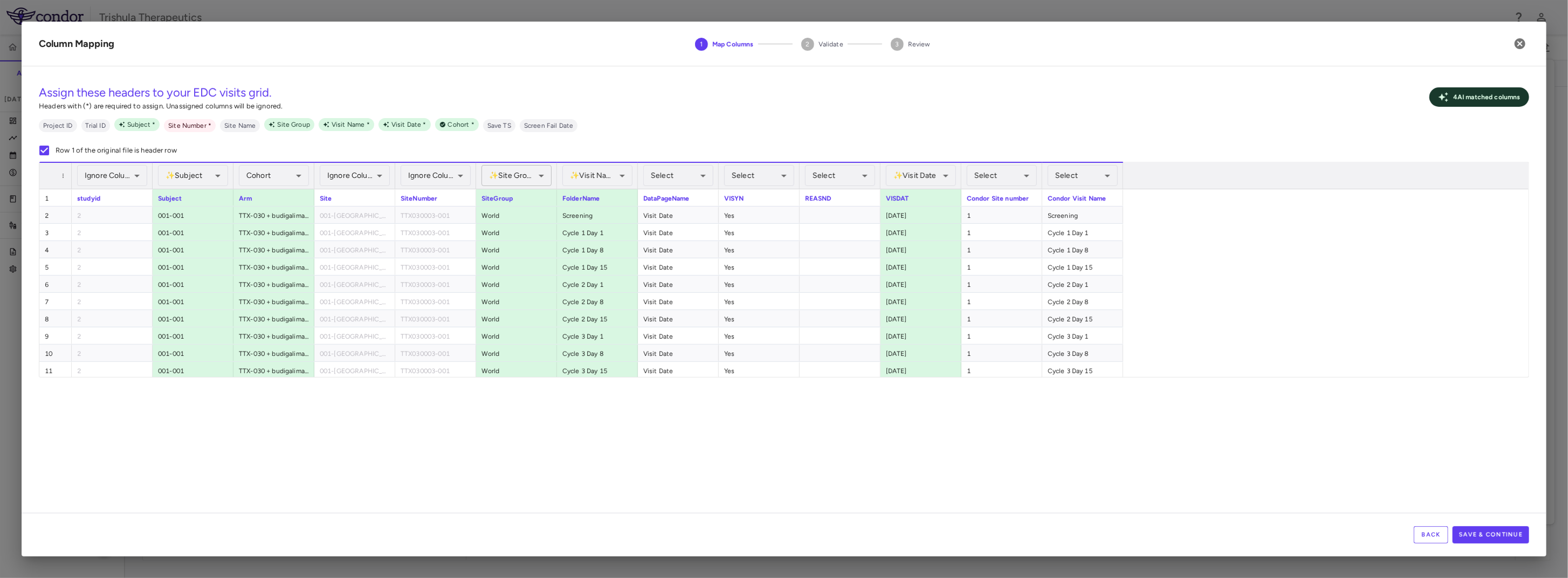
click at [528, 177] on body "Skip to sidebar Skip to main content Trishula Therapeutics TTX-030-003 Accruals…" at bounding box center [784, 289] width 1568 height 578
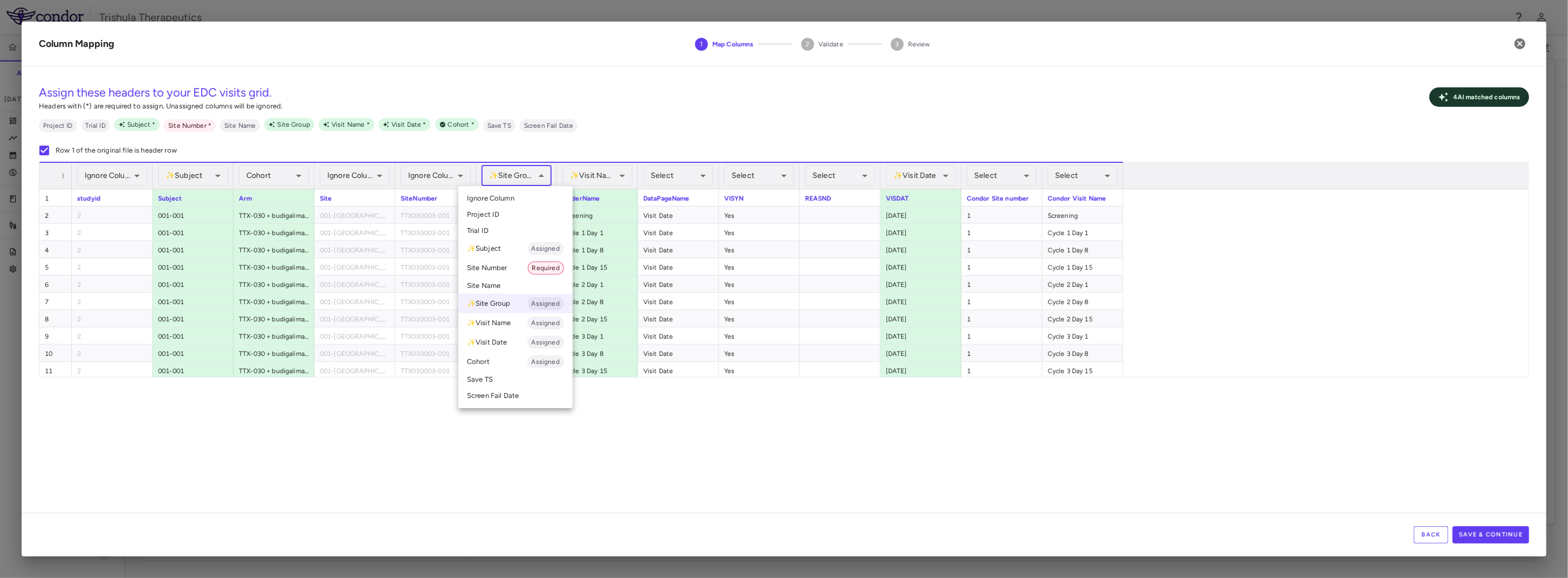
click at [512, 200] on span "Ignore Column" at bounding box center [491, 198] width 47 height 10
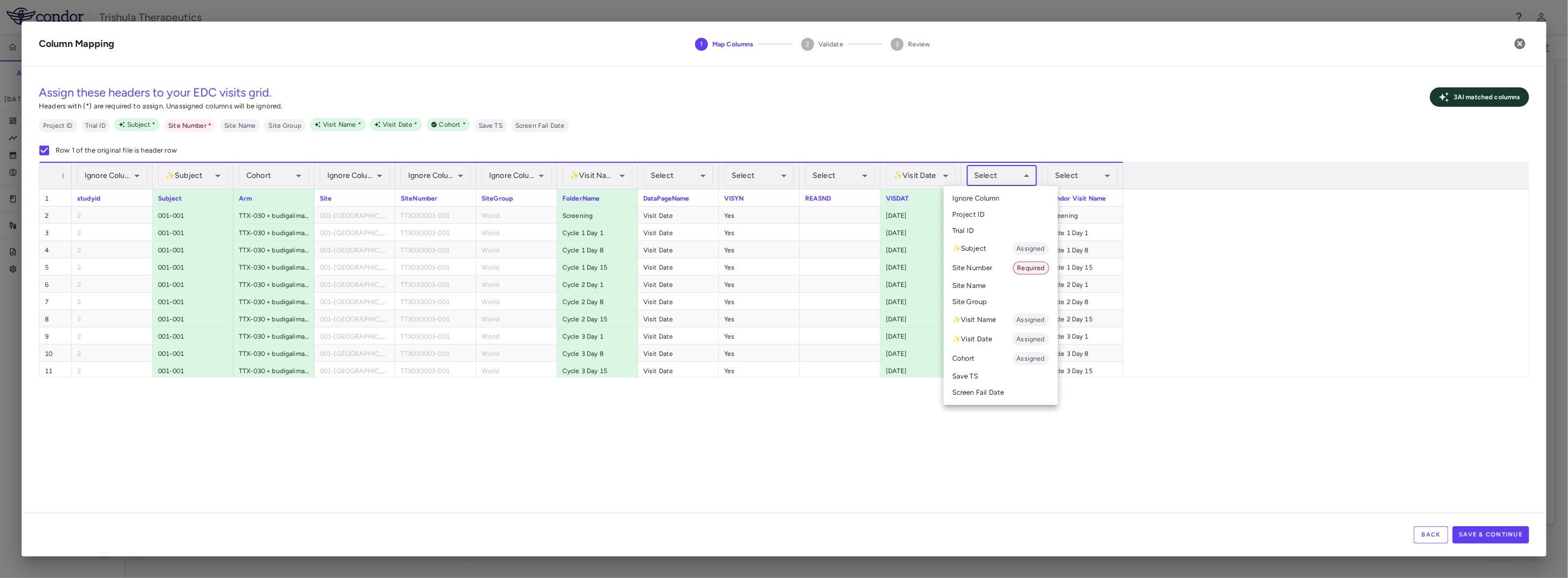
click at [990, 177] on body "Skip to sidebar Skip to main content Trishula Therapeutics TTX-030-003 Accruals…" at bounding box center [784, 289] width 1568 height 578
click at [985, 270] on li "Site Number Required" at bounding box center [1001, 268] width 114 height 19
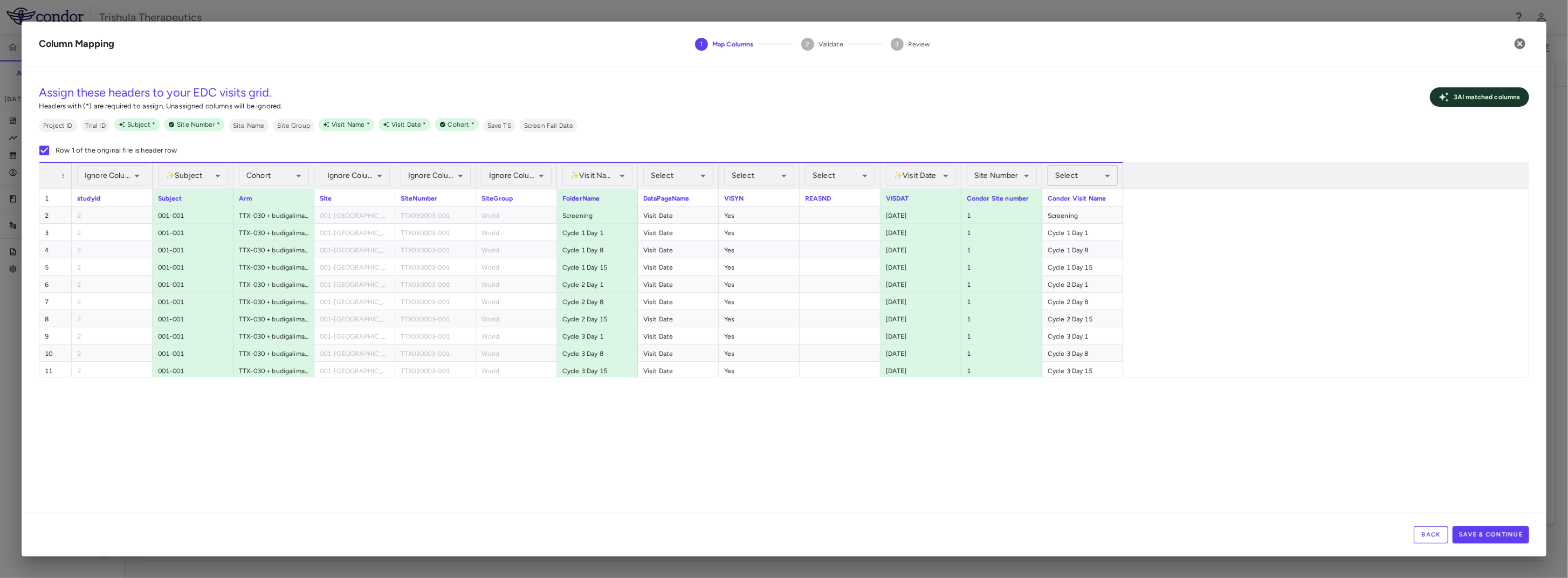
click at [1082, 177] on body "Skip to sidebar Skip to main content Trishula Therapeutics TTX-030-003 Accruals…" at bounding box center [784, 289] width 1568 height 578
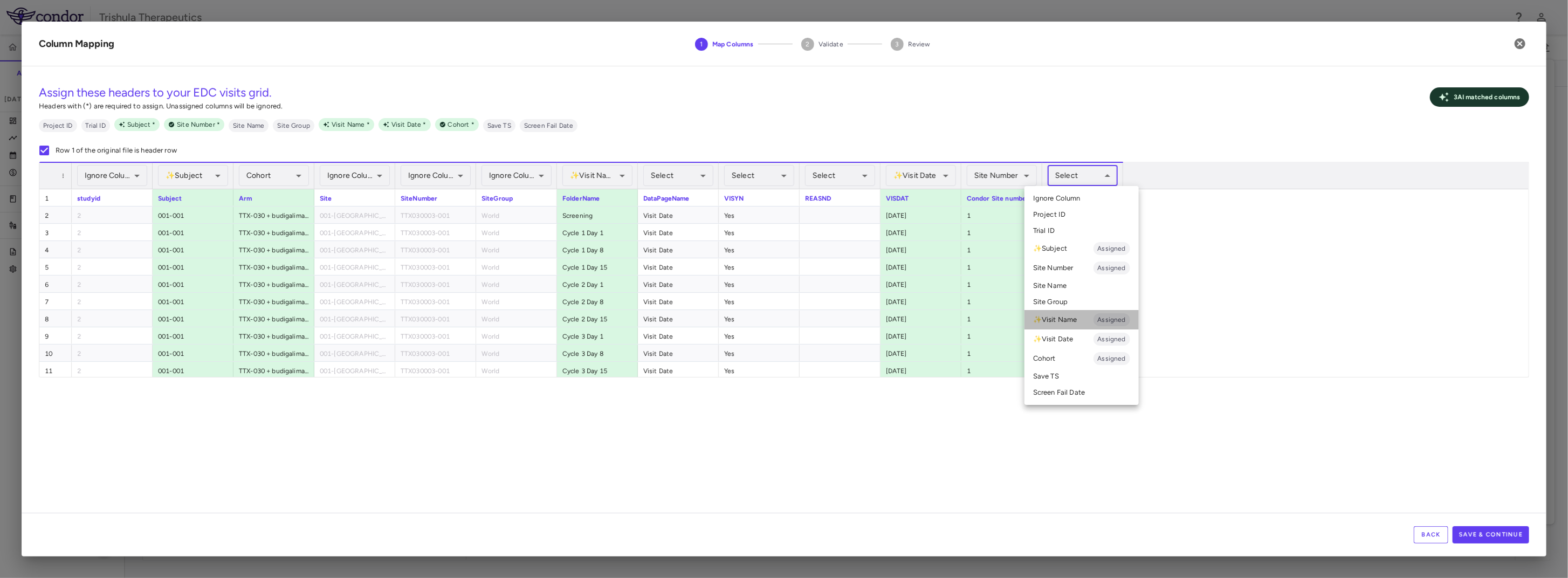
click at [1085, 320] on li "✨ Visit Name Assigned" at bounding box center [1082, 319] width 114 height 19
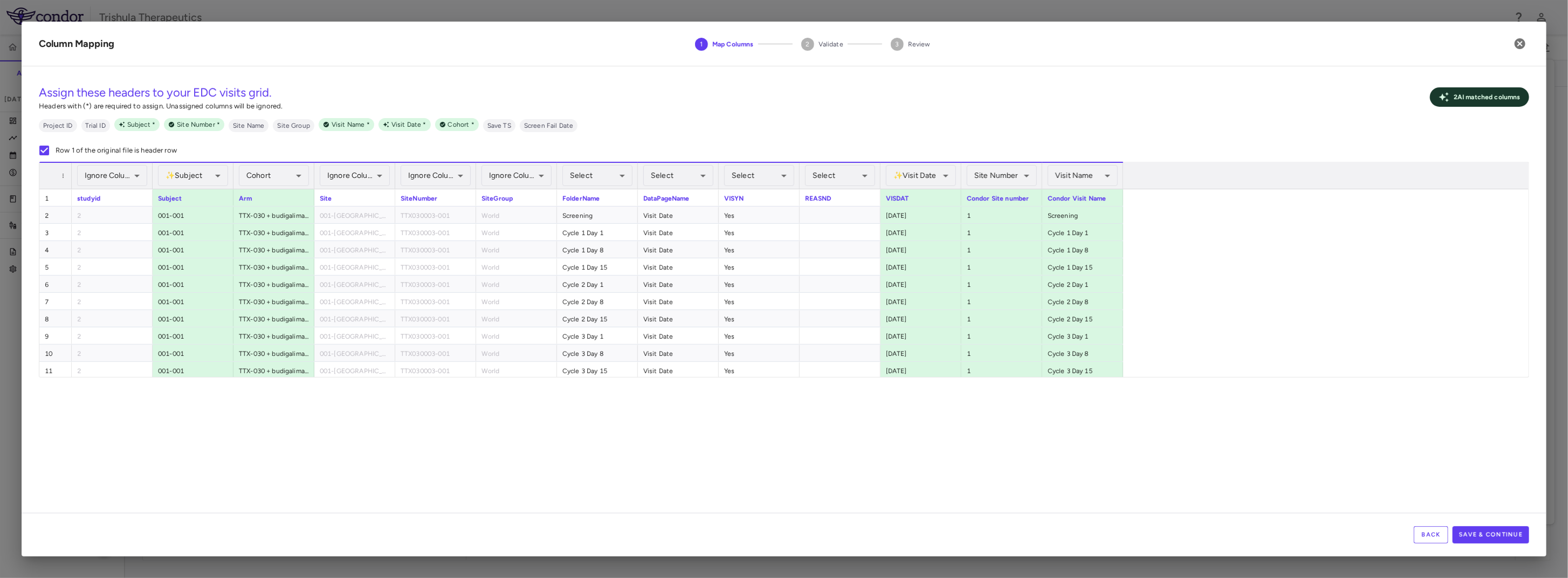
click at [282, 437] on div "**********" at bounding box center [783, 293] width 1525 height 437
click at [1507, 531] on button "Save & Continue" at bounding box center [1491, 535] width 77 height 17
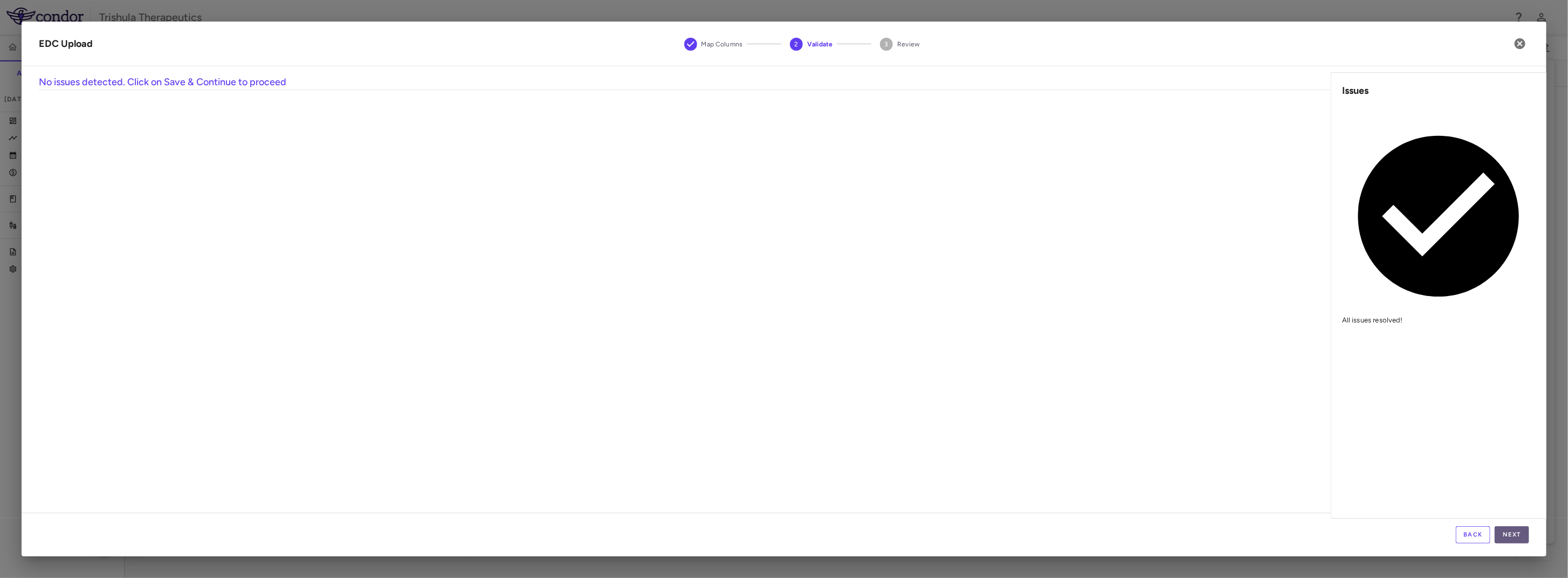
click at [1517, 540] on button "Next" at bounding box center [1512, 535] width 35 height 17
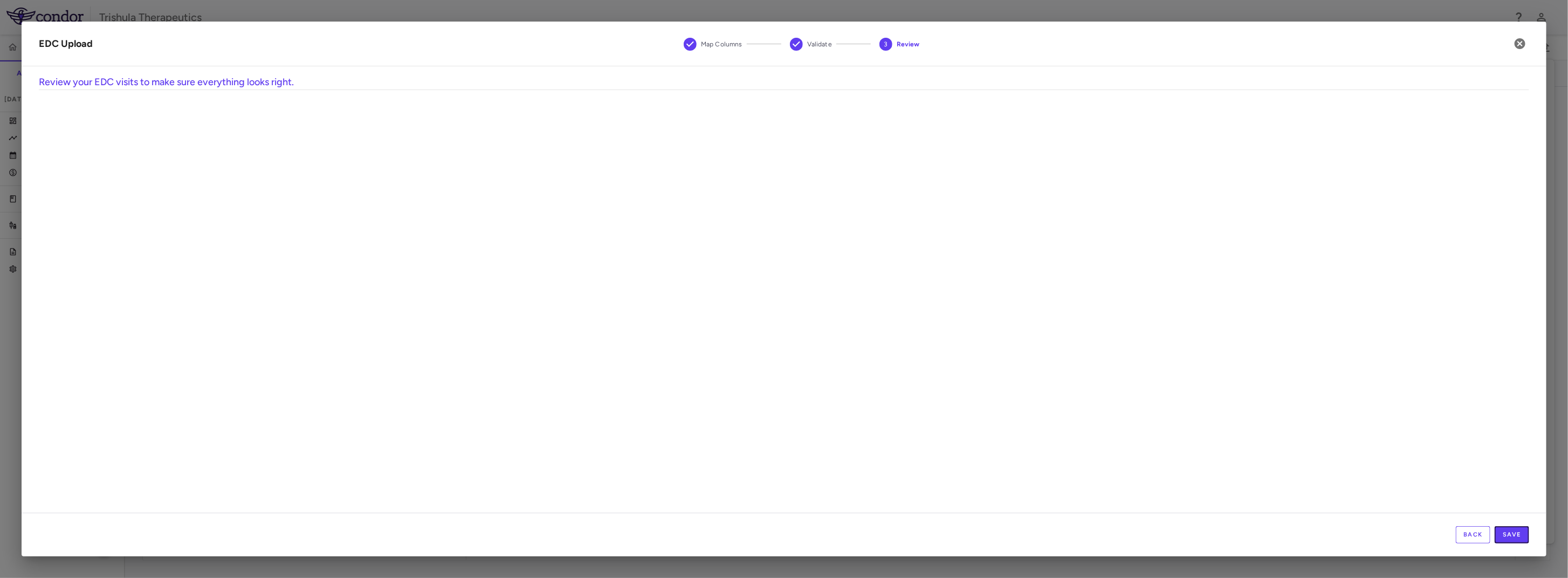
click at [1517, 540] on button "Save" at bounding box center [1512, 535] width 35 height 17
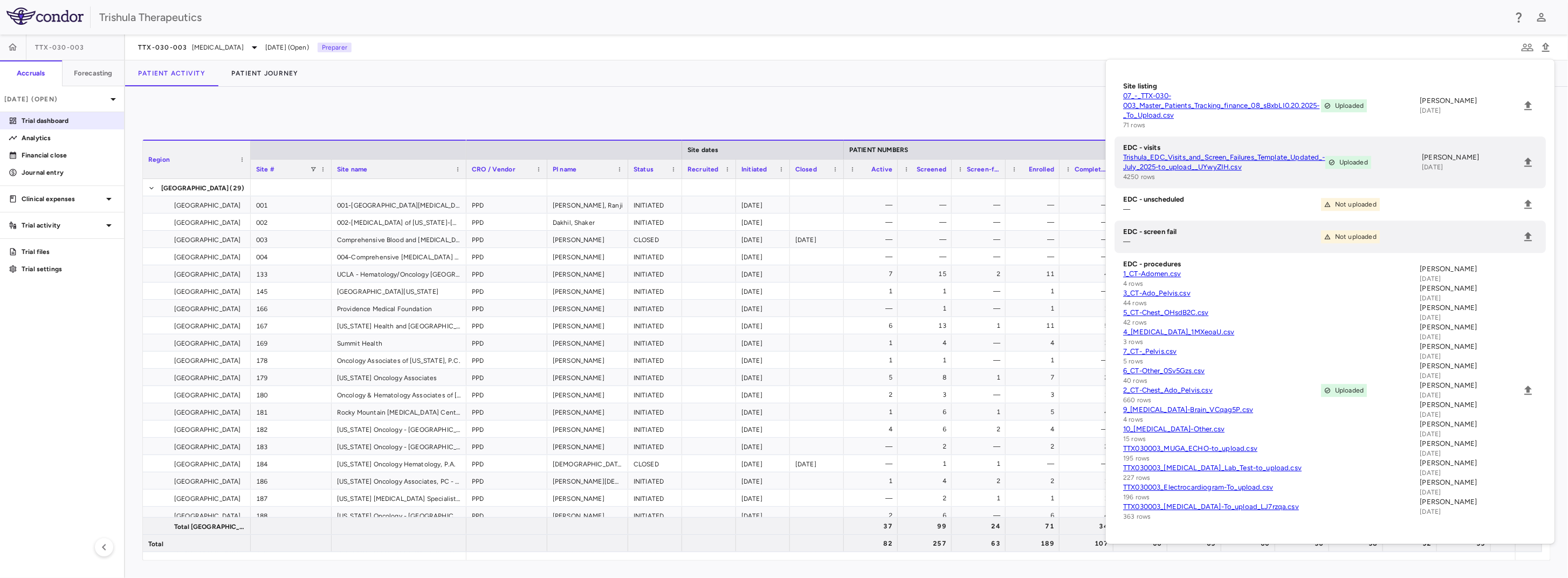
click at [56, 122] on p "Trial dashboard" at bounding box center [68, 120] width 94 height 10
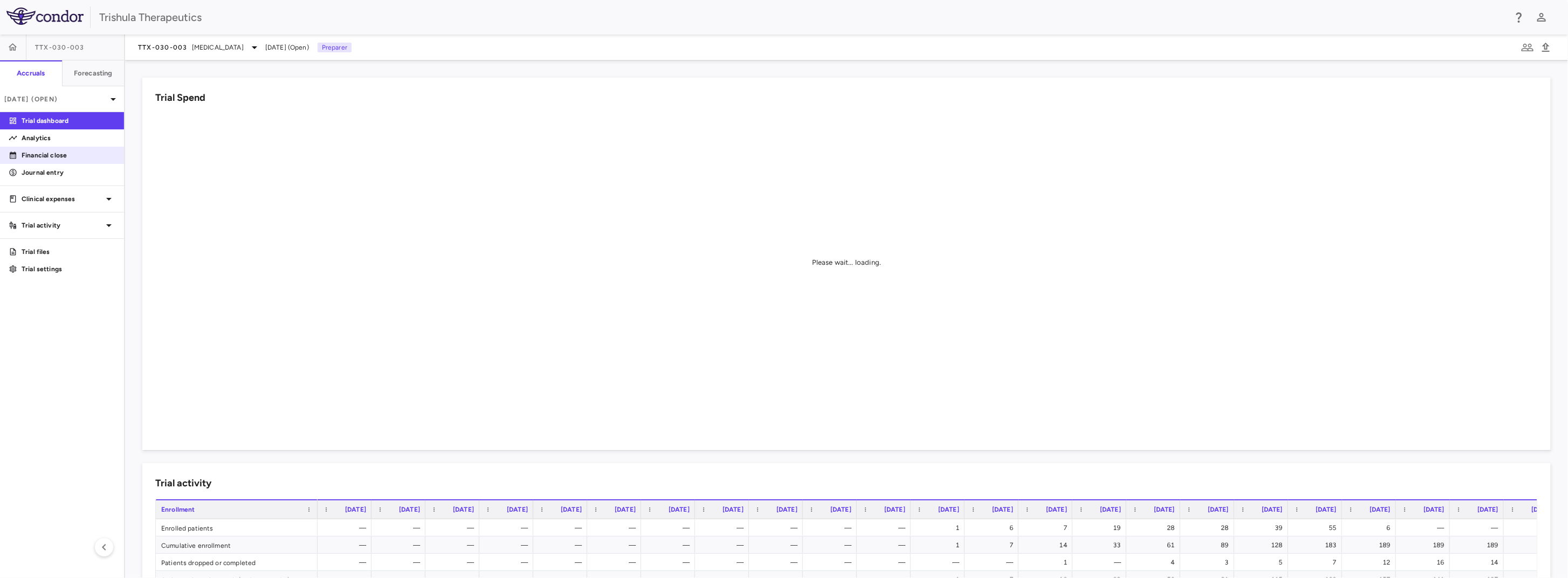
click at [58, 158] on p "Financial close" at bounding box center [68, 155] width 94 height 10
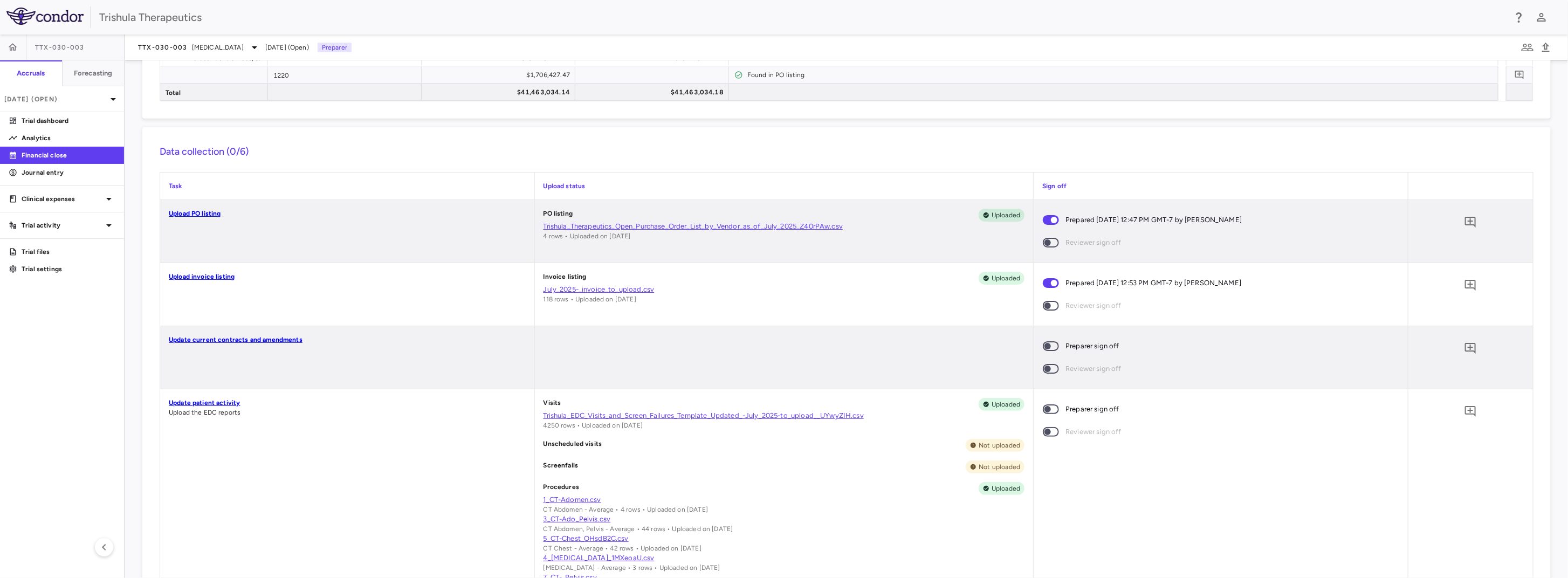
scroll to position [270, 0]
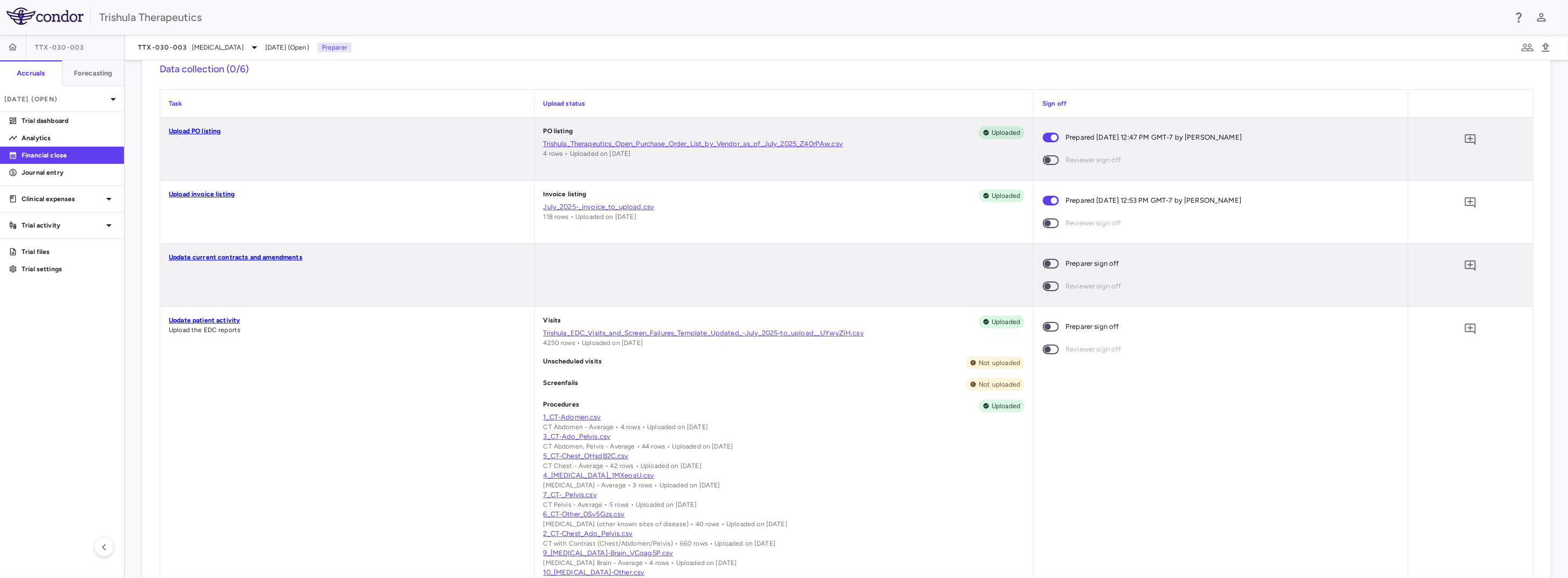
click at [1053, 329] on span at bounding box center [1051, 326] width 29 height 23
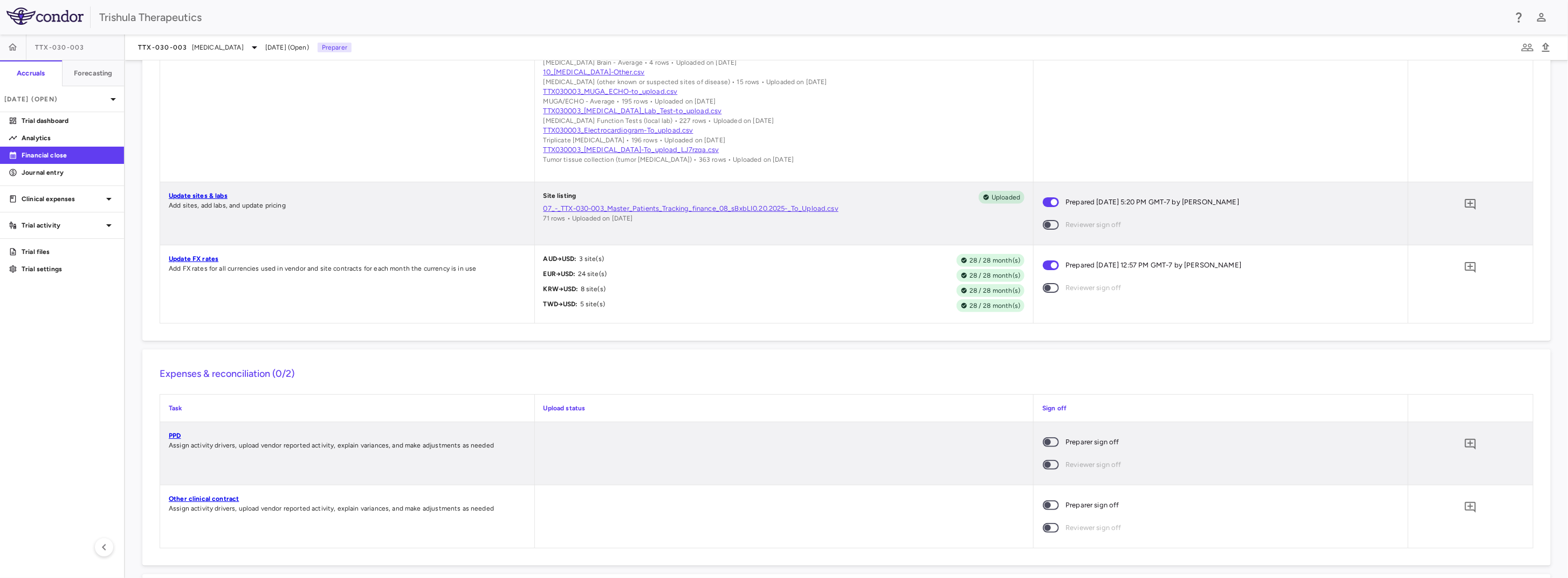
scroll to position [809, 0]
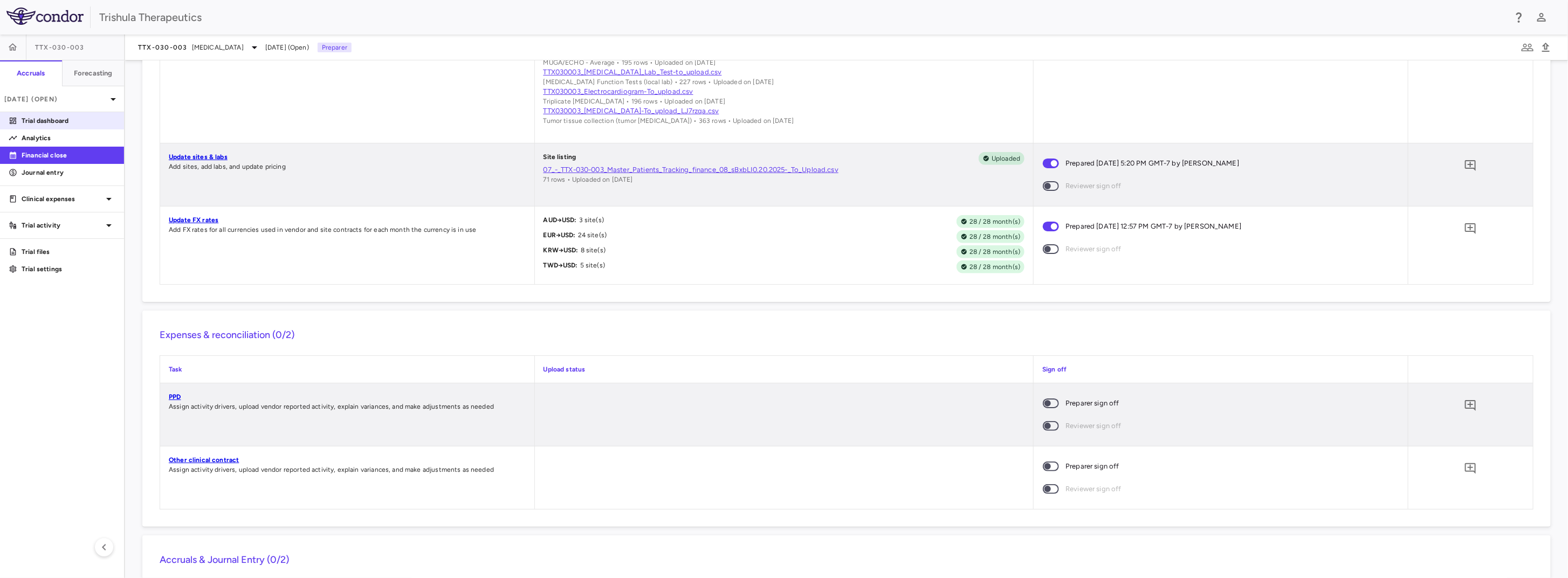
click at [75, 120] on p "Trial dashboard" at bounding box center [68, 120] width 94 height 10
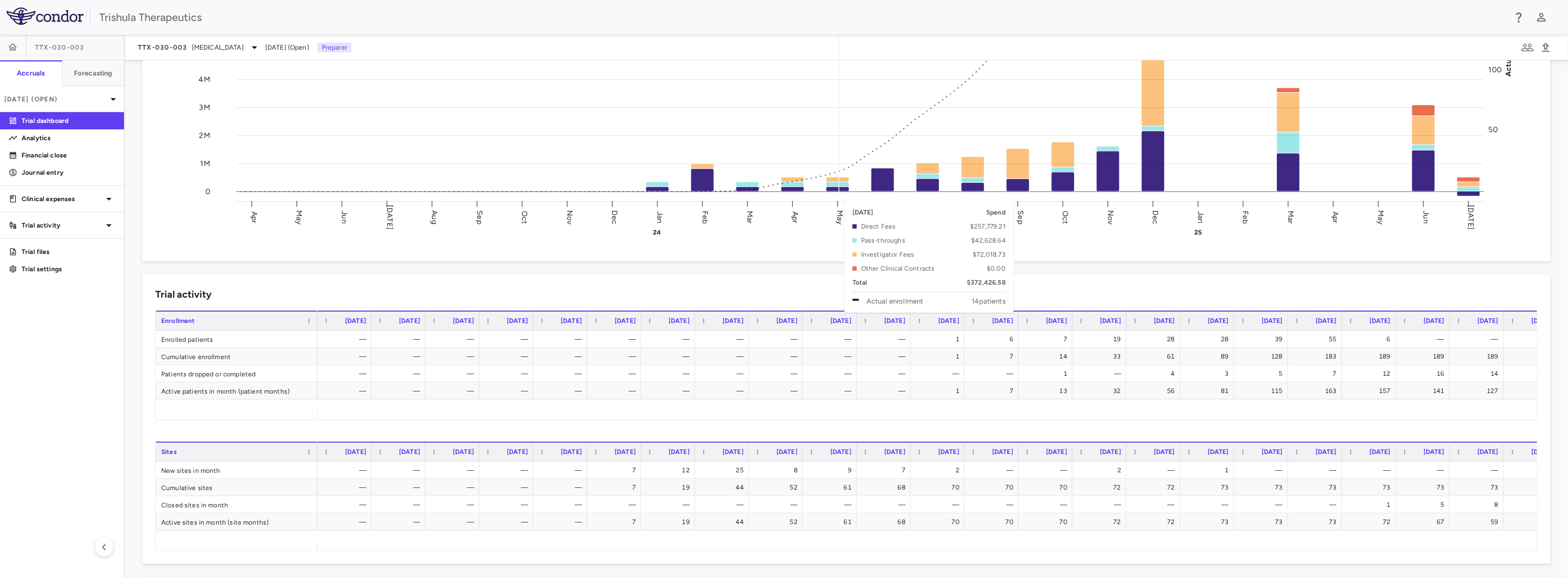
scroll to position [270, 0]
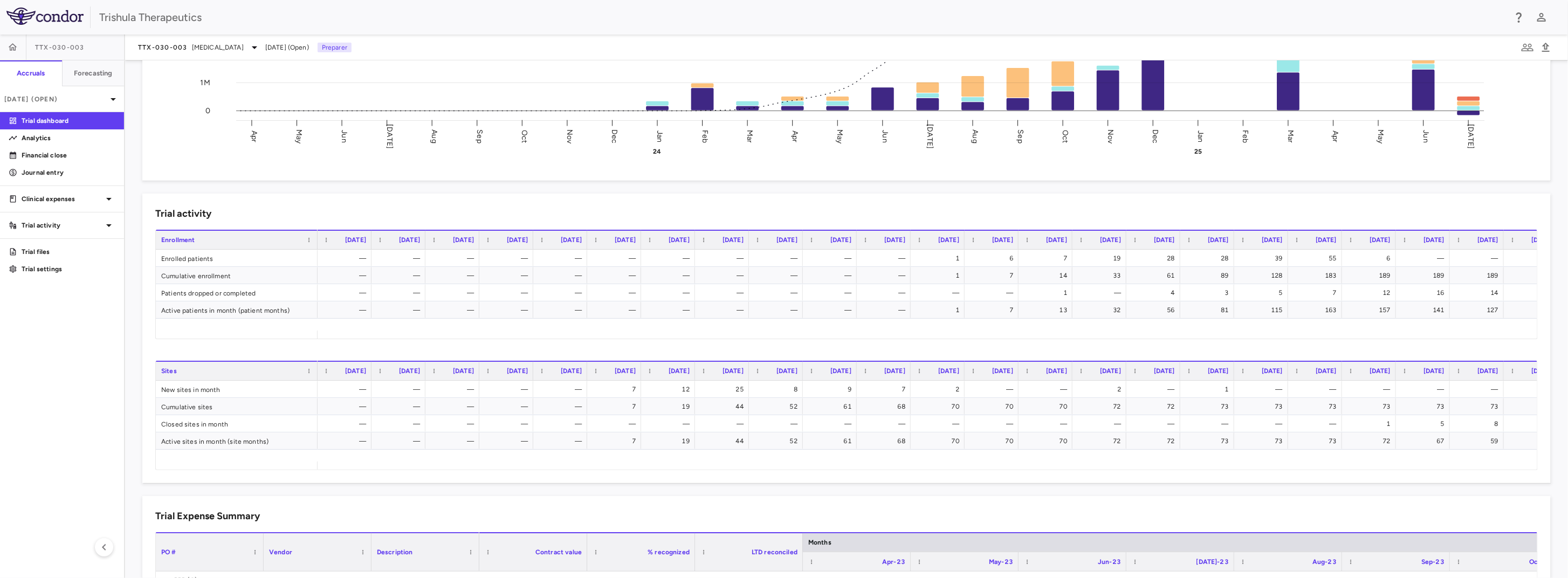
drag, startPoint x: 1217, startPoint y: 339, endPoint x: 1409, endPoint y: 342, distance: 192.0
click at [1408, 342] on div "Drag here to set row groups Drag here to set column labels Enrollment [DATE] [D…" at bounding box center [846, 294] width 1382 height 131
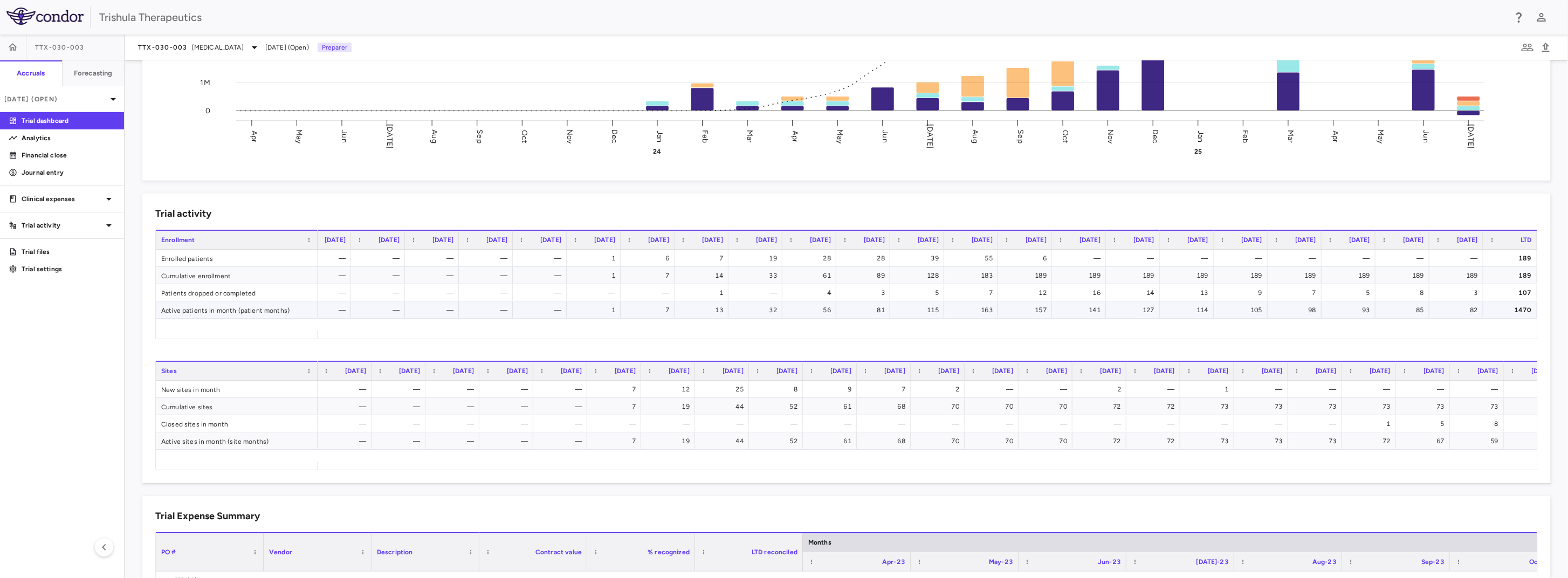
click at [1085, 309] on div "141" at bounding box center [1081, 310] width 39 height 17
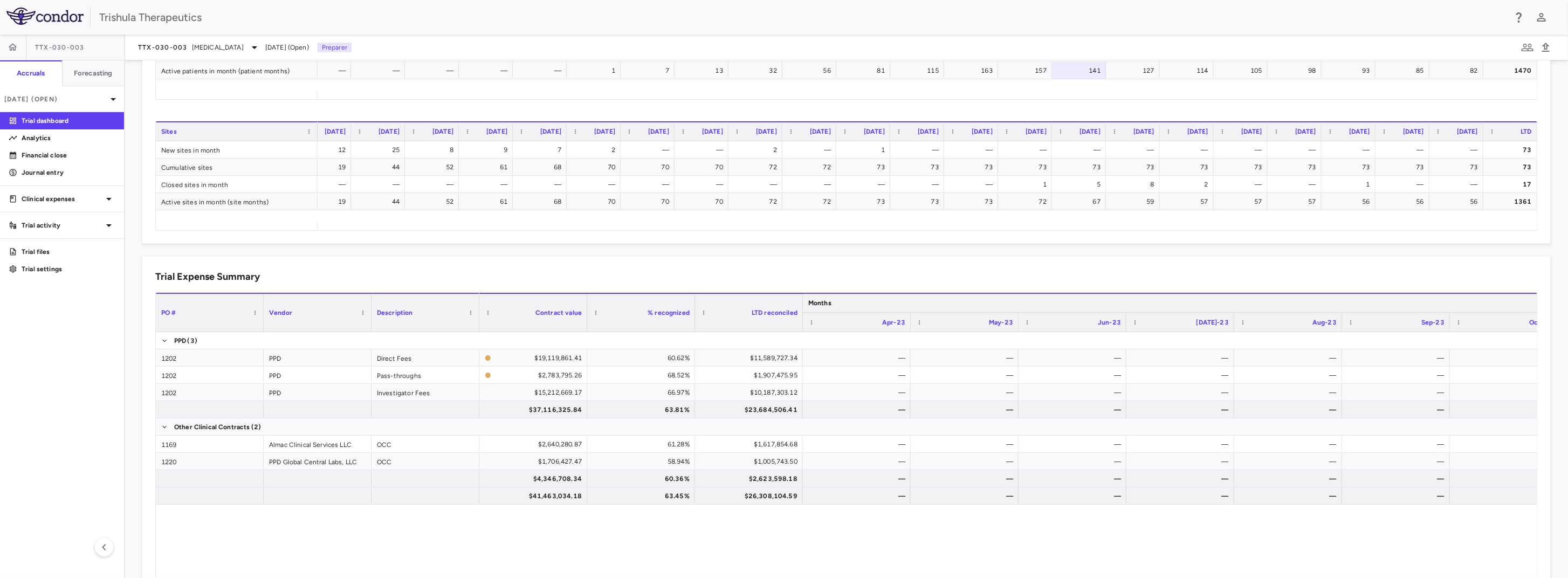
scroll to position [539, 0]
